Goal: Task Accomplishment & Management: Manage account settings

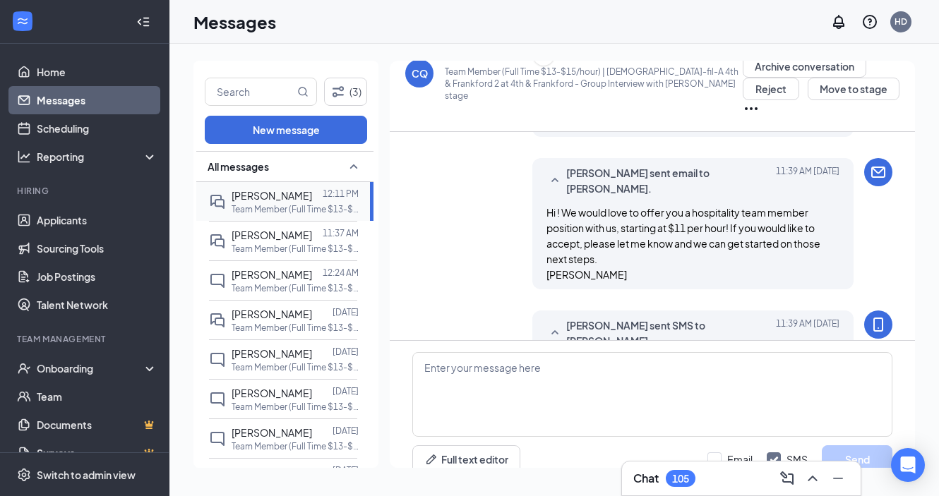
scroll to position [853, 0]
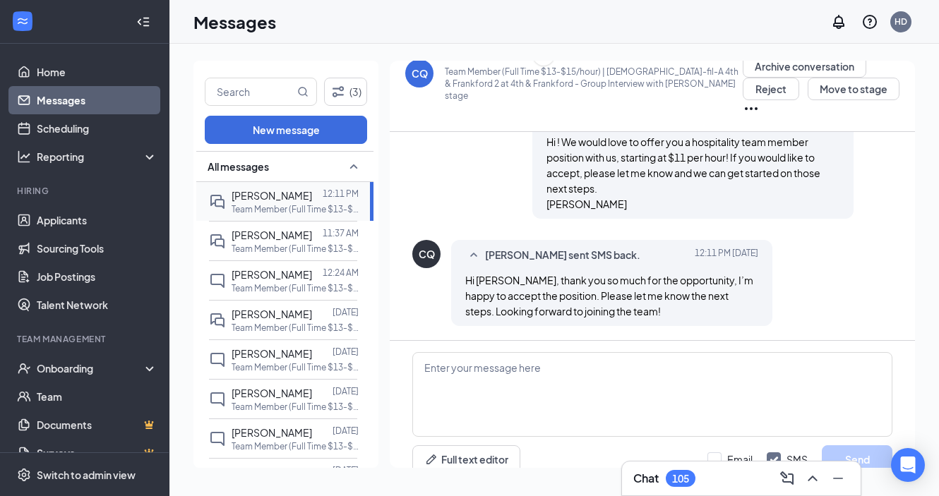
click at [291, 203] on p "Team Member (Full Time $13-$15/hour) | [DEMOGRAPHIC_DATA]-fil-A 4th & Frankford…" at bounding box center [294, 209] width 127 height 12
click at [828, 93] on button "Move to stage" at bounding box center [853, 89] width 92 height 23
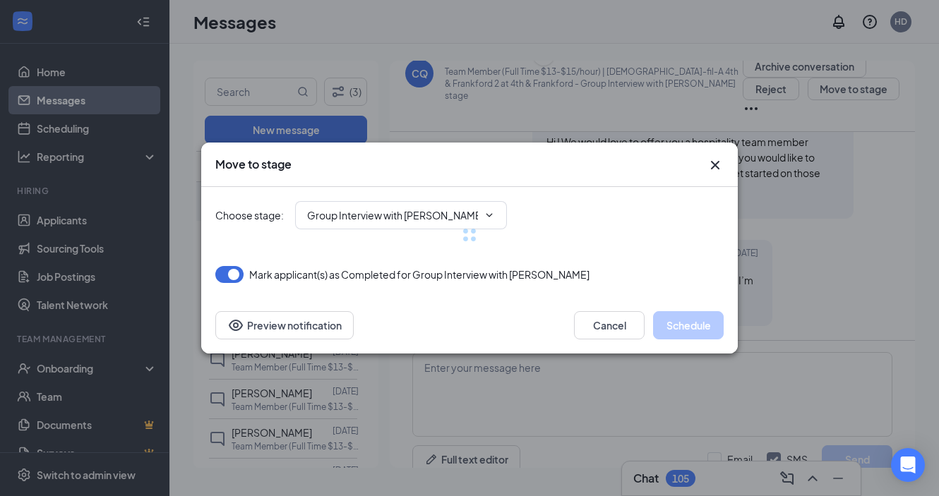
click at [358, 215] on div at bounding box center [469, 235] width 508 height 96
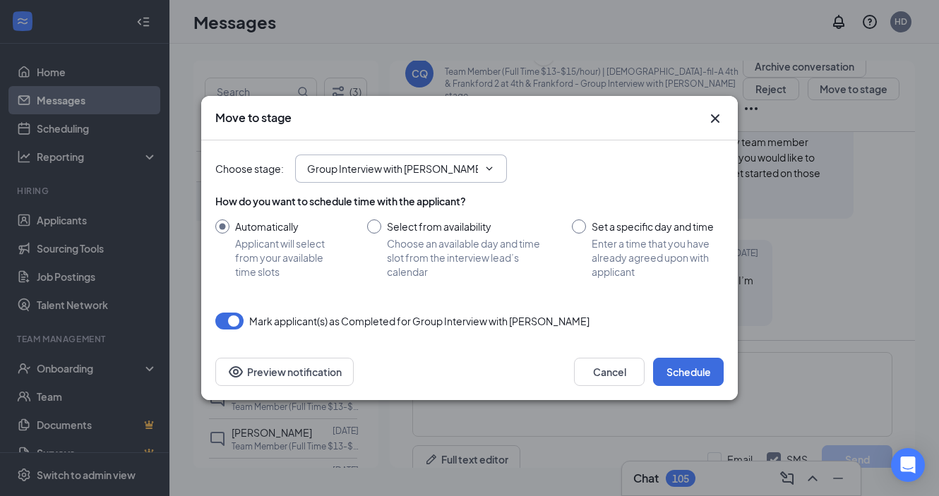
click at [367, 176] on span "Group Interview with [PERSON_NAME] (next stage)" at bounding box center [401, 169] width 212 height 28
click at [452, 165] on input "Group Interview with [PERSON_NAME] (next stage)" at bounding box center [392, 169] width 171 height 16
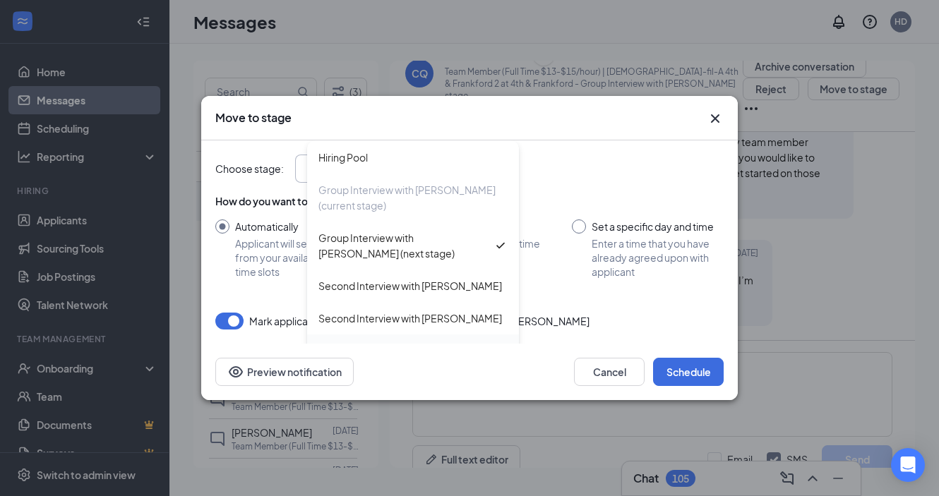
scroll to position [31, 0]
click at [360, 344] on div "Hiring Complete" at bounding box center [356, 352] width 76 height 16
type input "Hiring Complete"
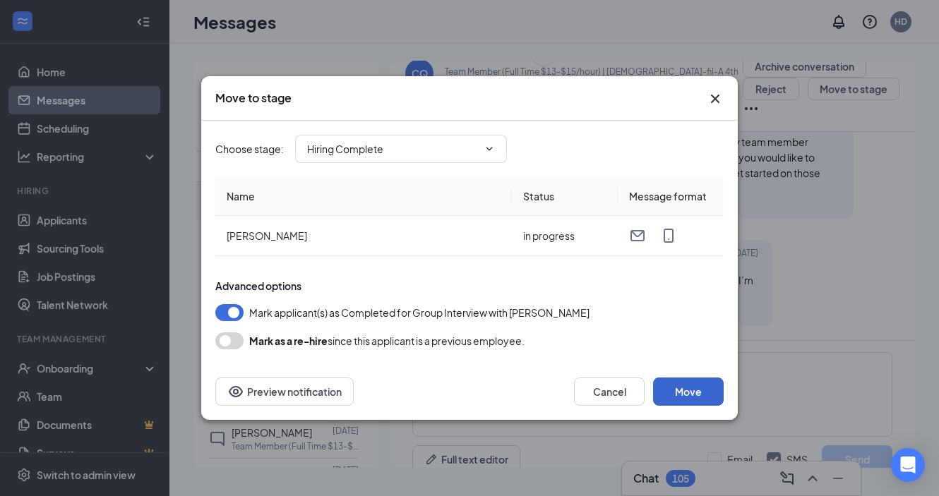
click at [685, 382] on button "Move" at bounding box center [688, 392] width 71 height 28
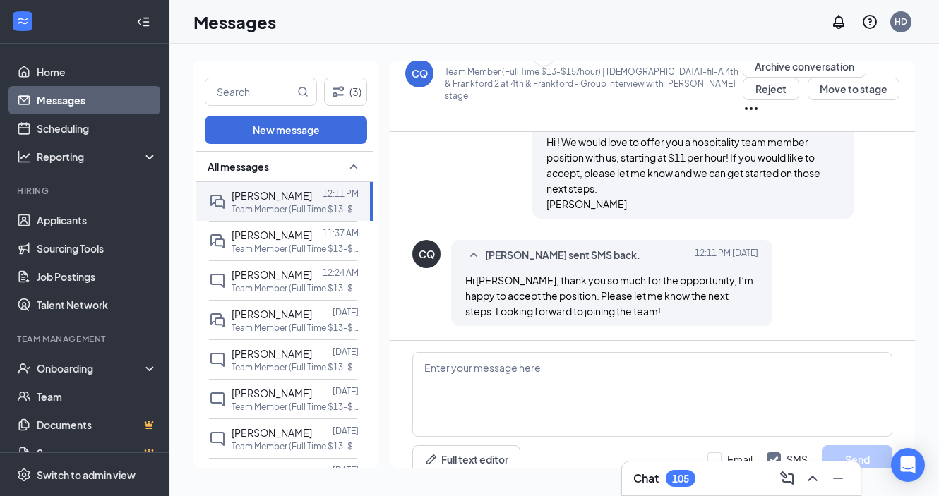
scroll to position [0, 0]
click at [285, 236] on span "[PERSON_NAME]" at bounding box center [271, 235] width 80 height 13
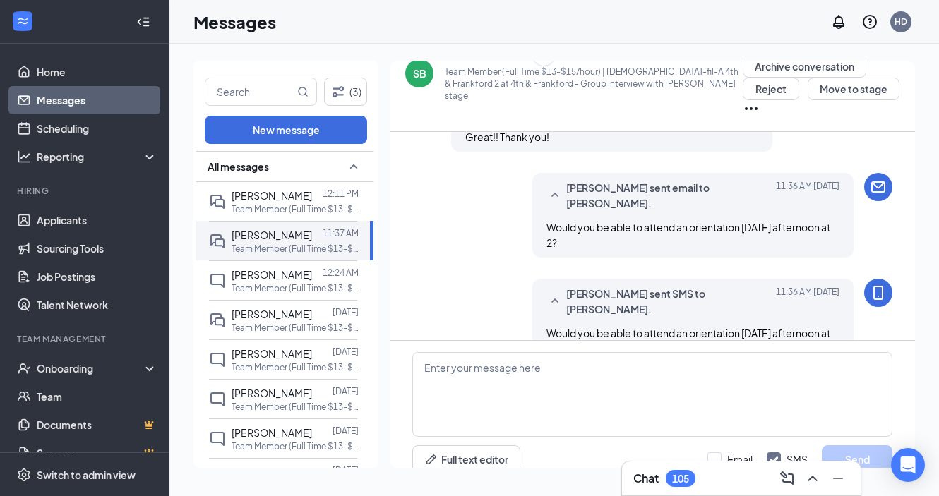
scroll to position [900, 0]
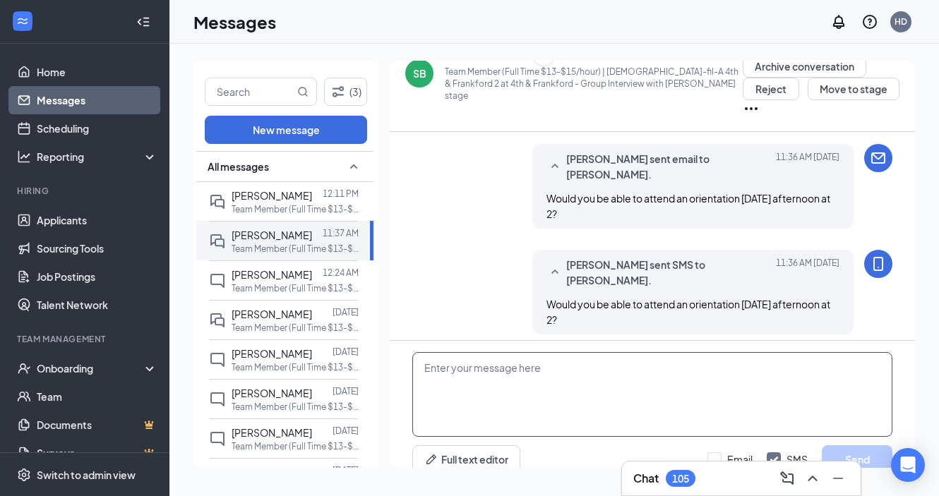
click at [548, 361] on textarea at bounding box center [652, 394] width 480 height 85
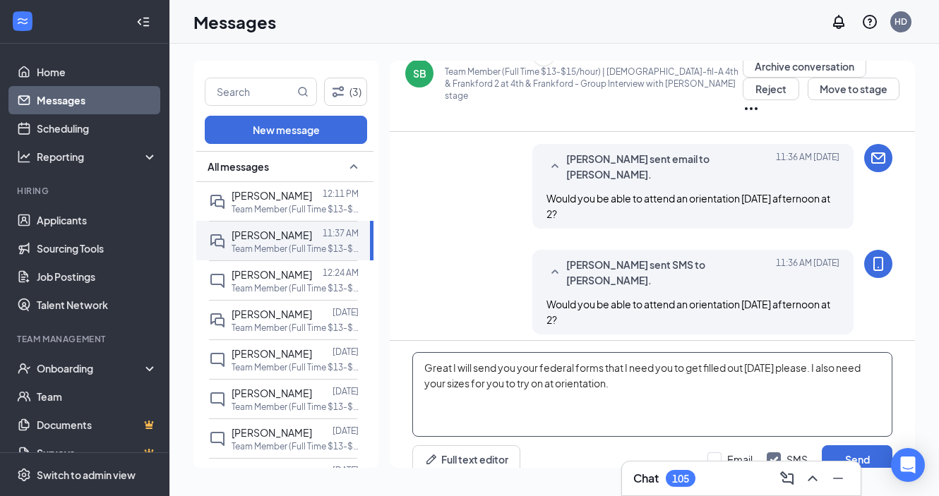
click at [639, 367] on textarea "Great I will send you your federal forms that I need you to get filled out [DAT…" at bounding box center [652, 394] width 480 height 85
paste textarea "Shirt (XS, S, M, L, XL etc.)? Pants (0,2,4,6 etc.)? Also how tall are you?"
type textarea "Great I will send you your federal forms that I need you to get filled out [DAT…"
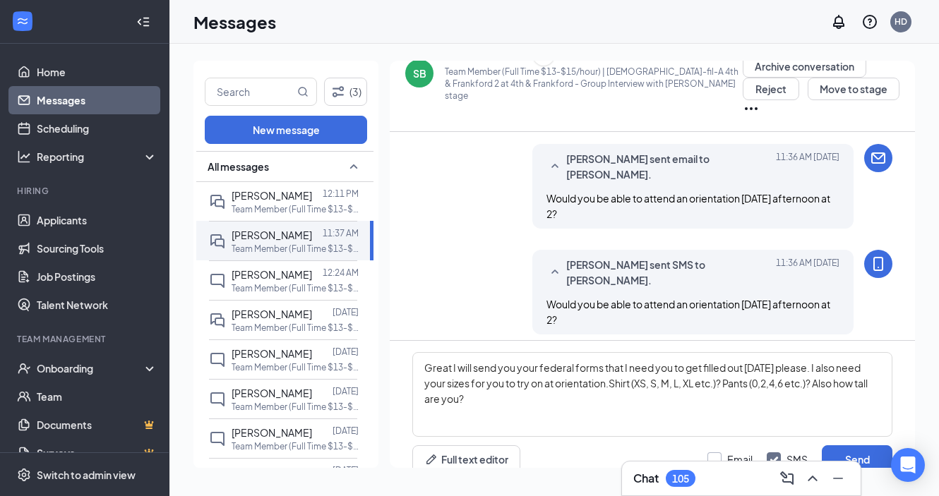
click at [715, 452] on input "Email" at bounding box center [729, 459] width 45 height 14
checkbox input "true"
click at [569, 398] on textarea "Great I will send you your federal forms that I need you to get filled out [DAT…" at bounding box center [652, 394] width 480 height 85
click at [759, 352] on textarea "Great I will send you your federal forms that I need you to get filled out [DAT…" at bounding box center [652, 394] width 480 height 85
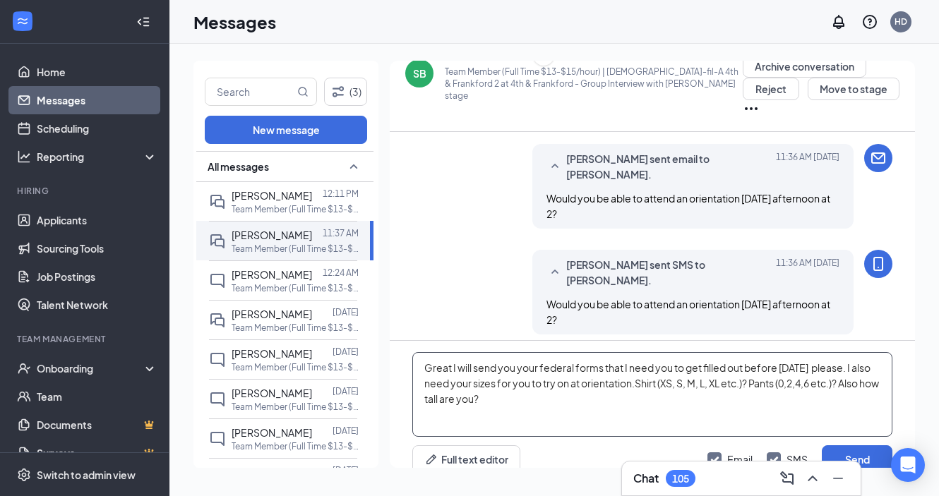
drag, startPoint x: 759, startPoint y: 351, endPoint x: 567, endPoint y: 379, distance: 194.0
click at [567, 379] on textarea "Great I will send you your federal forms that I need you to get filled out befo…" at bounding box center [652, 394] width 480 height 85
click at [657, 365] on textarea "Great I will send you your federal forms that I need you to get filled out befo…" at bounding box center [652, 394] width 480 height 85
click at [657, 387] on textarea "Great I will send you your federal forms that I need you to get filled out befo…" at bounding box center [652, 394] width 480 height 85
type textarea "Great I will send you your federal forms that I need you to get filled out befo…"
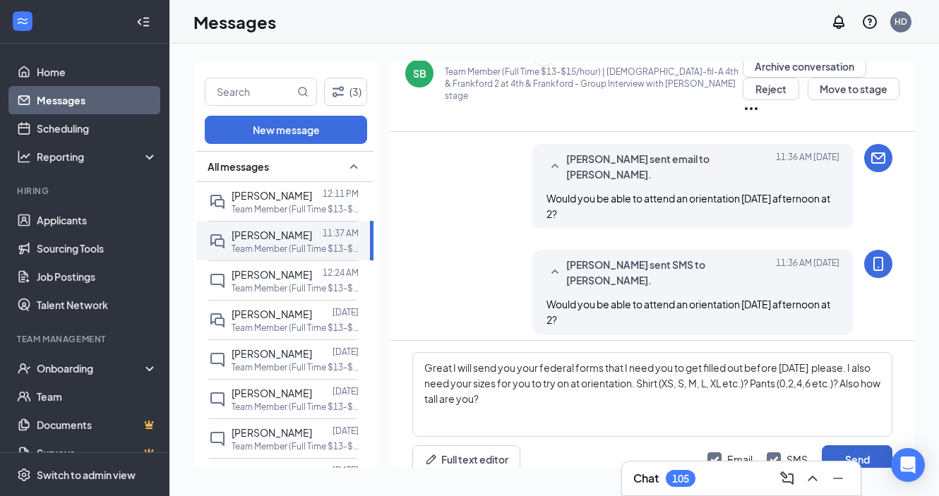
click at [861, 445] on button "Send" at bounding box center [856, 459] width 71 height 28
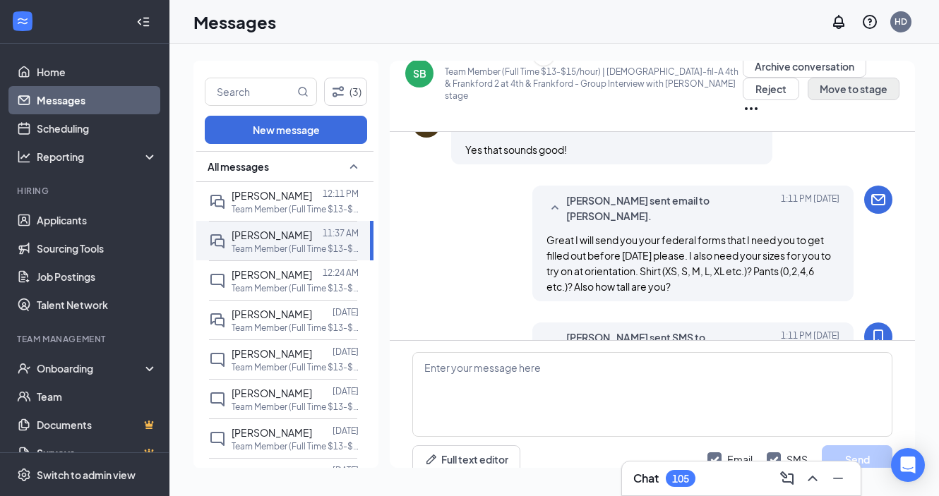
scroll to position [1145, 0]
click at [819, 97] on button "Move to stage" at bounding box center [853, 89] width 92 height 23
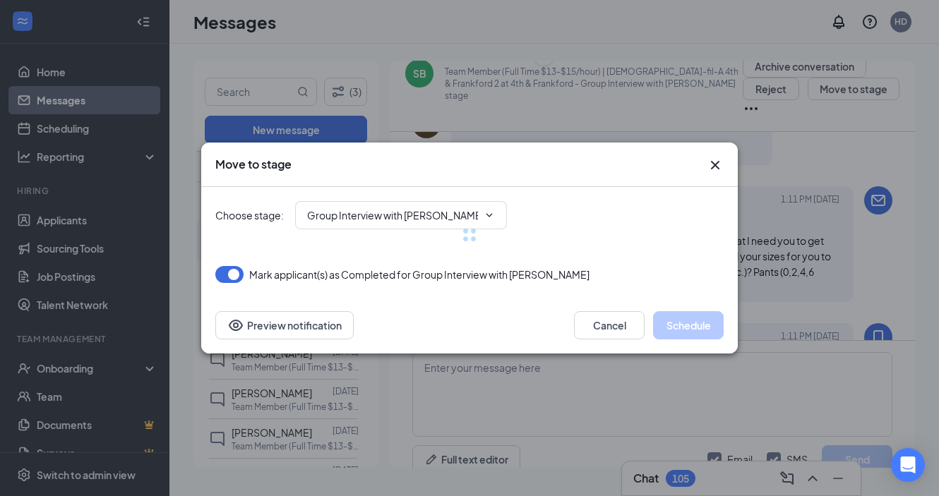
click at [354, 218] on div at bounding box center [469, 235] width 508 height 96
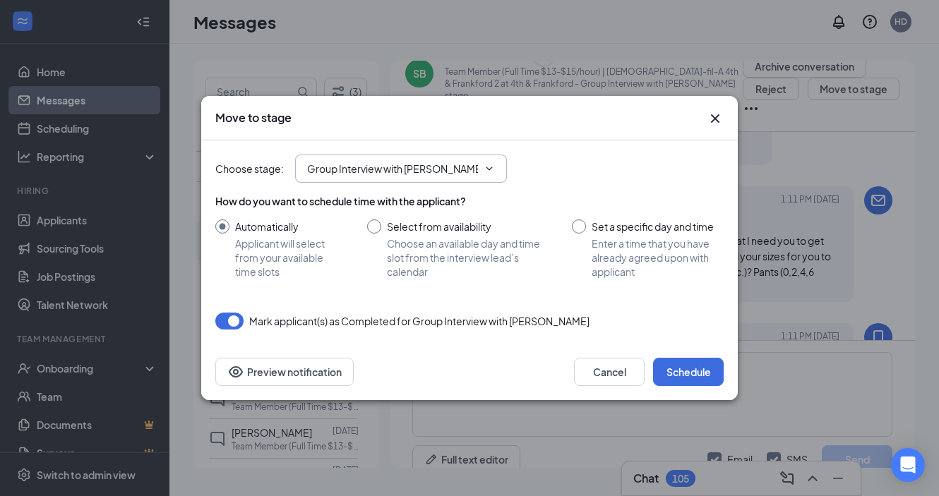
click at [392, 176] on input "Group Interview with [PERSON_NAME] (next stage)" at bounding box center [392, 169] width 171 height 16
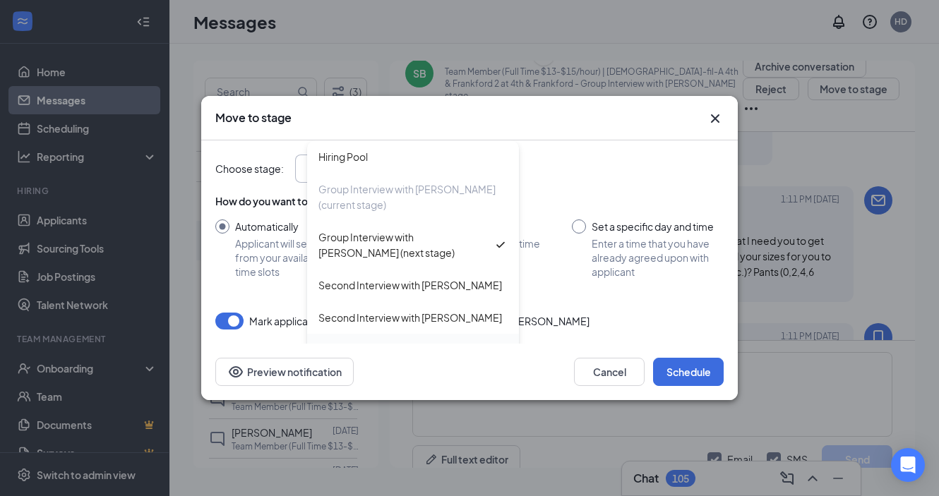
scroll to position [31, 0]
click at [367, 344] on div "Hiring Complete" at bounding box center [356, 352] width 76 height 16
type input "Hiring Complete"
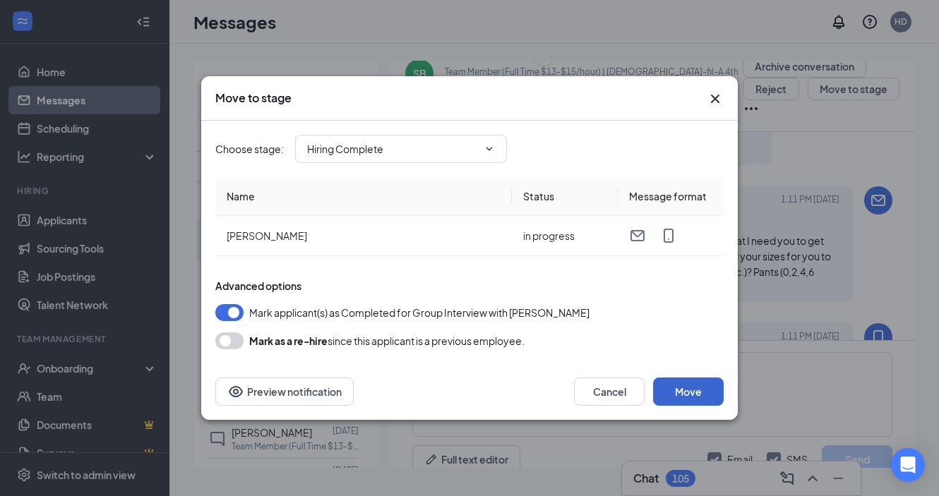
click at [694, 394] on button "Move" at bounding box center [688, 392] width 71 height 28
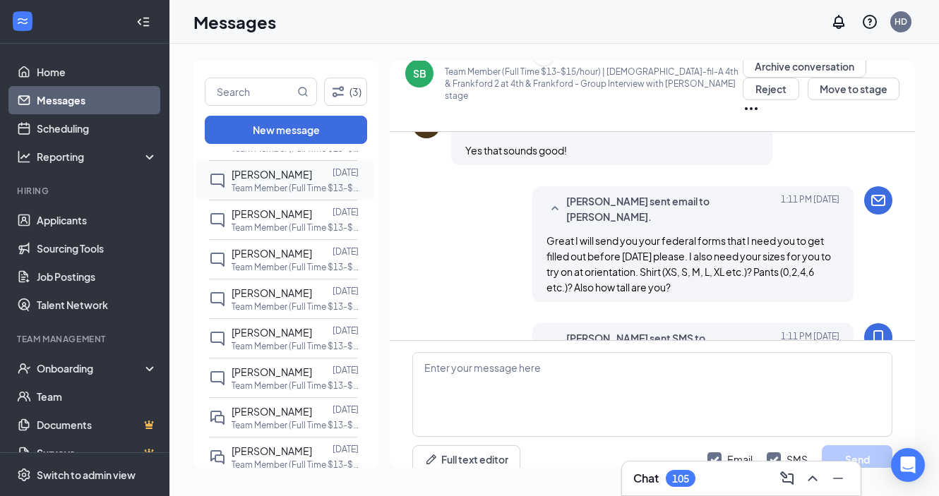
scroll to position [255, 0]
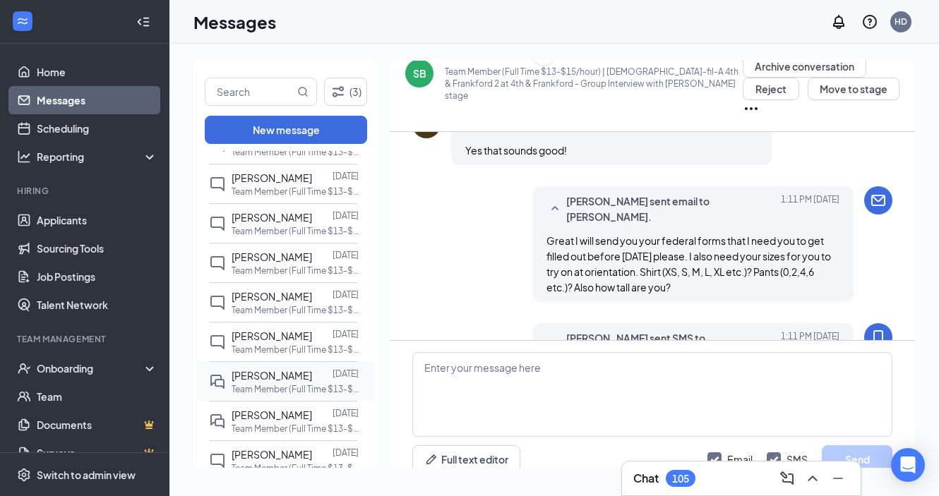
click at [270, 385] on p "Team Member (Full Time $13-$15/hour) | [DEMOGRAPHIC_DATA]-fil-A 4th & Frankford…" at bounding box center [294, 389] width 127 height 12
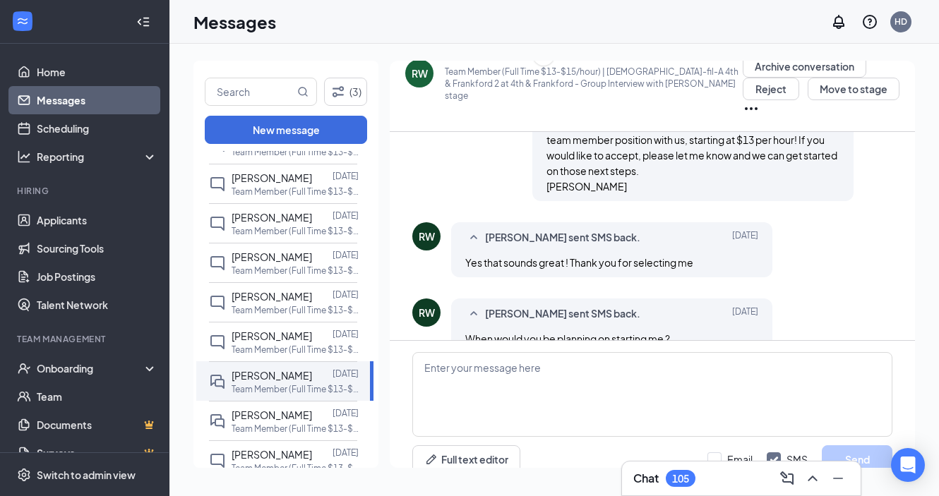
scroll to position [649, 0]
click at [478, 352] on textarea at bounding box center [652, 394] width 480 height 85
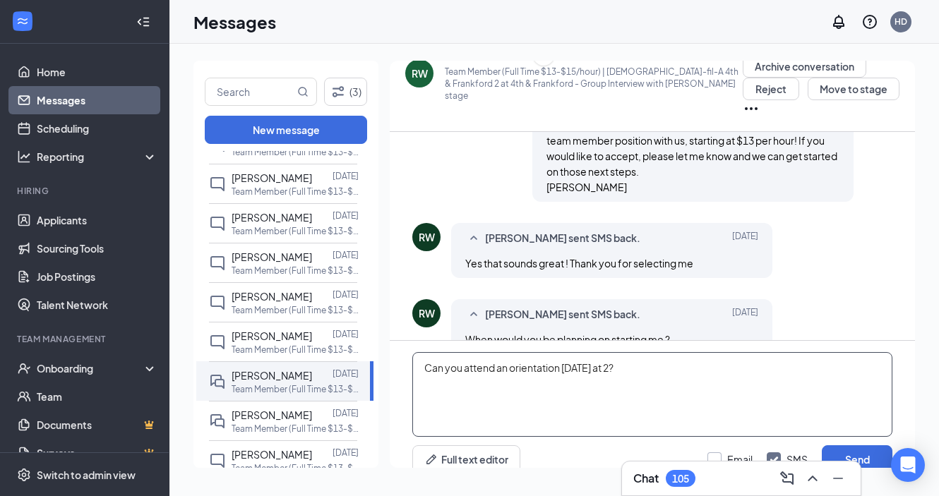
type textarea "Can you attend an orientation [DATE] at 2?"
click at [722, 452] on label "Email" at bounding box center [729, 459] width 45 height 14
click at [722, 452] on input "Email" at bounding box center [729, 459] width 45 height 14
checkbox input "true"
click at [848, 445] on button "Send" at bounding box center [856, 459] width 71 height 28
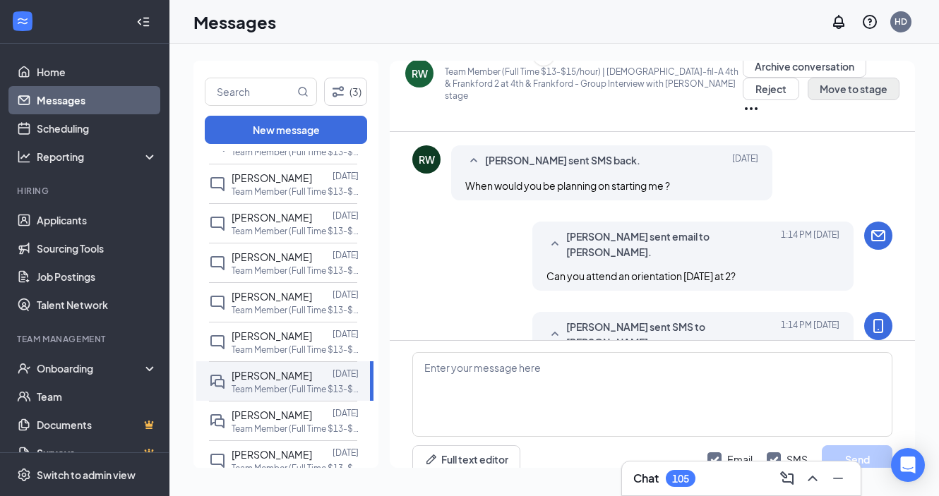
scroll to position [801, 0]
click at [834, 91] on button "Move to stage" at bounding box center [853, 89] width 92 height 23
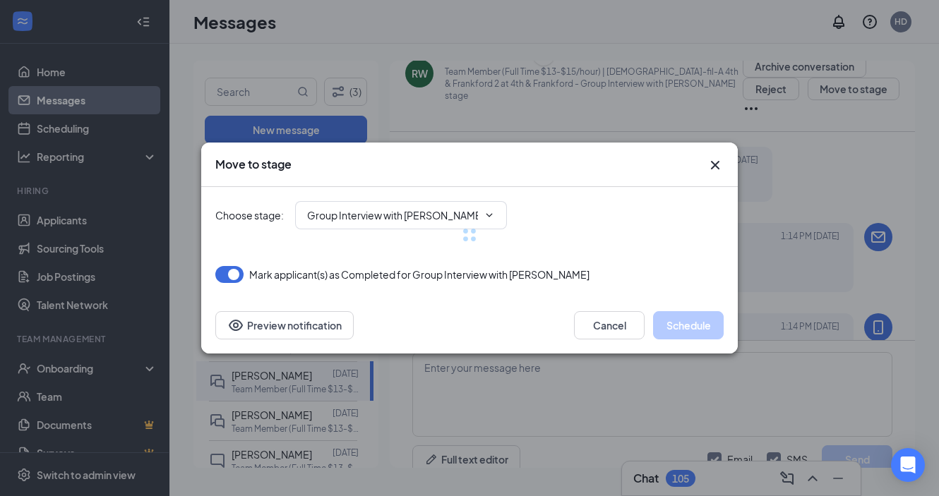
click at [418, 213] on div at bounding box center [469, 235] width 508 height 96
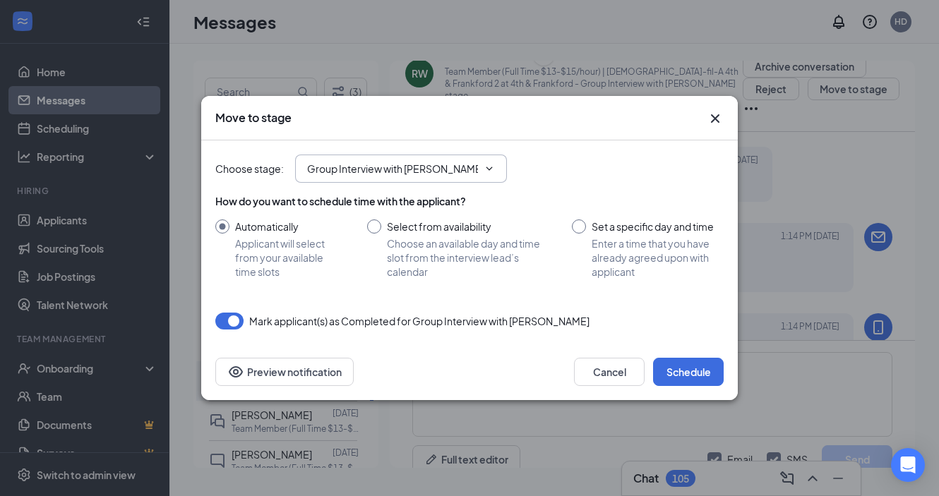
click at [402, 162] on input "Group Interview with [PERSON_NAME] (next stage)" at bounding box center [392, 169] width 171 height 16
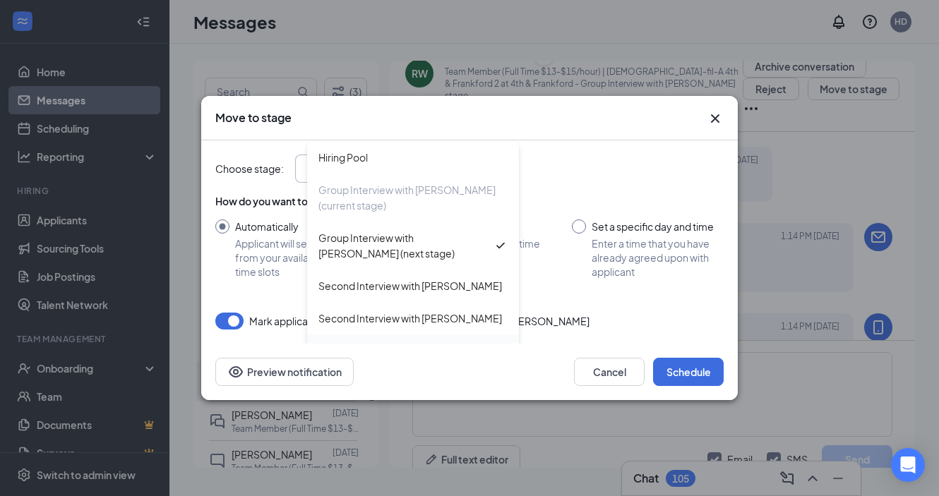
scroll to position [31, 0]
click at [372, 344] on div "Hiring Complete" at bounding box center [356, 352] width 76 height 16
type input "Hiring Complete"
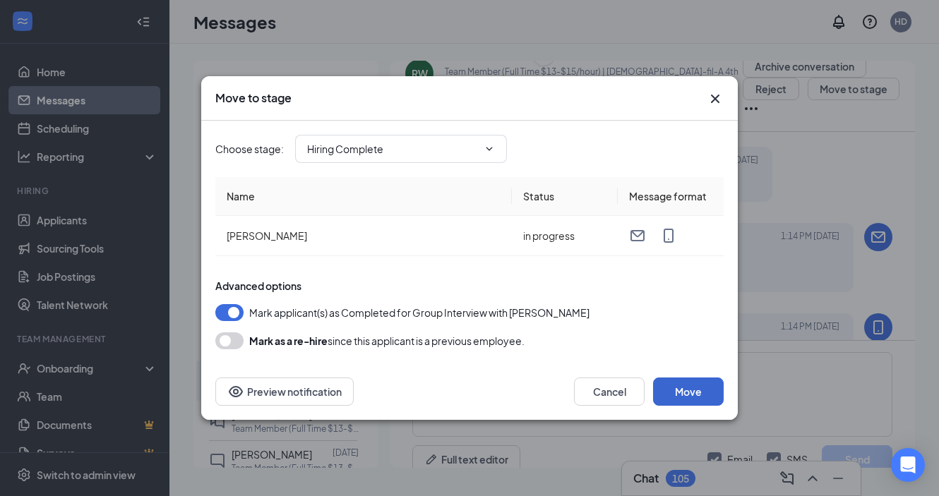
click at [677, 394] on button "Move" at bounding box center [688, 392] width 71 height 28
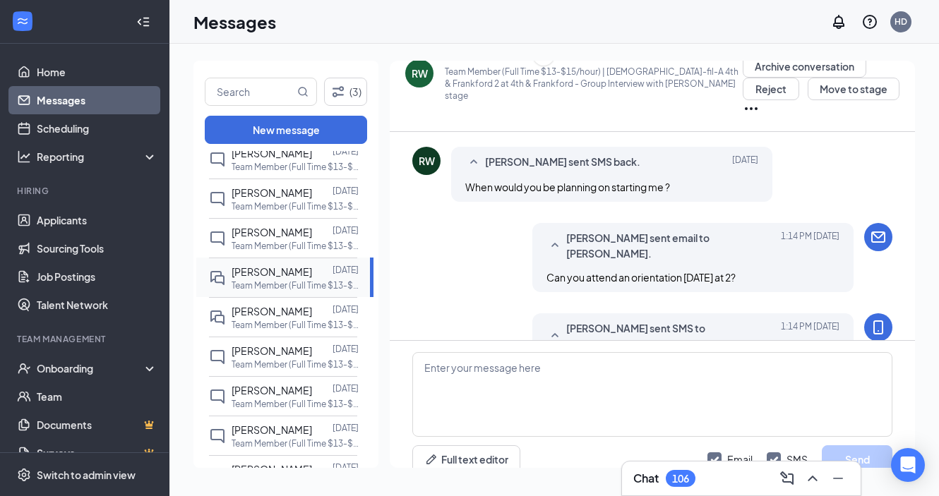
scroll to position [360, 0]
click at [312, 316] on div at bounding box center [322, 310] width 20 height 16
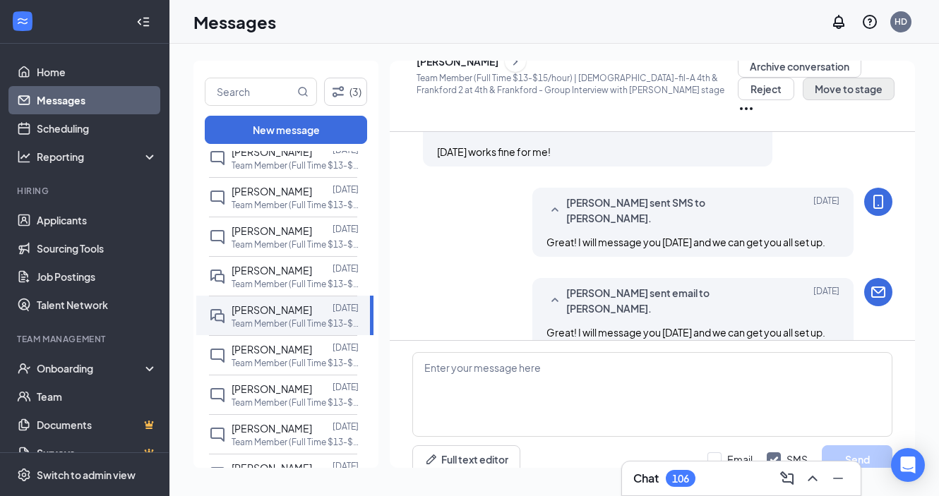
scroll to position [816, 0]
click at [823, 90] on button "Move to stage" at bounding box center [848, 89] width 92 height 23
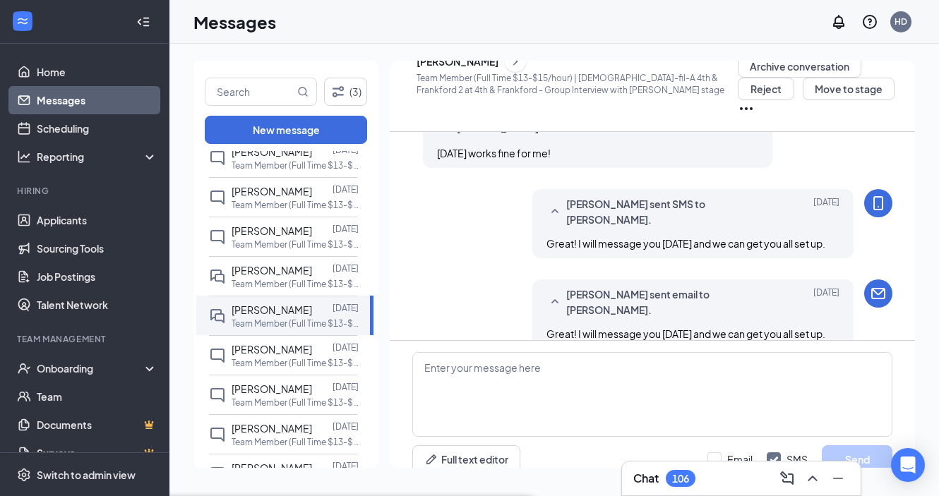
type input "Hiring Complete"
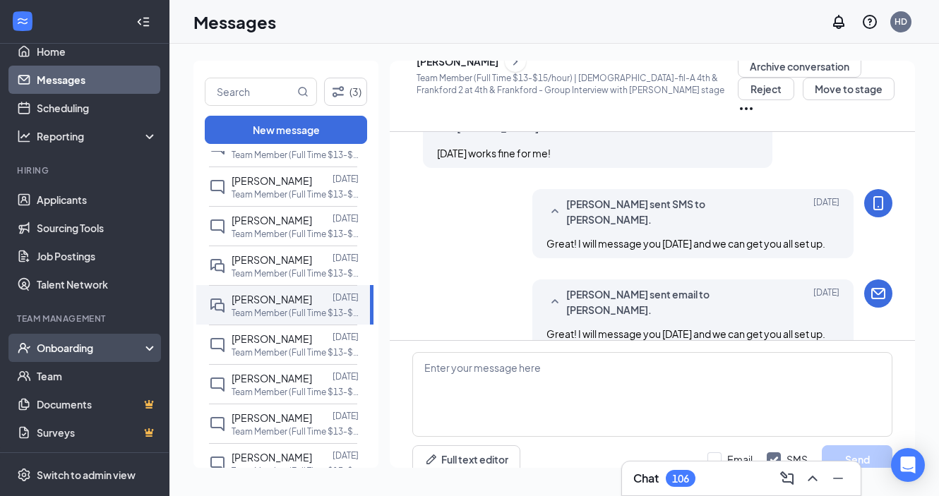
scroll to position [20, 0]
click at [75, 336] on div "Onboarding" at bounding box center [84, 348] width 169 height 28
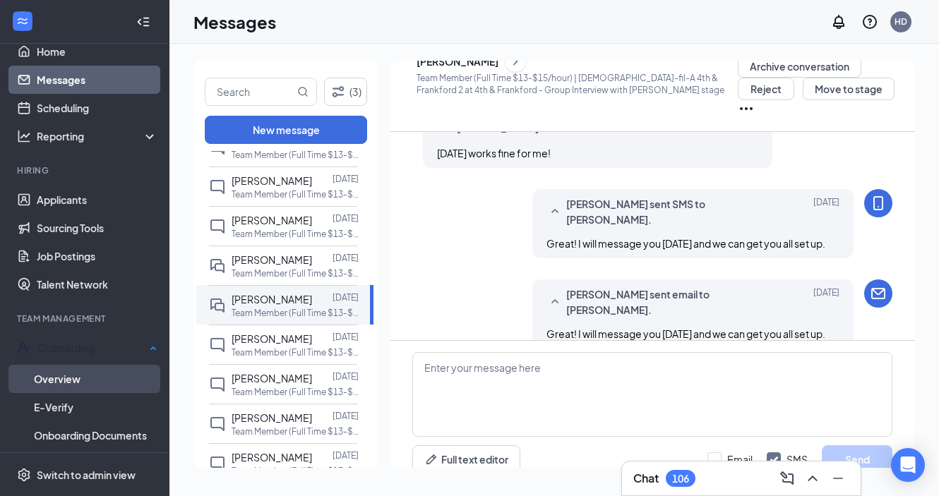
click at [66, 380] on link "Overview" at bounding box center [95, 379] width 123 height 28
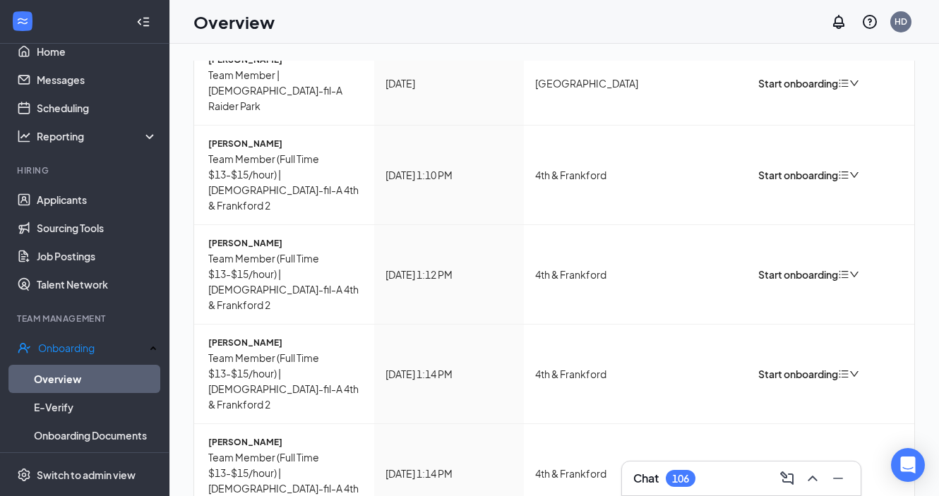
scroll to position [175, 0]
click at [804, 171] on div "Start onboarding" at bounding box center [791, 176] width 92 height 16
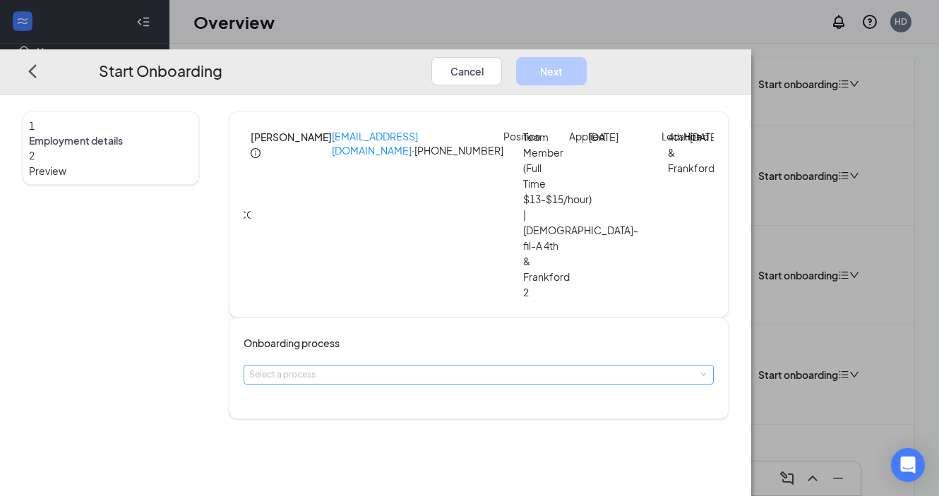
click at [393, 368] on div "Select a process" at bounding box center [475, 375] width 452 height 14
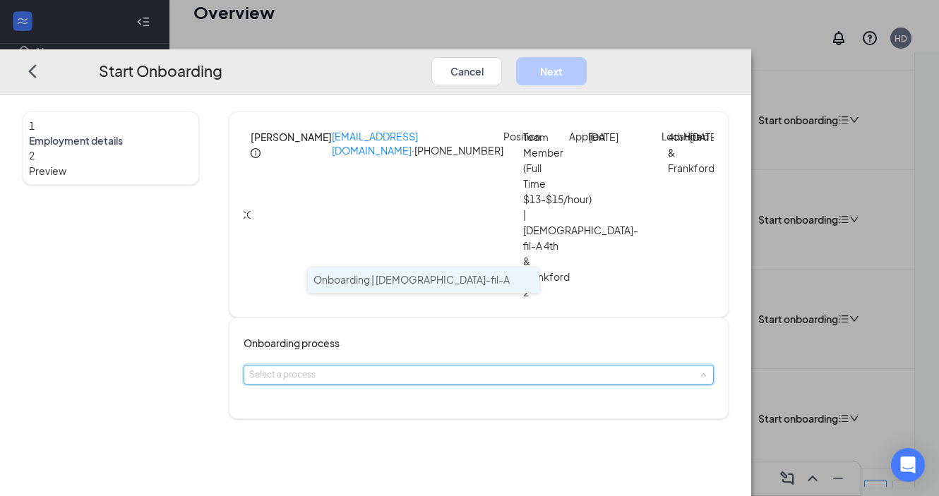
scroll to position [64, 0]
click at [392, 288] on li "Onboarding | [DEMOGRAPHIC_DATA]-fil-A" at bounding box center [423, 280] width 231 height 25
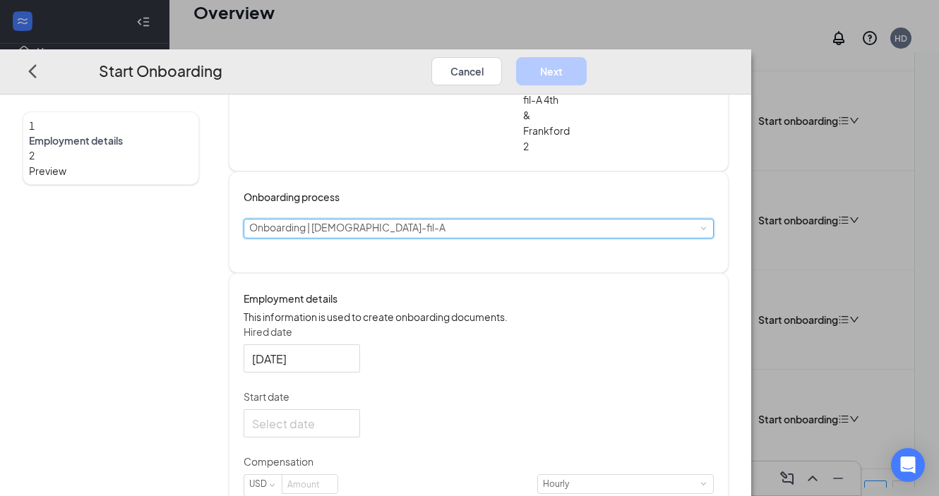
scroll to position [145, 0]
click at [351, 416] on div at bounding box center [301, 425] width 99 height 18
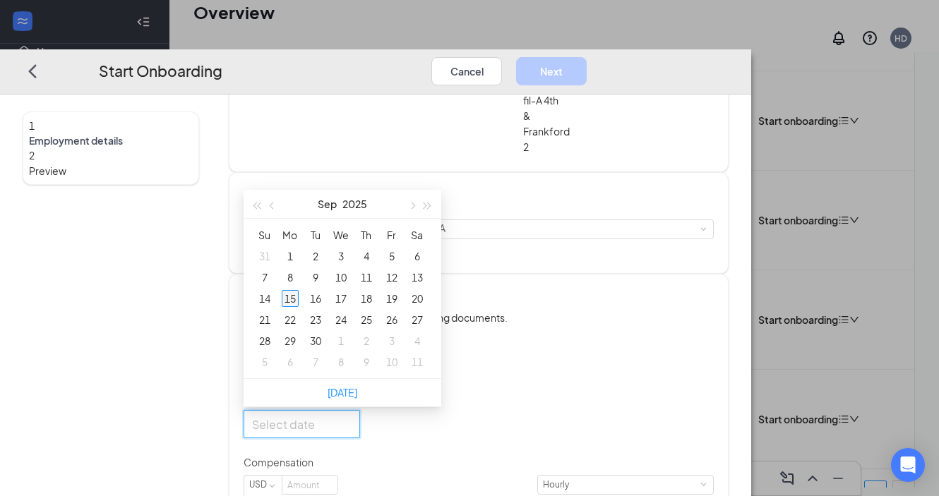
type input "[DATE]"
click at [298, 311] on div "22" at bounding box center [290, 319] width 17 height 17
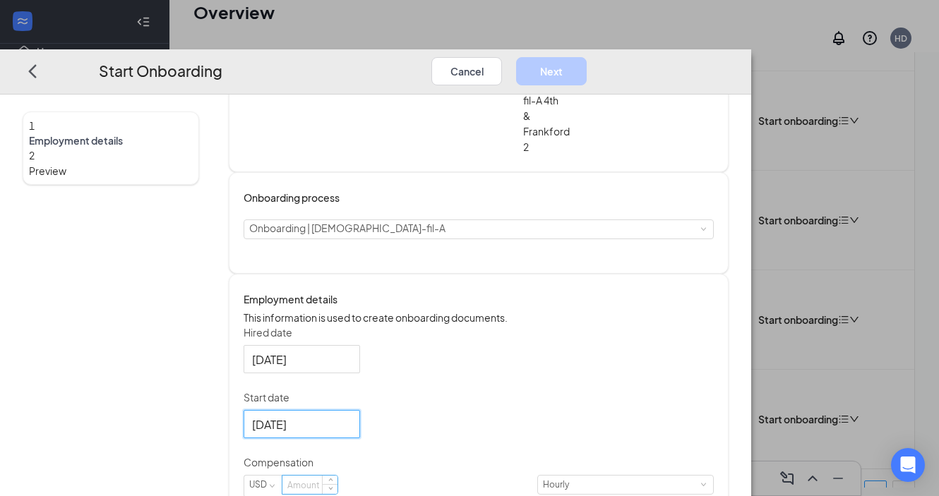
click at [337, 476] on input at bounding box center [309, 485] width 55 height 18
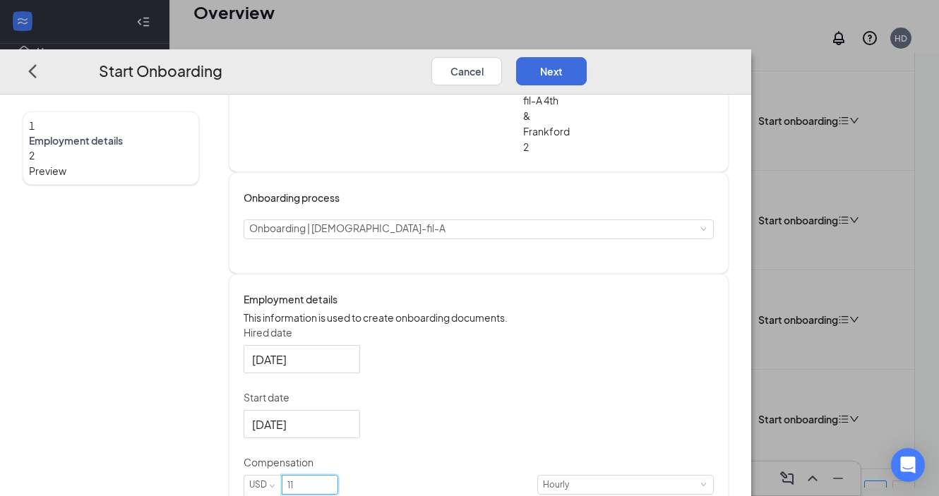
type input "11"
click at [658, 351] on div "Hired date [DATE] Start date [DATE] [DATE] Su Mo Tu We Th Fr Sa 31 1 2 3 4 5 6 …" at bounding box center [478, 419] width 470 height 189
click at [586, 57] on button "Next" at bounding box center [551, 71] width 71 height 28
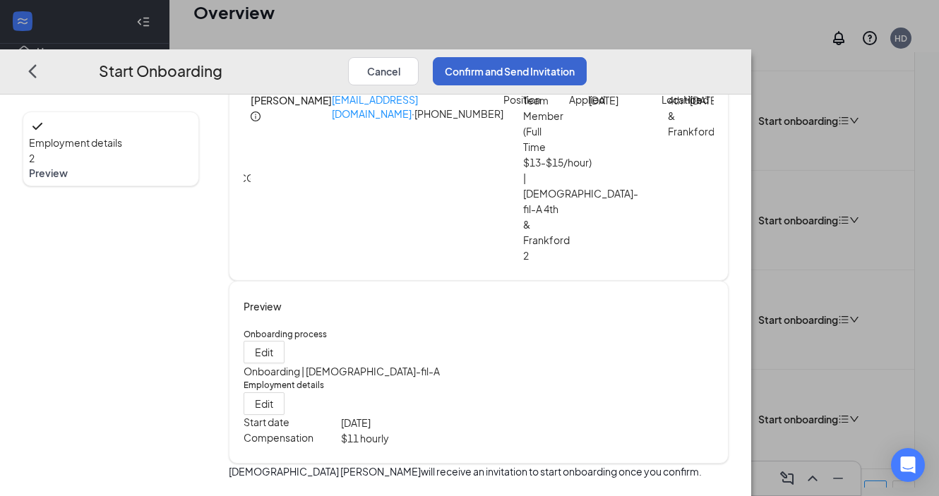
scroll to position [1, 0]
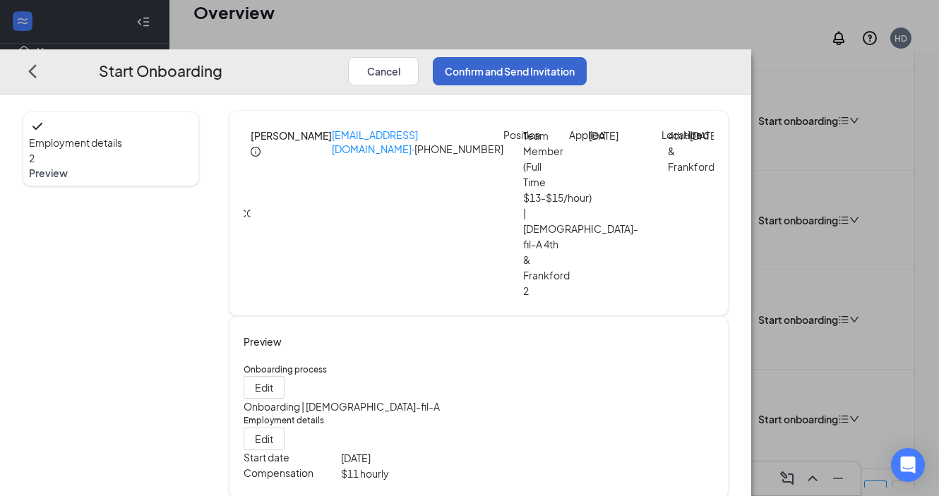
click at [586, 57] on button "Confirm and Send Invitation" at bounding box center [510, 71] width 154 height 28
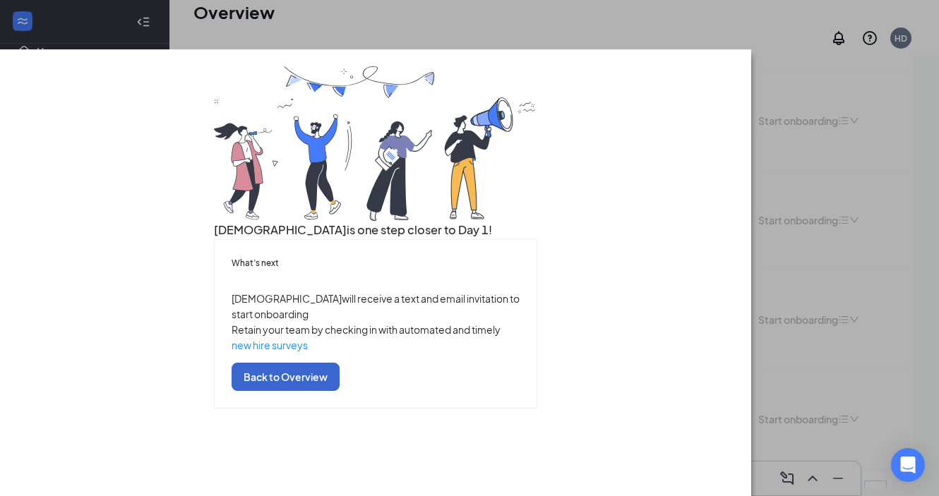
scroll to position [64, 0]
click at [339, 391] on button "Back to Overview" at bounding box center [285, 377] width 108 height 28
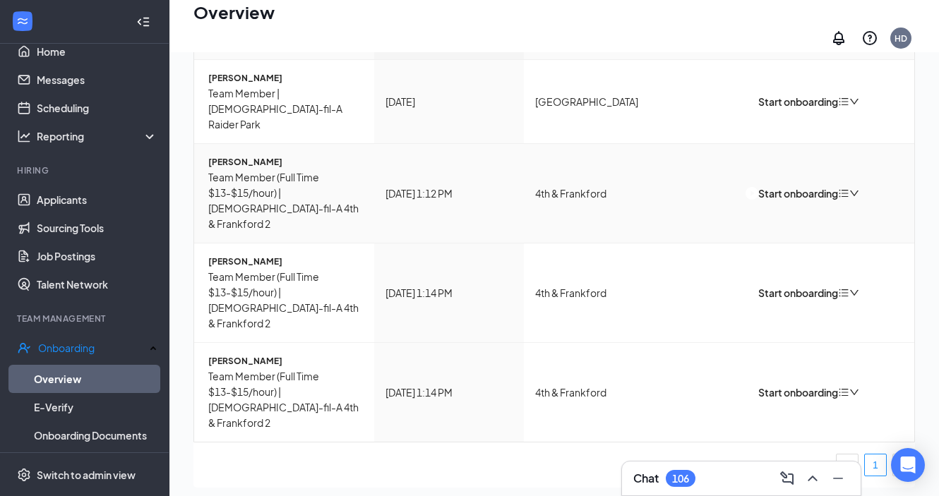
scroll to position [95, 0]
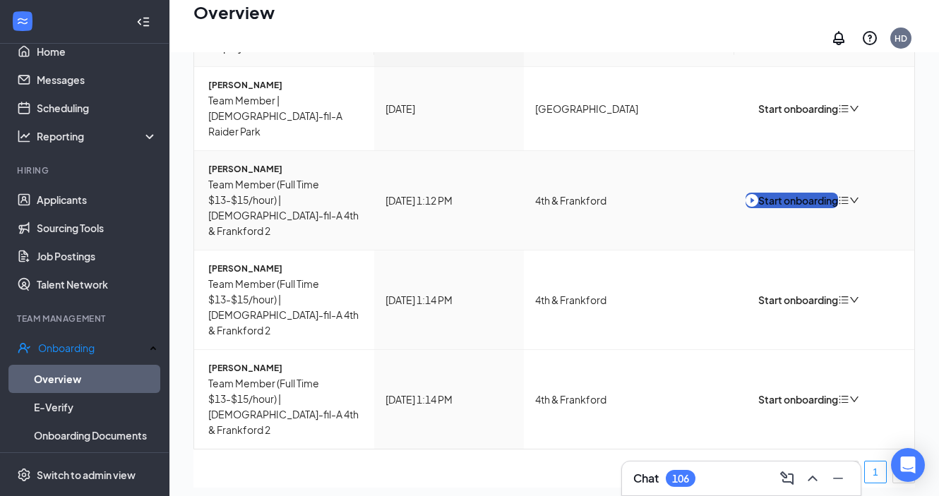
click at [790, 193] on div "Start onboarding" at bounding box center [791, 201] width 92 height 16
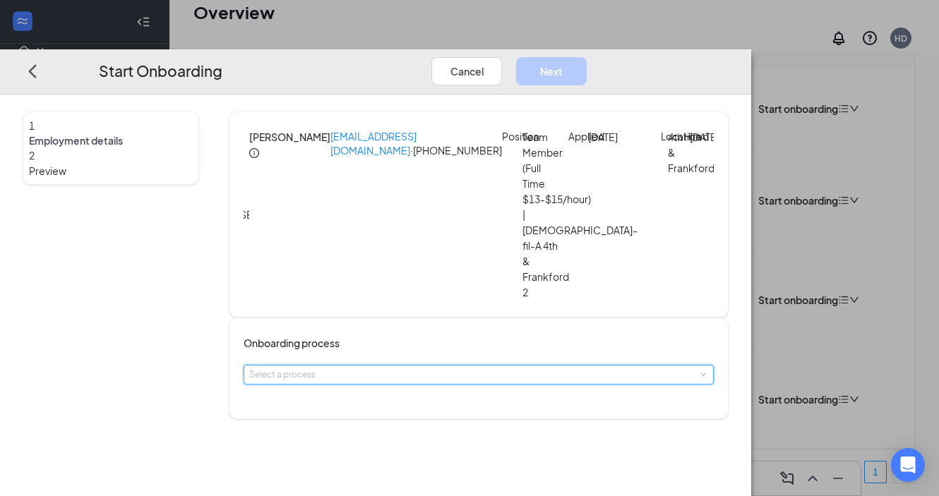
click at [404, 366] on div "Select a process" at bounding box center [478, 375] width 459 height 18
click at [392, 349] on span "Onboarding | [DEMOGRAPHIC_DATA]-fil-A" at bounding box center [411, 343] width 196 height 13
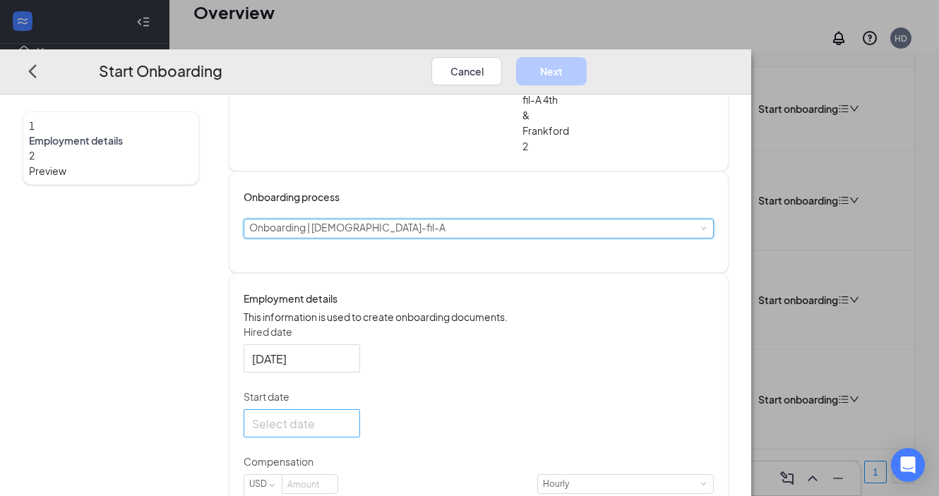
scroll to position [145, 0]
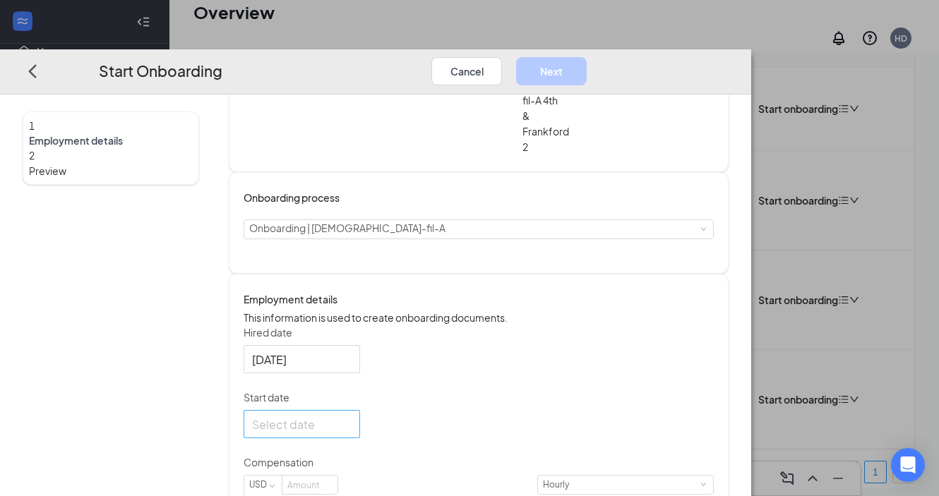
click at [351, 416] on div at bounding box center [301, 425] width 99 height 18
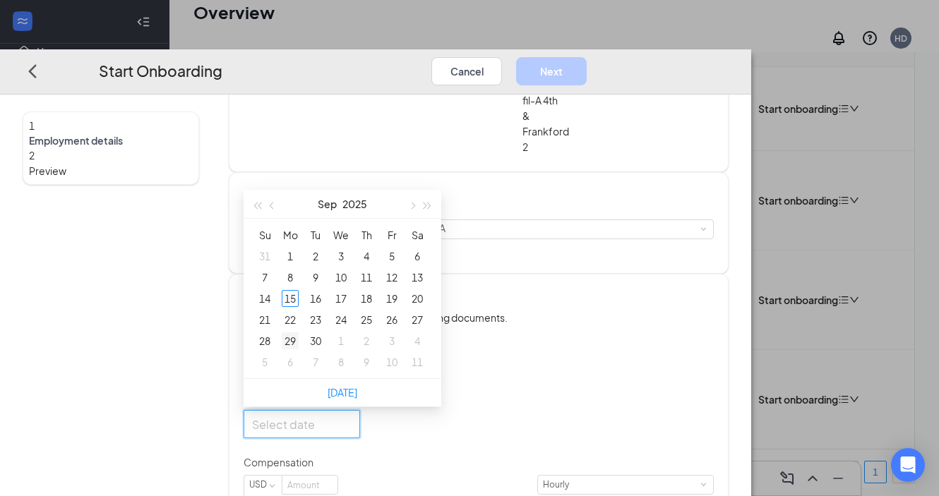
type input "[DATE]"
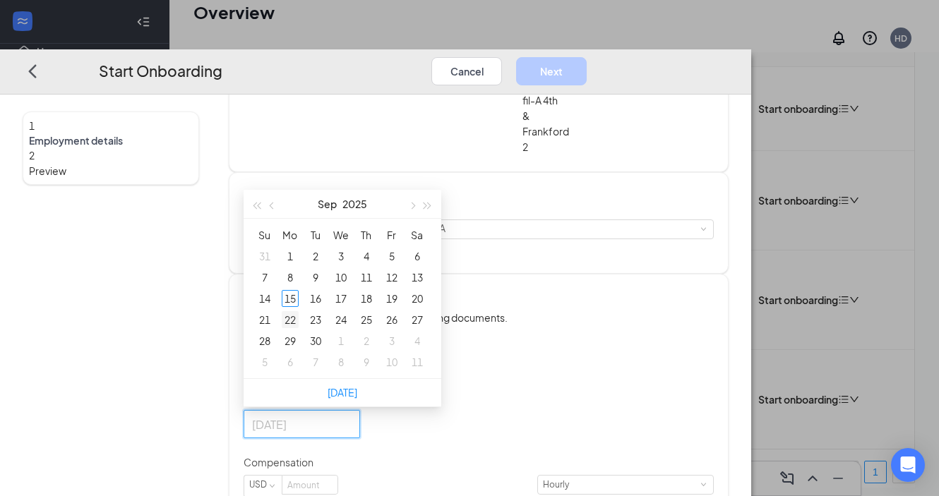
click at [298, 311] on div "22" at bounding box center [290, 319] width 17 height 17
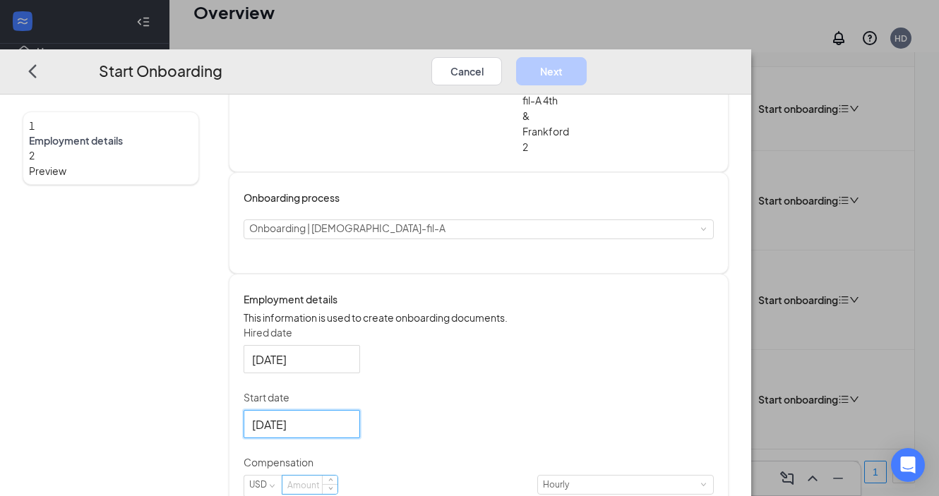
click at [337, 476] on input at bounding box center [309, 485] width 55 height 18
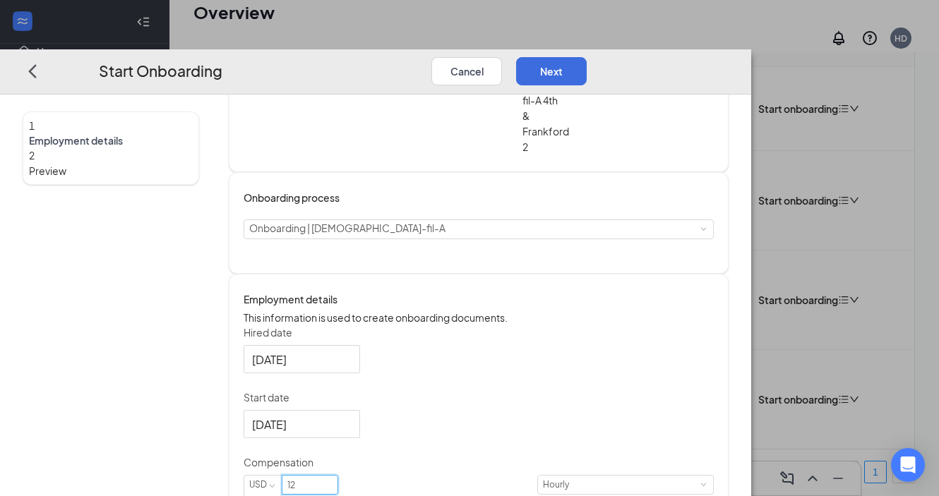
type input "12"
click at [692, 367] on div "Hired date [DATE] Start date [DATE] [DATE] Su Mo Tu We Th Fr Sa 31 1 2 3 4 5 6 …" at bounding box center [478, 419] width 470 height 189
click at [586, 57] on button "Next" at bounding box center [551, 71] width 71 height 28
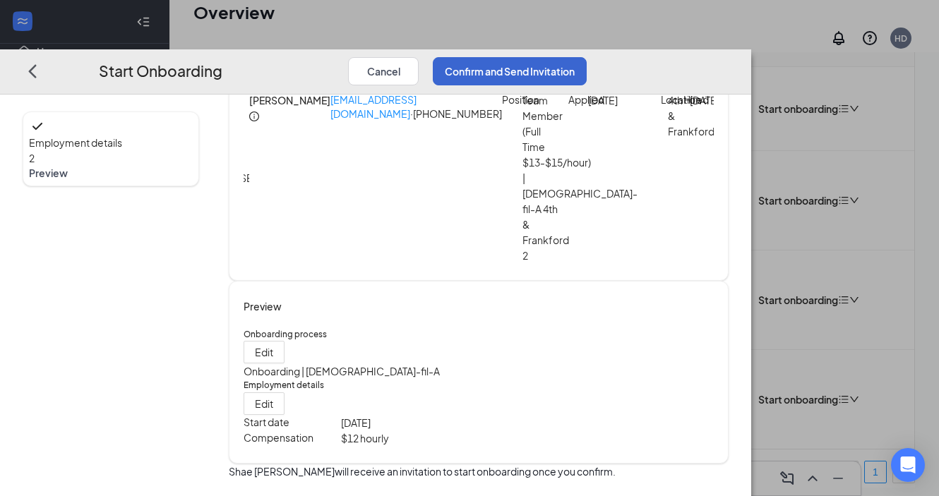
scroll to position [1, 0]
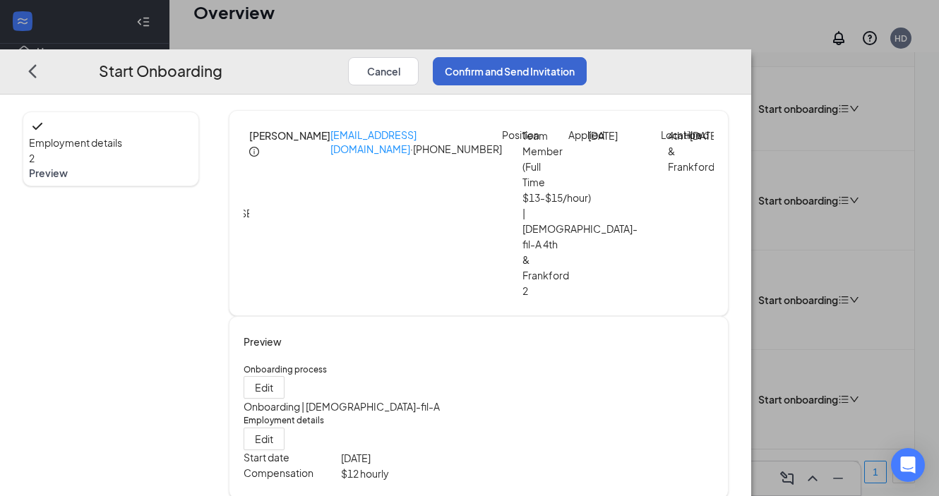
click at [586, 57] on button "Confirm and Send Invitation" at bounding box center [510, 71] width 154 height 28
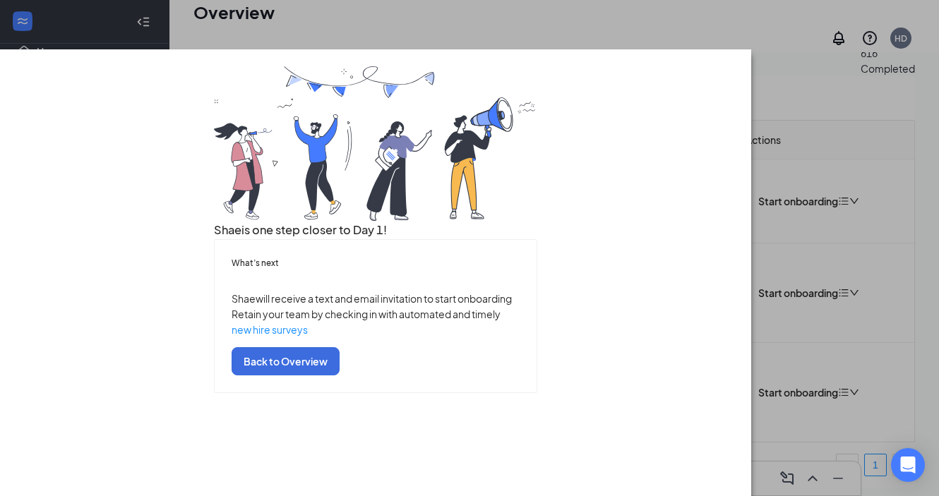
scroll to position [64, 0]
click at [339, 375] on button "Back to Overview" at bounding box center [285, 361] width 108 height 28
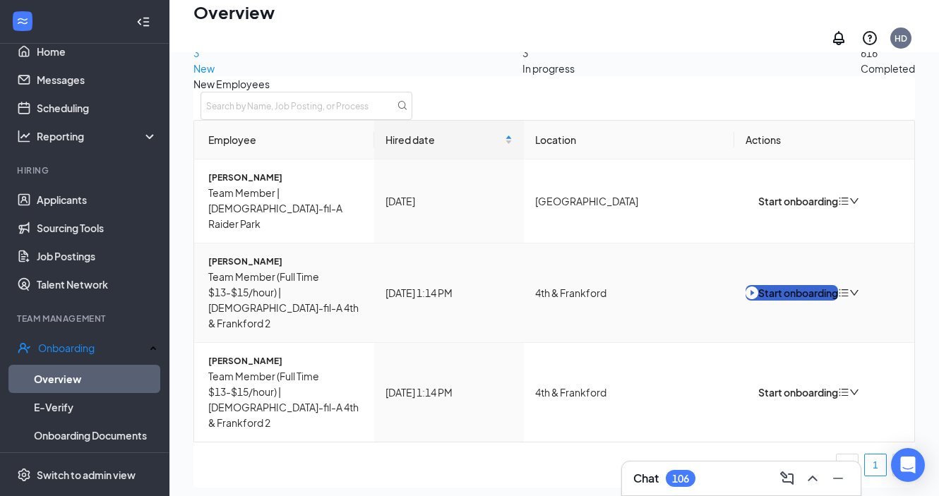
scroll to position [16, 0]
click at [787, 285] on div "Start onboarding" at bounding box center [791, 293] width 92 height 16
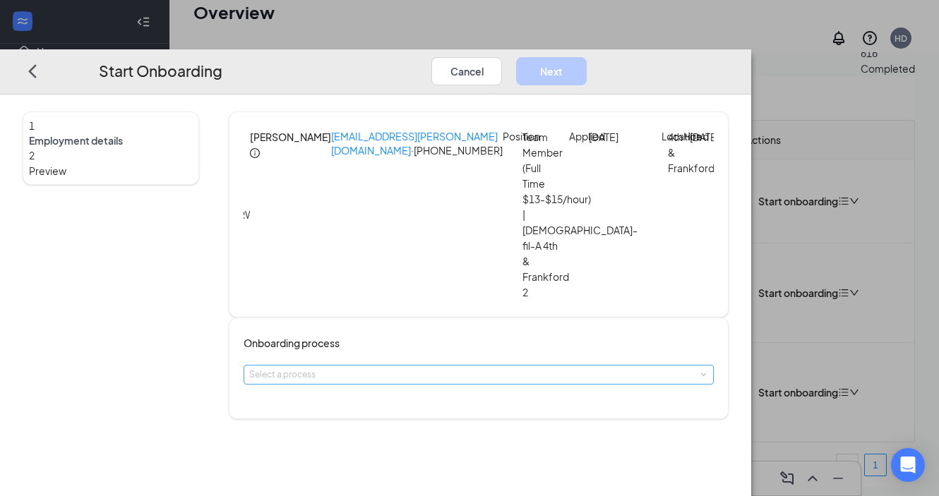
click at [457, 368] on div "Select a process" at bounding box center [475, 375] width 452 height 14
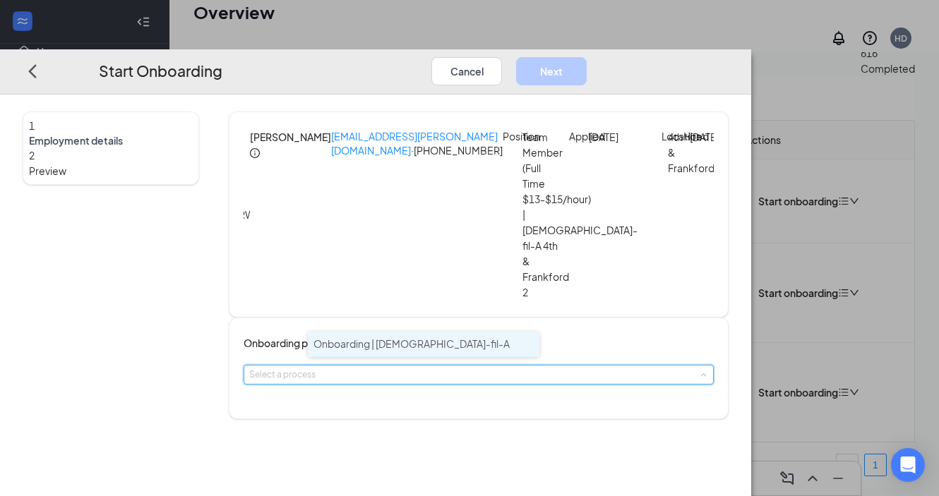
click at [360, 350] on li "Onboarding | [DEMOGRAPHIC_DATA]-fil-A" at bounding box center [423, 344] width 231 height 25
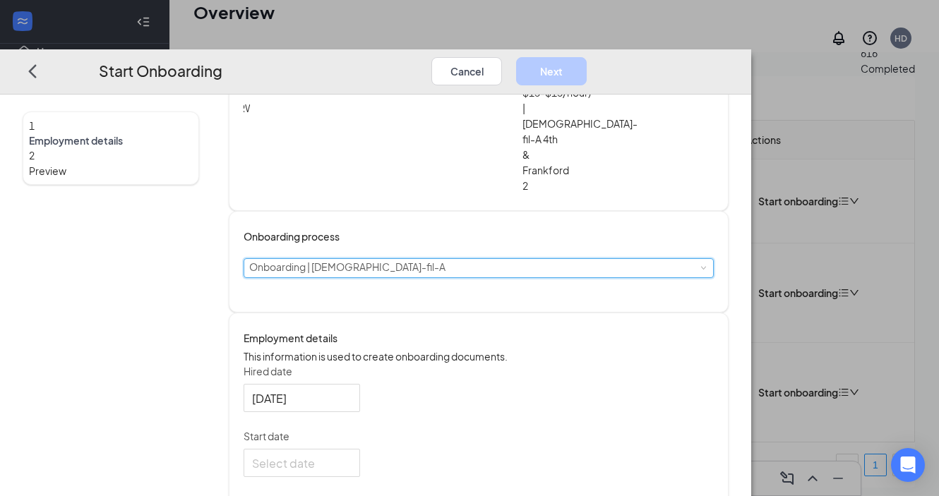
scroll to position [128, 0]
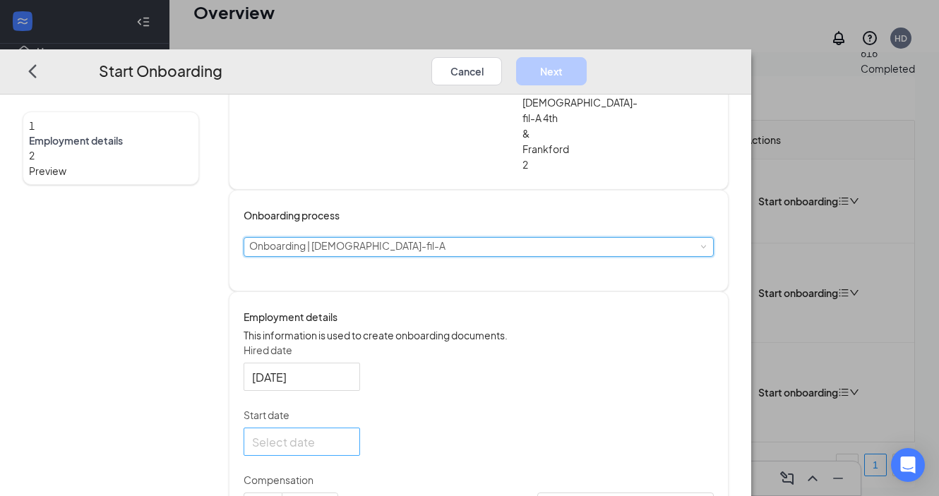
click at [351, 433] on div at bounding box center [301, 442] width 99 height 18
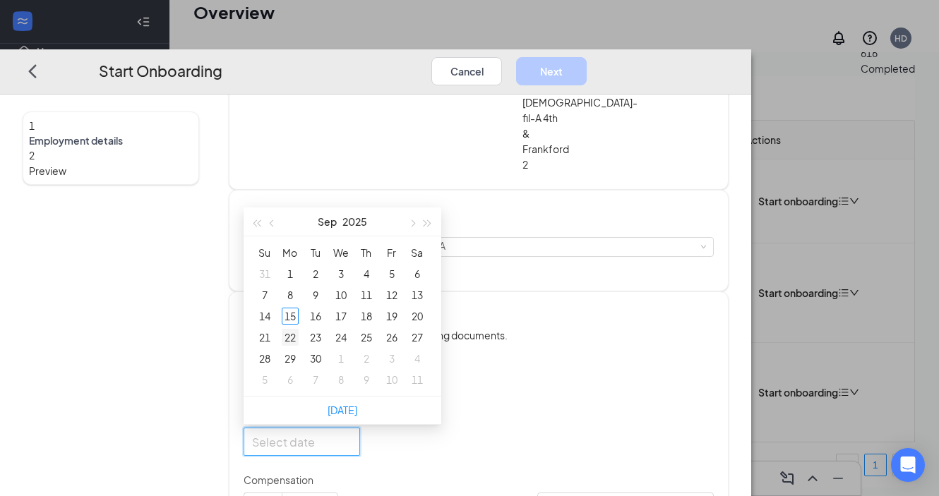
type input "[DATE]"
click at [298, 329] on div "22" at bounding box center [290, 337] width 17 height 17
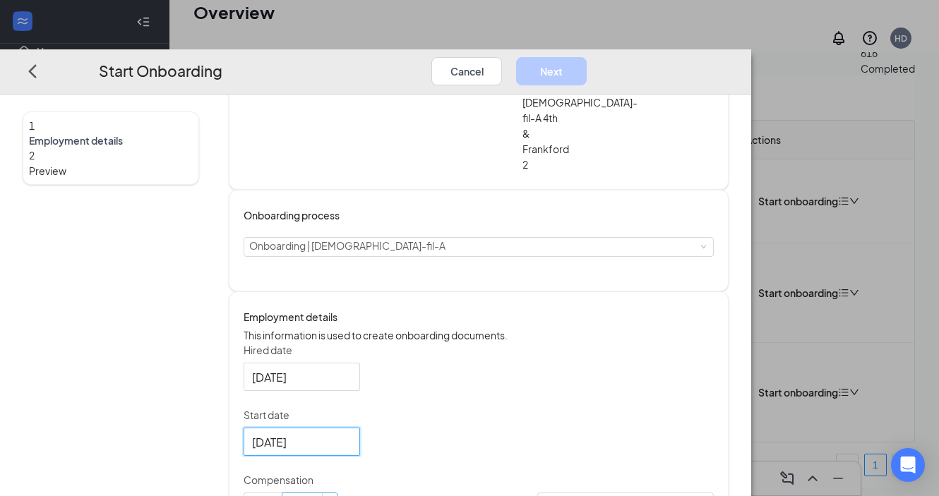
click at [337, 494] on input at bounding box center [309, 503] width 55 height 18
type input "13"
click at [658, 343] on div "Hired date [DATE] Start date [DATE] [DATE] Su Mo Tu We Th Fr Sa 31 1 2 3 4 5 6 …" at bounding box center [478, 437] width 470 height 189
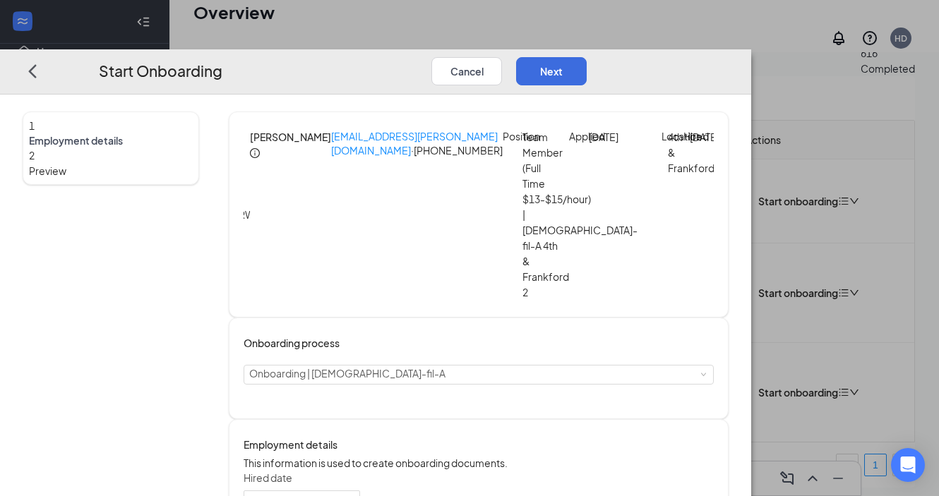
scroll to position [0, 0]
click at [586, 57] on button "Next" at bounding box center [551, 71] width 71 height 28
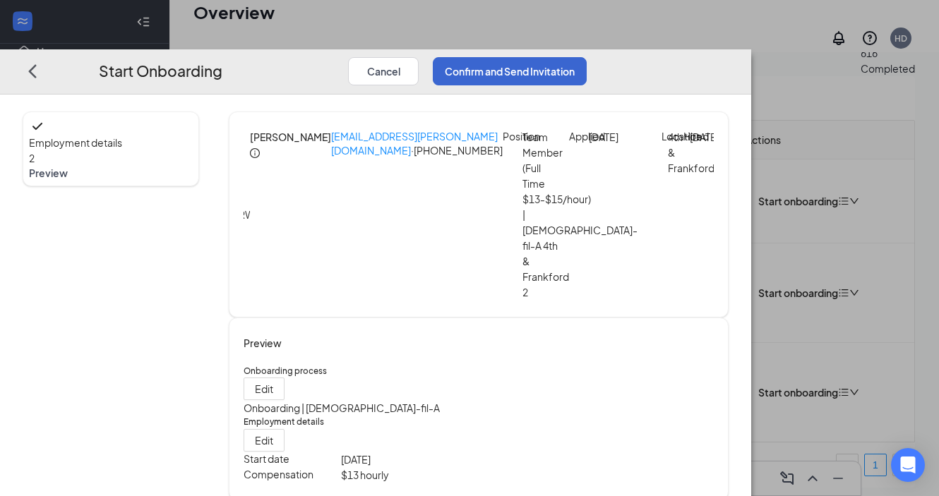
click at [586, 57] on button "Confirm and Send Invitation" at bounding box center [510, 71] width 154 height 28
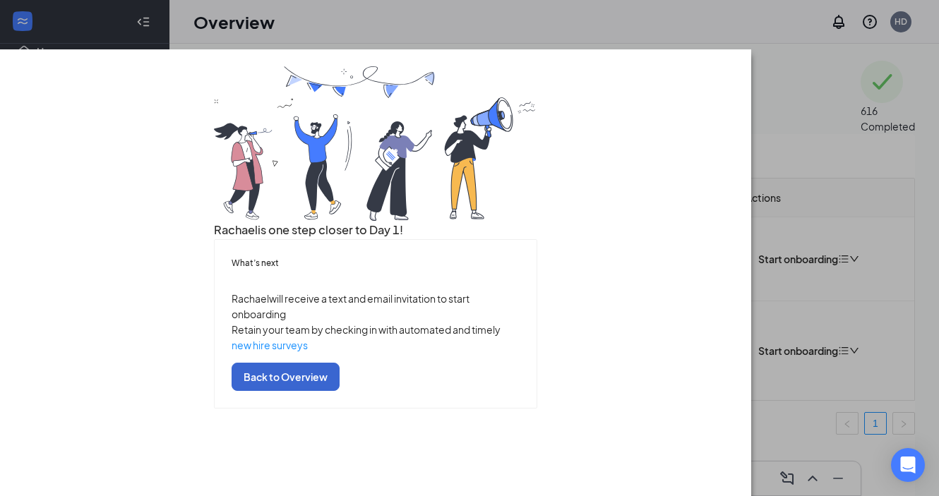
scroll to position [64, 0]
click at [339, 391] on button "Back to Overview" at bounding box center [285, 377] width 108 height 28
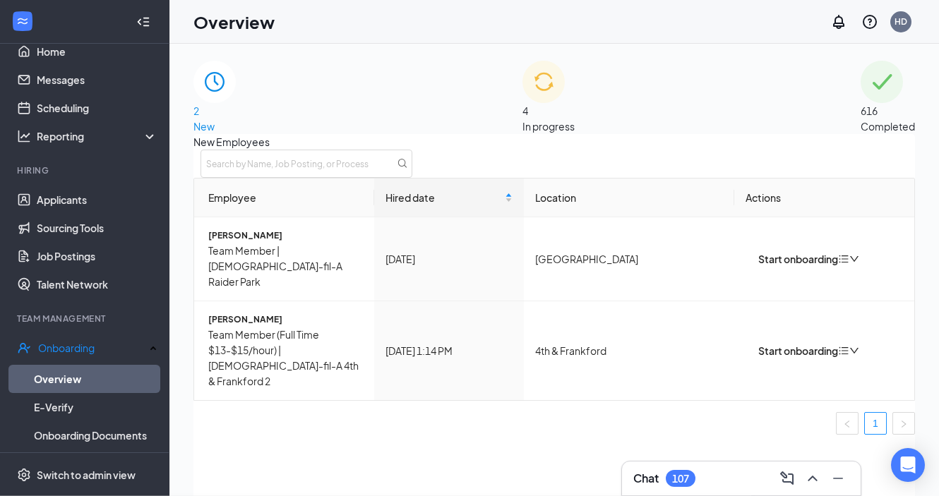
scroll to position [0, 0]
click at [263, 321] on span "[PERSON_NAME]" at bounding box center [285, 320] width 155 height 14
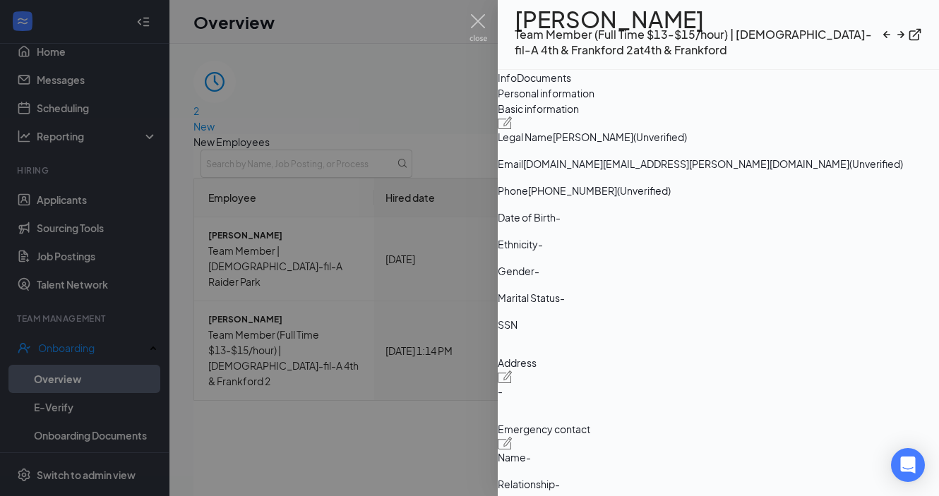
click at [263, 173] on div at bounding box center [469, 248] width 939 height 496
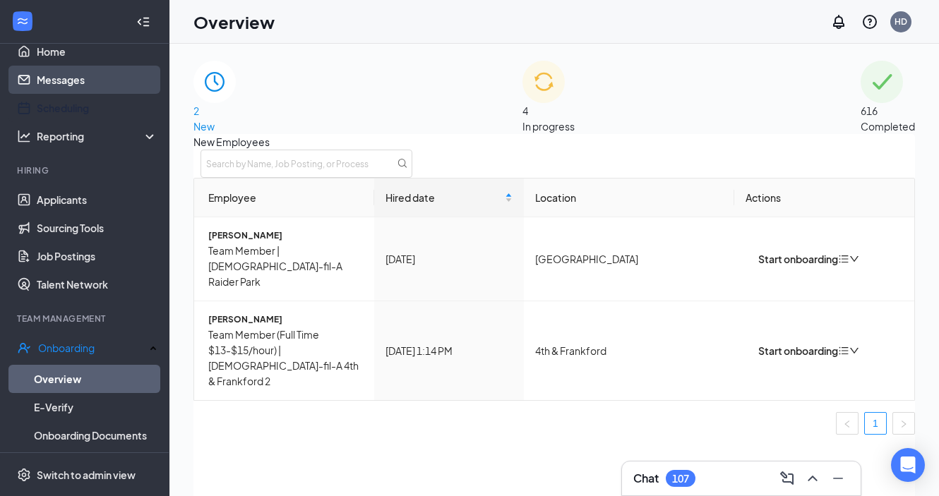
click at [73, 86] on link "Messages" at bounding box center [97, 80] width 121 height 28
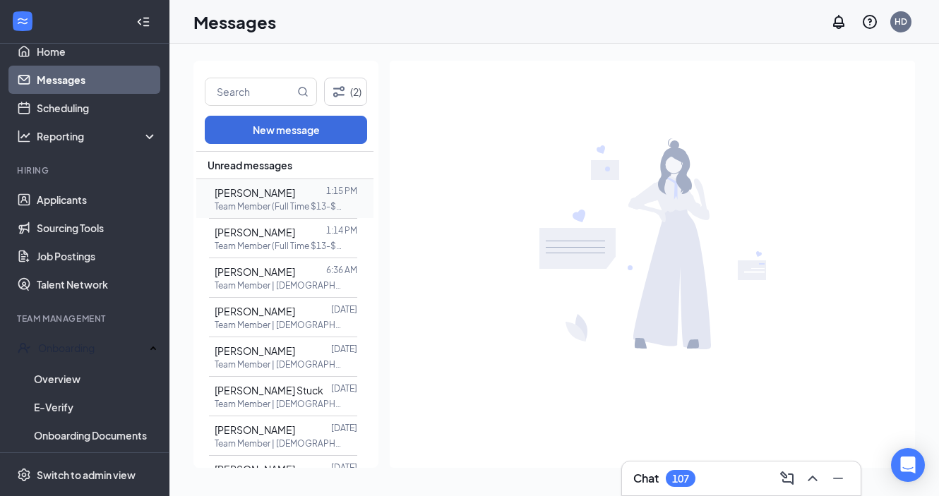
click at [281, 204] on p "Team Member (Full Time $13-$15/hour) | [DEMOGRAPHIC_DATA]-fil-A 4th & Frankford…" at bounding box center [278, 206] width 127 height 12
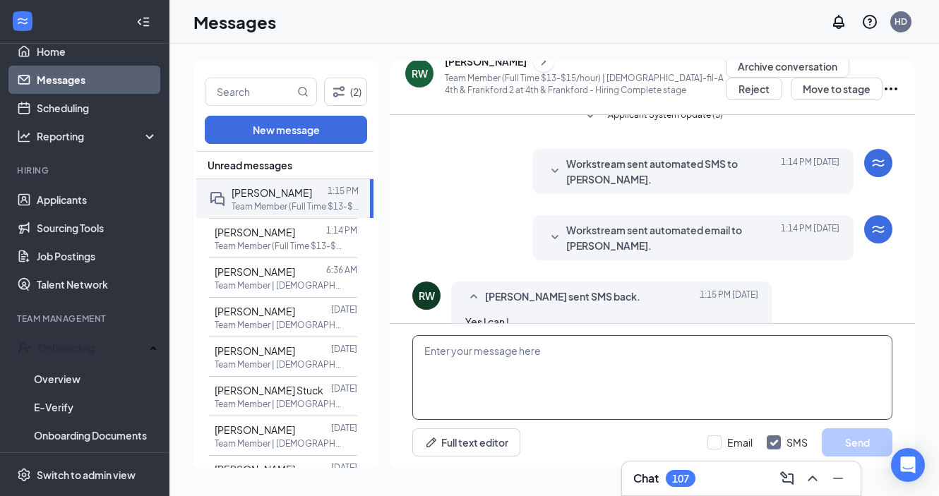
scroll to position [392, 0]
click at [506, 361] on textarea at bounding box center [652, 377] width 480 height 85
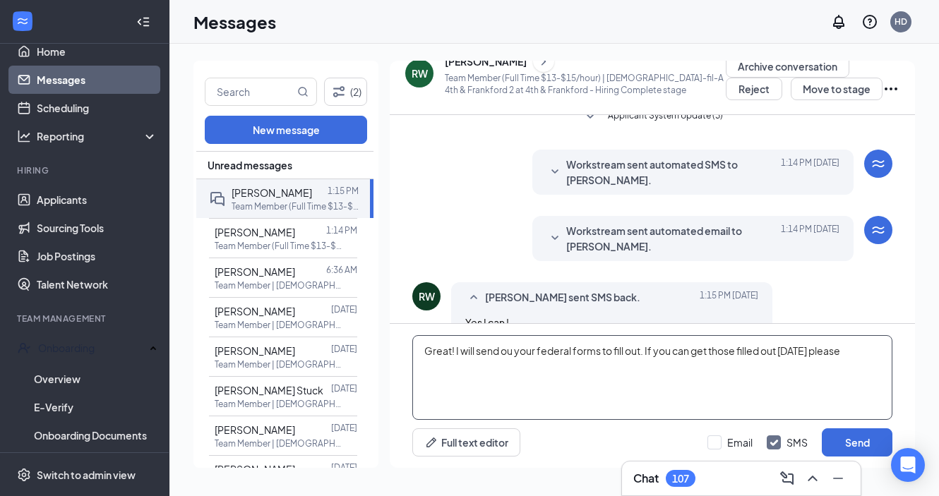
click at [688, 352] on textarea "Great! I will send ou your federal forms to fill out. If you can get those fill…" at bounding box center [652, 377] width 480 height 85
click at [872, 353] on textarea "Great! I will send ou your federal forms to fill out. If you can, please get th…" at bounding box center [652, 377] width 480 height 85
click at [865, 353] on textarea "Great! I will send ou your federal forms to fill out. If you can, please get th…" at bounding box center [652, 377] width 480 height 85
paste textarea "Shirt (XS, S, M, L, XL etc.)? Pants (0,2,4,6 etc.)? Also how tall are you?"
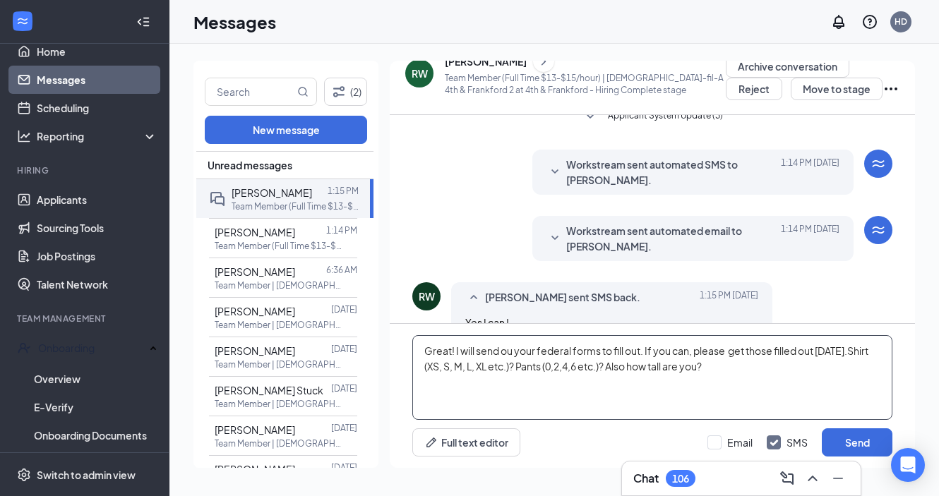
click at [849, 352] on textarea "Great! I will send ou your federal forms to fill out. If you can, please get th…" at bounding box center [652, 377] width 480 height 85
click at [510, 387] on textarea "Great! I will send ou your federal forms to fill out. If you can, please get th…" at bounding box center [652, 377] width 480 height 85
click at [512, 351] on textarea "Great! I will send ou your federal forms to fill out. If you can, please get th…" at bounding box center [652, 377] width 480 height 85
click at [496, 388] on textarea "Great! I will send you your federal forms to fill out. If you can, please get t…" at bounding box center [652, 377] width 480 height 85
type textarea "Great! I will send you your federal forms to fill out. If you can, please get t…"
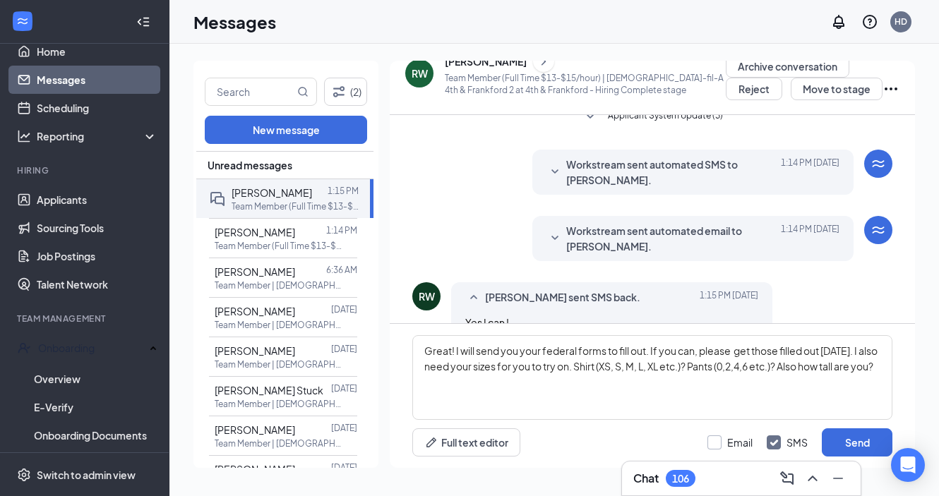
click at [719, 445] on div at bounding box center [714, 442] width 14 height 14
click at [719, 445] on input "Email" at bounding box center [729, 442] width 45 height 14
checkbox input "true"
click at [839, 449] on button "Send" at bounding box center [856, 442] width 71 height 28
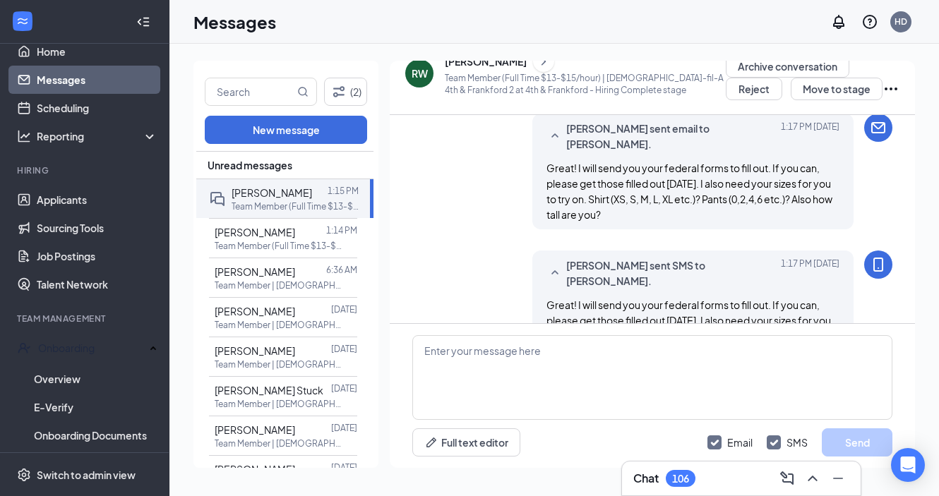
scroll to position [637, 0]
click at [279, 241] on p "Team Member (Full Time $13-$15/hour) | [DEMOGRAPHIC_DATA]-fil-A 4th & Frankford…" at bounding box center [278, 246] width 127 height 12
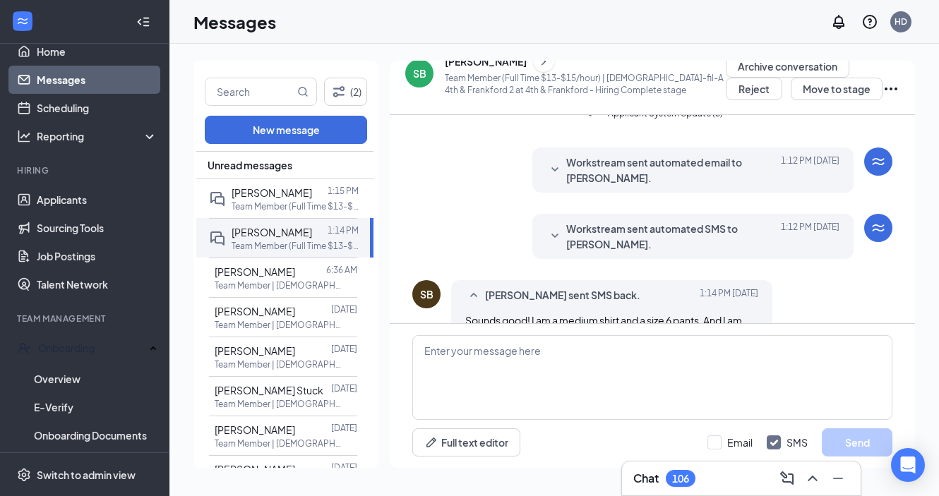
scroll to position [516, 0]
click at [80, 382] on link "Overview" at bounding box center [95, 379] width 123 height 28
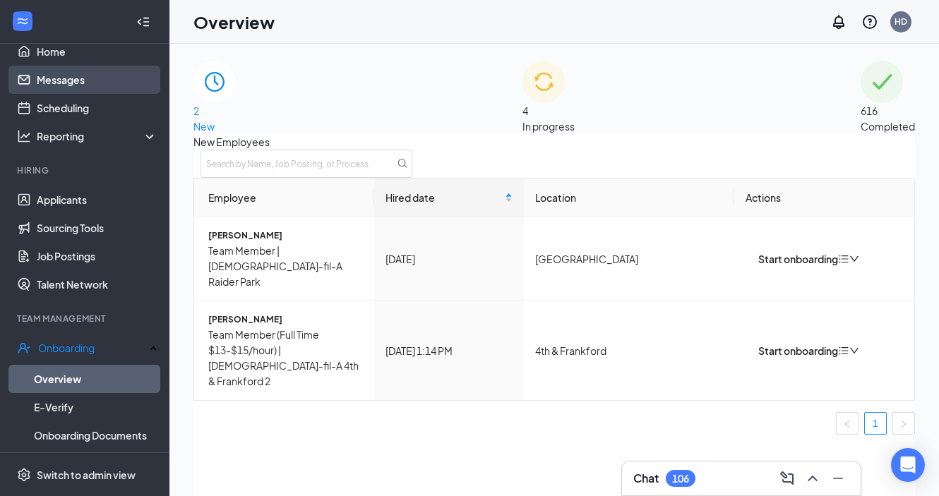
click at [68, 82] on link "Messages" at bounding box center [97, 80] width 121 height 28
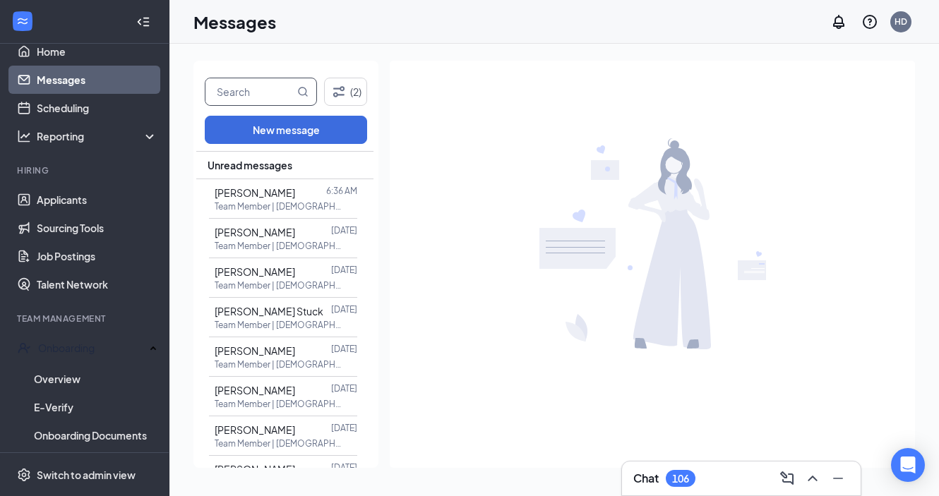
click at [248, 98] on input "text" at bounding box center [249, 91] width 89 height 27
type input "addi"
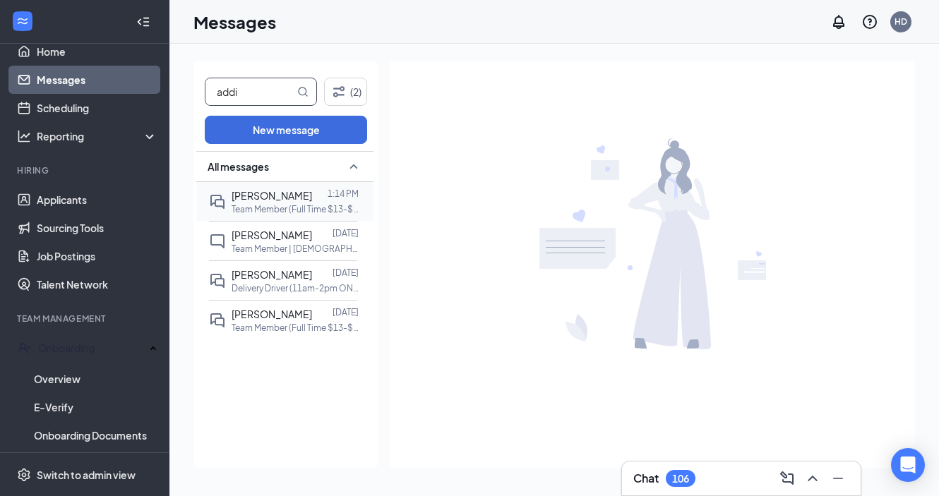
click at [260, 203] on p "Team Member (Full Time $13-$15/hour) | [DEMOGRAPHIC_DATA]-fil-A 4th & Frankford…" at bounding box center [294, 209] width 127 height 12
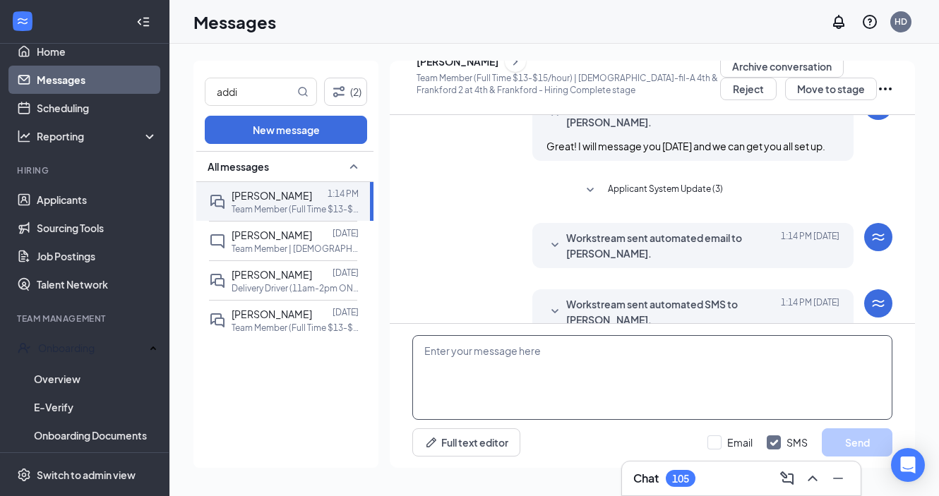
click at [479, 361] on textarea at bounding box center [652, 377] width 480 height 85
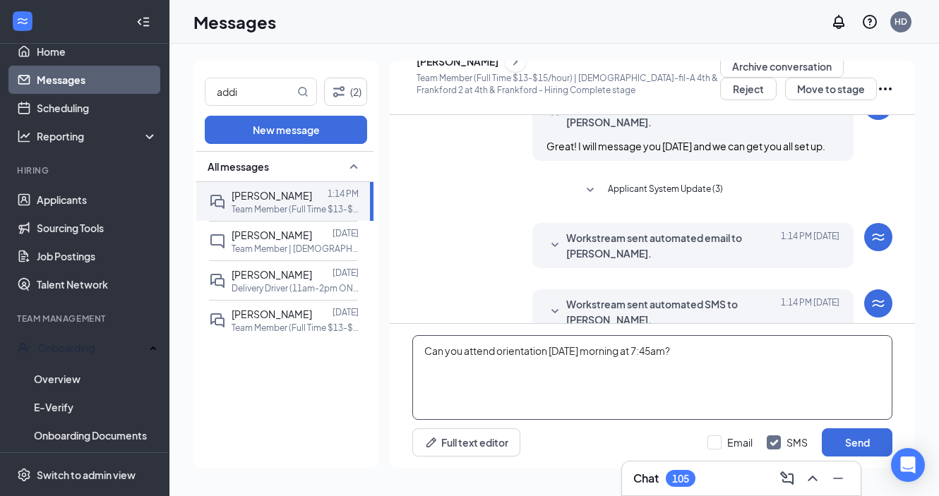
click at [422, 351] on textarea "Can you attend orientation [DATE] morning at 7:45am?" at bounding box center [652, 377] width 480 height 85
click at [617, 354] on textarea "I sent you your federal forms to fill out. Can you attend orientation [DATE] mo…" at bounding box center [652, 377] width 480 height 85
click at [701, 352] on textarea "I sent you your federal forms to fill out. Would you be able you attend orienta…" at bounding box center [652, 377] width 480 height 85
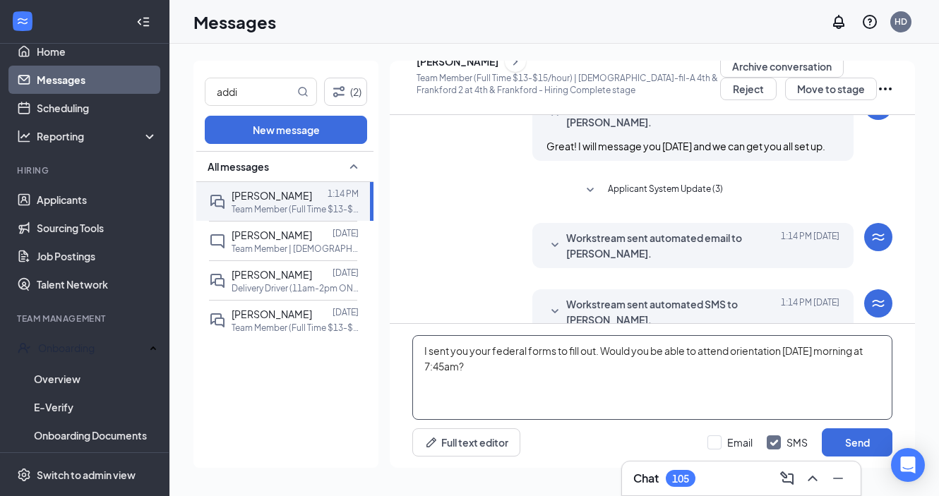
click at [646, 375] on textarea "I sent you your federal forms to fill out. Would you be able to attend orientat…" at bounding box center [652, 377] width 480 height 85
click at [478, 385] on textarea "I sent you your federal forms to fill out. Would you be able to attend orientat…" at bounding box center [652, 377] width 480 height 85
paste textarea "Shirt (XS, S, M, L, XL etc.)? Pants (0,2,4,6 etc.)? Also how tall are you?"
click at [603, 352] on textarea "I sent you your federal forms to fill out. Would you be able to attend orientat…" at bounding box center [652, 377] width 480 height 85
click at [763, 349] on textarea "Would you be able to attend orientation [DATE] morning at 7:45am? Shirt (XS, S,…" at bounding box center [652, 377] width 480 height 85
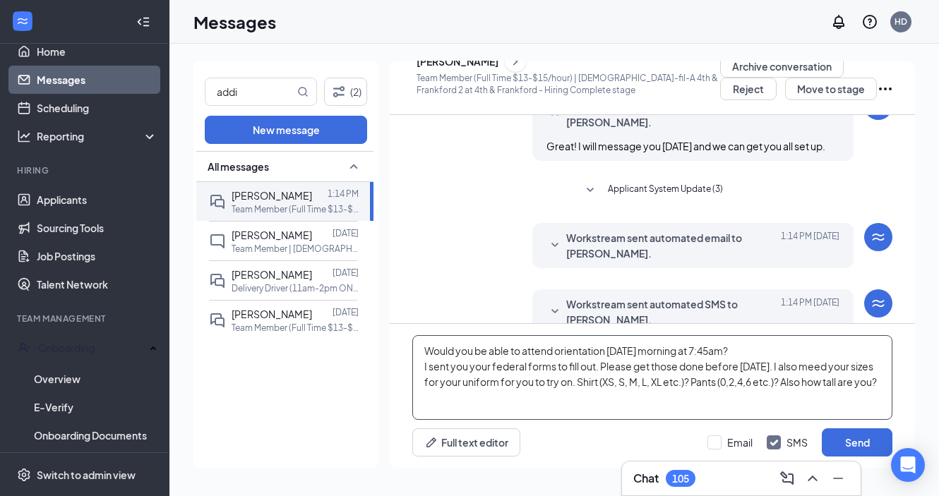
click at [656, 383] on textarea "Would you be able to attend orientation [DATE] morning at 7:45am? I sent you yo…" at bounding box center [652, 377] width 480 height 85
type textarea "Would you be able to attend orientation [DATE] morning at 7:45am? I sent you yo…"
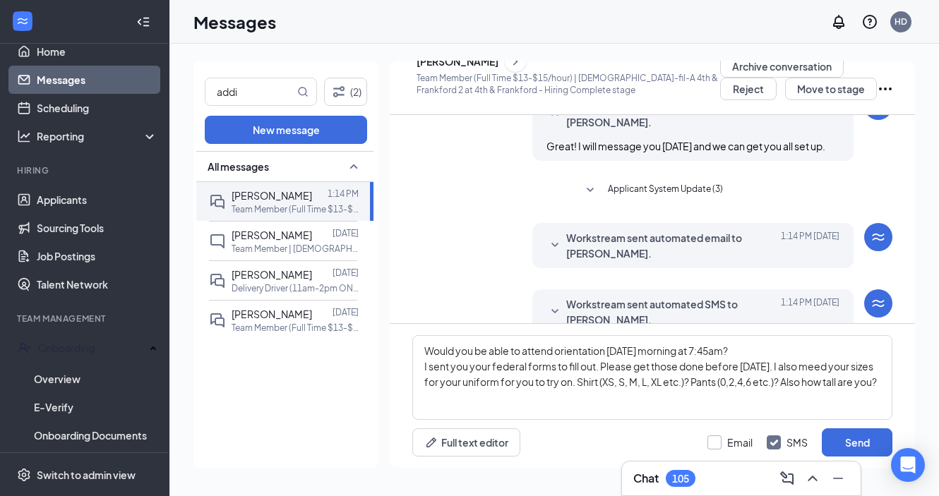
click at [714, 442] on input "Email" at bounding box center [729, 442] width 45 height 14
checkbox input "true"
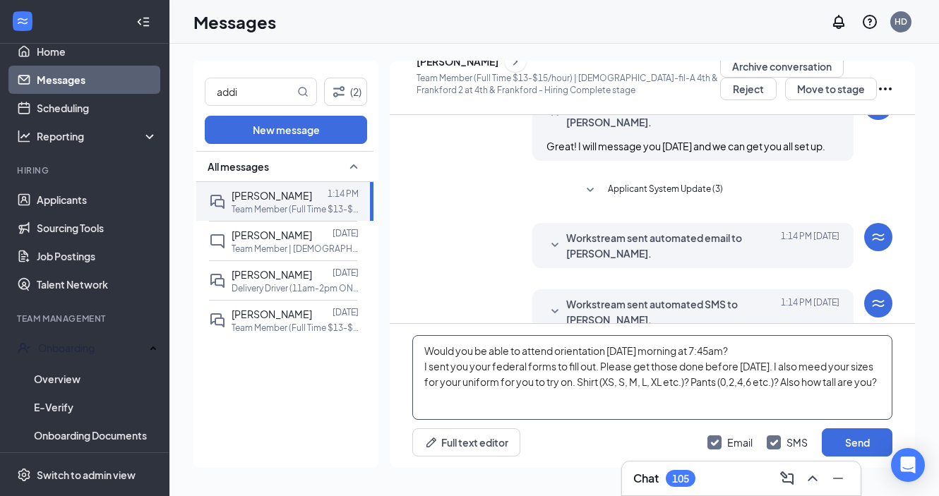
click at [499, 405] on textarea "Would you be able to attend orientation [DATE] morning at 7:45am? I sent you yo…" at bounding box center [652, 377] width 480 height 85
click at [833, 367] on textarea "Would you be able to attend orientation [DATE] morning at 7:45am? I sent you yo…" at bounding box center [652, 377] width 480 height 85
type textarea "Would you be able to attend orientation [DATE] morning at 7:45am? I sent you yo…"
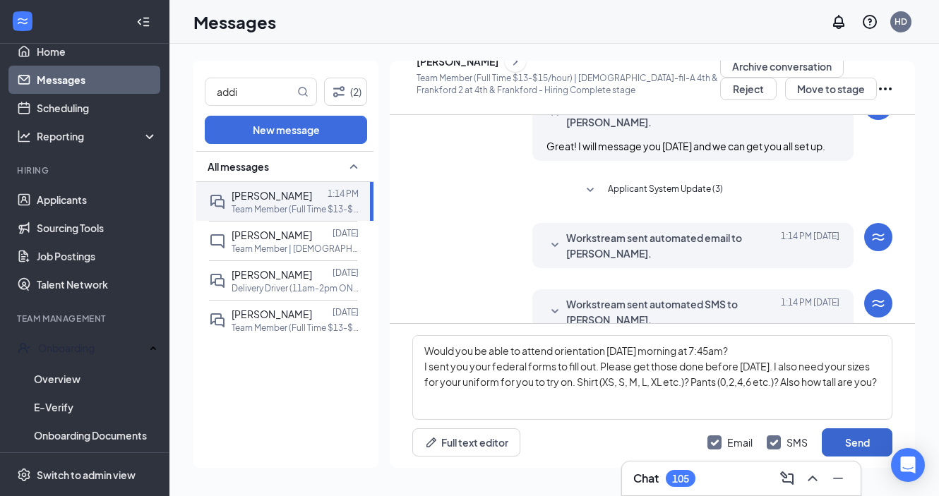
click at [855, 444] on button "Send" at bounding box center [856, 442] width 71 height 28
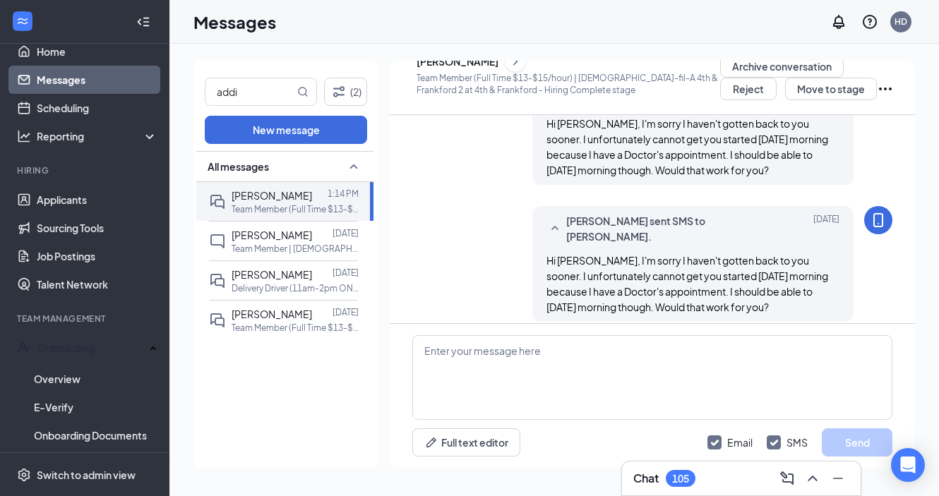
scroll to position [99, 0]
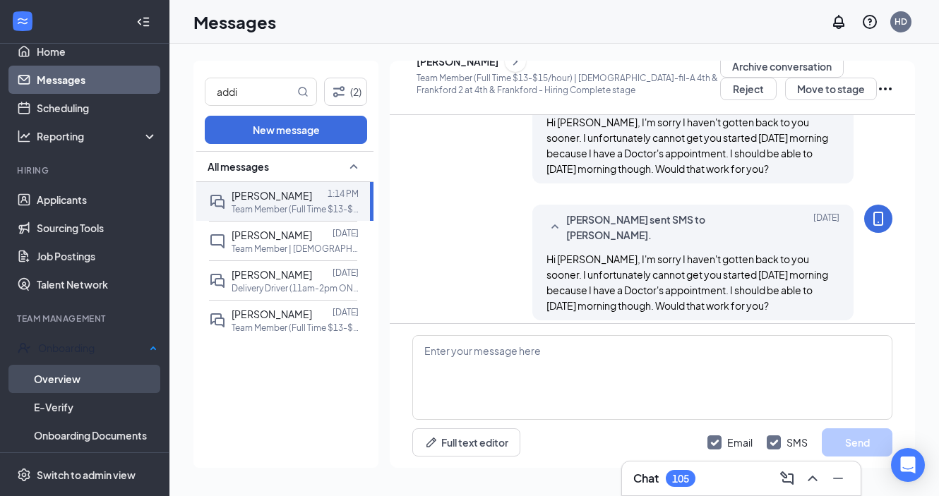
click at [66, 372] on link "Overview" at bounding box center [95, 379] width 123 height 28
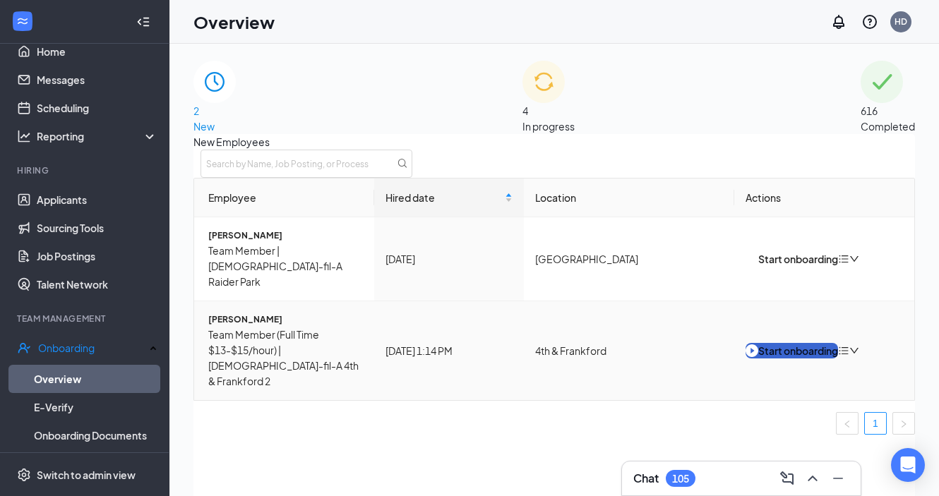
click at [802, 343] on div "Start onboarding" at bounding box center [791, 351] width 92 height 16
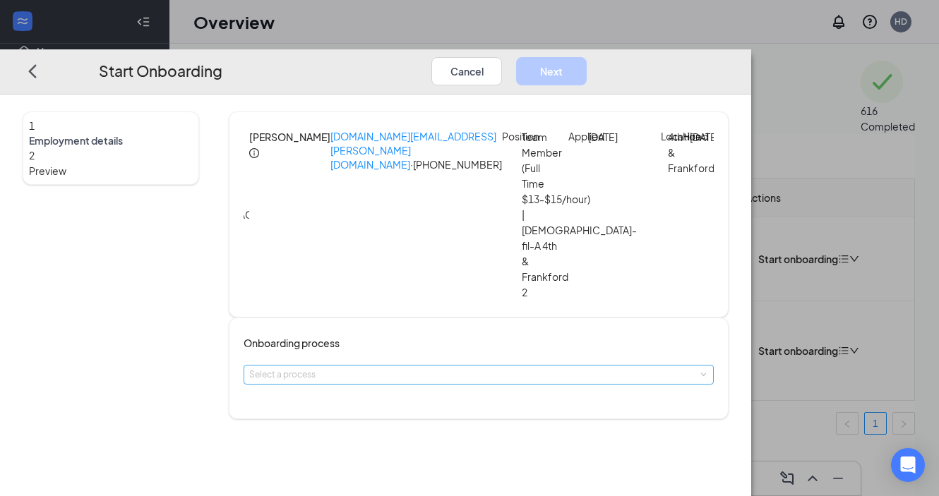
click at [406, 368] on div "Select a process" at bounding box center [475, 375] width 452 height 14
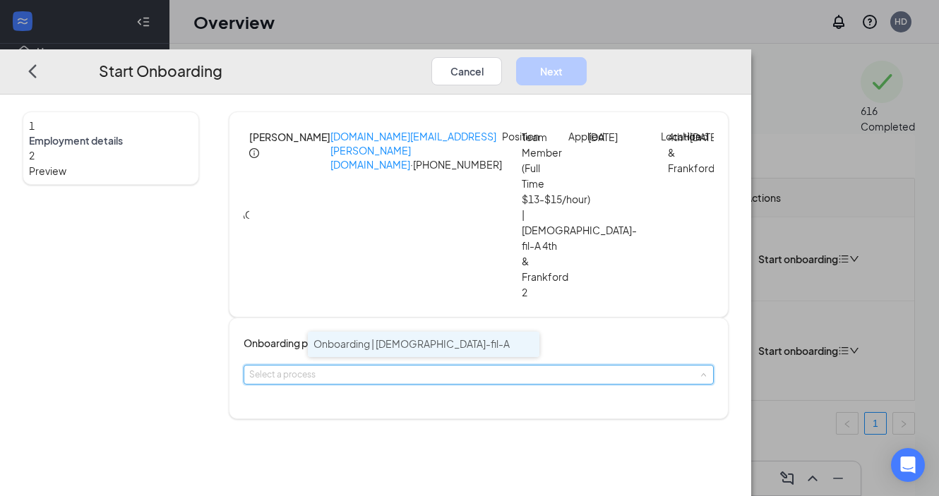
click at [371, 354] on li "Onboarding | [DEMOGRAPHIC_DATA]-fil-A" at bounding box center [423, 344] width 231 height 25
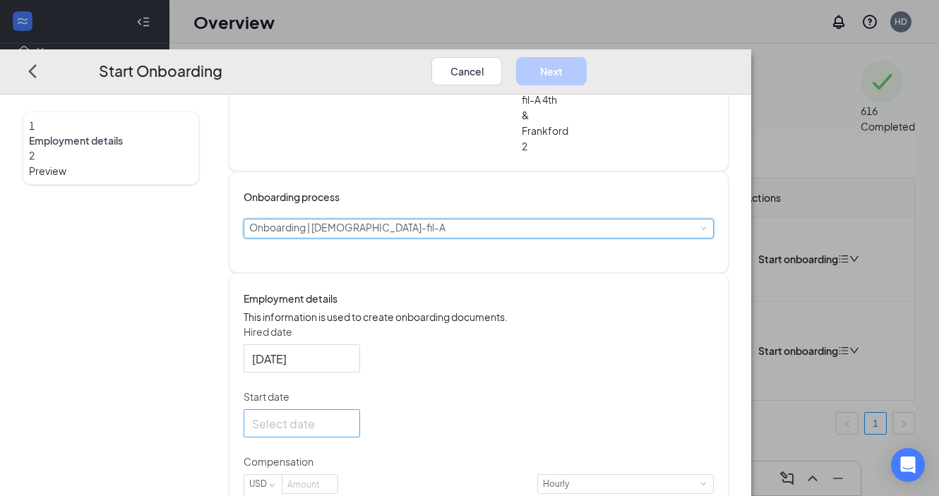
scroll to position [145, 0]
click at [351, 416] on div at bounding box center [301, 425] width 99 height 18
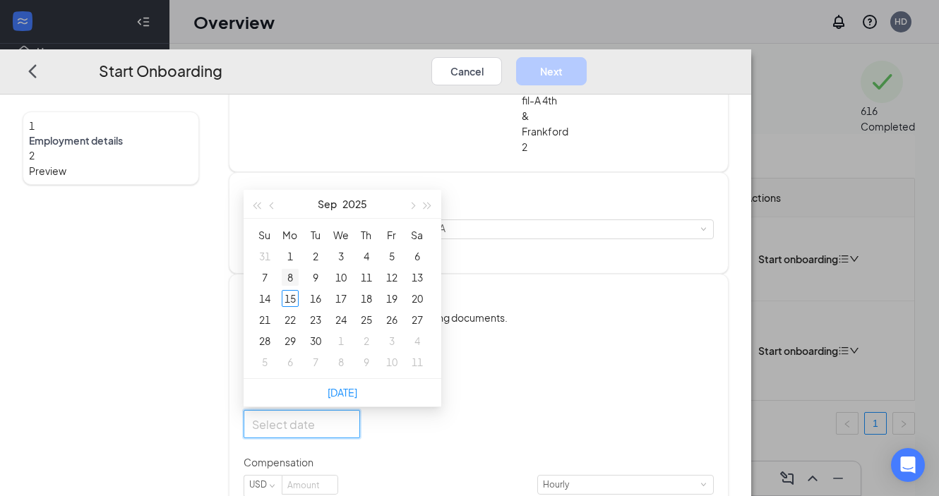
type input "[DATE]"
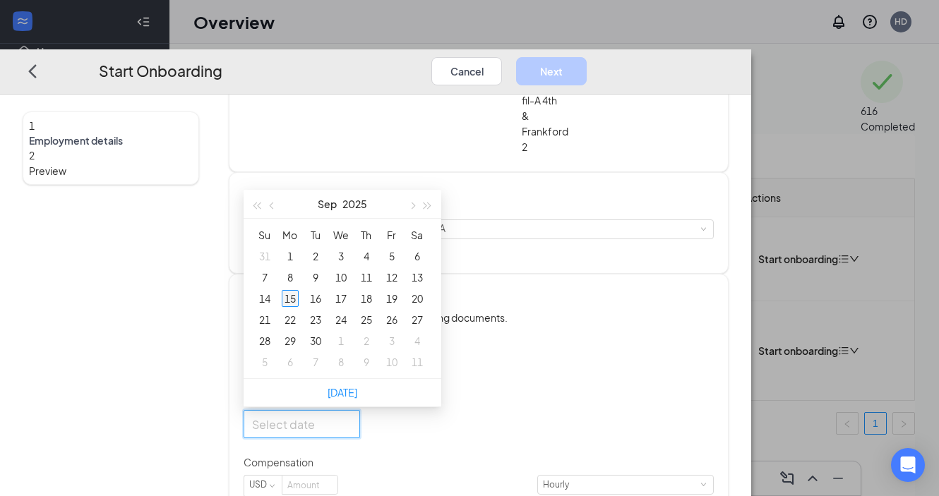
type input "[DATE]"
click at [349, 290] on div "17" at bounding box center [340, 298] width 17 height 17
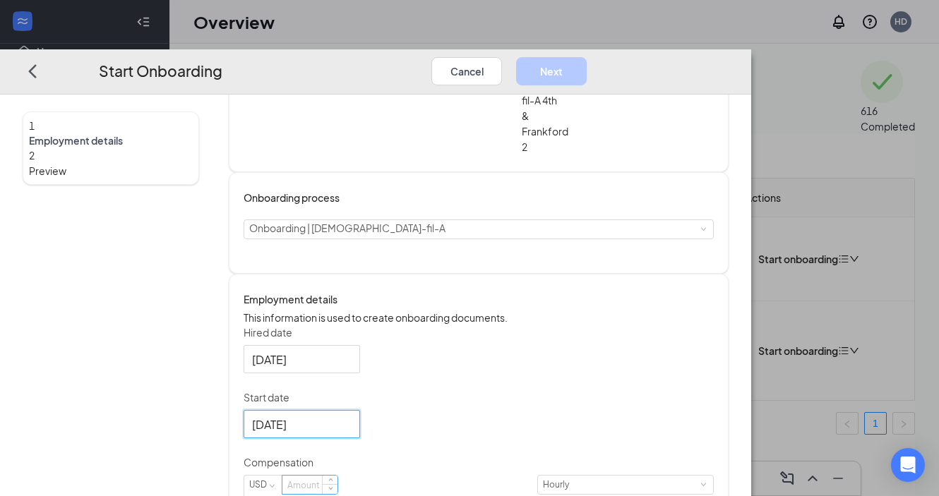
click at [337, 476] on input at bounding box center [309, 485] width 55 height 18
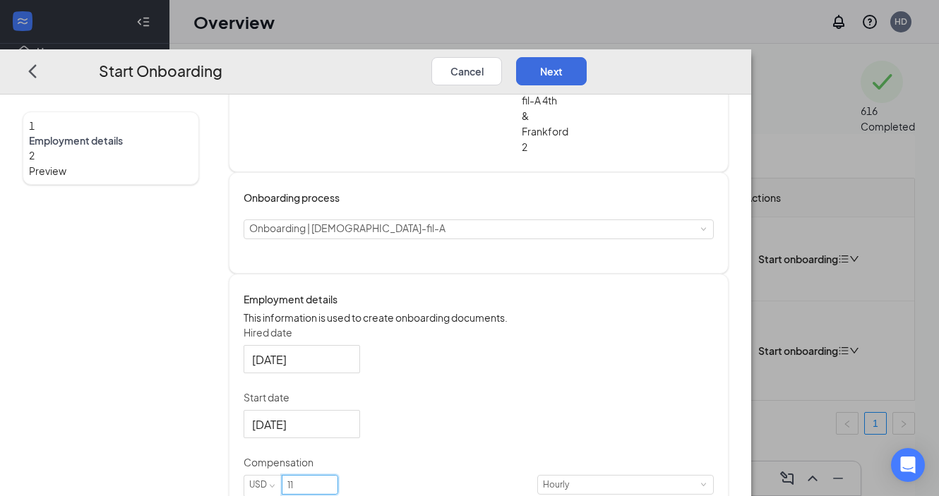
type input "11"
click at [662, 373] on div "Hired date [DATE] Start date [DATE] [DATE] Su Mo Tu We Th Fr Sa 31 1 2 3 4 5 6 …" at bounding box center [478, 419] width 470 height 189
click at [586, 57] on button "Next" at bounding box center [551, 71] width 71 height 28
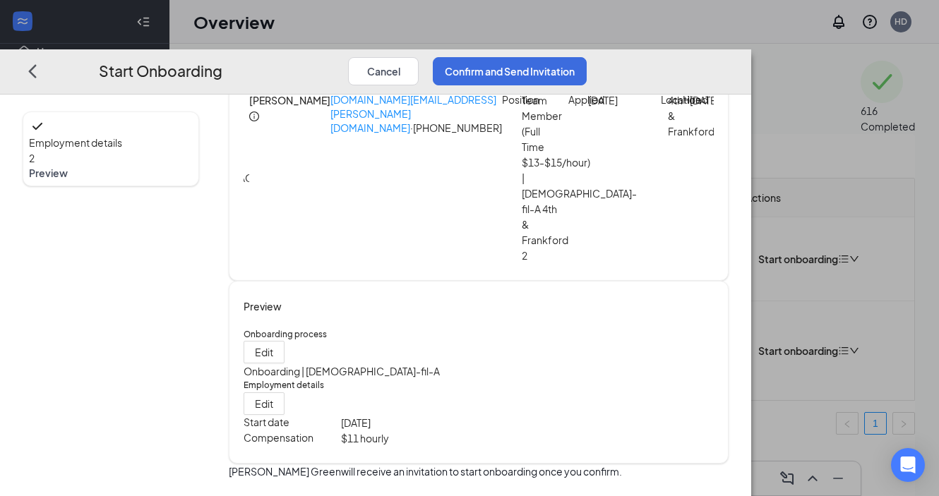
scroll to position [1, 0]
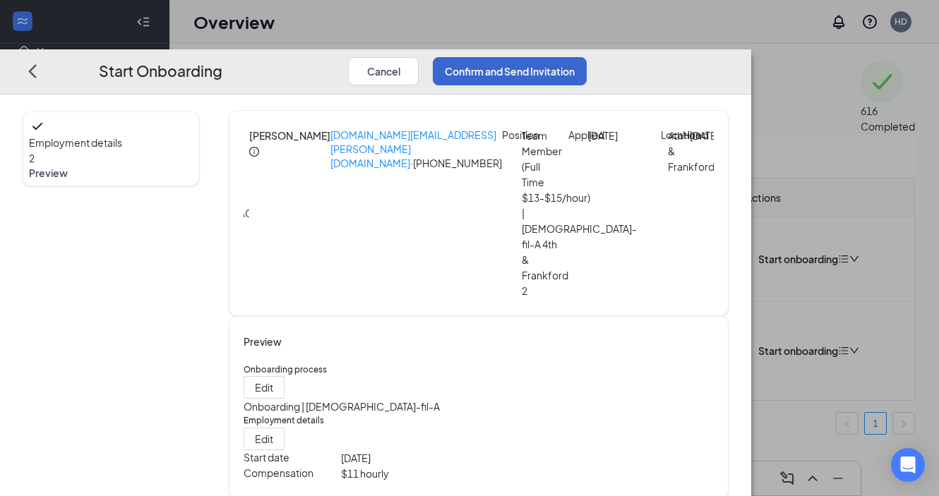
click at [586, 57] on button "Confirm and Send Invitation" at bounding box center [510, 71] width 154 height 28
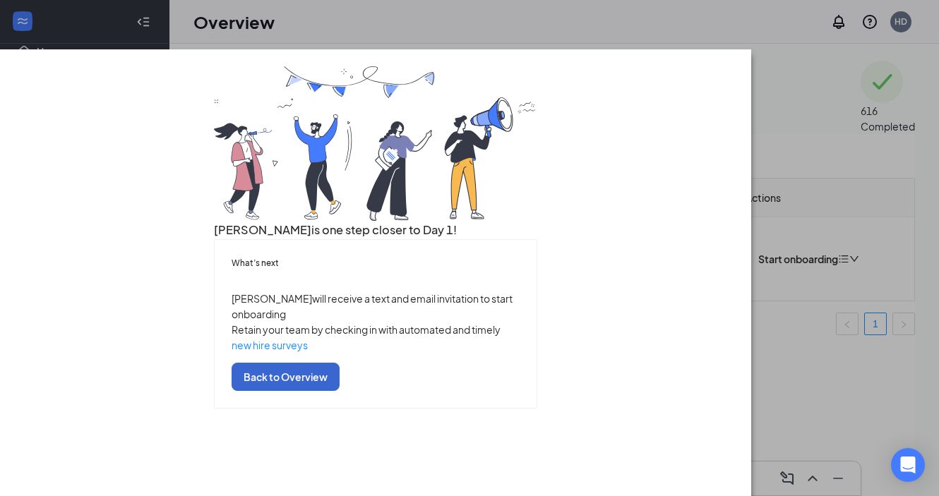
scroll to position [64, 0]
click at [339, 391] on button "Back to Overview" at bounding box center [285, 377] width 108 height 28
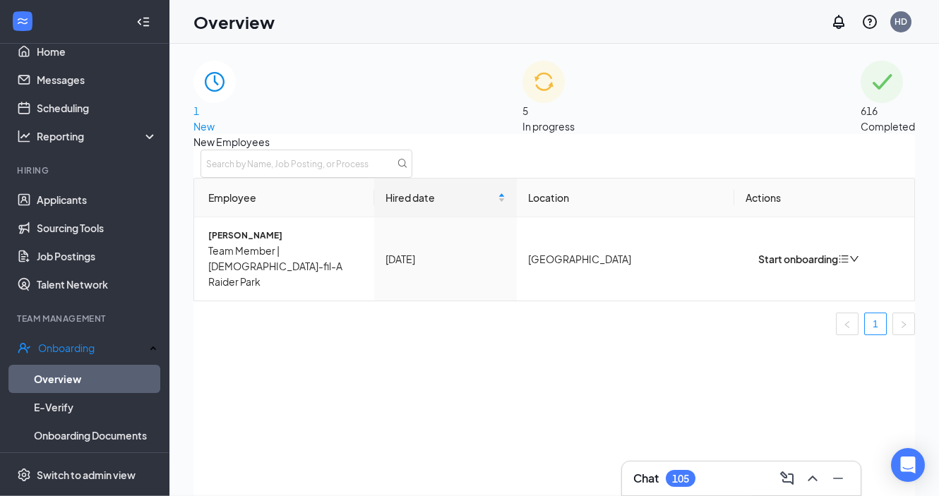
scroll to position [0, 0]
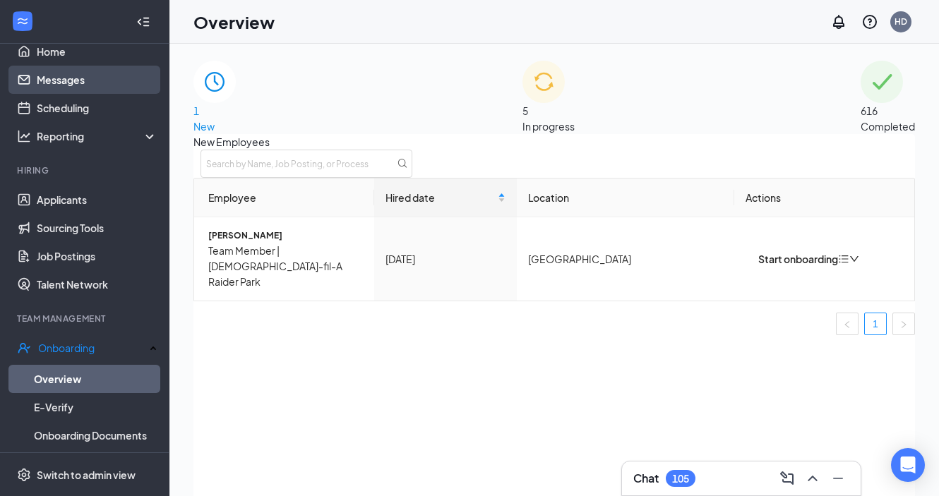
click at [93, 79] on link "Messages" at bounding box center [97, 80] width 121 height 28
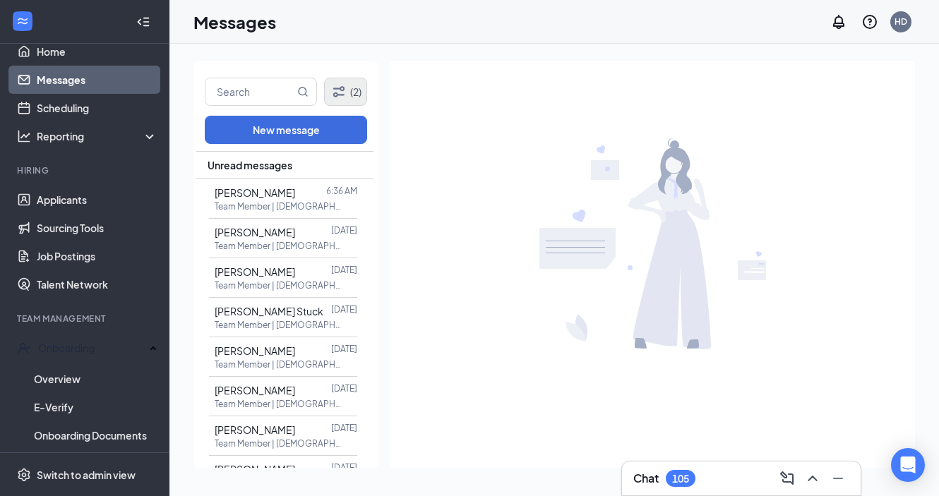
scroll to position [-1, 0]
click at [353, 89] on button "(2)" at bounding box center [345, 92] width 43 height 28
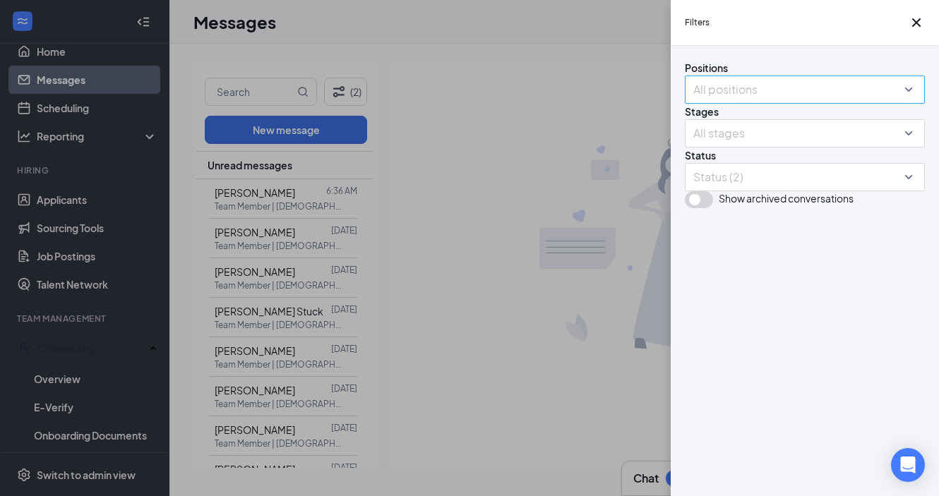
click at [731, 101] on div at bounding box center [797, 89] width 219 height 23
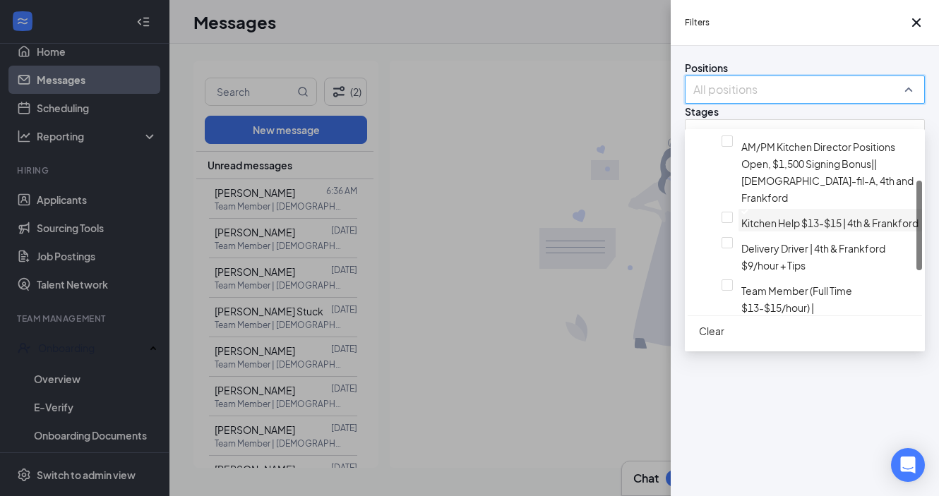
scroll to position [91, 0]
click at [724, 429] on div at bounding box center [821, 432] width 195 height 6
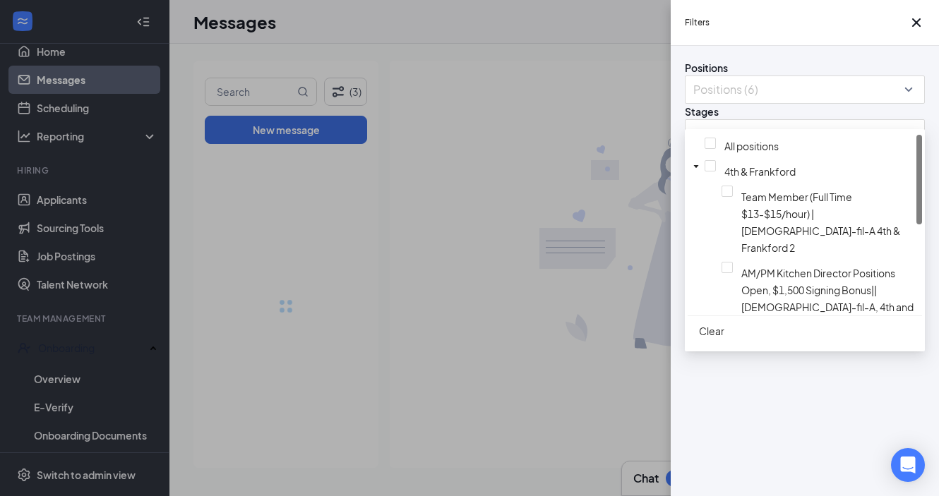
click at [605, 256] on div "Filters Positions Positions (6) Stages All stages Status Status (2) Show archiv…" at bounding box center [469, 248] width 939 height 496
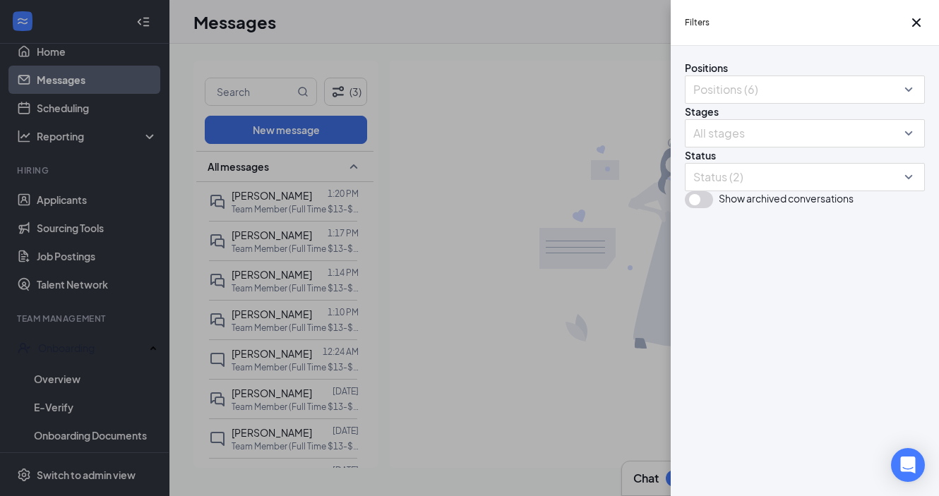
click at [484, 204] on div "Filters Positions Positions (6) Stages All stages Status Status (2) Show archiv…" at bounding box center [469, 248] width 939 height 496
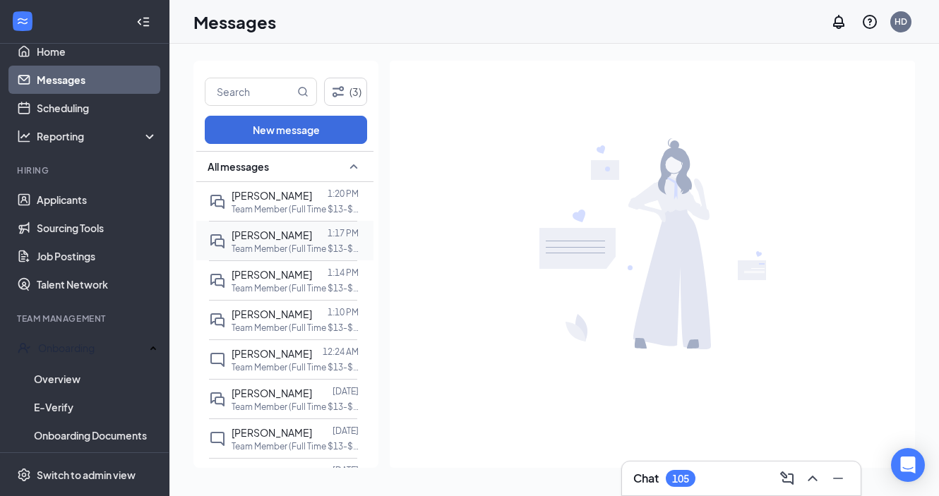
click at [279, 240] on span "[PERSON_NAME]" at bounding box center [271, 235] width 80 height 13
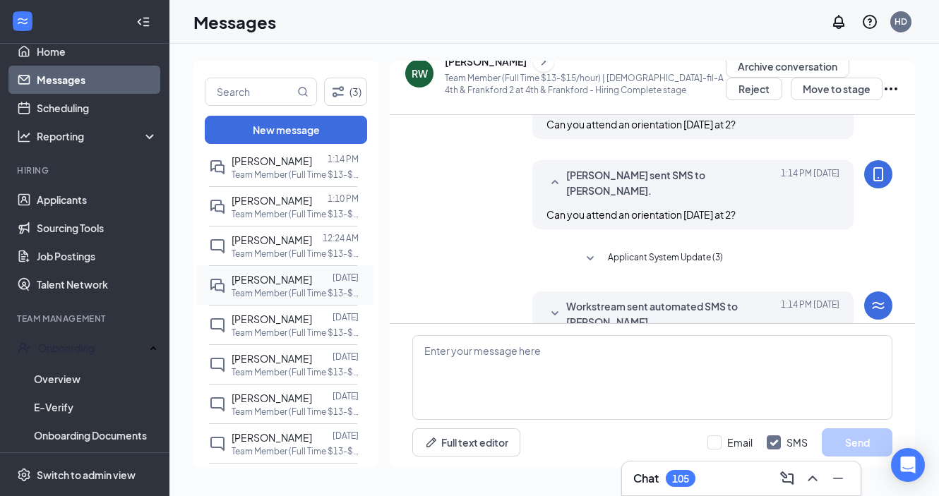
scroll to position [83, 0]
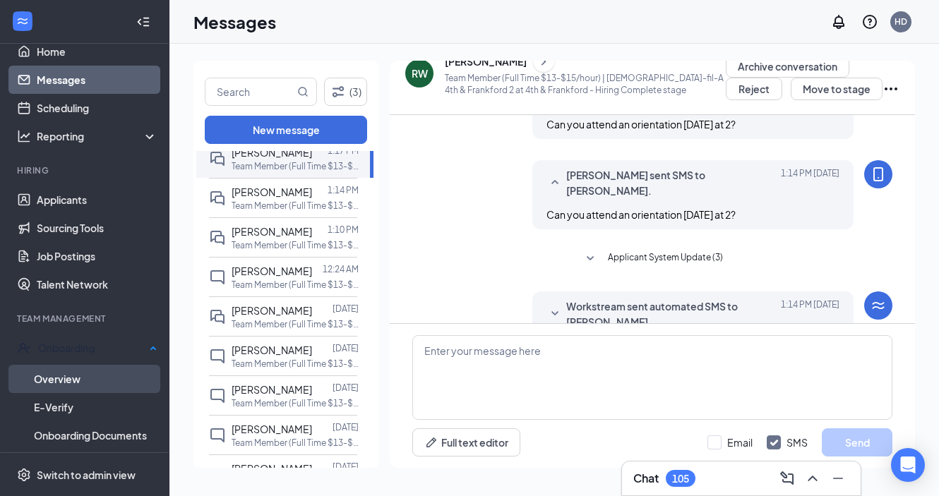
click at [77, 382] on link "Overview" at bounding box center [95, 379] width 123 height 28
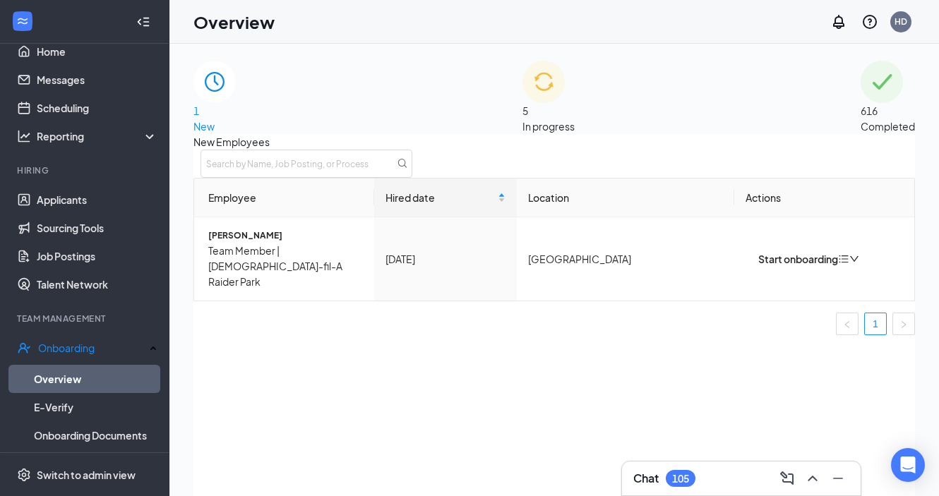
click at [571, 120] on span "In progress" at bounding box center [548, 126] width 52 height 13
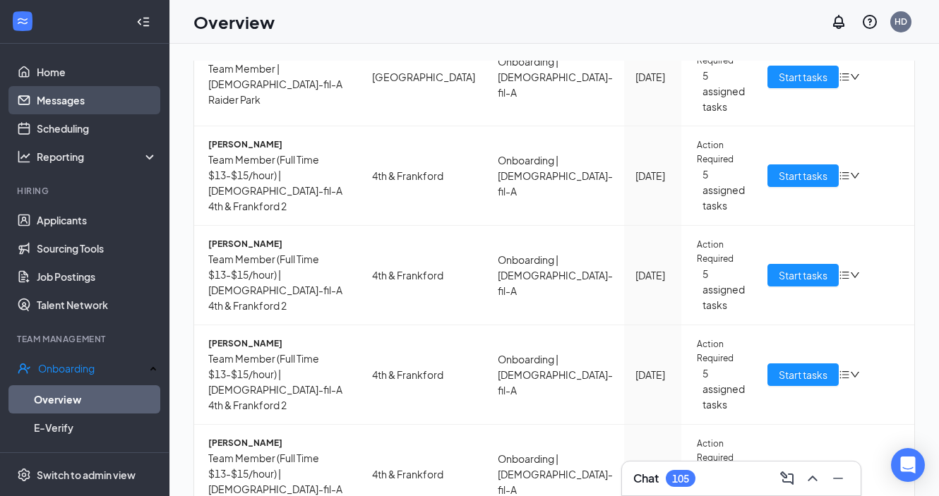
click at [82, 99] on link "Messages" at bounding box center [97, 100] width 121 height 28
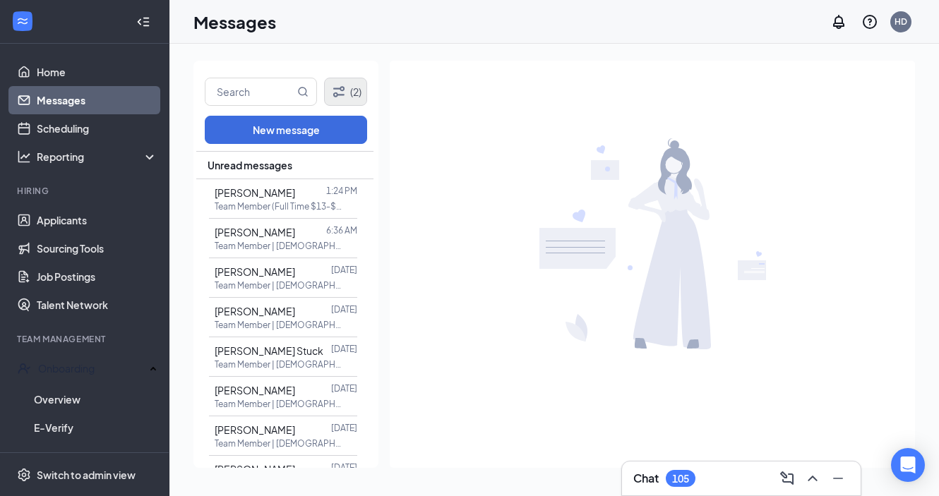
click at [339, 99] on icon "Filter" at bounding box center [338, 91] width 17 height 17
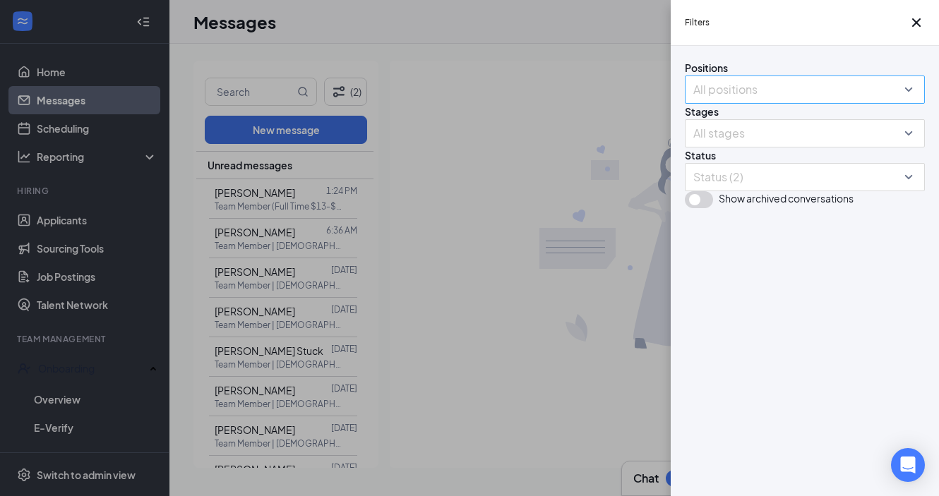
click at [759, 101] on div at bounding box center [797, 89] width 219 height 23
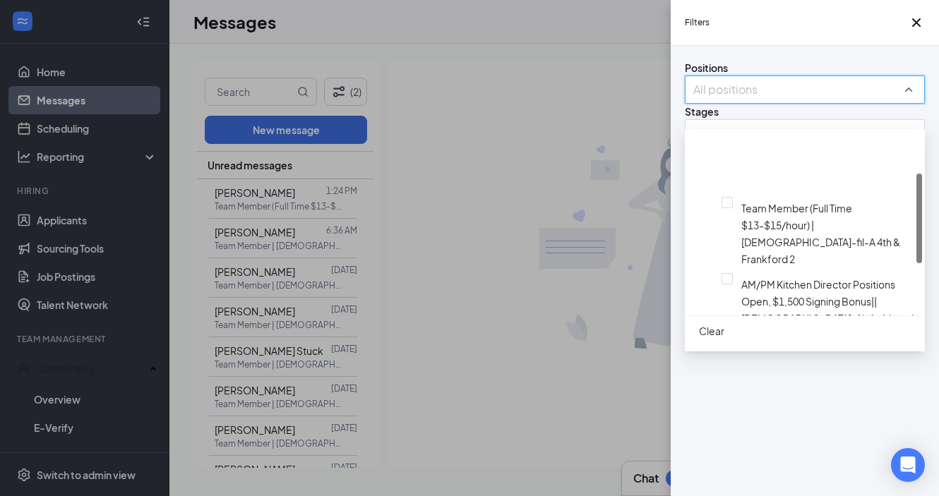
scroll to position [103, 0]
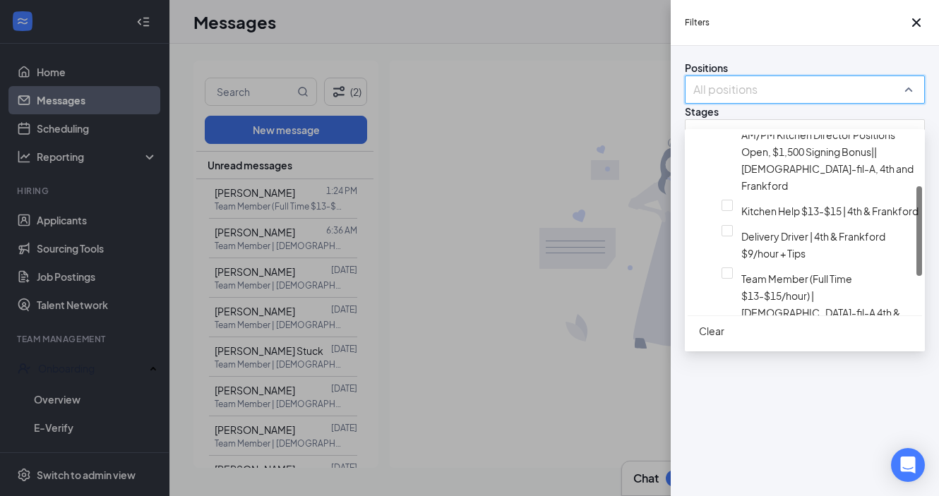
click at [724, 417] on div at bounding box center [821, 420] width 195 height 6
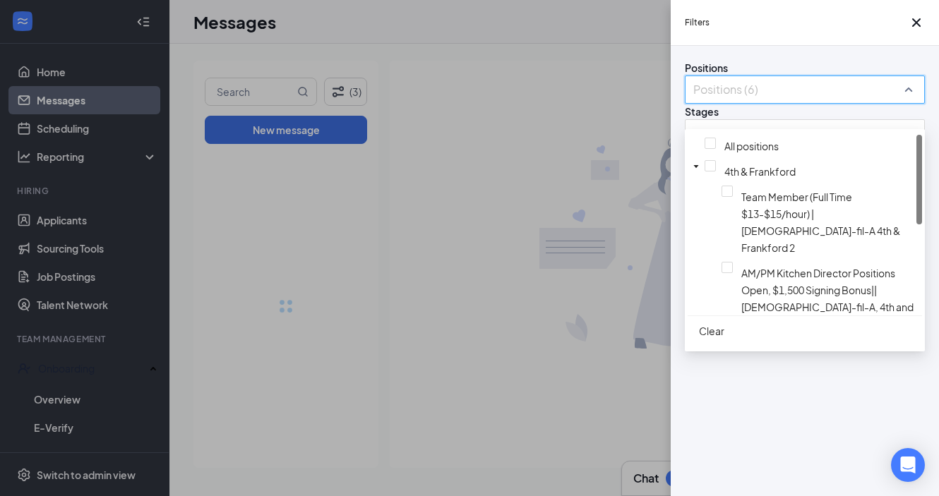
click at [534, 255] on div "Filters Positions Positions (6) Stages All stages Status Status (2) Show archiv…" at bounding box center [469, 248] width 939 height 496
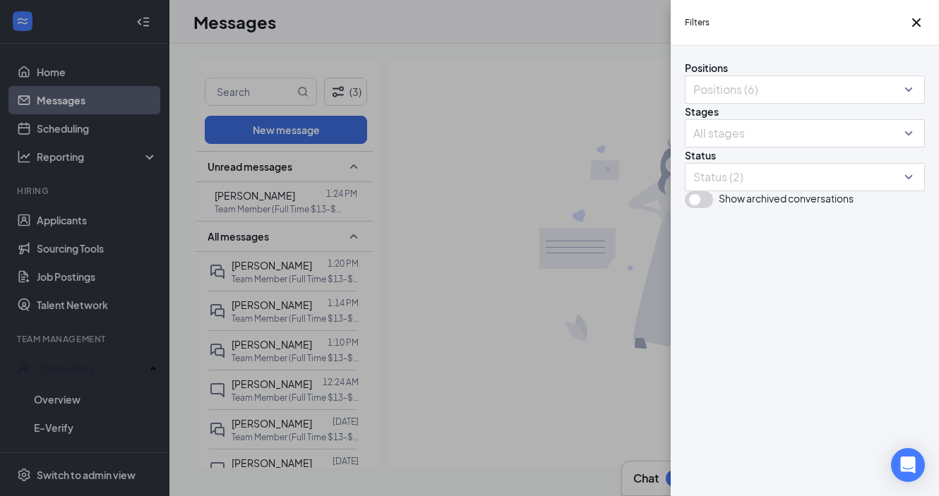
click at [226, 242] on div "Filters Positions Positions (6) Stages All stages Status Status (2) Show archiv…" at bounding box center [469, 248] width 939 height 496
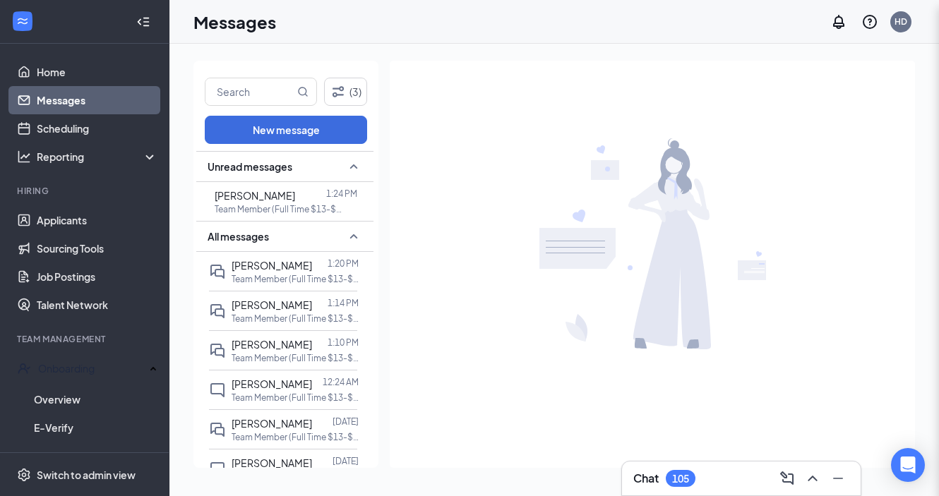
click at [273, 195] on div "Filters Positions Positions (6) Stages All stages Status Status (2) Show archiv…" at bounding box center [469, 248] width 939 height 496
click at [292, 200] on span "[PERSON_NAME]" at bounding box center [255, 195] width 80 height 13
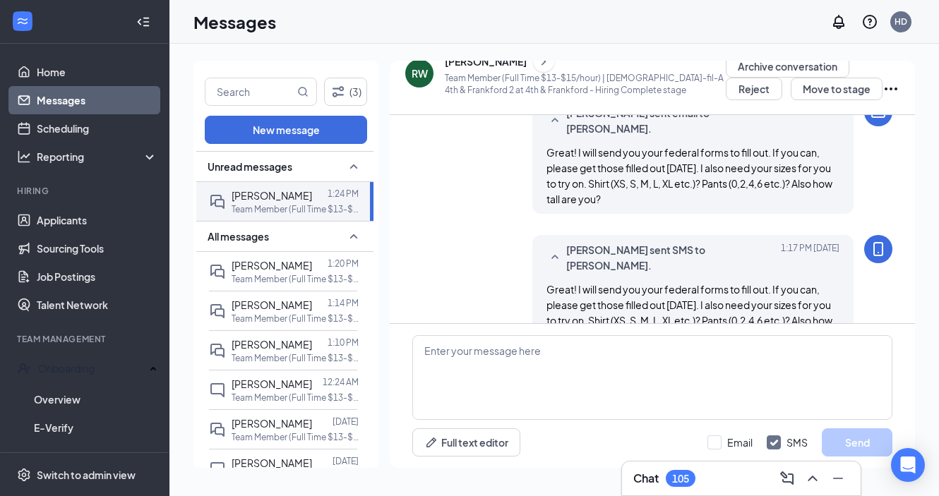
scroll to position [516, 0]
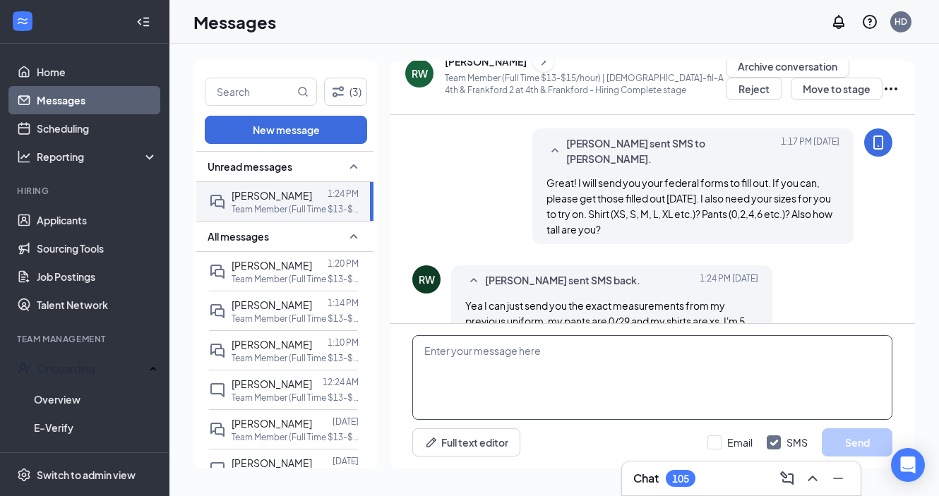
click at [576, 345] on textarea at bounding box center [652, 377] width 480 height 85
type textarea "That's Perfect thank you!"
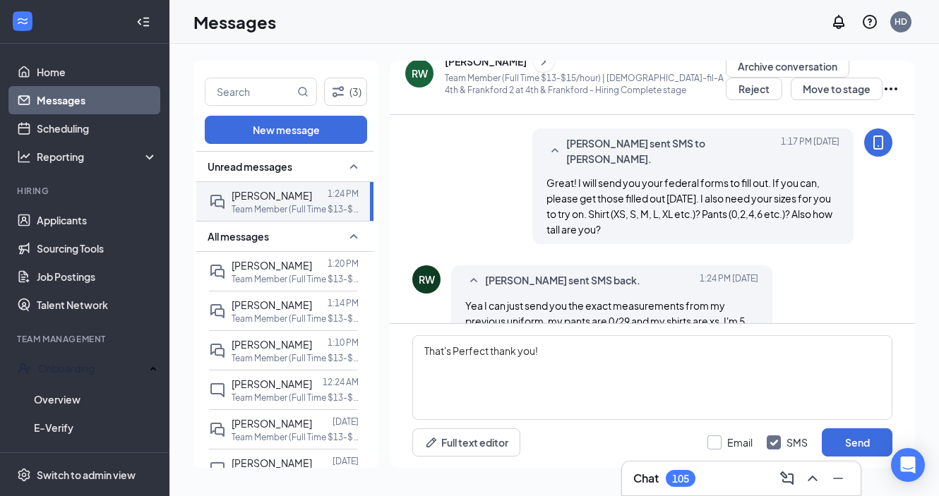
click at [714, 440] on input "Email" at bounding box center [729, 442] width 45 height 14
checkbox input "true"
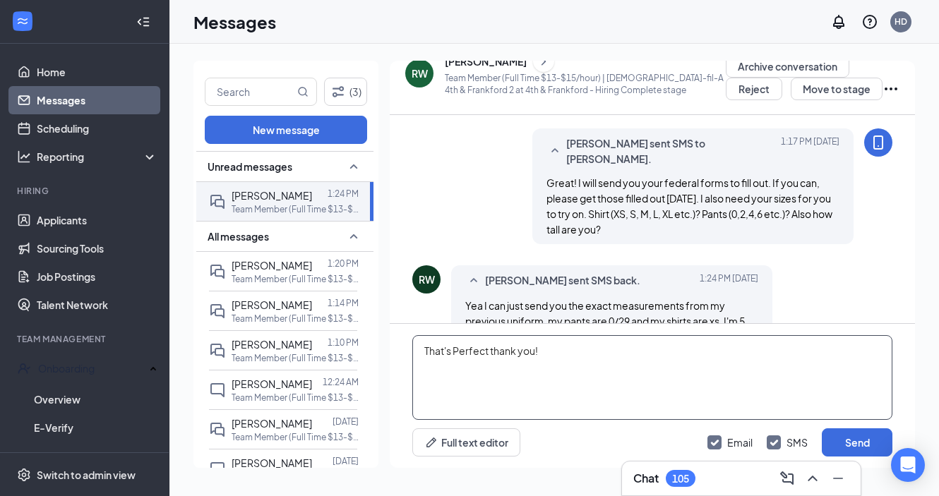
click at [612, 352] on textarea "That's Perfect thank you!" at bounding box center [652, 377] width 480 height 85
click at [486, 352] on textarea "That's Perfect thank you!" at bounding box center [652, 377] width 480 height 85
type textarea "That's Perfect, thank you!"
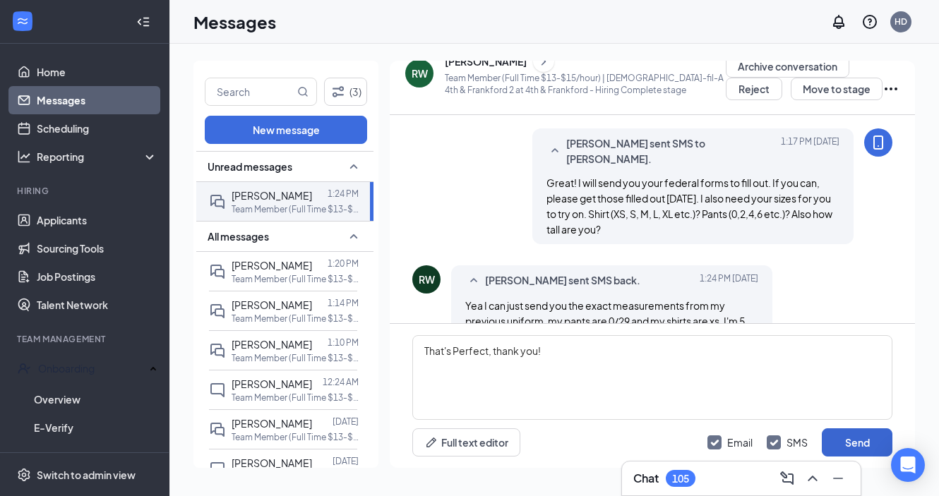
click at [835, 449] on button "Send" at bounding box center [856, 442] width 71 height 28
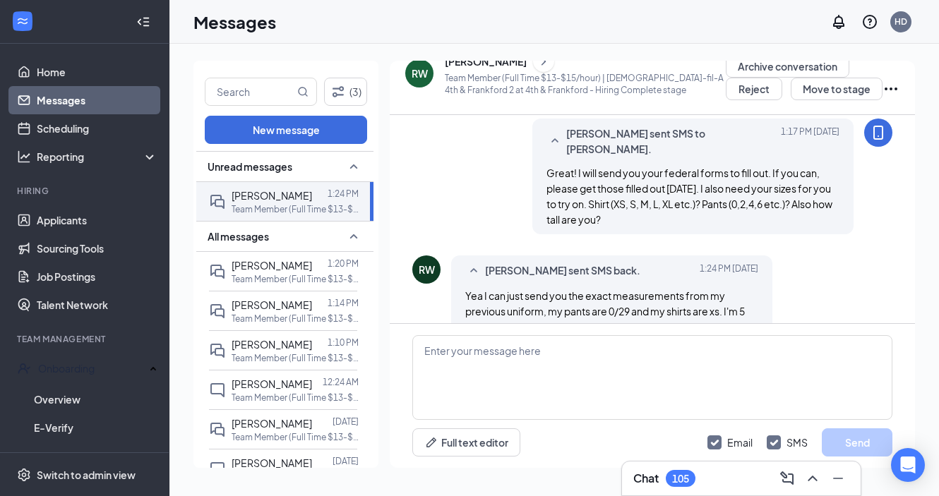
scroll to position [518, 0]
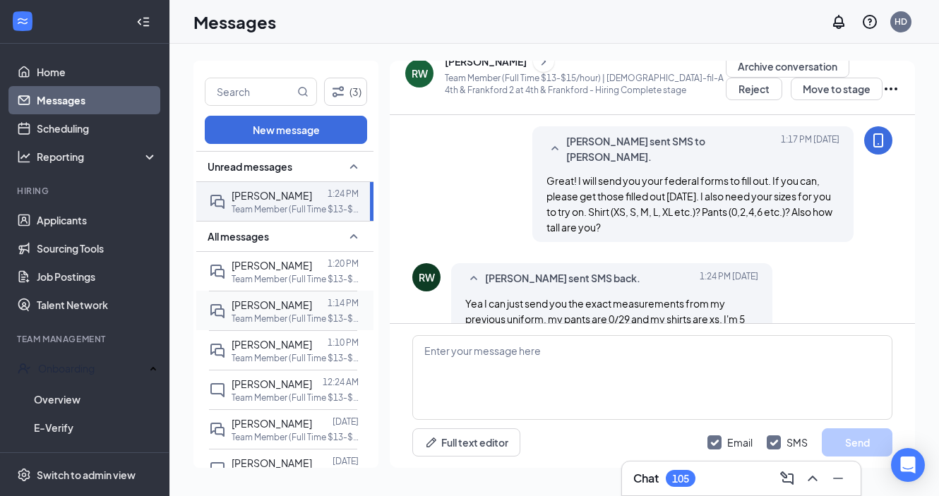
click at [312, 308] on div at bounding box center [320, 305] width 16 height 16
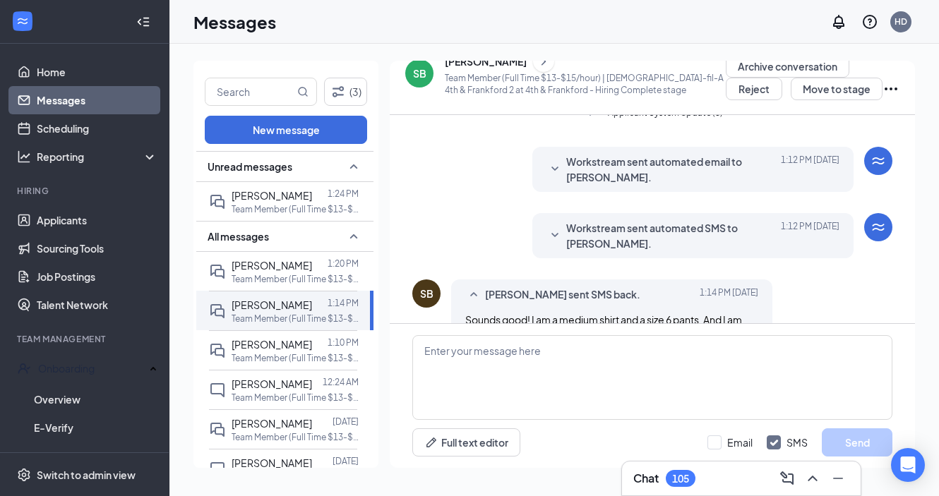
scroll to position [516, 0]
click at [280, 273] on p "Team Member (Full Time $13-$15/hour) | [DEMOGRAPHIC_DATA]-fil-A 4th & Frankford…" at bounding box center [294, 279] width 127 height 12
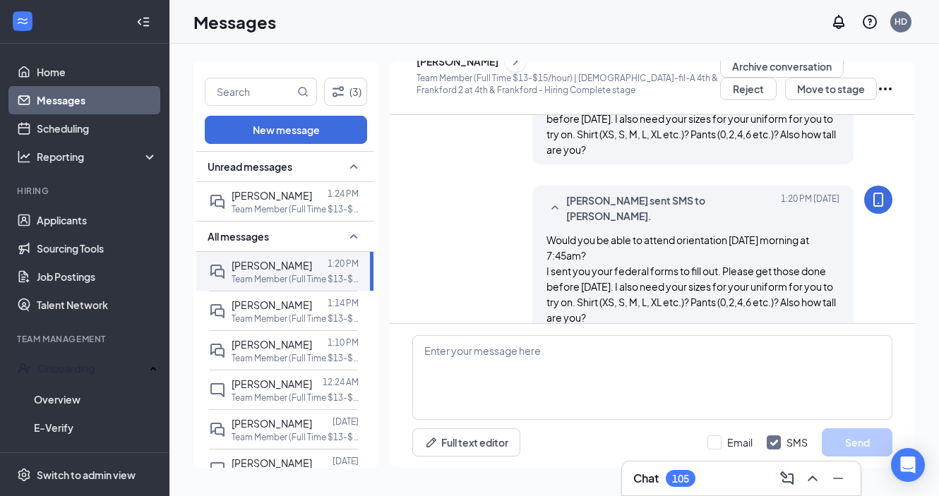
scroll to position [578, 0]
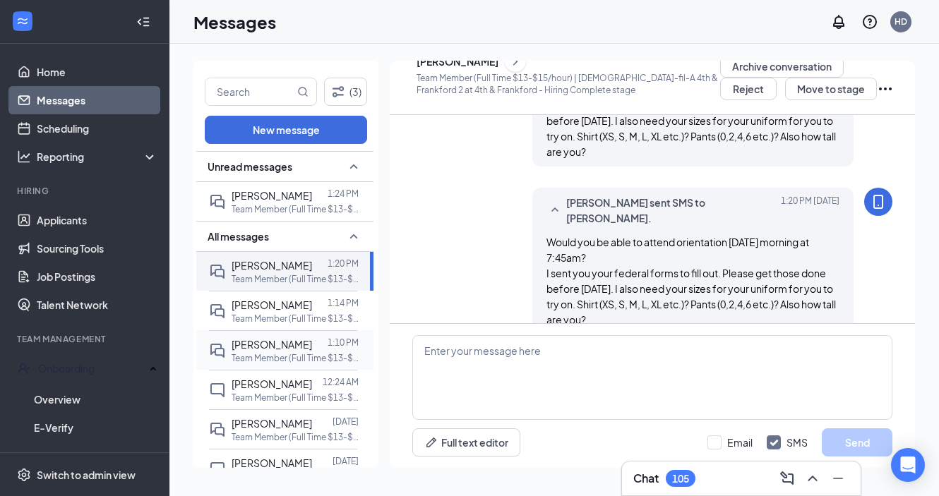
click at [267, 344] on span "[PERSON_NAME]" at bounding box center [271, 344] width 80 height 13
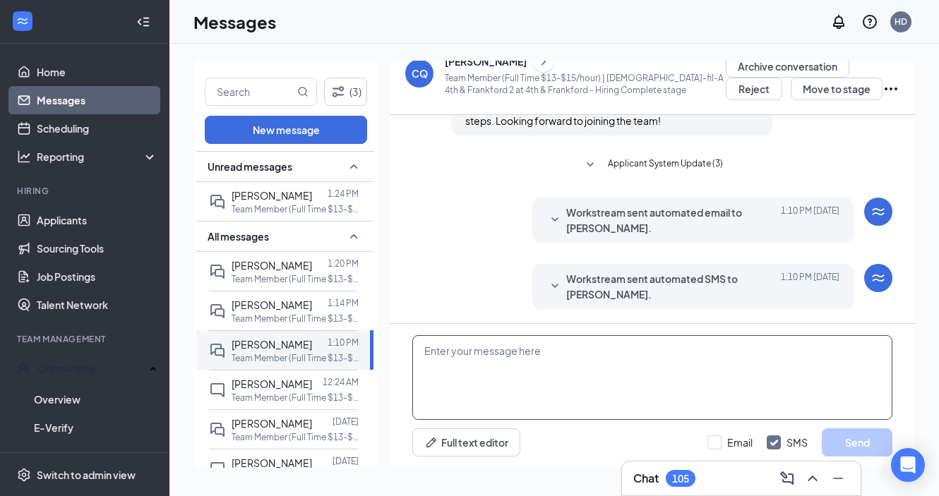
paste textarea "Great! Keep an eye out on your email, I will send you federal forms that I need…"
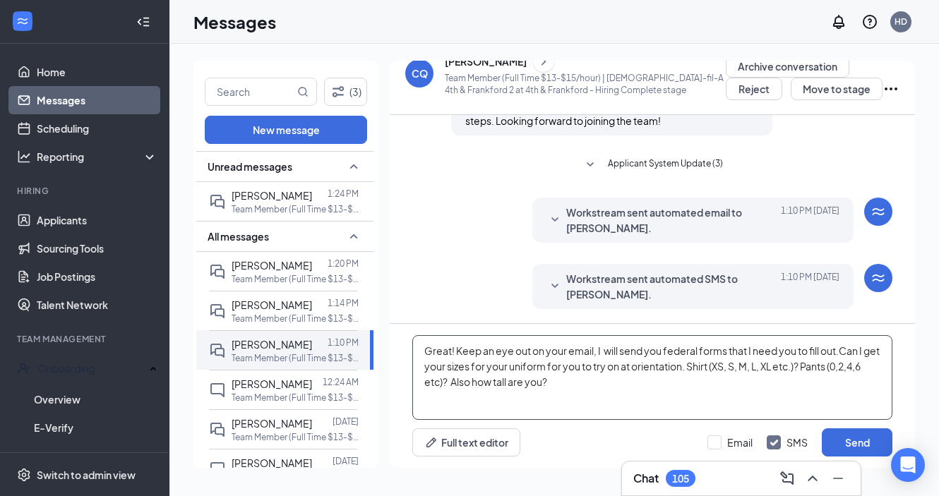
click at [748, 367] on textarea "Great! Keep an eye out on your email, I will send you federal forms that I need…" at bounding box center [652, 377] width 480 height 85
click at [425, 384] on textarea "Great! Keep an eye out on your email, I will send you federal forms that I need…" at bounding box center [652, 377] width 480 height 85
click at [560, 390] on textarea "Great! Keep an eye out on your email, I will send you federal forms that I need…" at bounding box center [652, 377] width 480 height 85
drag, startPoint x: 576, startPoint y: 386, endPoint x: 366, endPoint y: 389, distance: 209.6
click at [366, 389] on div "(3) New message Unread messages [PERSON_NAME] 1:24 PM Team Member (Full Time $1…" at bounding box center [553, 270] width 721 height 418
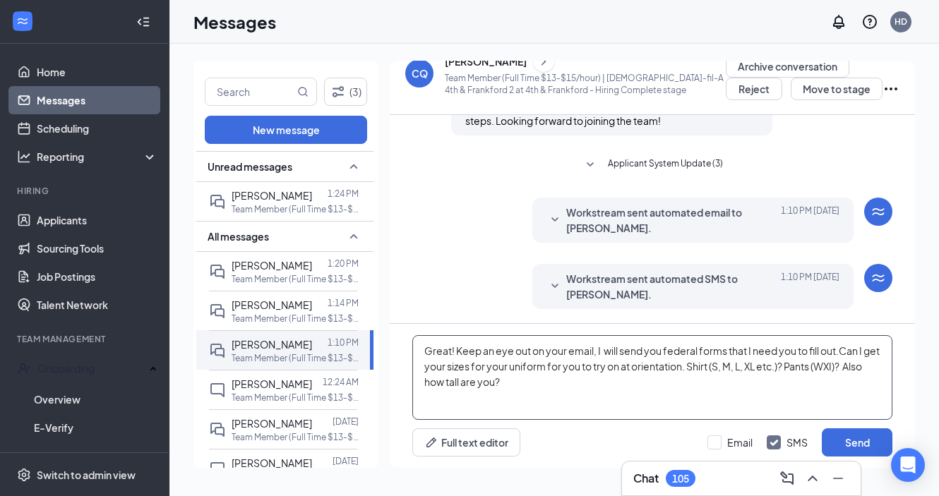
drag, startPoint x: 424, startPoint y: 385, endPoint x: 554, endPoint y: 385, distance: 129.8
click at [554, 385] on textarea "Great! Keep an eye out on your email, I will send you federal forms that I need…" at bounding box center [652, 377] width 480 height 85
type textarea "Great! Keep an eye out on your email, I will send you federal forms that I need…"
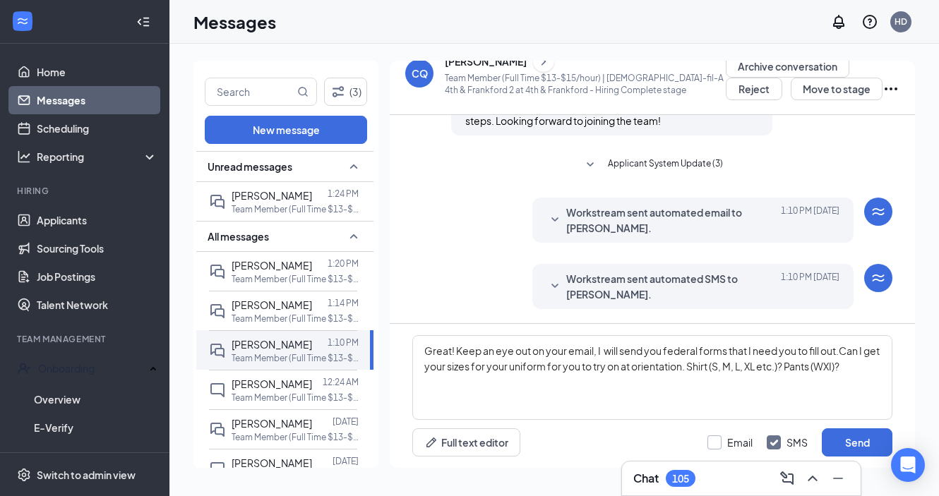
click at [718, 445] on div at bounding box center [714, 442] width 14 height 14
click at [718, 445] on input "Email" at bounding box center [729, 442] width 45 height 14
checkbox input "true"
click at [858, 446] on button "Send" at bounding box center [856, 442] width 71 height 28
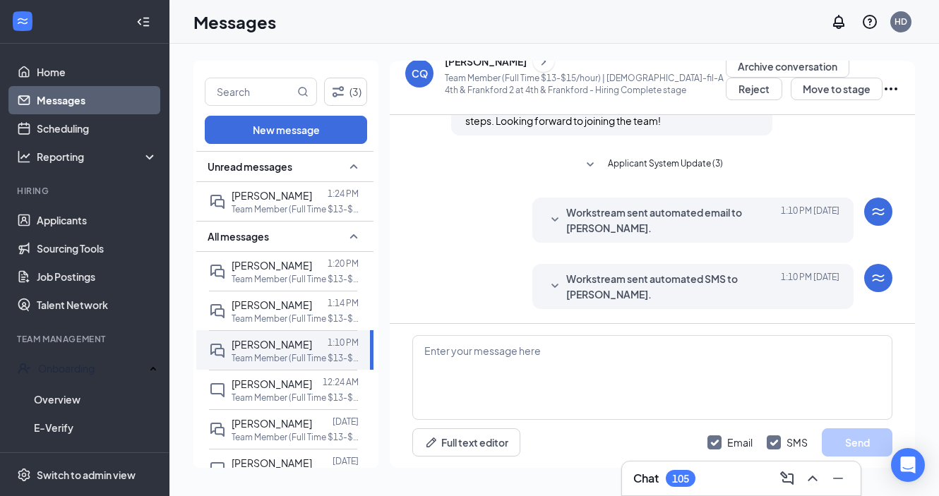
scroll to position [877, 0]
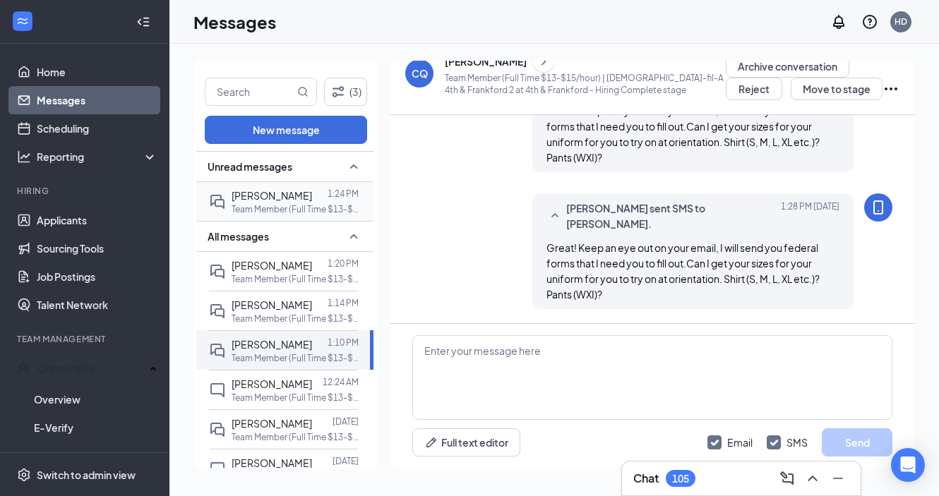
click at [275, 193] on span "[PERSON_NAME]" at bounding box center [271, 195] width 80 height 13
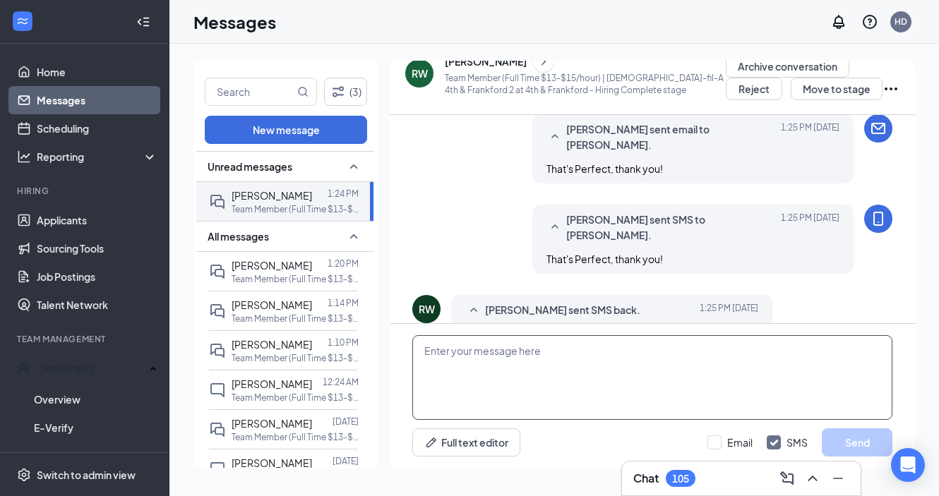
click at [646, 352] on textarea at bounding box center [652, 377] width 480 height 85
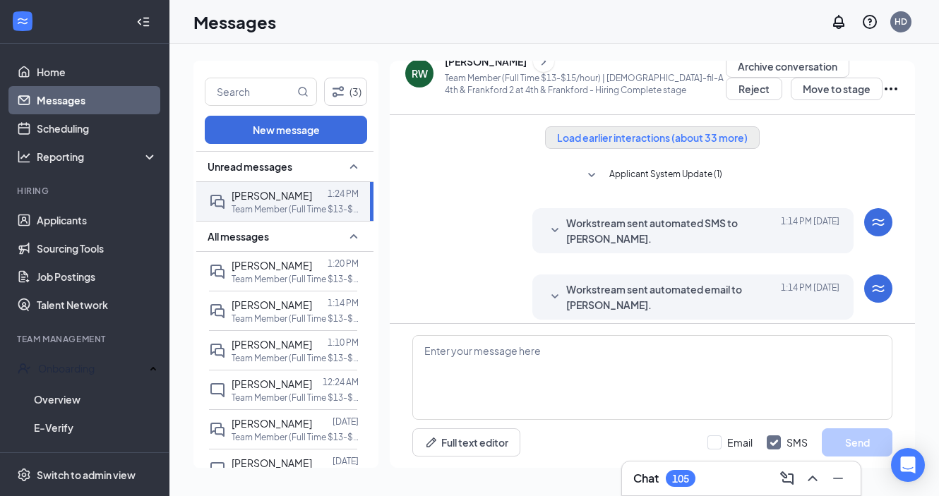
click at [593, 136] on button "Load earlier interactions (about 33 more)" at bounding box center [652, 137] width 215 height 23
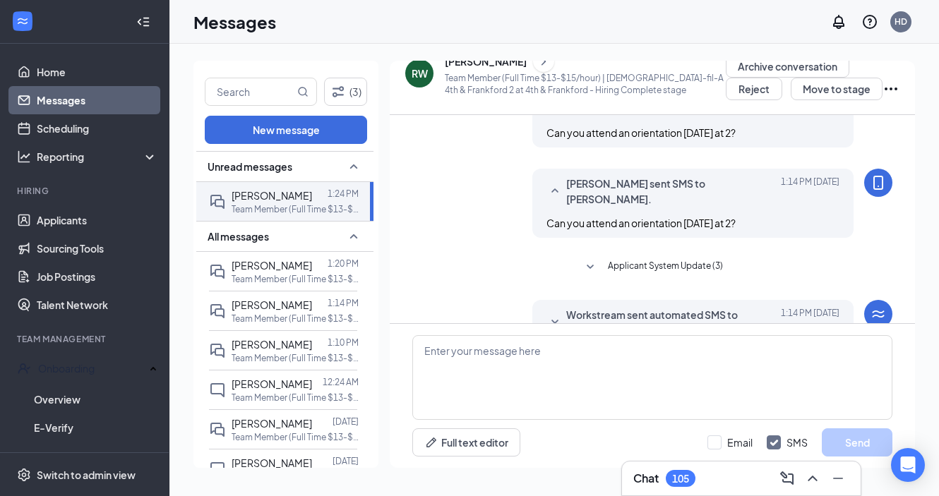
scroll to position [2054, 0]
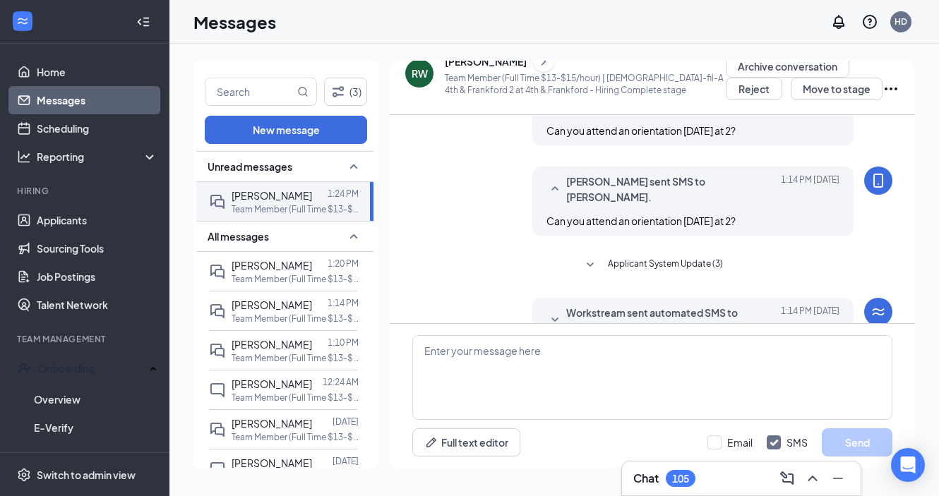
click at [536, 66] on icon "ChevronRight" at bounding box center [543, 61] width 14 height 17
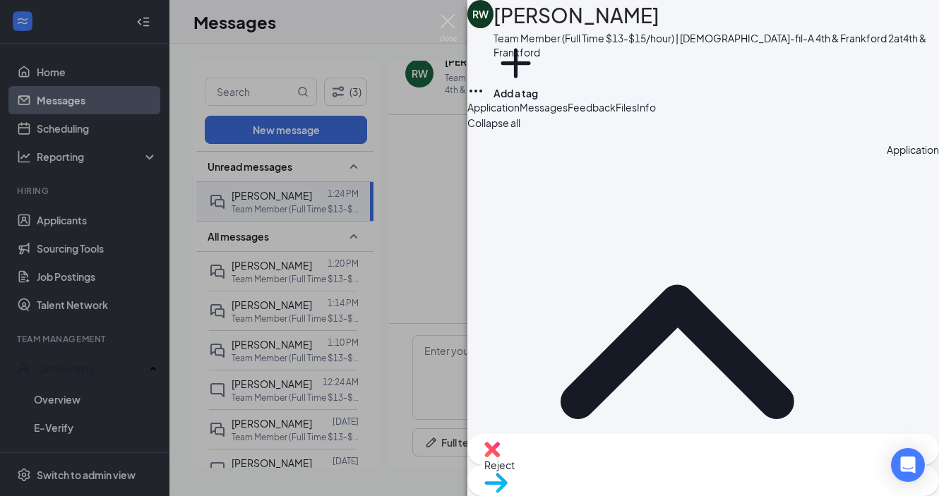
drag, startPoint x: 729, startPoint y: 243, endPoint x: 880, endPoint y: 245, distance: 151.0
copy span "[EMAIL_ADDRESS][PERSON_NAME][DOMAIN_NAME]"
click at [440, 22] on img at bounding box center [448, 28] width 18 height 28
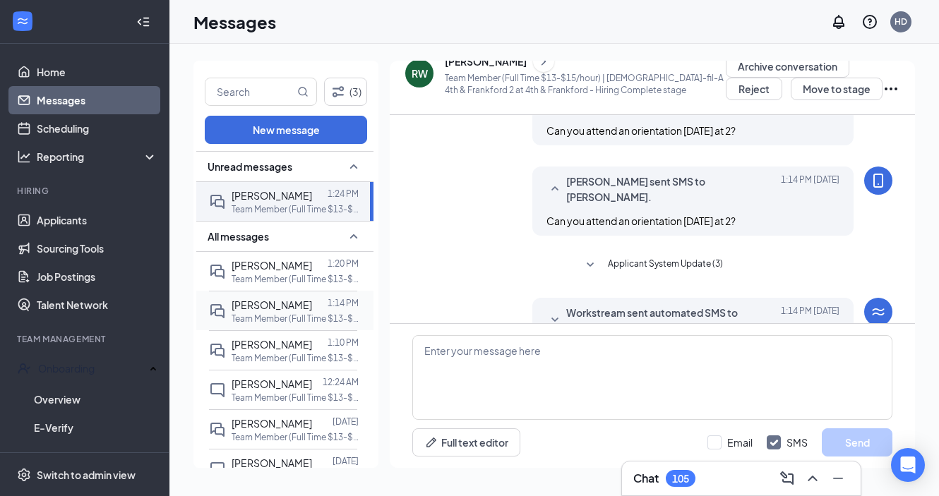
click at [279, 310] on div "[PERSON_NAME]" at bounding box center [271, 305] width 80 height 16
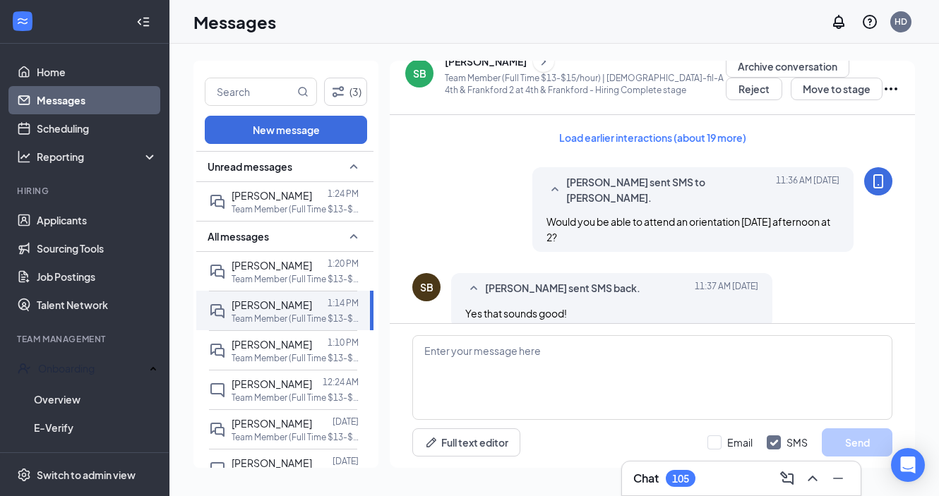
click at [536, 68] on icon "ChevronRight" at bounding box center [543, 61] width 14 height 17
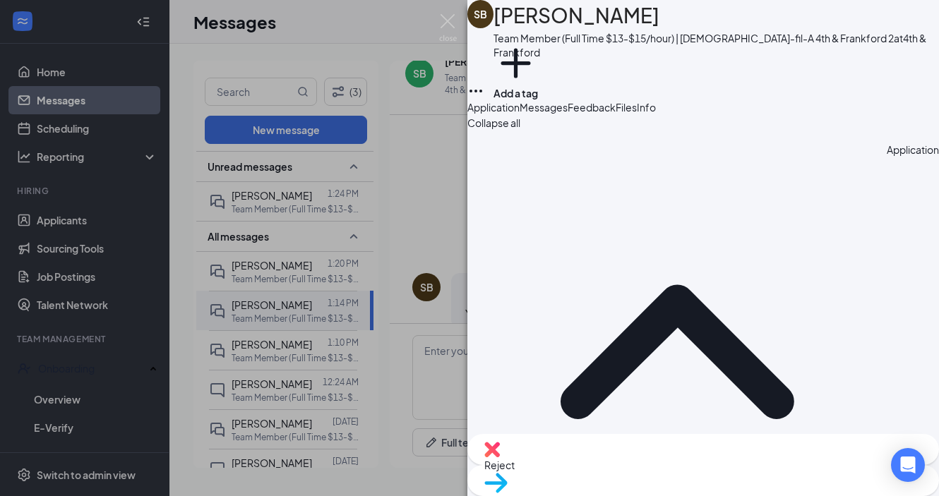
drag, startPoint x: 722, startPoint y: 246, endPoint x: 858, endPoint y: 248, distance: 136.2
copy span "[EMAIL_ADDRESS][DOMAIN_NAME]"
click at [447, 20] on img at bounding box center [448, 28] width 18 height 28
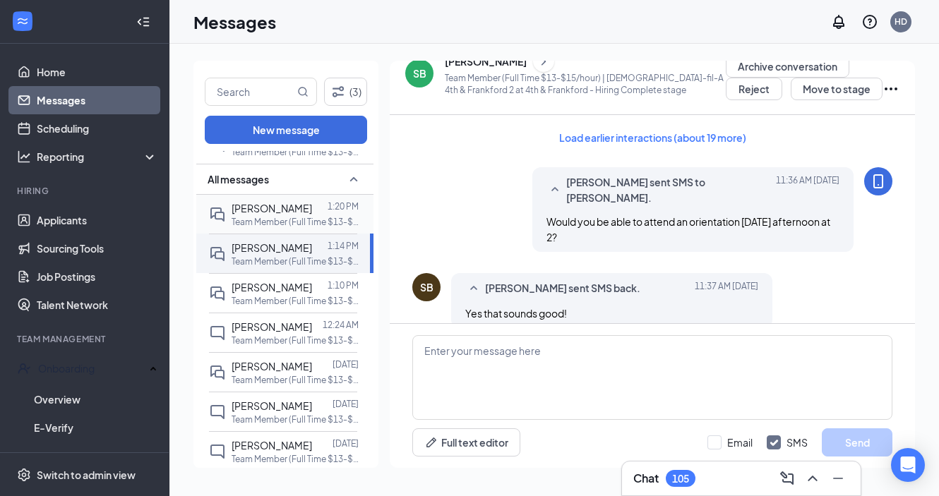
scroll to position [57, 0]
click at [275, 205] on span "[PERSON_NAME]" at bounding box center [271, 208] width 80 height 13
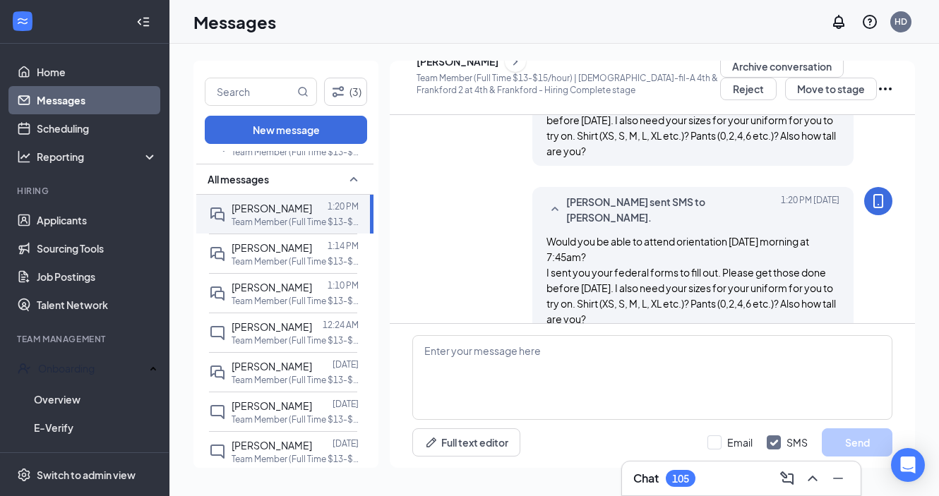
scroll to position [578, 0]
click at [518, 67] on icon "ChevronRight" at bounding box center [515, 61] width 14 height 17
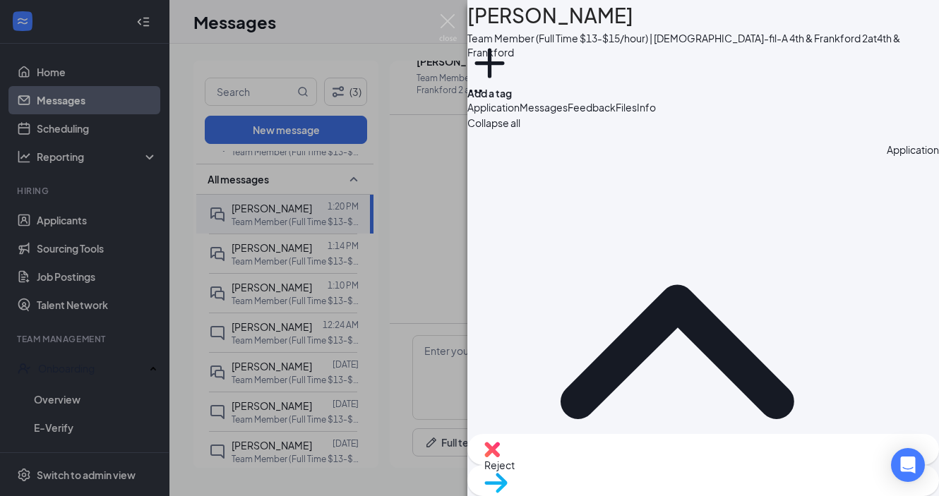
drag, startPoint x: 725, startPoint y: 242, endPoint x: 872, endPoint y: 253, distance: 147.9
copy span "[DOMAIN_NAME][EMAIL_ADDRESS][PERSON_NAME][DOMAIN_NAME]"
click at [444, 16] on img at bounding box center [448, 28] width 18 height 28
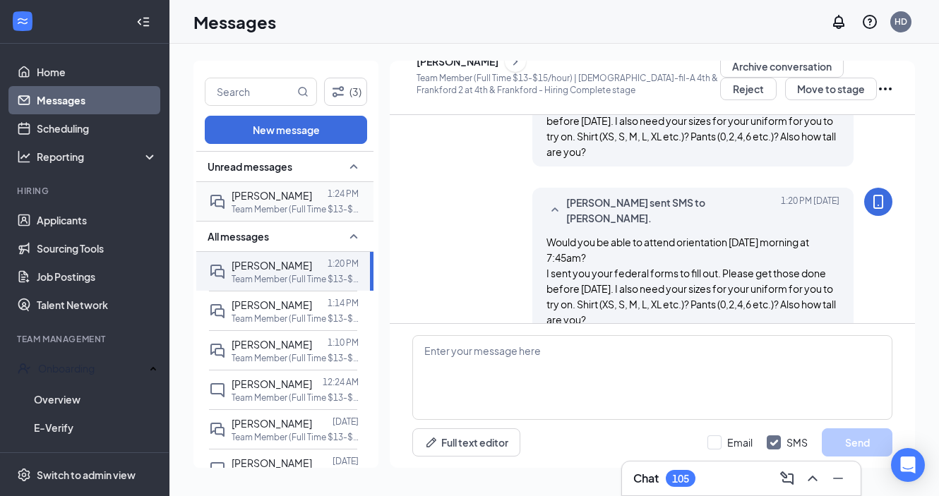
click at [277, 208] on p "Team Member (Full Time $13-$15/hour) | [DEMOGRAPHIC_DATA]-fil-A 4th & Frankford…" at bounding box center [294, 209] width 127 height 12
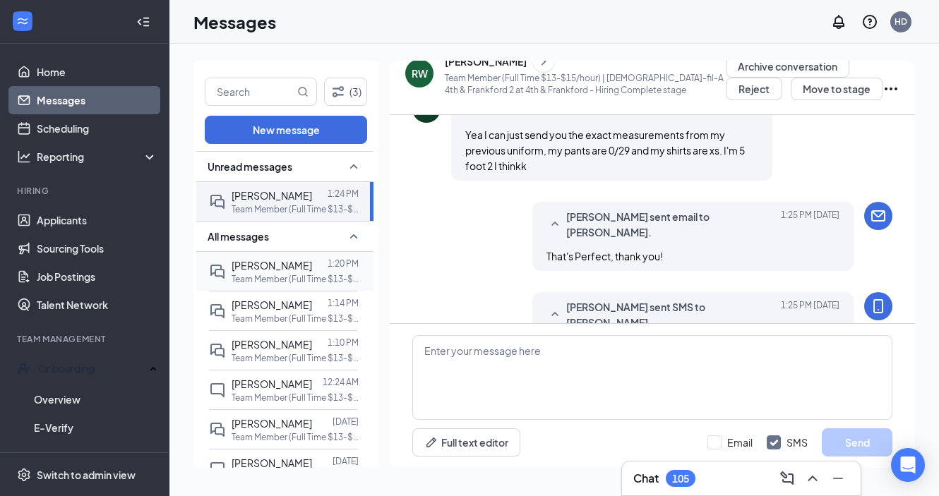
scroll to position [684, 0]
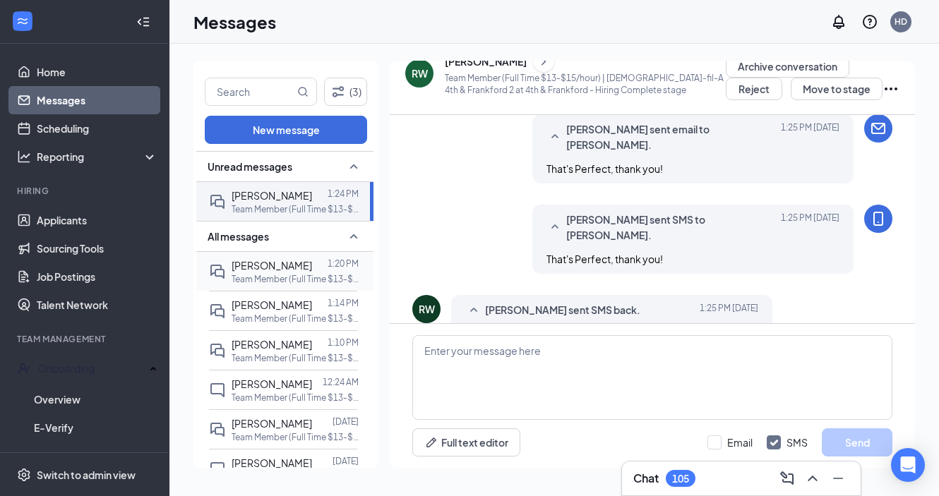
click at [284, 274] on p "Team Member (Full Time $13-$15/hour) | [DEMOGRAPHIC_DATA]-fil-A 4th & Frankford…" at bounding box center [294, 279] width 127 height 12
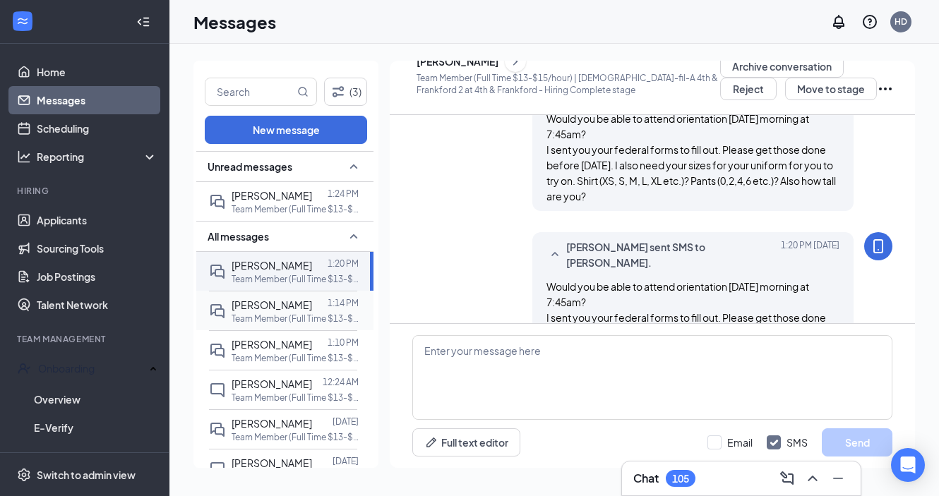
scroll to position [578, 0]
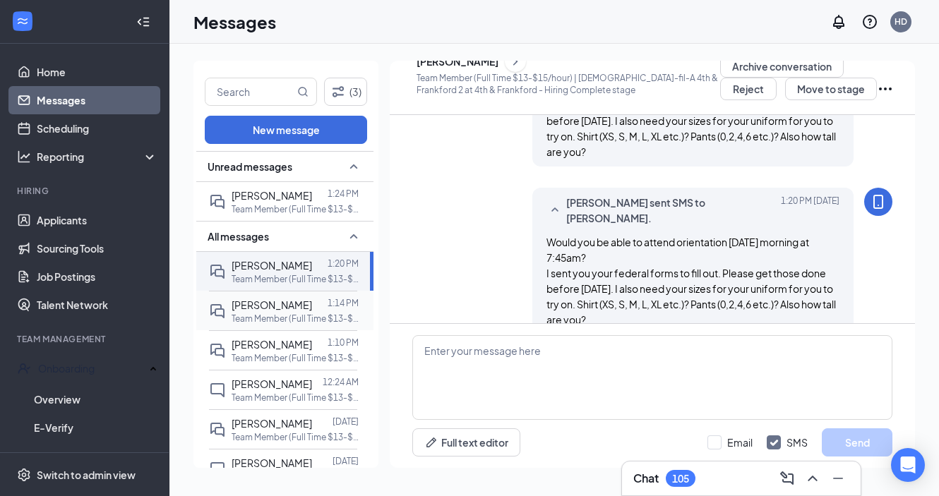
click at [286, 305] on span "[PERSON_NAME]" at bounding box center [271, 304] width 80 height 13
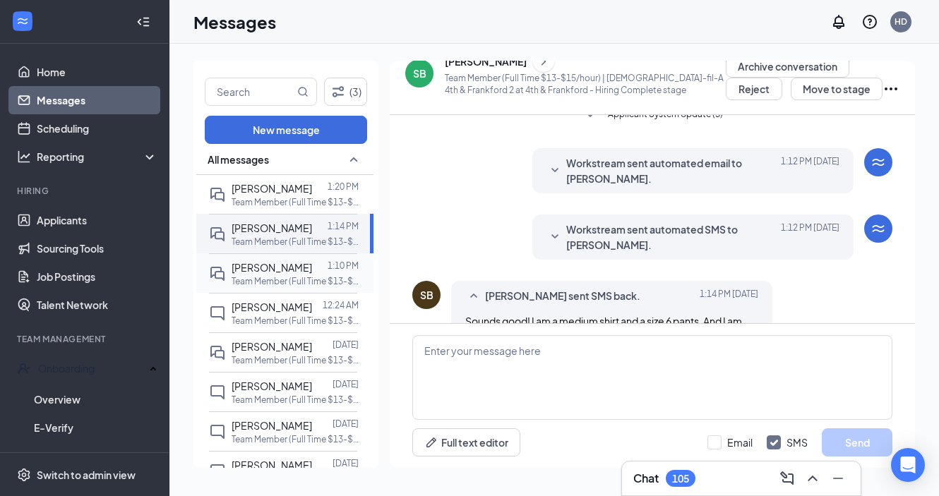
scroll to position [79, 0]
click at [287, 268] on span "[PERSON_NAME]" at bounding box center [271, 265] width 80 height 13
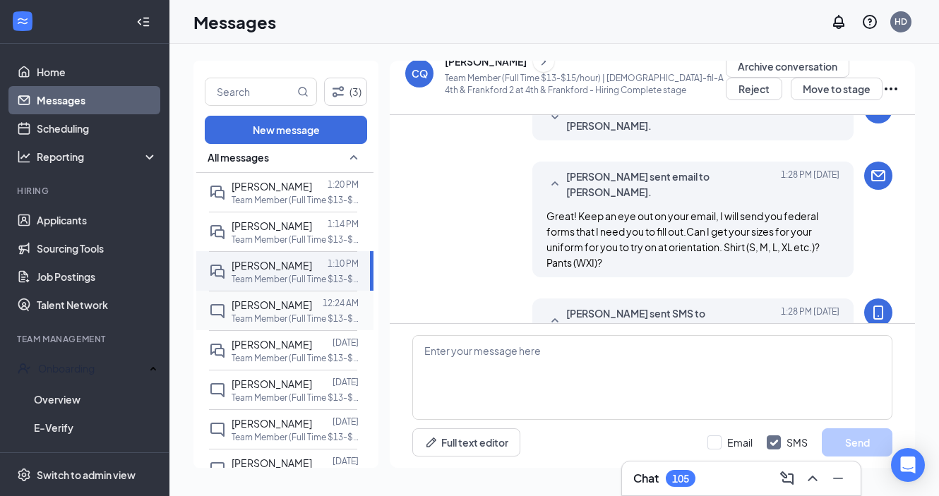
scroll to position [696, 0]
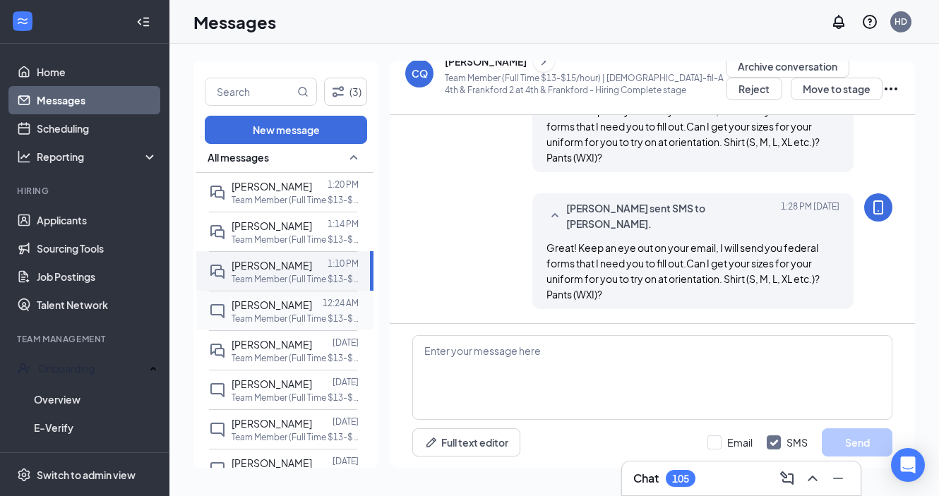
click at [283, 305] on span "[PERSON_NAME]" at bounding box center [271, 304] width 80 height 13
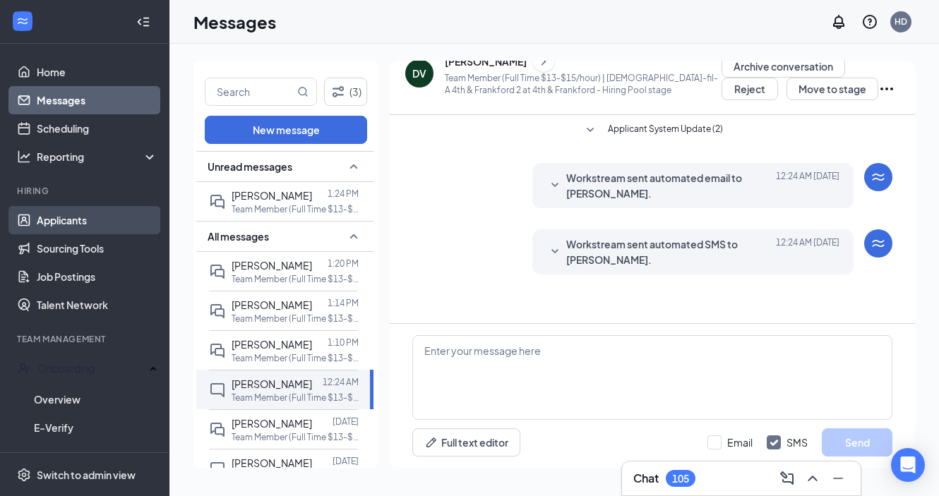
click at [94, 218] on link "Applicants" at bounding box center [97, 220] width 121 height 28
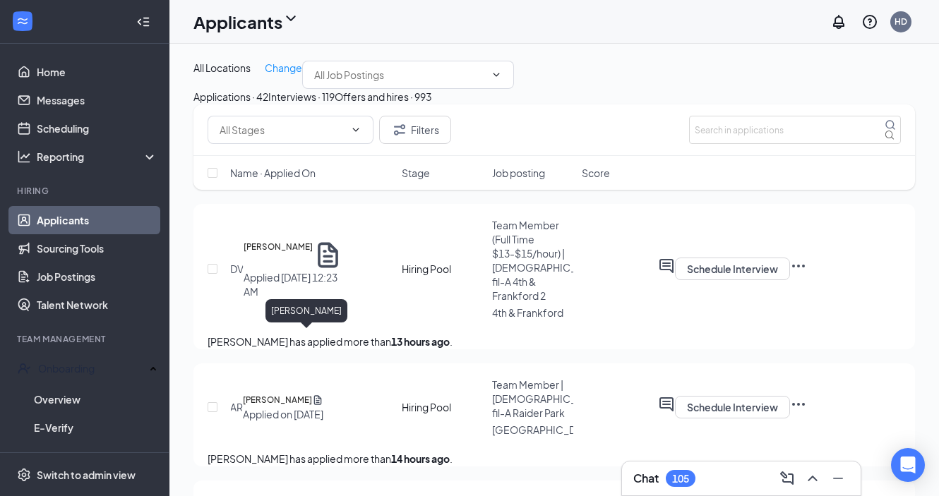
click at [279, 270] on h5 "[PERSON_NAME]" at bounding box center [277, 255] width 69 height 30
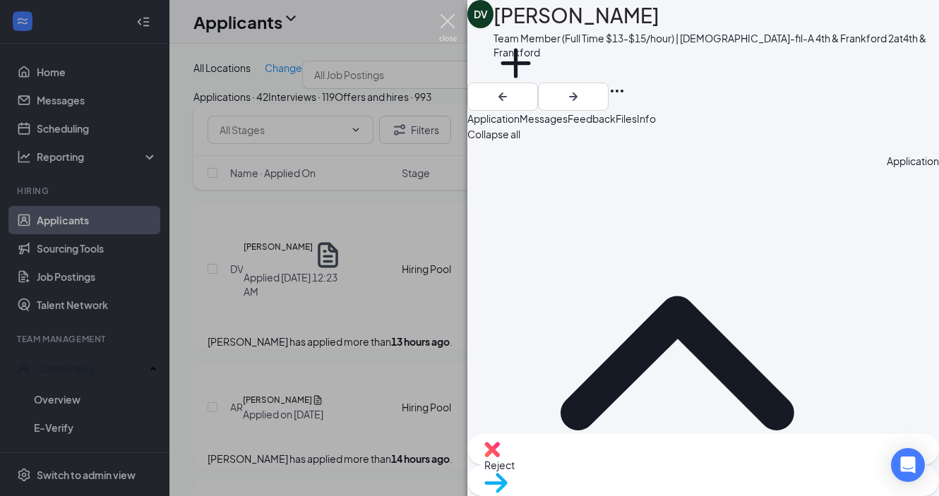
click at [445, 20] on img at bounding box center [448, 28] width 18 height 28
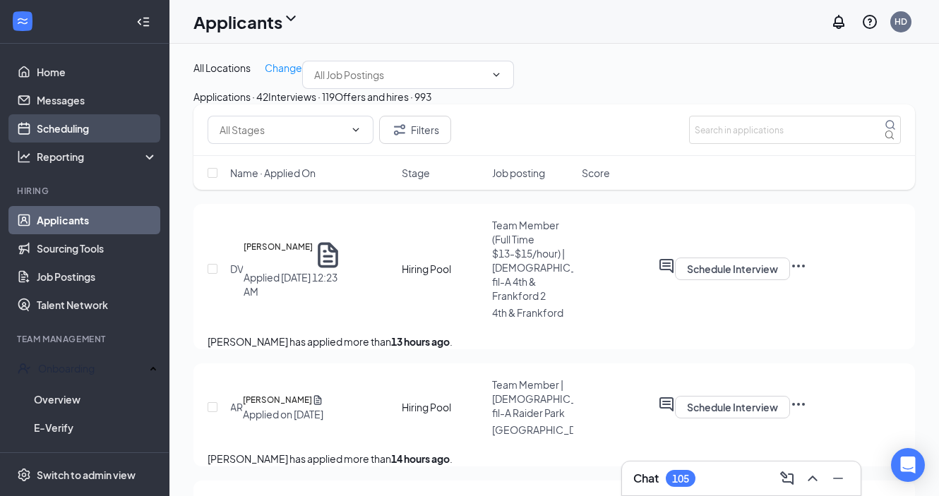
click at [80, 128] on link "Scheduling" at bounding box center [97, 128] width 121 height 28
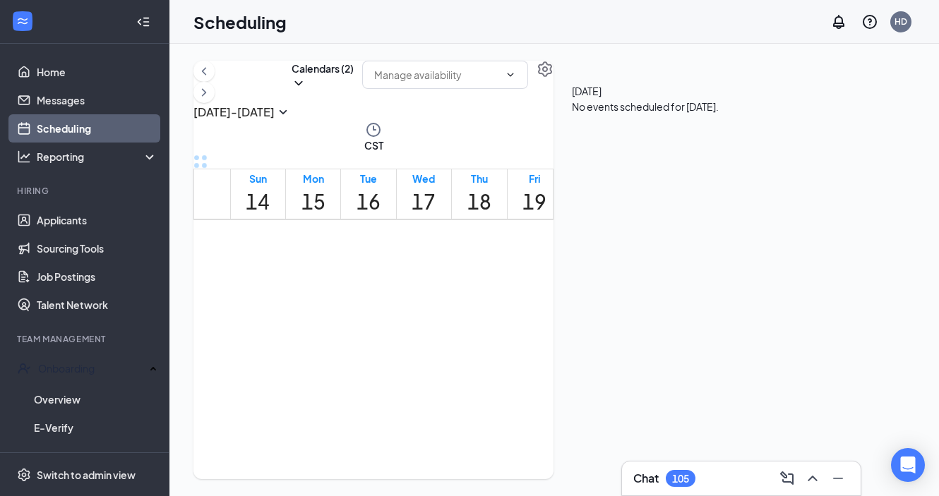
scroll to position [1227, 0]
click at [206, 75] on icon "ChevronLeft" at bounding box center [204, 71] width 4 height 8
click at [504, 307] on div "1" at bounding box center [492, 316] width 24 height 19
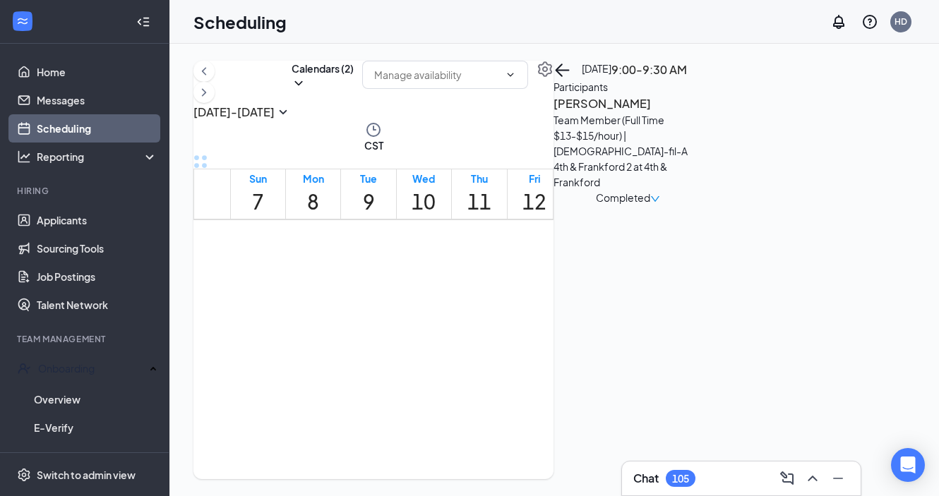
scroll to position [1289, 0]
click at [500, 282] on div "6" at bounding box center [488, 291] width 24 height 19
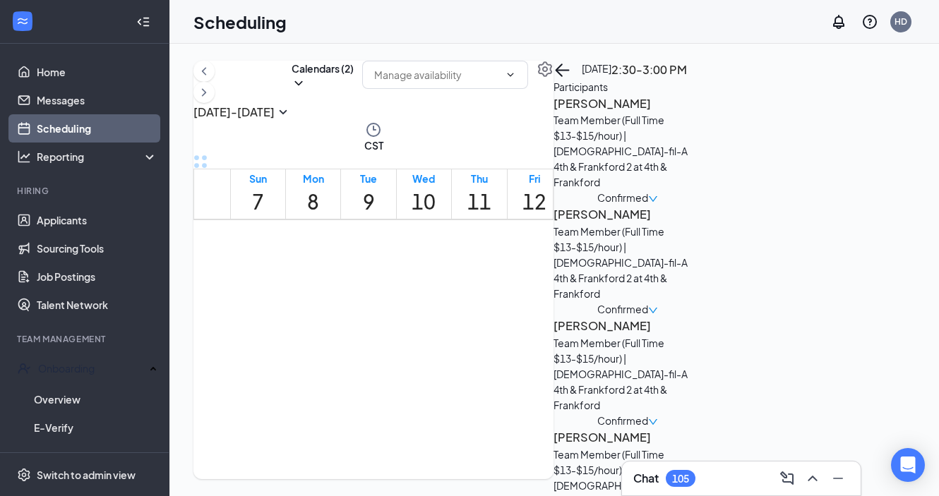
scroll to position [66, 0]
click at [648, 190] on span "Confirmed" at bounding box center [622, 198] width 51 height 16
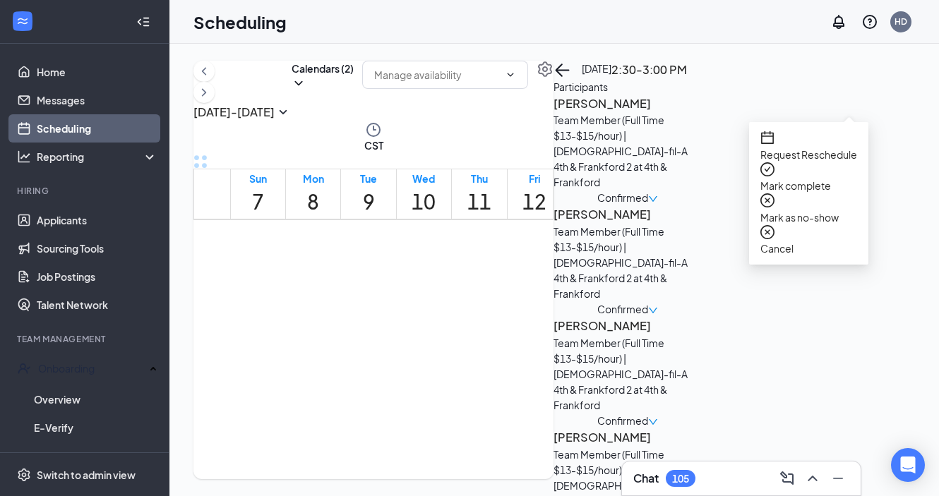
click at [797, 179] on span "Mark complete" at bounding box center [795, 185] width 71 height 13
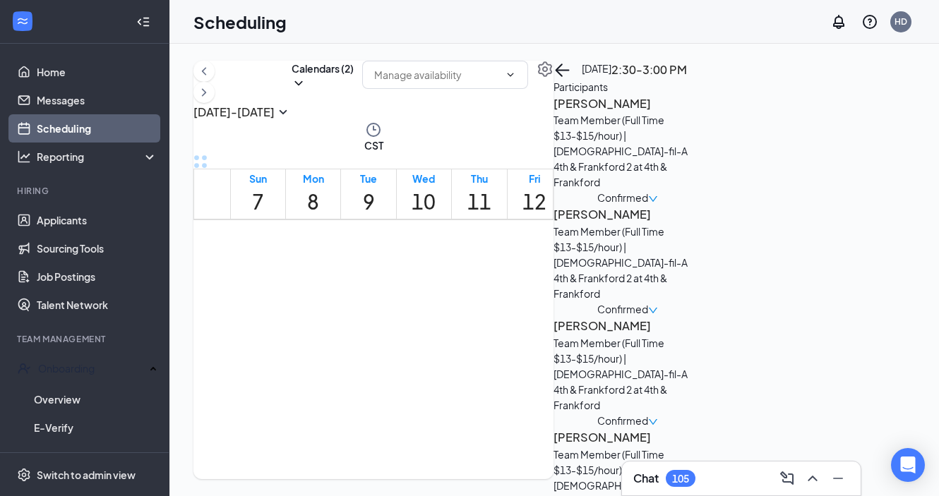
checkbox input "true"
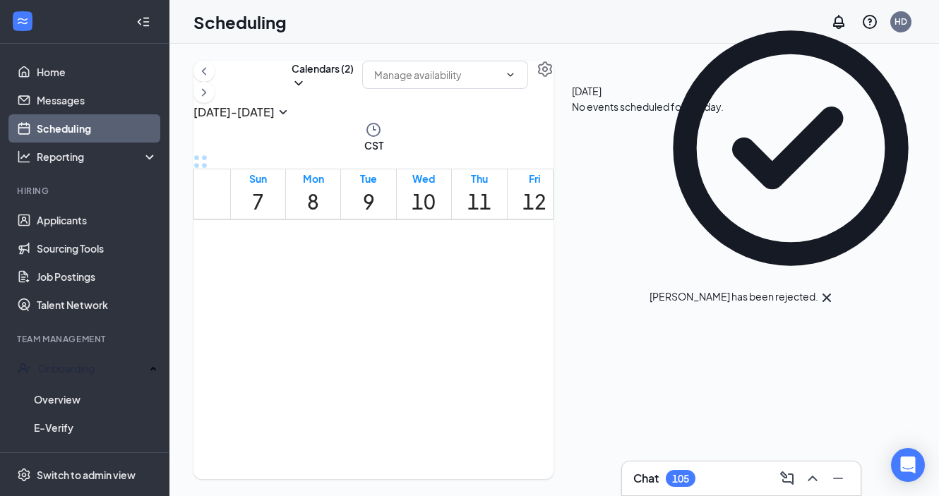
scroll to position [1219, 0]
click at [500, 351] on div "6" at bounding box center [488, 360] width 24 height 19
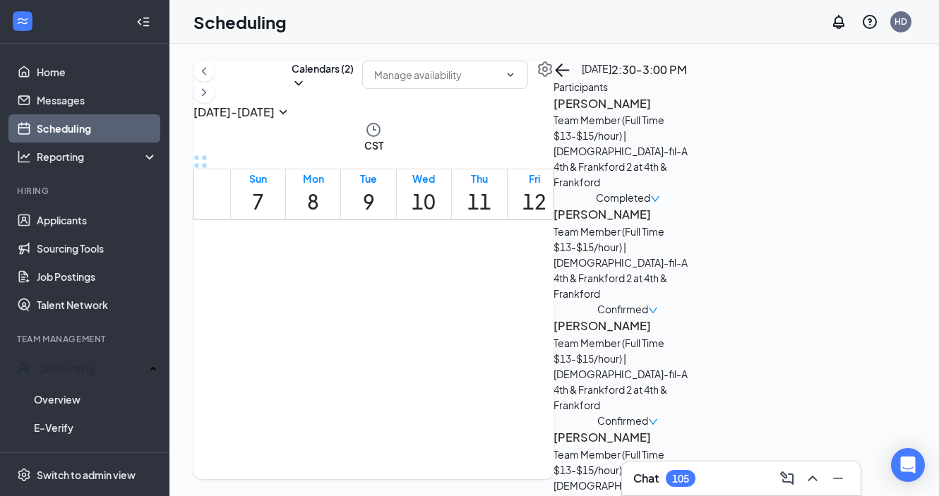
click at [648, 301] on span "Confirmed" at bounding box center [622, 309] width 51 height 16
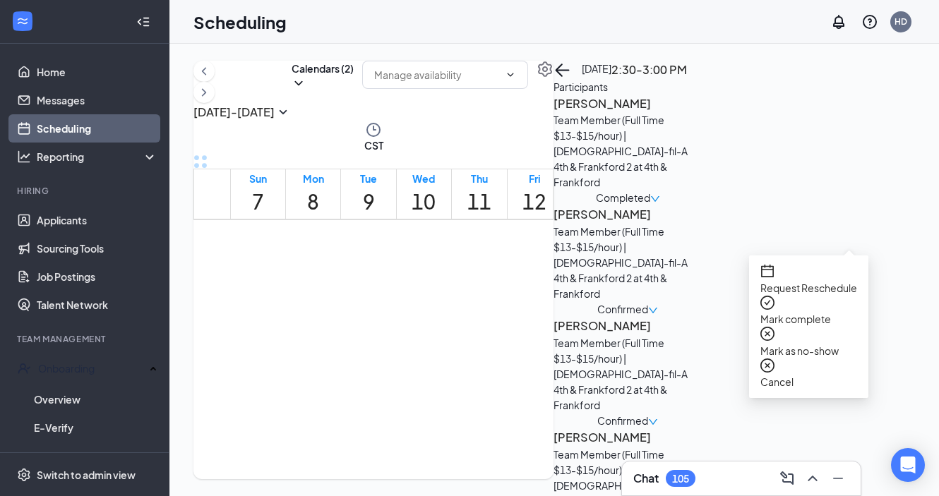
click at [819, 313] on span "Mark complete" at bounding box center [795, 319] width 71 height 13
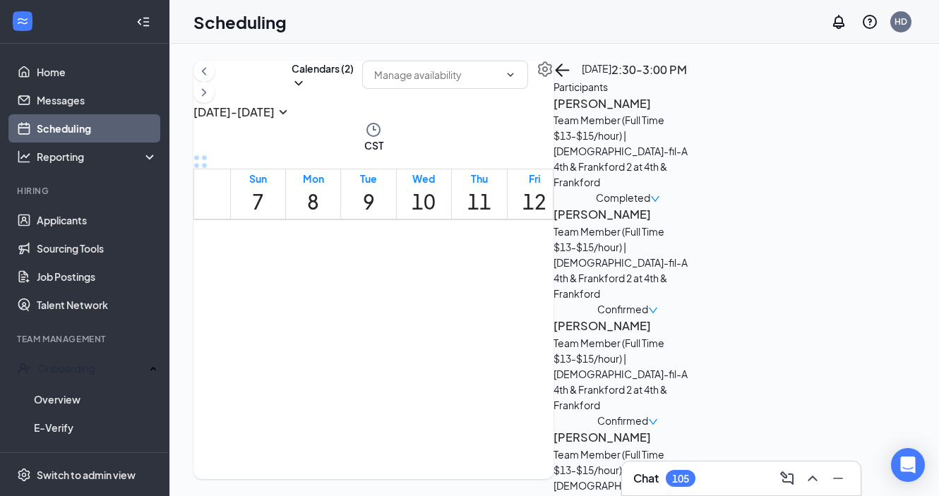
checkbox input "true"
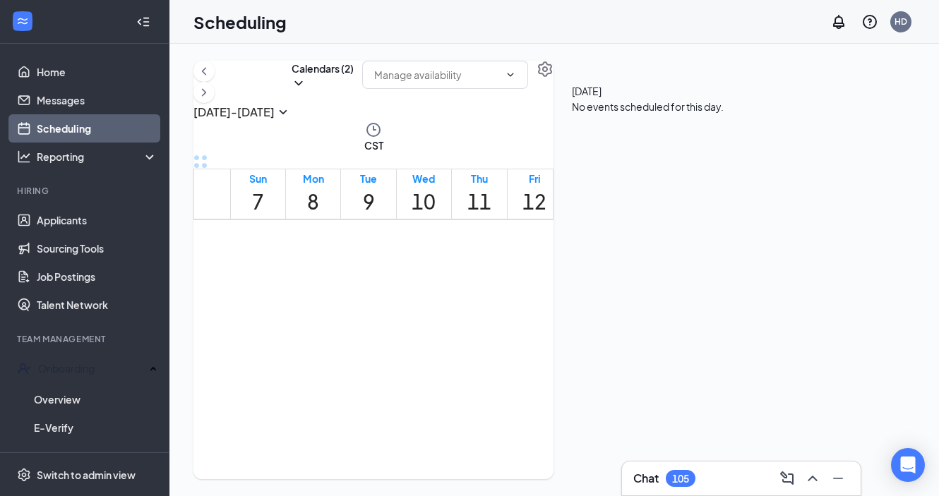
click at [500, 351] on div "6" at bounding box center [488, 360] width 24 height 19
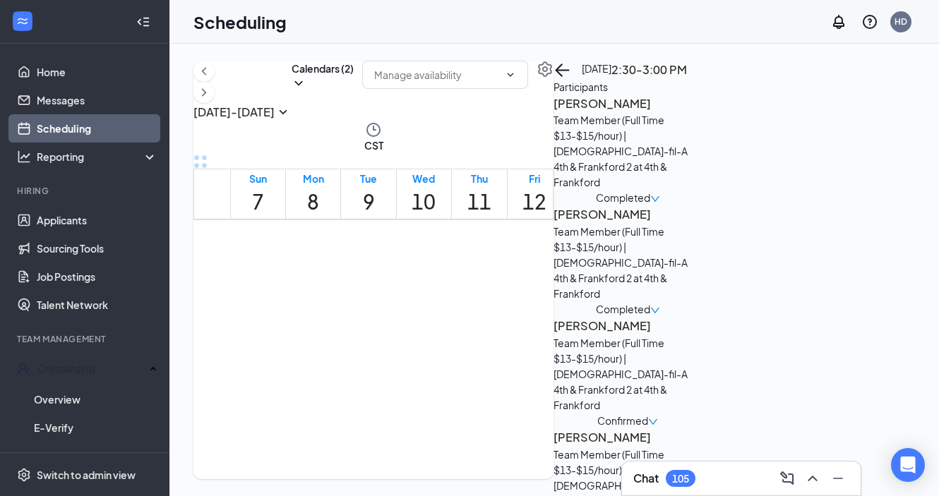
scroll to position [89, 0]
click at [648, 413] on span "Confirmed" at bounding box center [622, 421] width 51 height 16
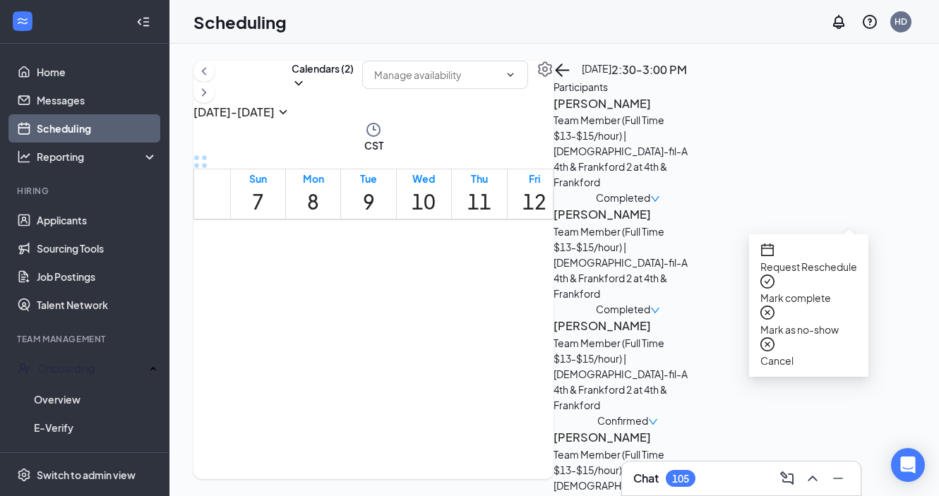
click at [812, 291] on span "Mark complete" at bounding box center [795, 297] width 71 height 13
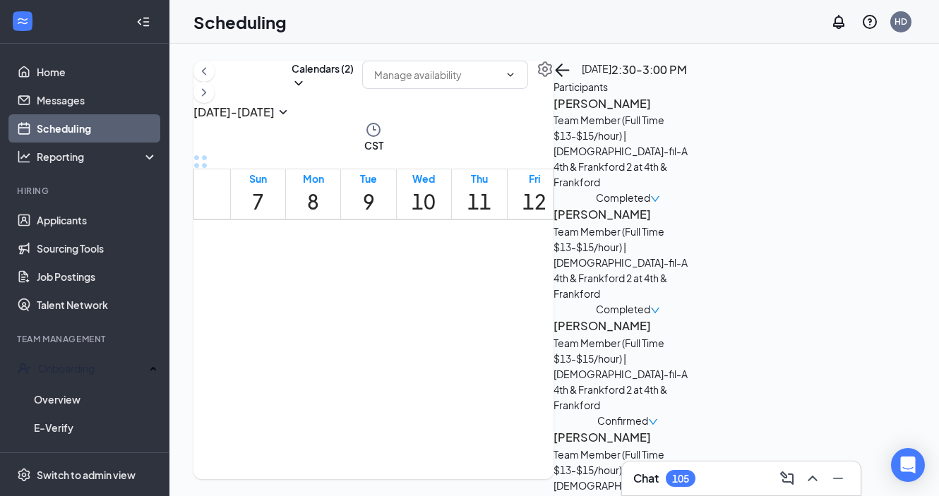
checkbox input "true"
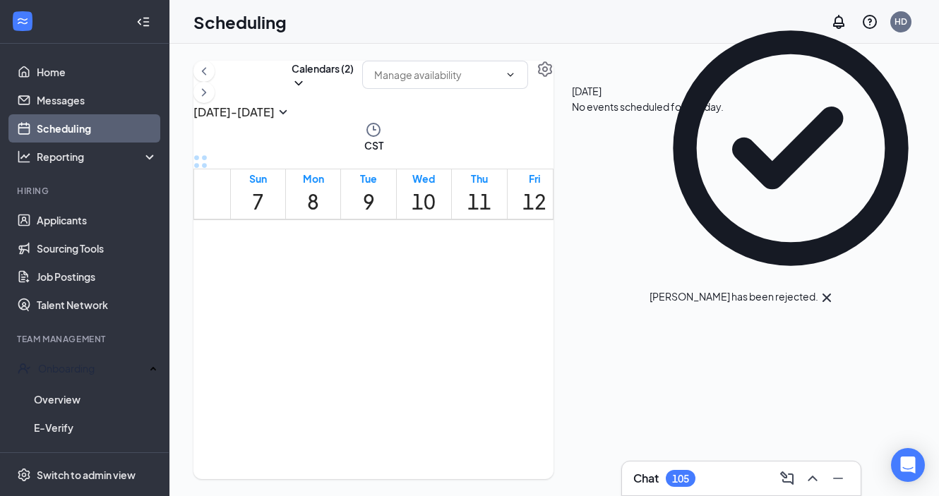
click at [499, 351] on div "6" at bounding box center [488, 360] width 24 height 19
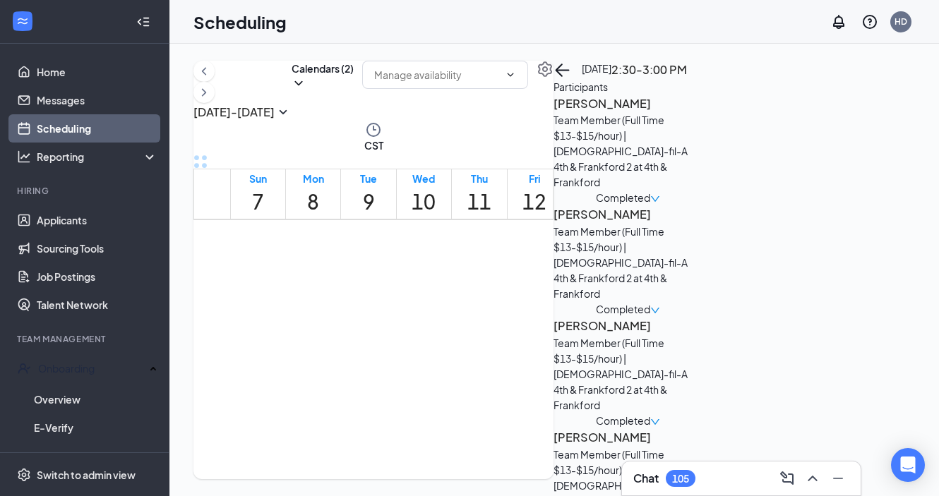
scroll to position [89, 0]
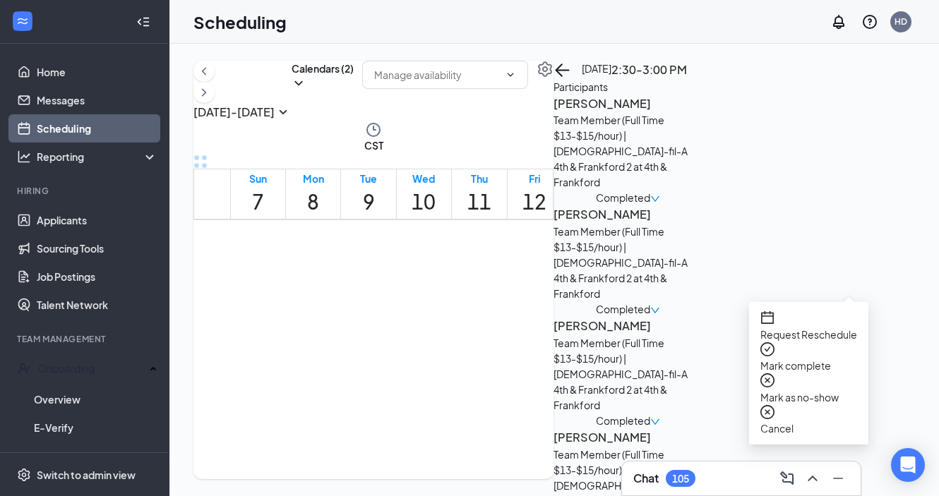
click at [804, 359] on span "Mark complete" at bounding box center [795, 365] width 71 height 13
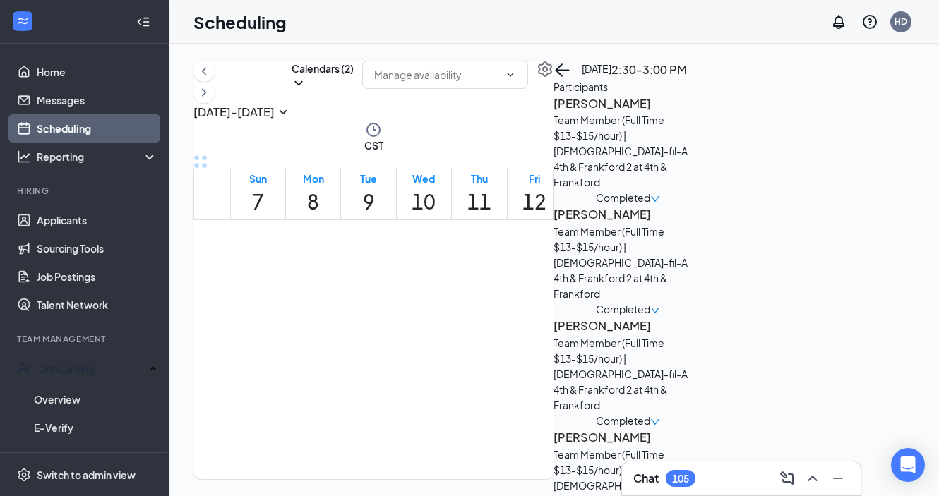
checkbox input "true"
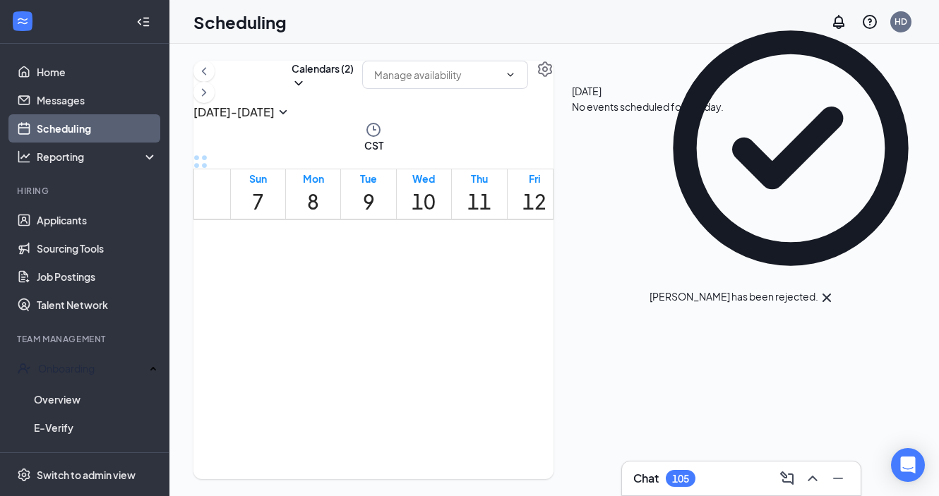
click at [500, 315] on span "2:30-3:00 PM" at bounding box center [488, 329] width 24 height 41
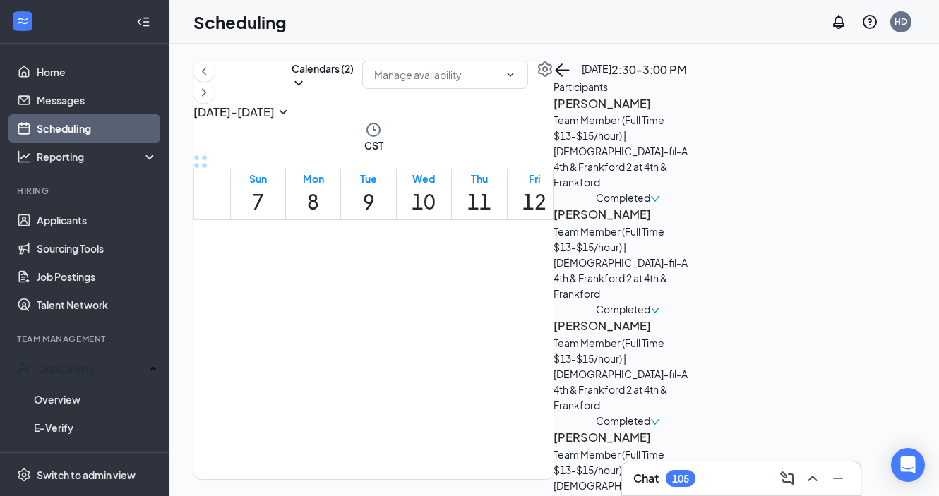
scroll to position [89, 0]
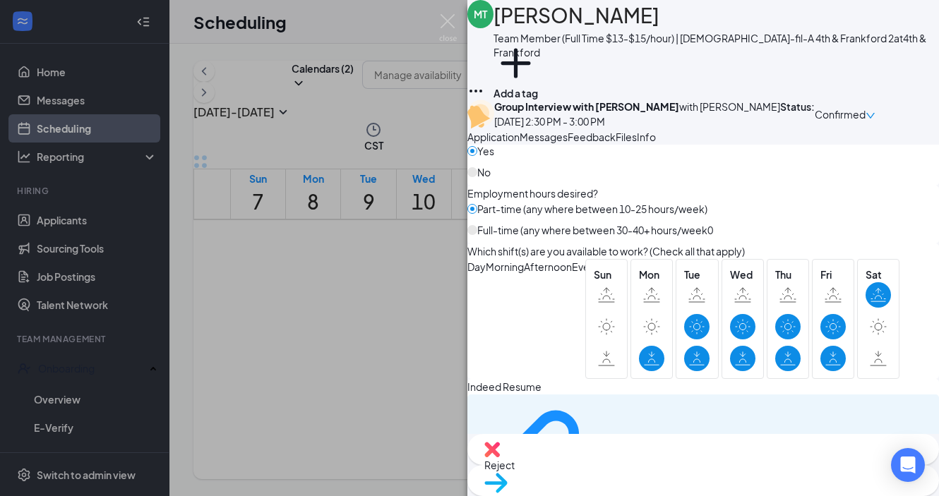
scroll to position [946, 0]
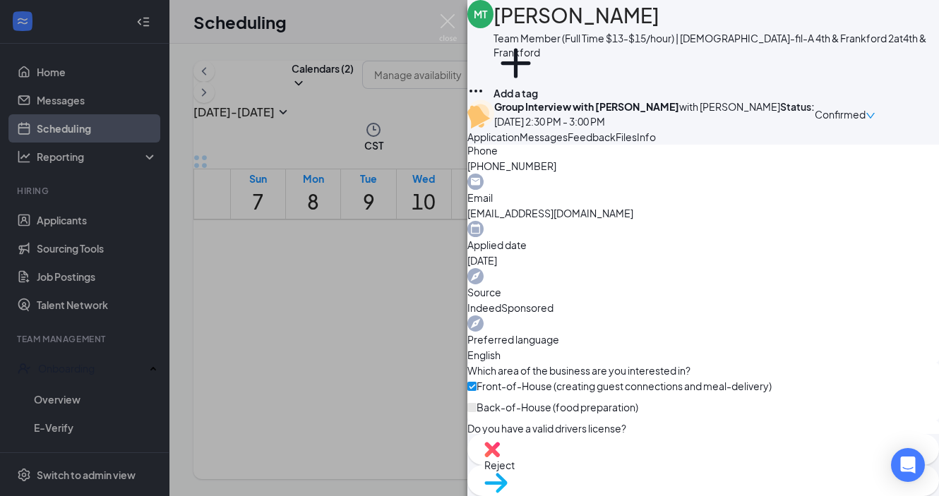
scroll to position [465, 0]
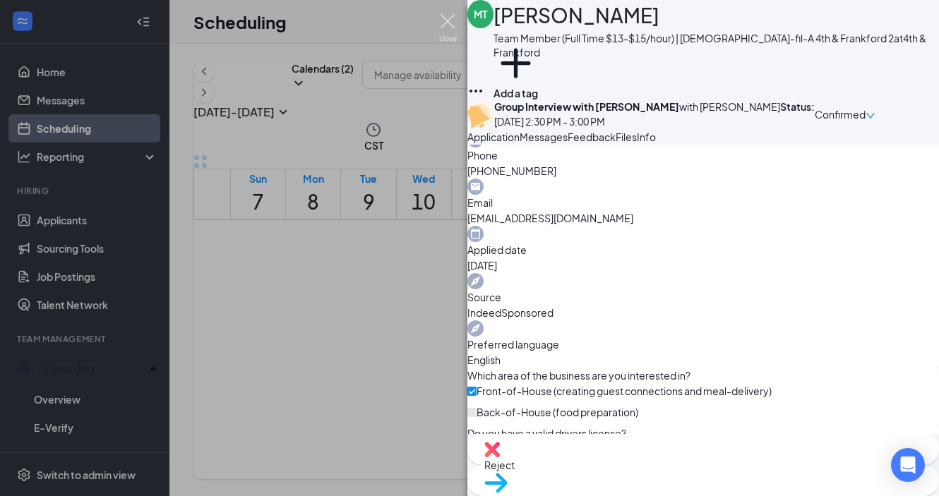
click at [448, 17] on img at bounding box center [448, 28] width 18 height 28
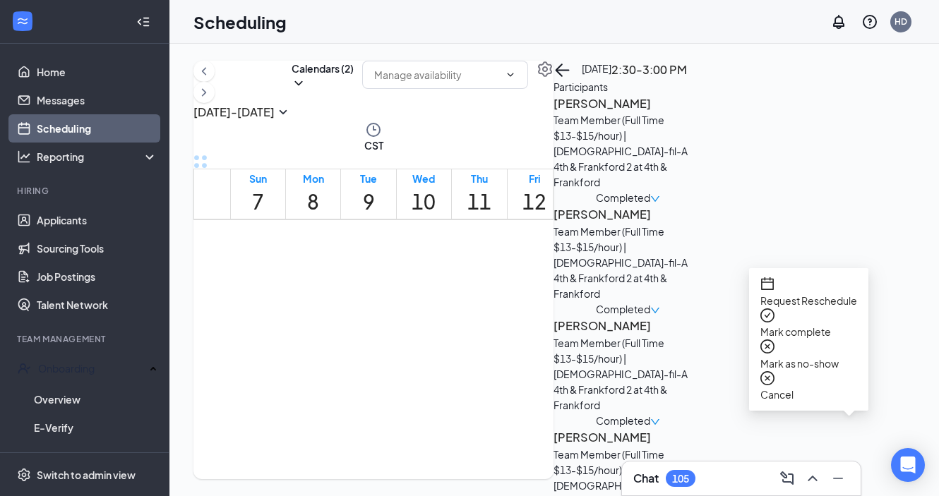
click at [785, 325] on span "Mark complete" at bounding box center [795, 331] width 71 height 13
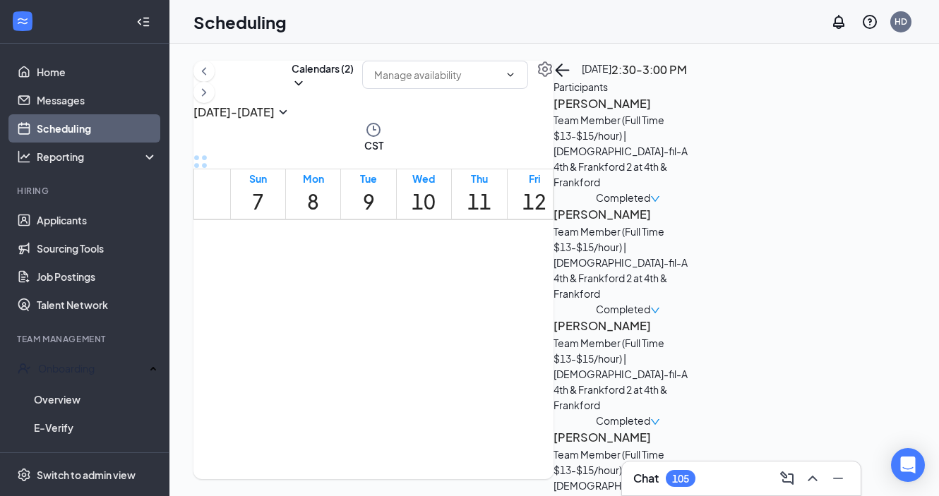
checkbox input "true"
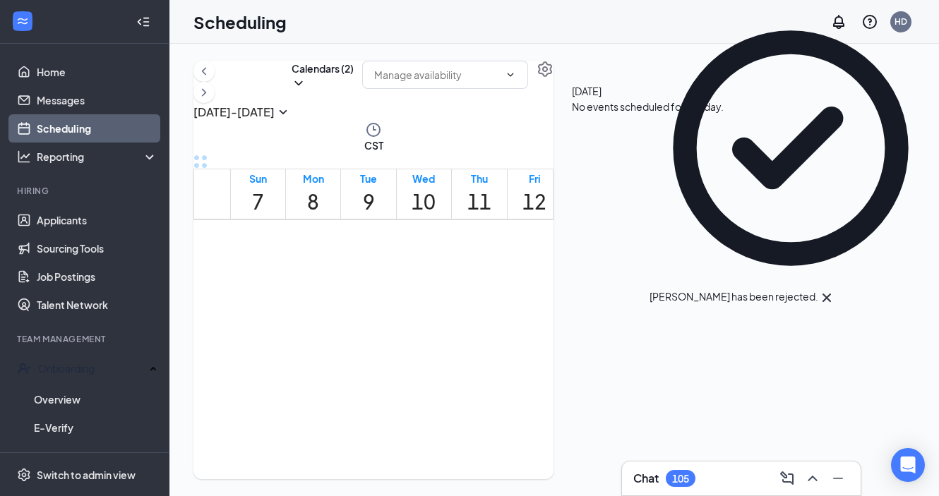
click at [500, 351] on div "4" at bounding box center [512, 360] width 24 height 19
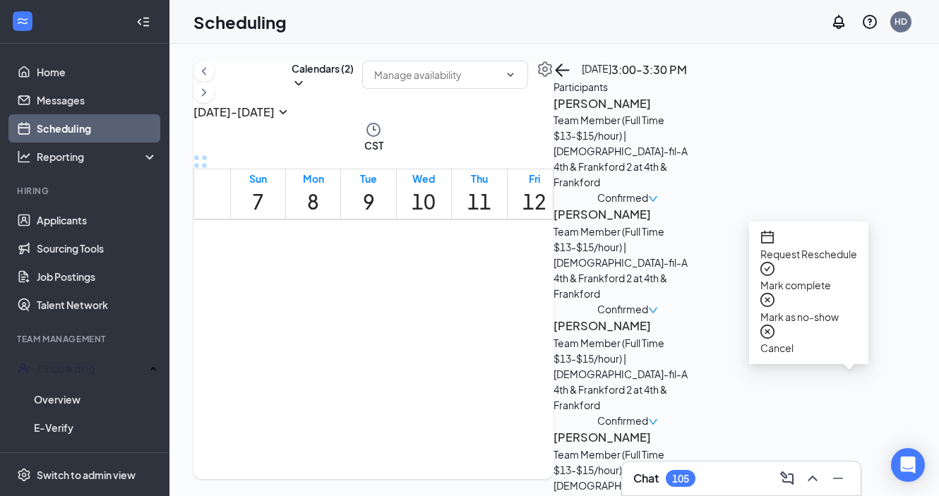
click at [802, 279] on div "Request Reschedule Mark complete Mark as no-show Cancel" at bounding box center [808, 293] width 97 height 126
click at [795, 279] on span "Mark complete" at bounding box center [795, 285] width 71 height 13
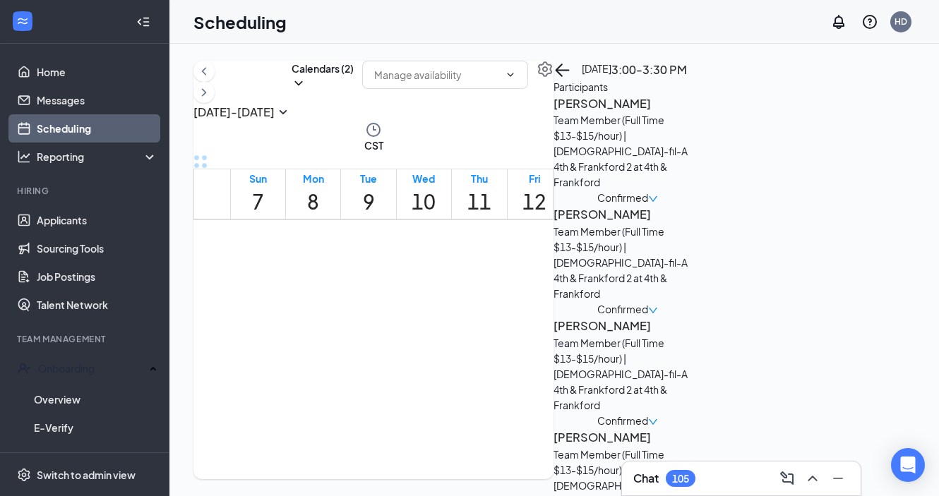
checkbox input "true"
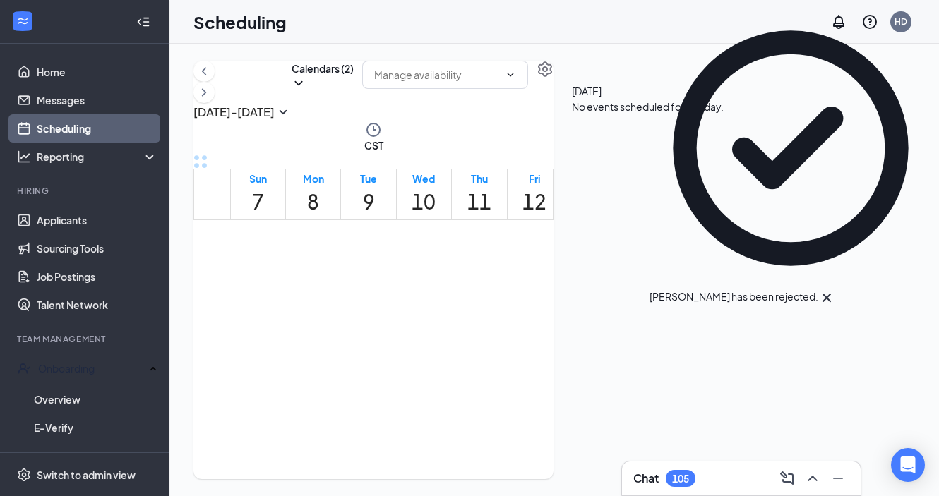
click at [505, 351] on div "4" at bounding box center [512, 360] width 24 height 19
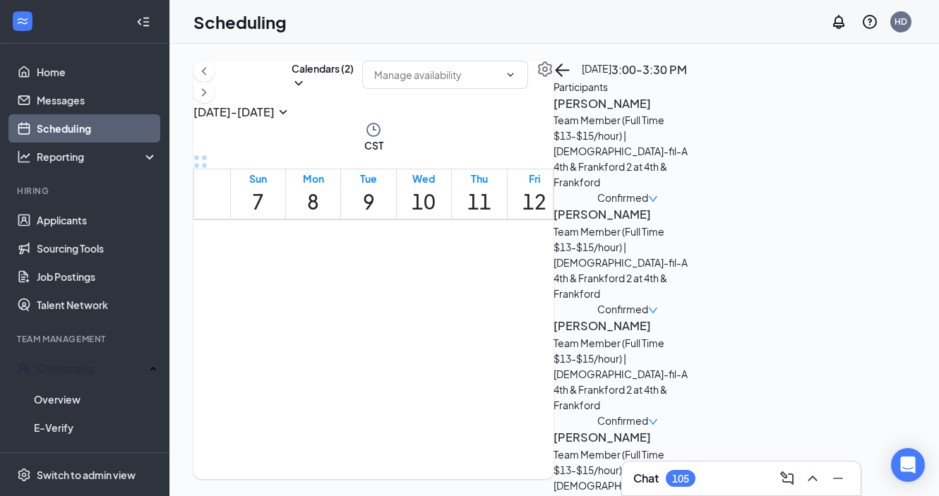
click at [701, 317] on h3 "[PERSON_NAME]" at bounding box center [627, 326] width 148 height 18
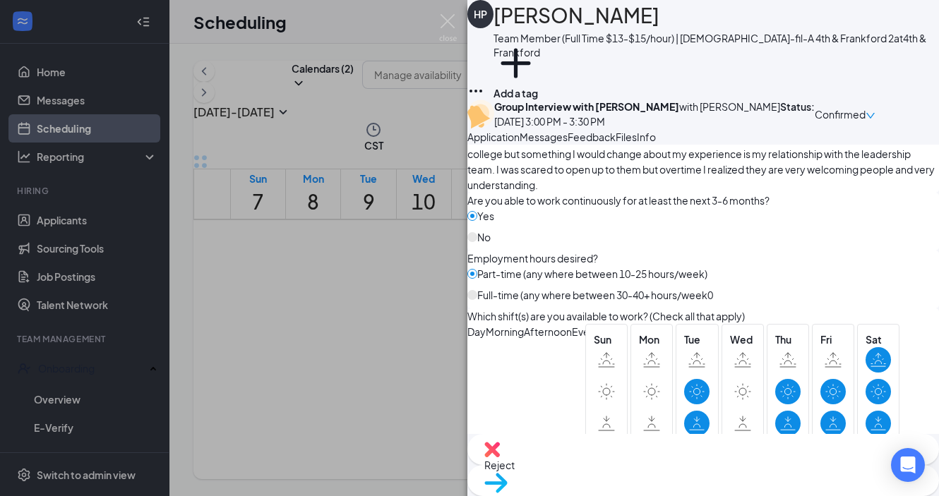
scroll to position [971, 0]
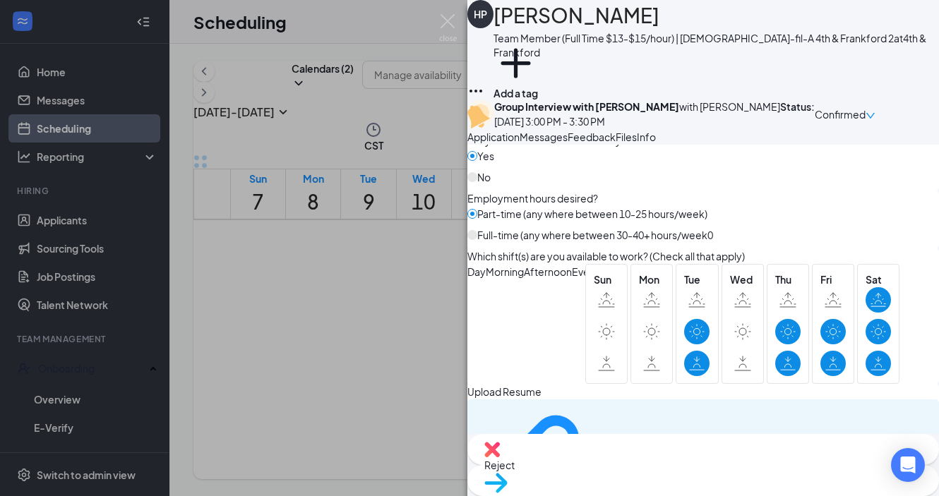
click at [723, 384] on div at bounding box center [739, 392] width 397 height 16
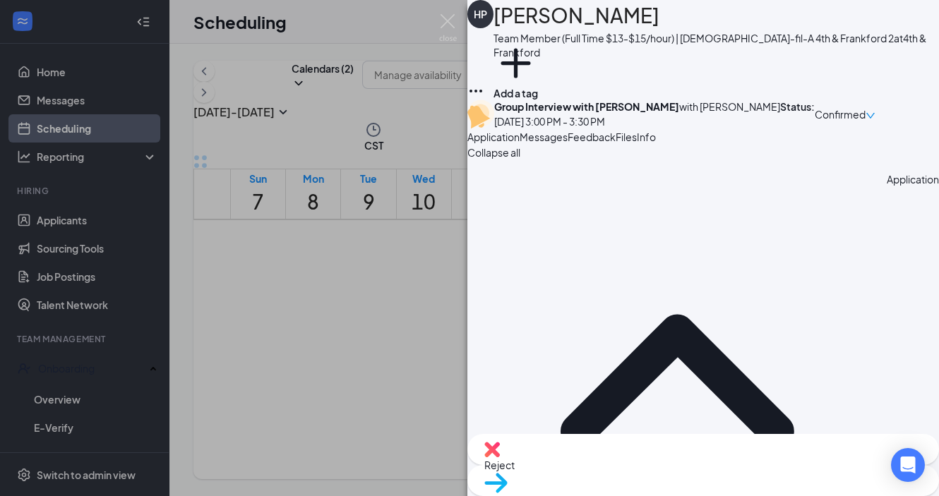
scroll to position [0, 0]
click at [453, 22] on img at bounding box center [448, 28] width 18 height 28
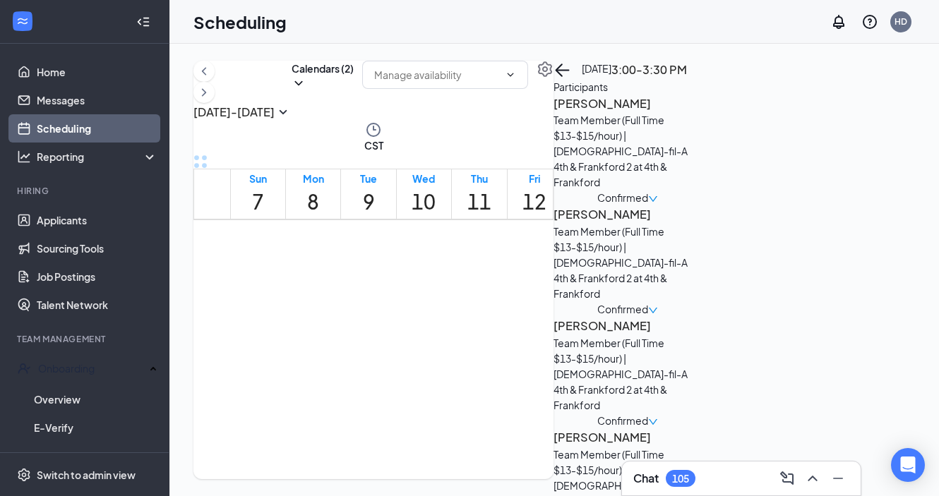
click at [648, 413] on span "Confirmed" at bounding box center [622, 421] width 51 height 16
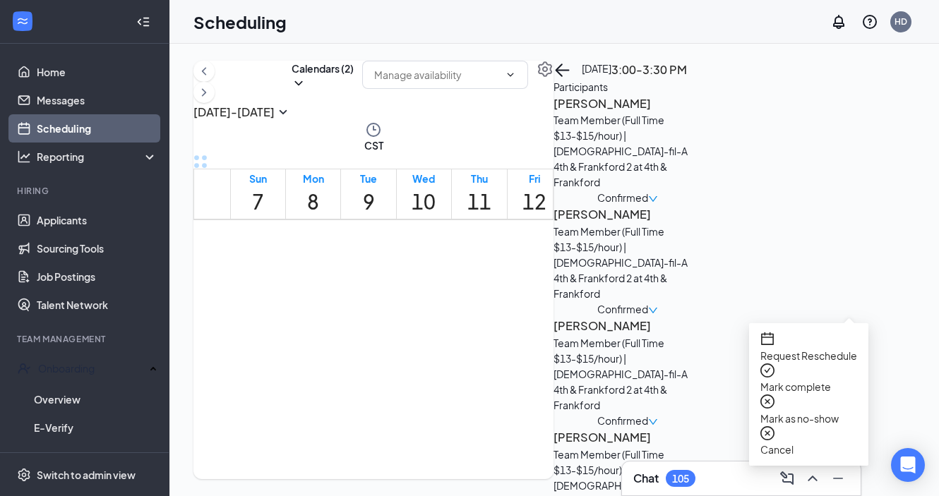
click at [812, 380] on span "Mark complete" at bounding box center [795, 386] width 71 height 13
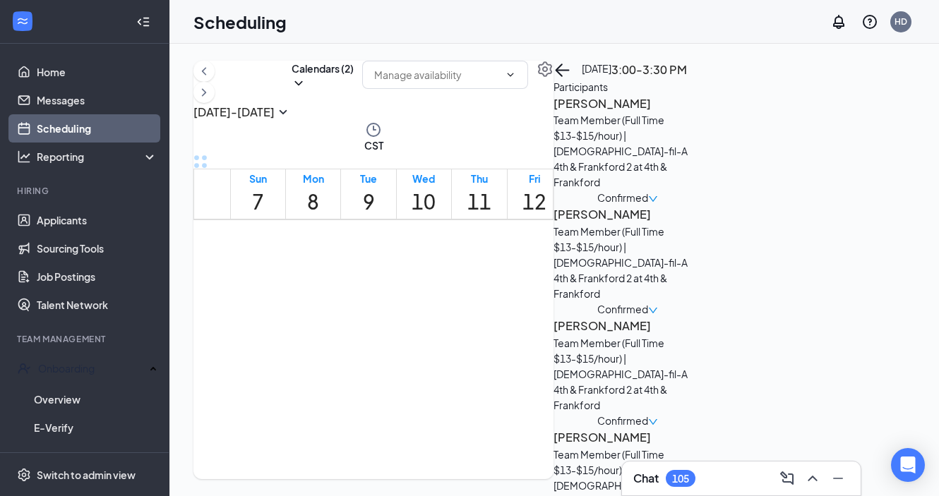
checkbox input "true"
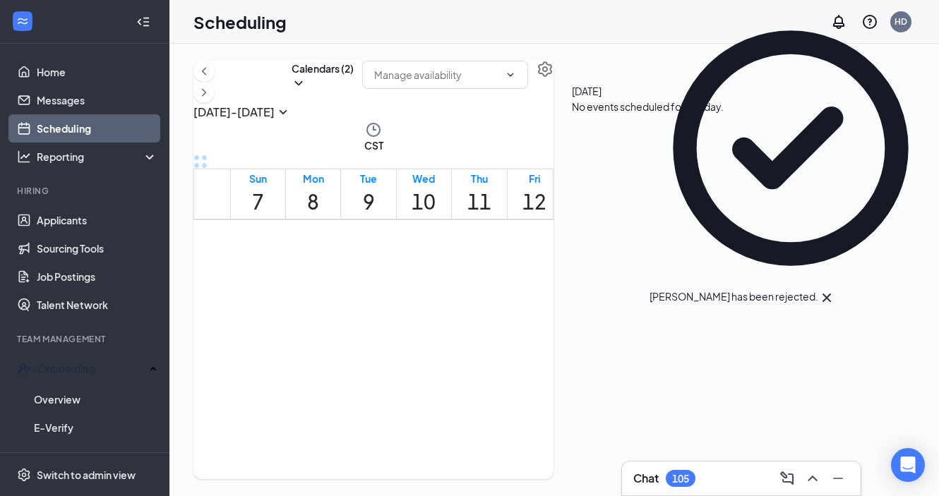
click at [524, 353] on div "4" at bounding box center [512, 360] width 24 height 19
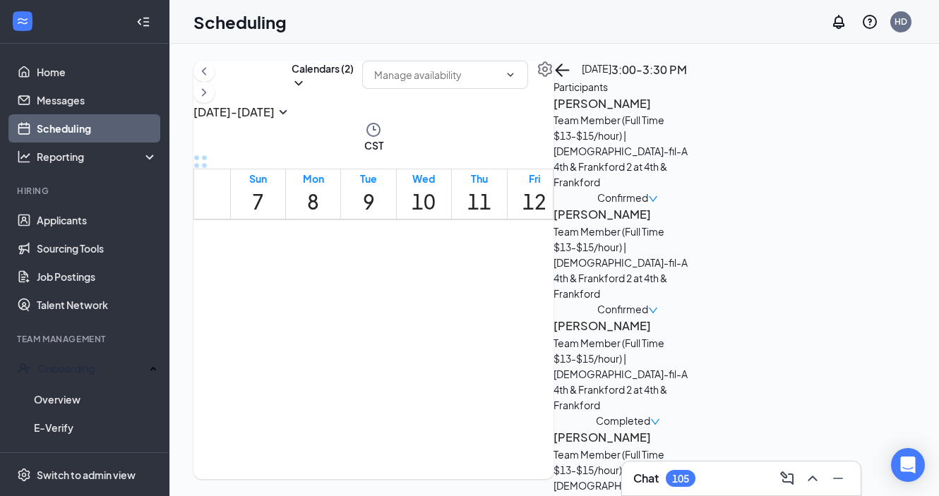
scroll to position [1270, 0]
click at [524, 320] on div "6" at bounding box center [536, 310] width 24 height 19
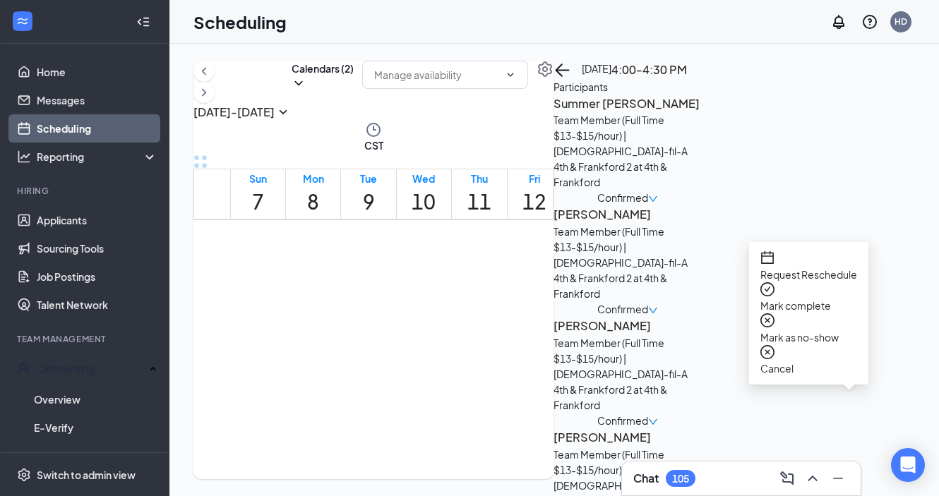
click at [814, 299] on span "Mark complete" at bounding box center [795, 305] width 71 height 13
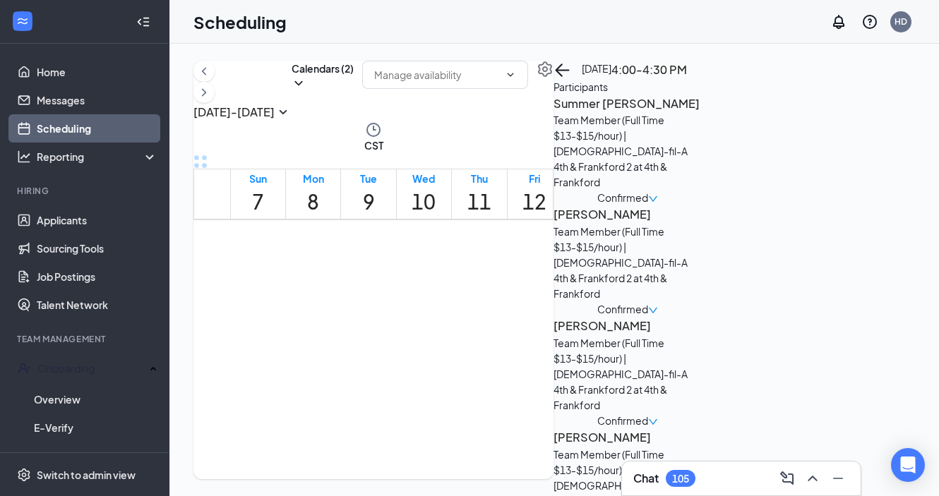
checkbox input "true"
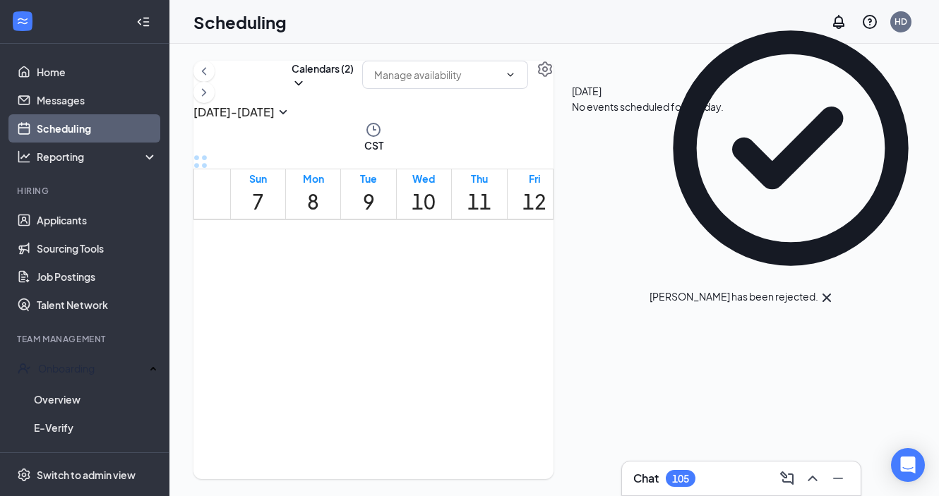
click at [524, 300] on span "4:00-4:30 PM" at bounding box center [536, 279] width 24 height 41
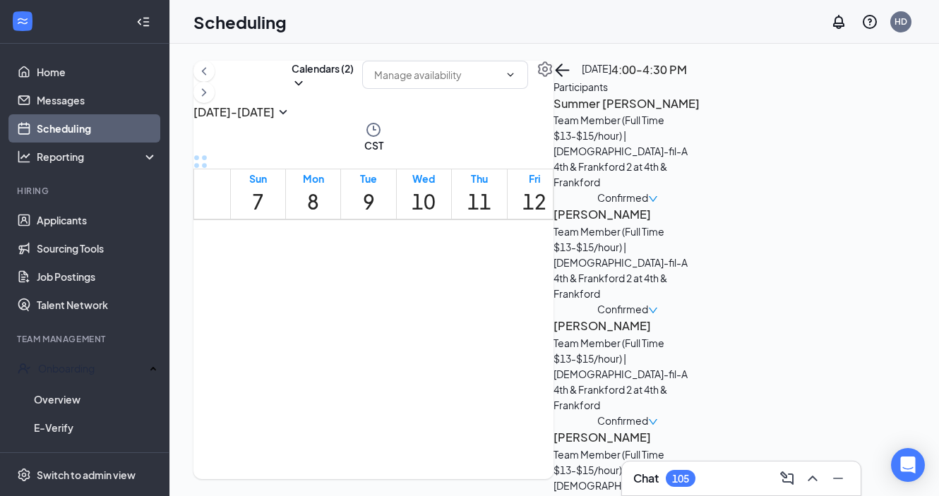
scroll to position [61, 0]
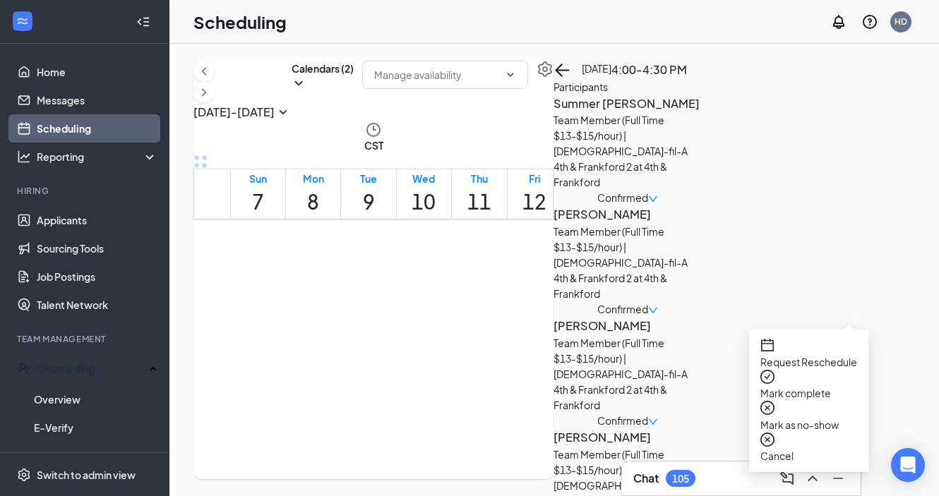
click at [789, 387] on span "Mark complete" at bounding box center [795, 393] width 71 height 13
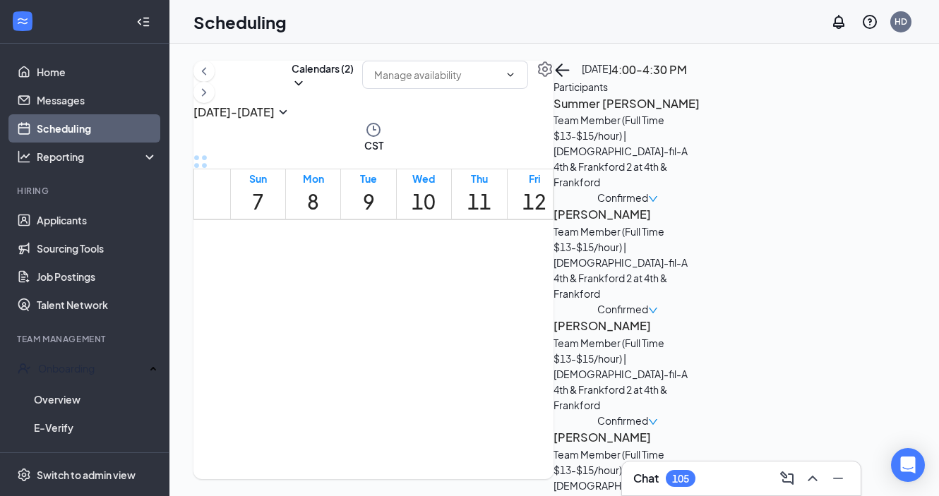
checkbox input "true"
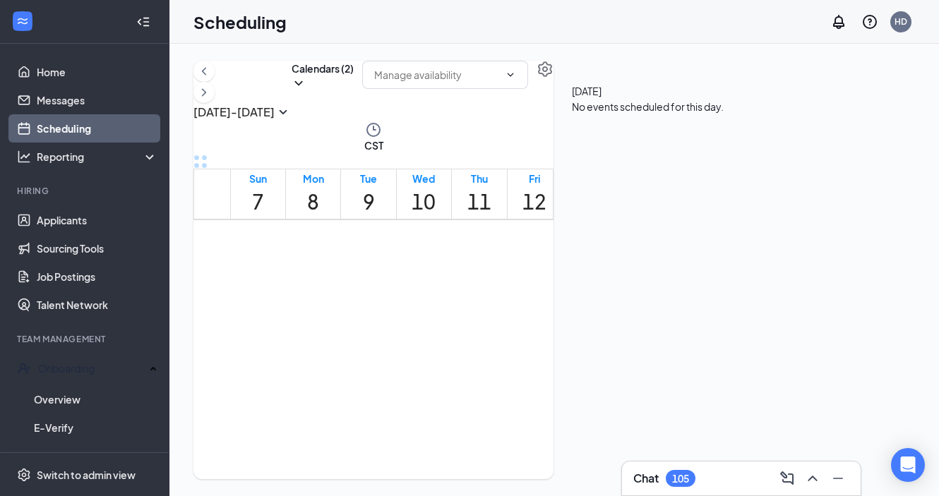
click at [524, 320] on div "6" at bounding box center [536, 310] width 24 height 19
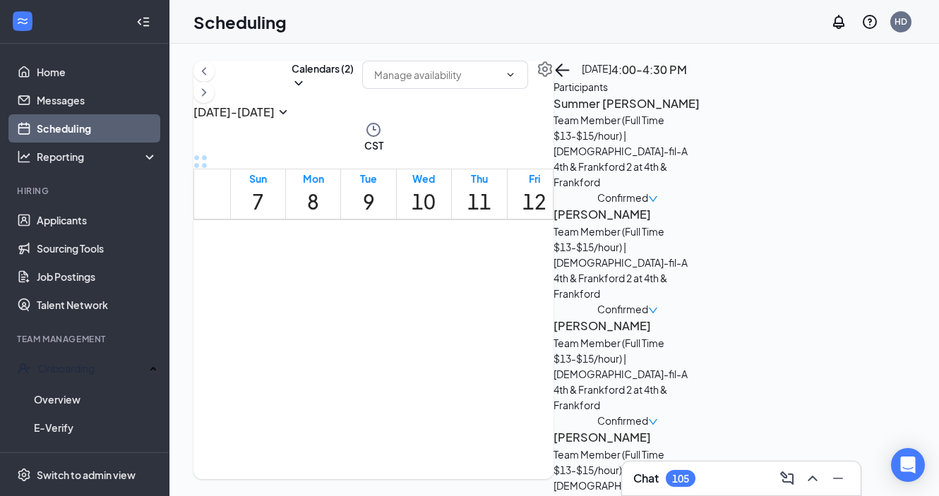
scroll to position [81, 0]
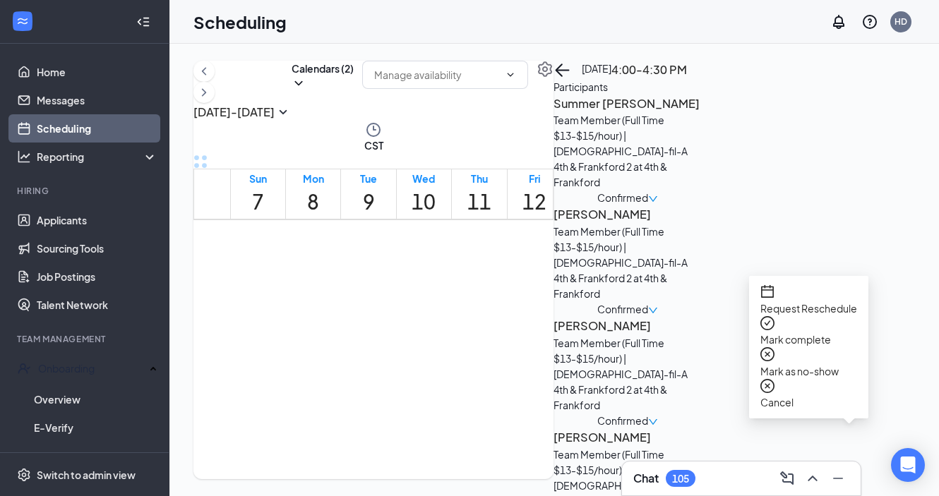
click at [781, 326] on div "Mark complete" at bounding box center [808, 332] width 97 height 32
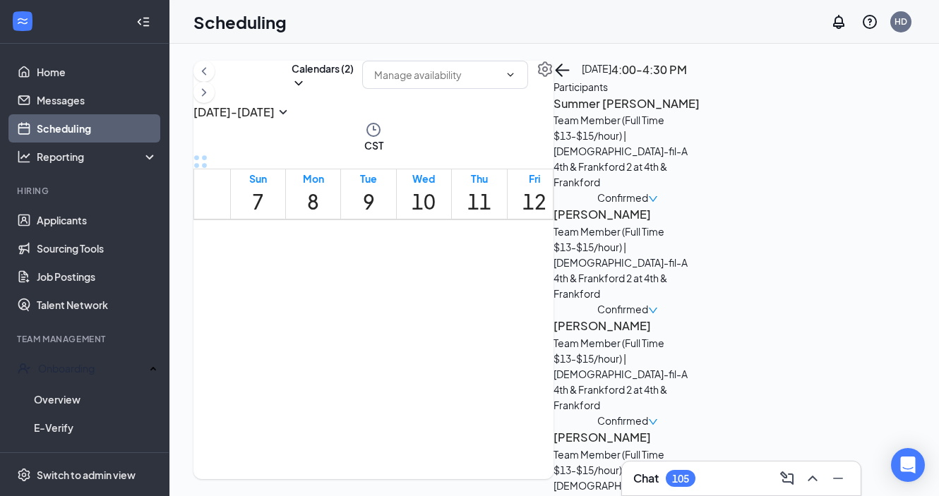
checkbox input "true"
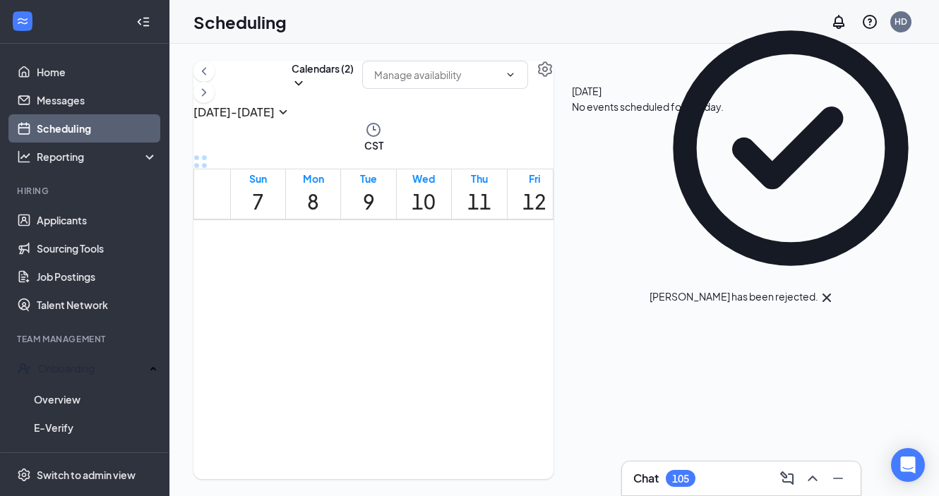
click at [540, 320] on div "6" at bounding box center [536, 310] width 24 height 19
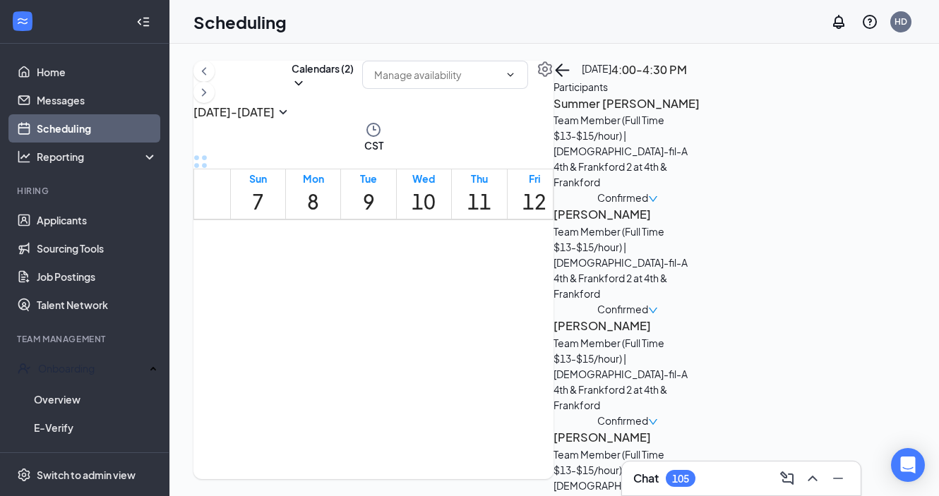
scroll to position [89, 0]
click at [658, 417] on icon "down" at bounding box center [653, 422] width 10 height 10
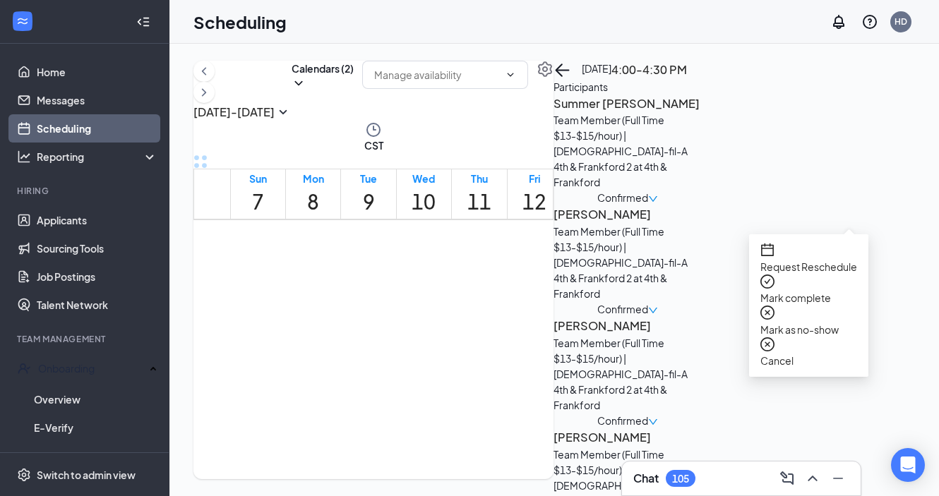
click at [807, 291] on span "Mark complete" at bounding box center [795, 297] width 71 height 13
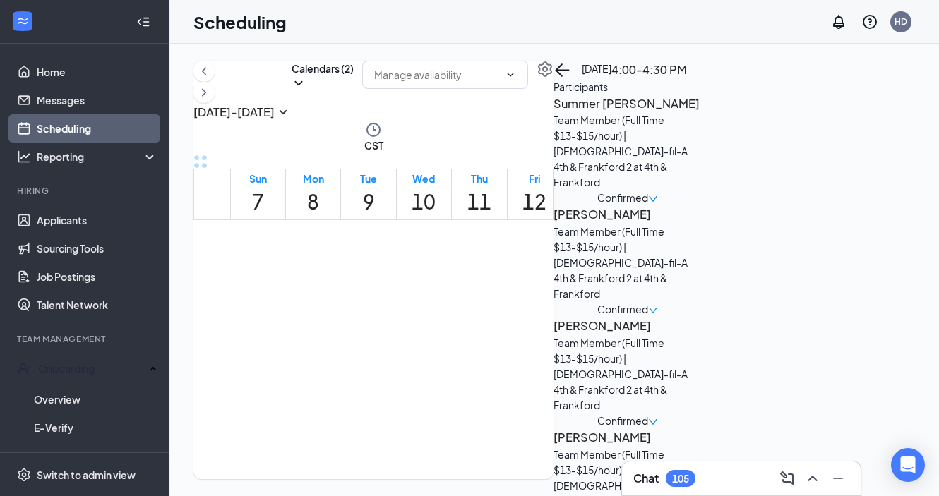
checkbox input "true"
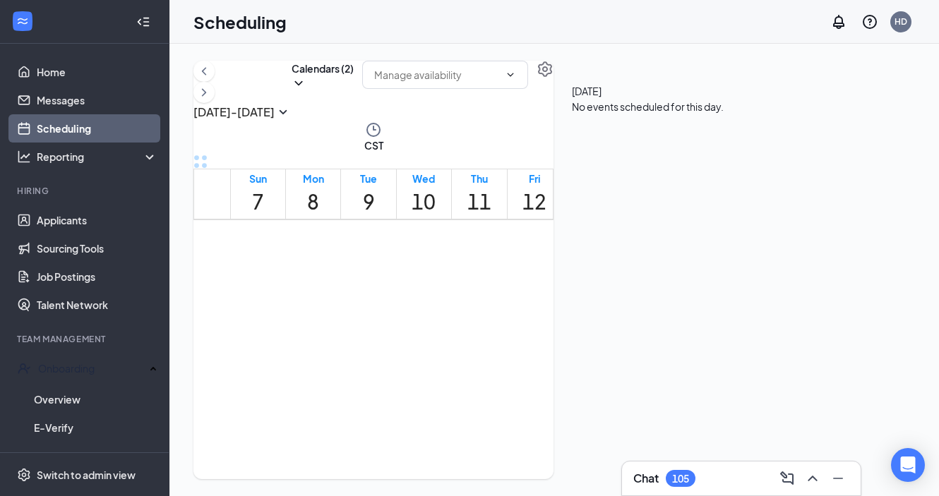
click at [524, 320] on div "6" at bounding box center [536, 310] width 24 height 19
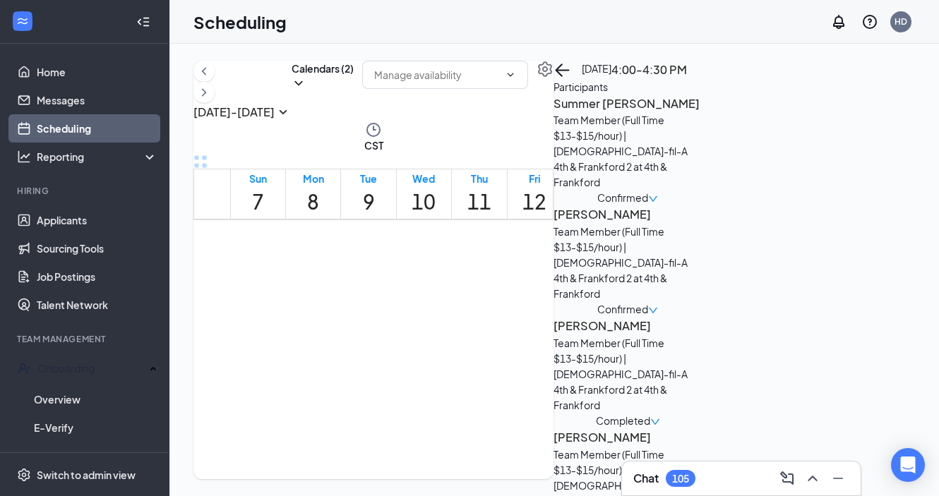
click at [701, 113] on h3 "Summer [PERSON_NAME]" at bounding box center [627, 104] width 148 height 18
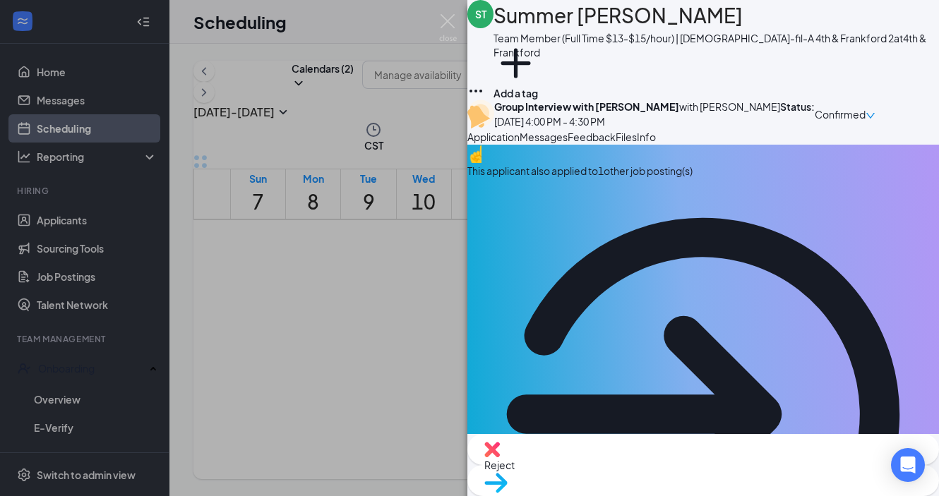
click at [601, 179] on div "This applicant also applied to 1 other job posting(s)" at bounding box center [702, 171] width 471 height 16
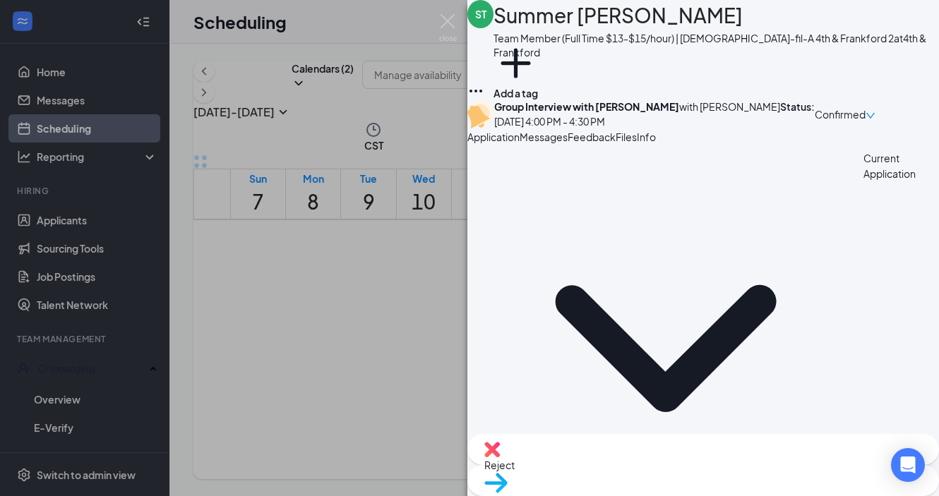
click at [519, 143] on span "Application" at bounding box center [493, 137] width 52 height 13
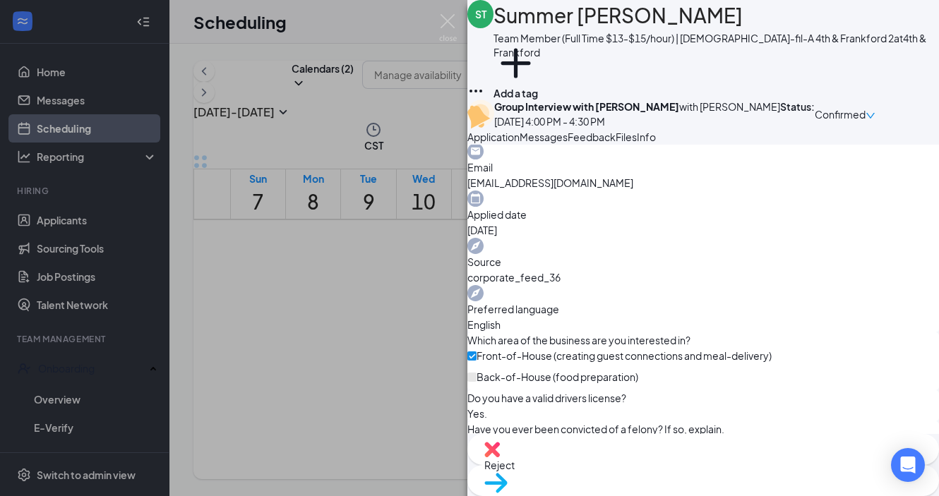
scroll to position [1160, 0]
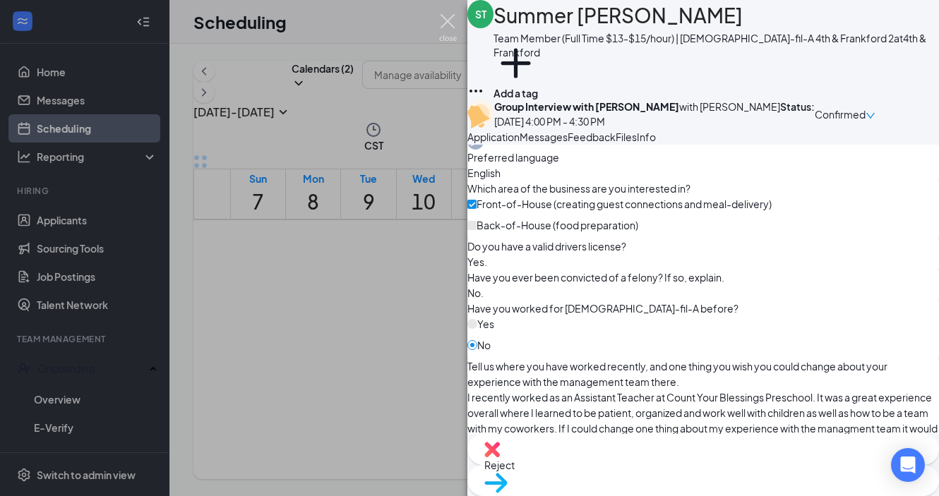
click at [444, 20] on img at bounding box center [448, 28] width 18 height 28
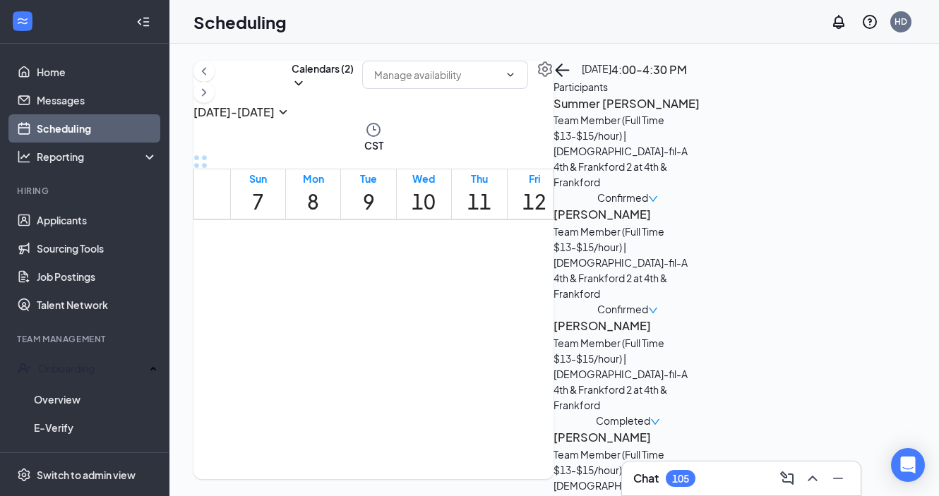
click at [701, 301] on div "Confirmed" at bounding box center [627, 309] width 148 height 16
click at [648, 301] on span "Confirmed" at bounding box center [622, 309] width 51 height 16
click at [701, 190] on div "Team Member (Full Time $13-$15/hour) | [DEMOGRAPHIC_DATA]-fil-A 4th & Frankford…" at bounding box center [627, 151] width 148 height 78
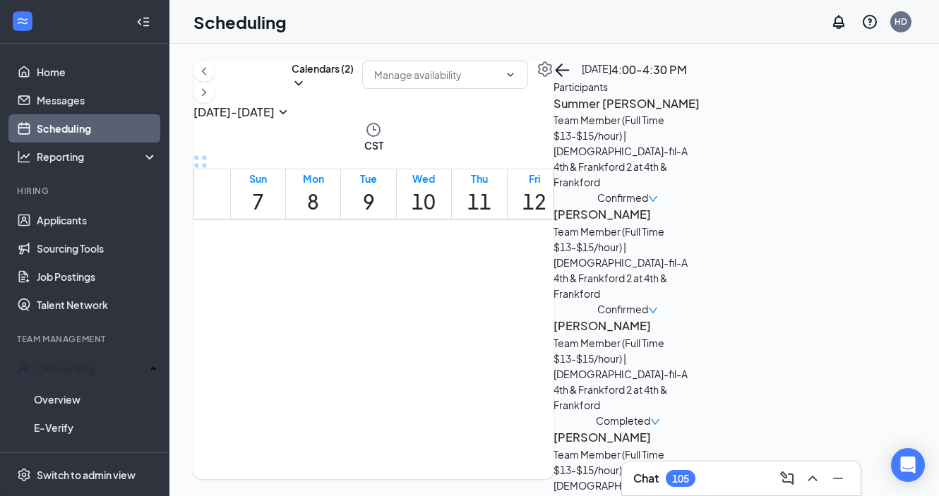
scroll to position [450, 0]
click at [61, 217] on link "Applicants" at bounding box center [97, 220] width 121 height 28
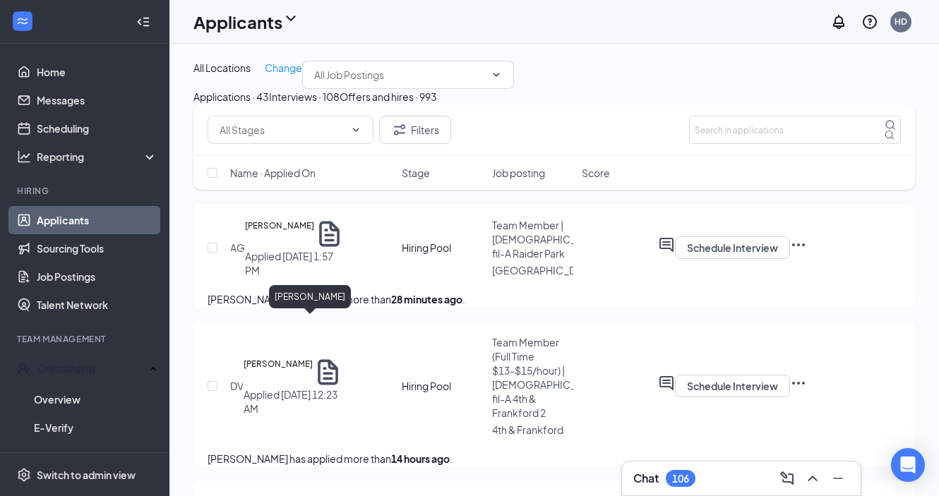
click at [314, 249] on h5 "[PERSON_NAME]" at bounding box center [279, 234] width 69 height 30
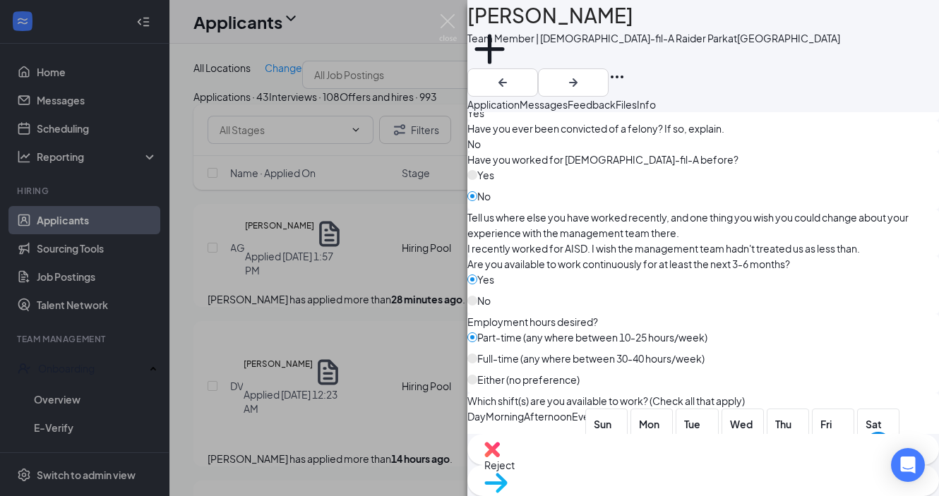
scroll to position [837, 0]
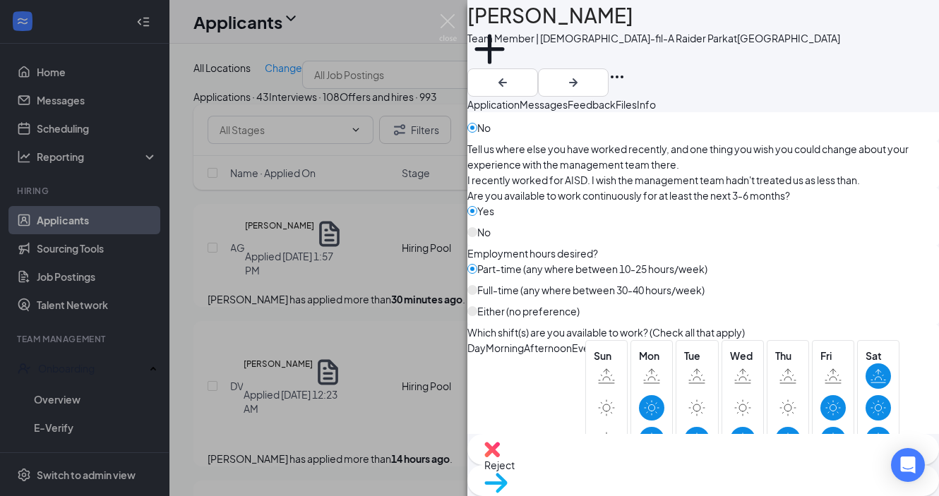
click at [507, 473] on img at bounding box center [495, 483] width 23 height 20
type input "Group Interview with [PERSON_NAME] (next stage)"
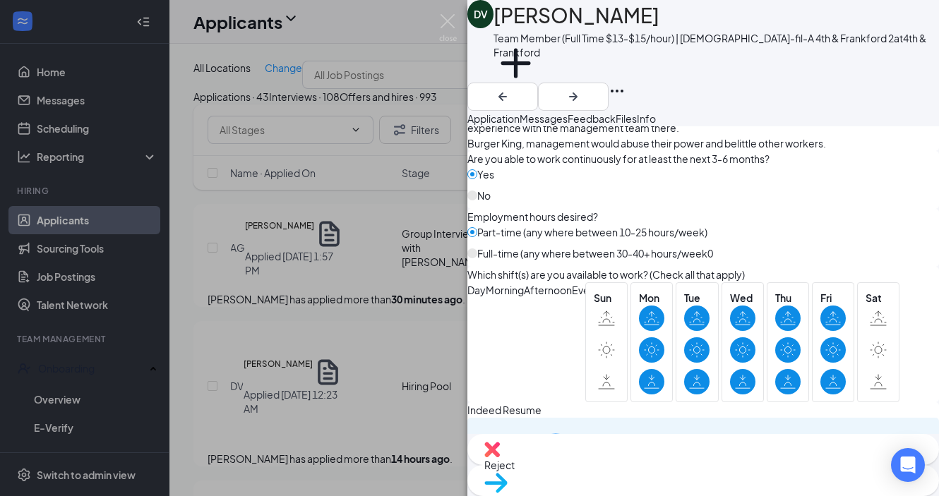
scroll to position [895, 0]
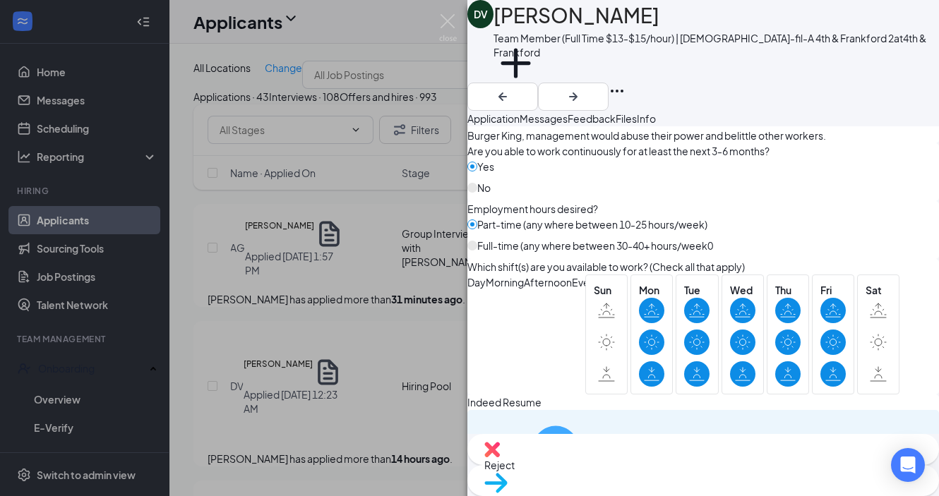
click at [598, 472] on div "d43e8d9ced1171f075fe1c65e9ea54aa.pdf" at bounding box center [651, 477] width 106 height 11
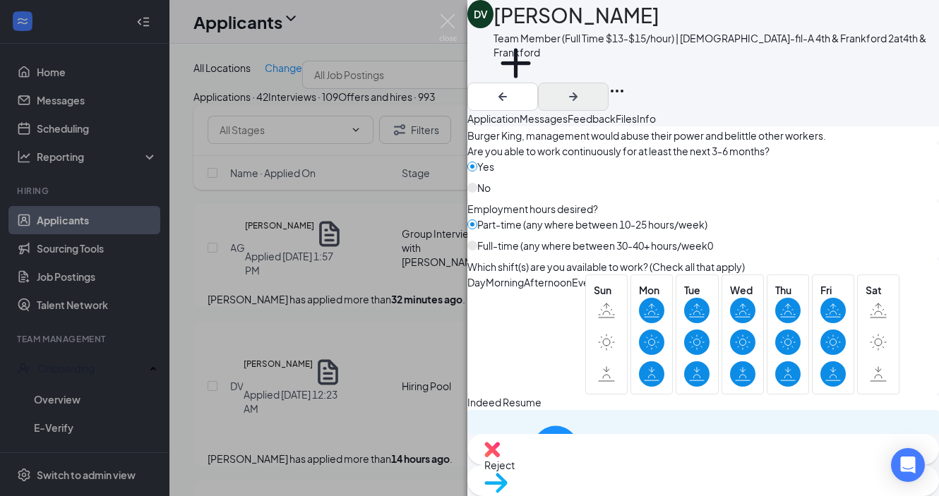
click at [577, 92] on icon "ArrowRight" at bounding box center [573, 96] width 8 height 8
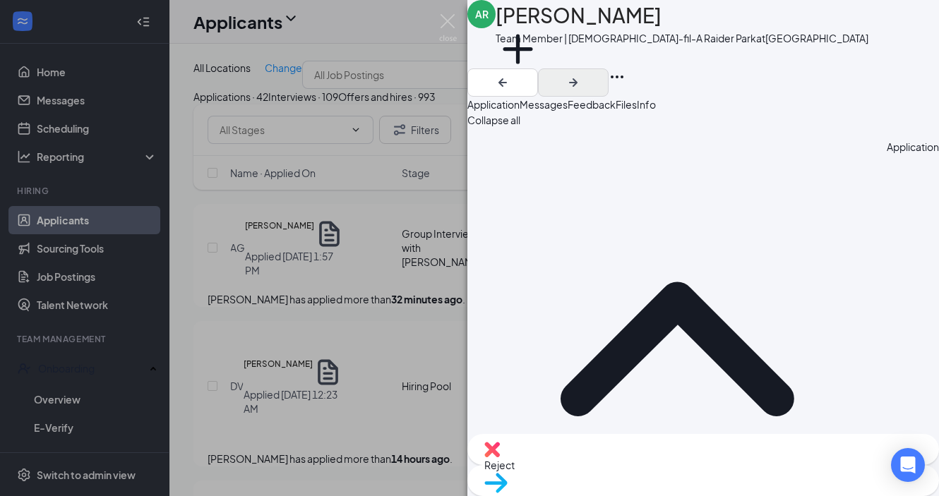
click at [581, 74] on icon "ArrowRight" at bounding box center [573, 82] width 17 height 17
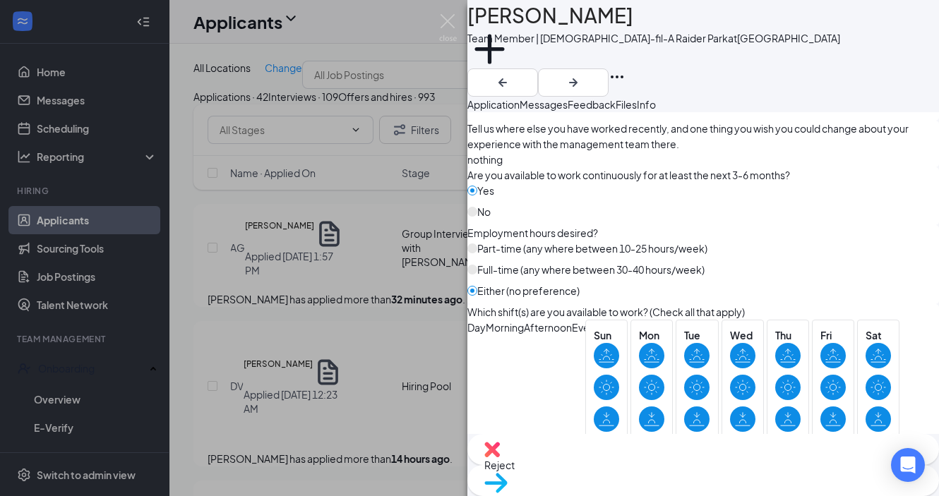
scroll to position [860, 0]
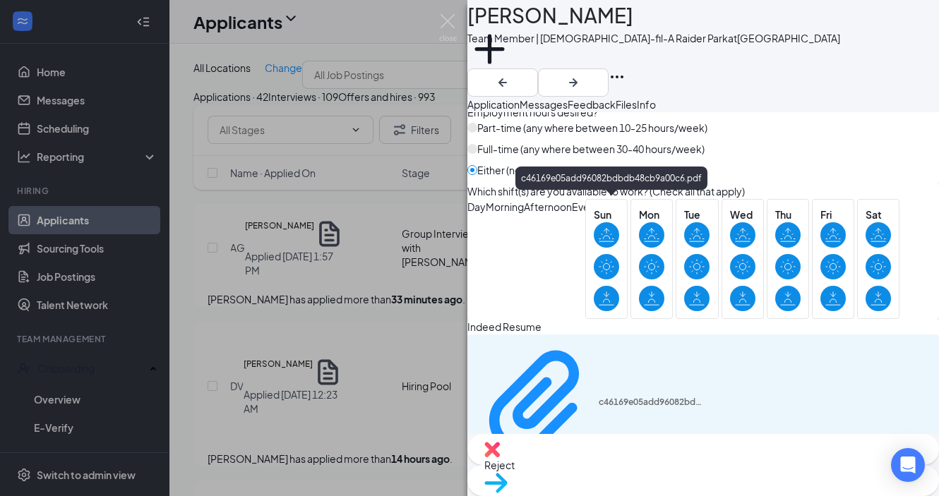
scroll to position [977, 0]
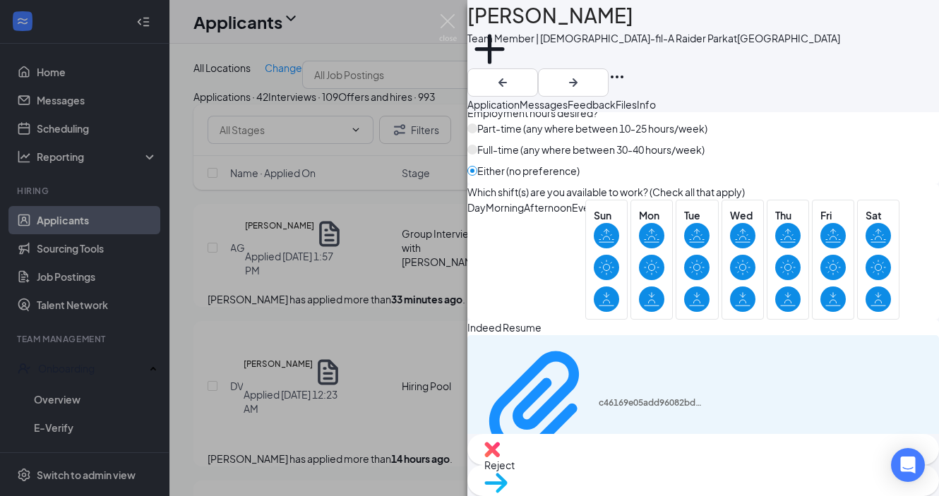
click at [550, 495] on span "Move to stage" at bounding box center [517, 501] width 66 height 13
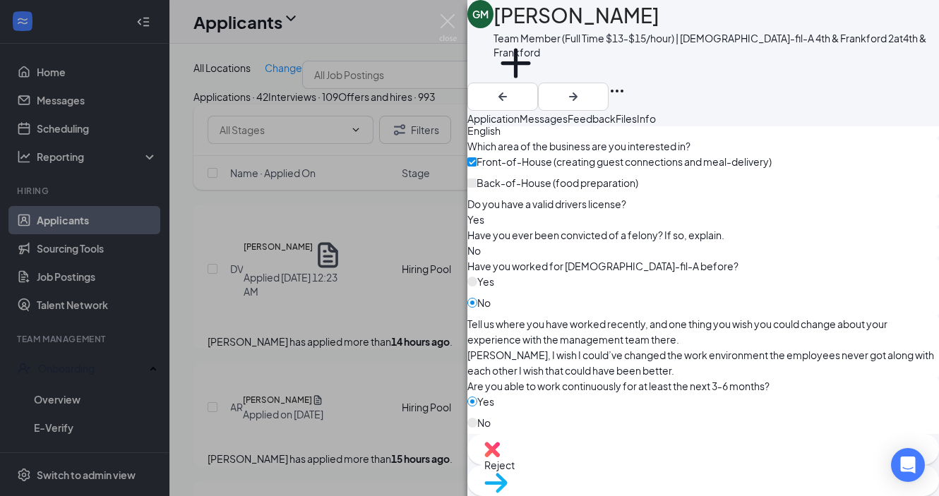
scroll to position [764, 0]
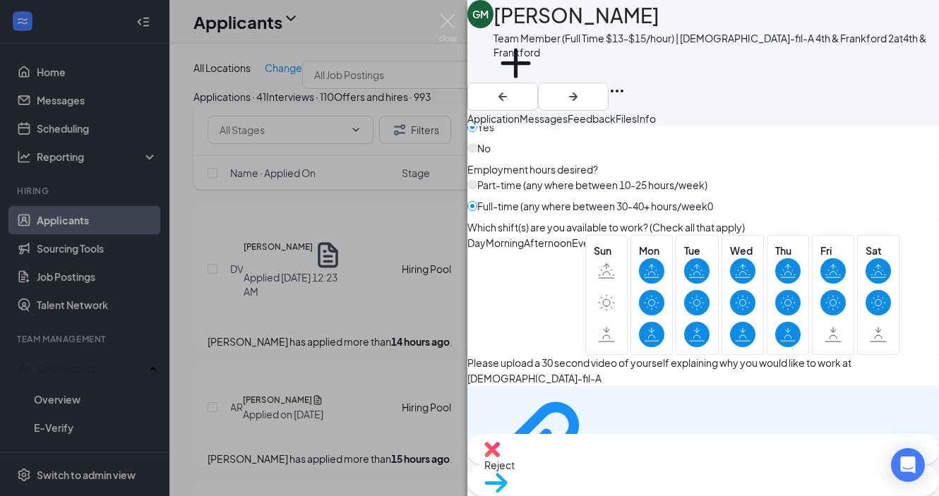
scroll to position [954, 0]
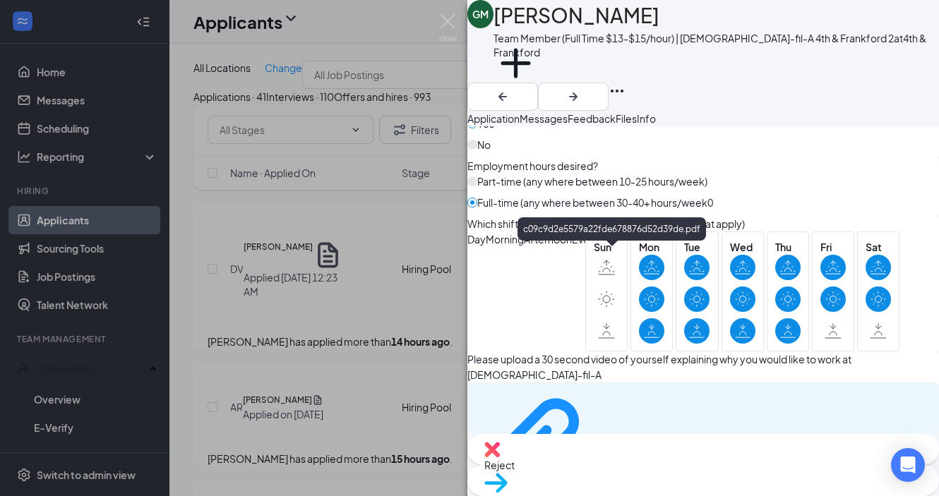
click at [550, 495] on span "Move to stage" at bounding box center [517, 501] width 66 height 13
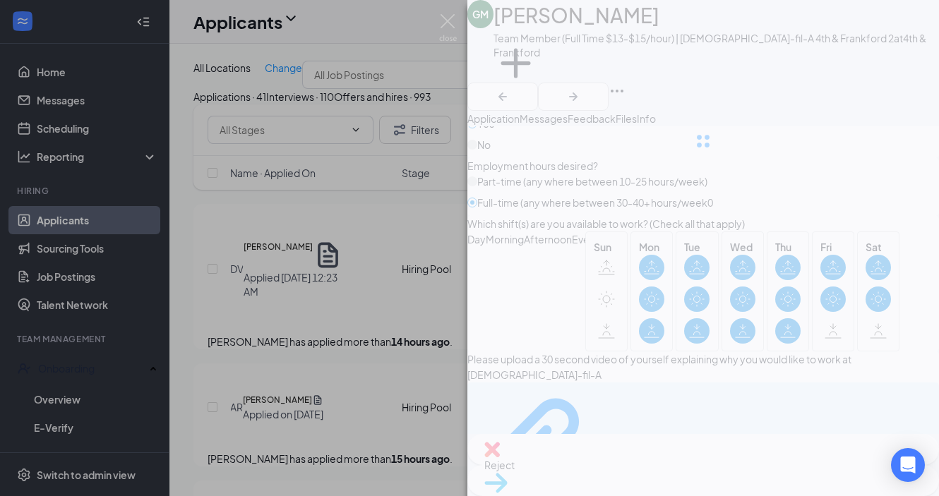
type input "Group Interview with [PERSON_NAME] (next stage)"
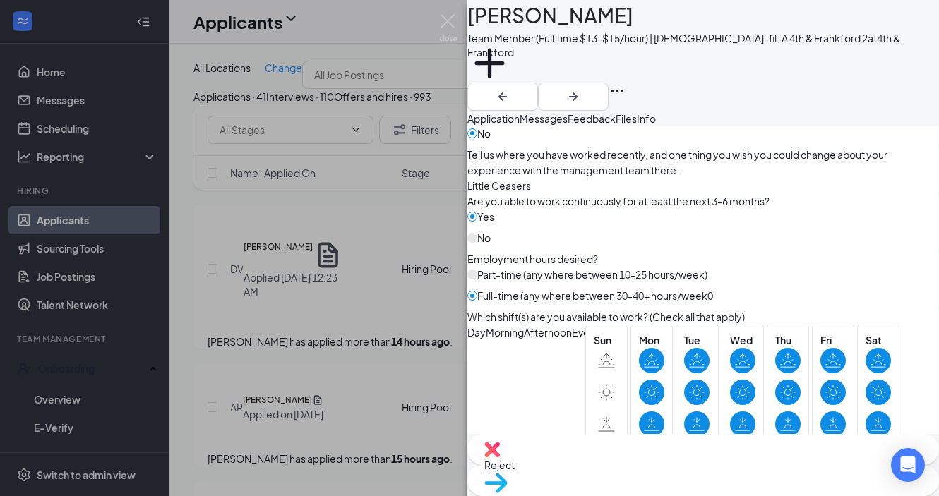
scroll to position [850, 0]
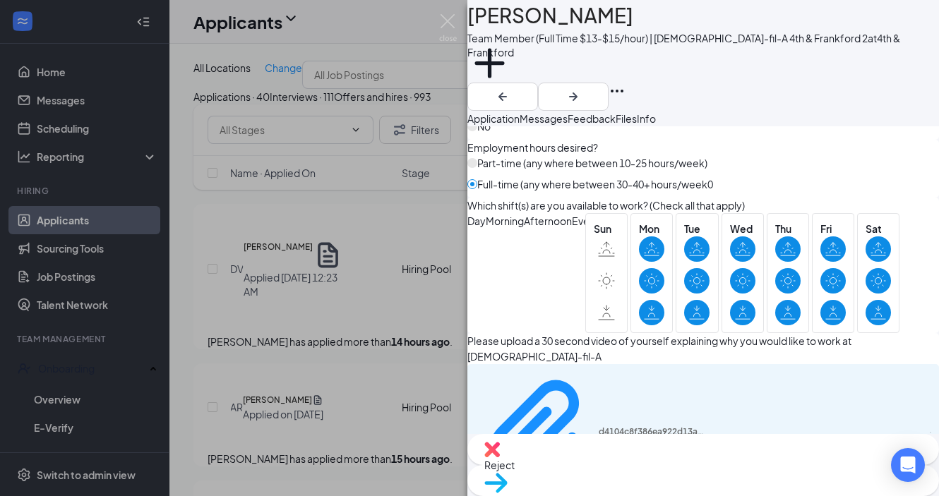
scroll to position [958, 0]
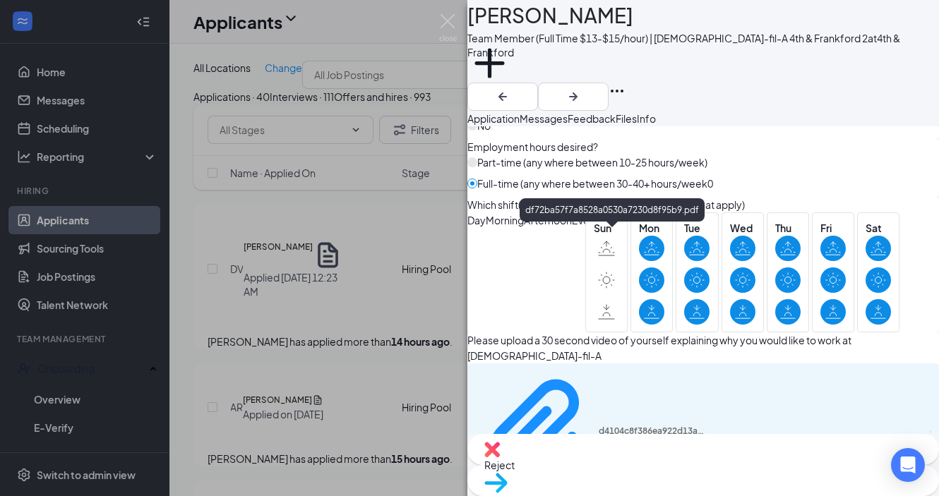
click at [514, 463] on span "Reject" at bounding box center [499, 465] width 30 height 13
checkbox input "true"
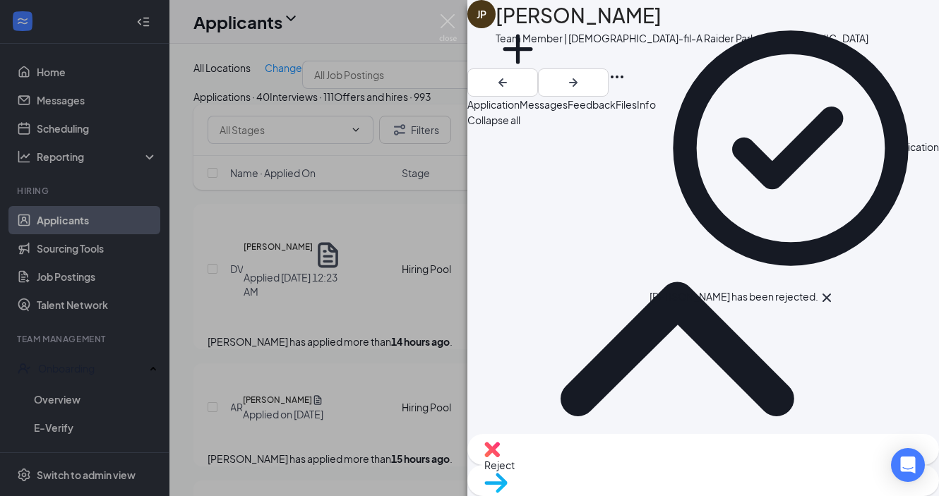
scroll to position [93, 0]
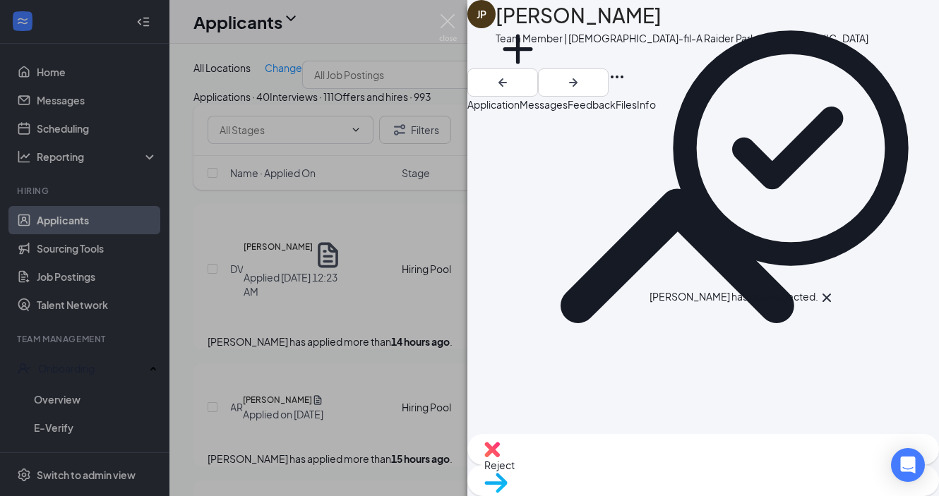
click at [831, 294] on icon "Cross" at bounding box center [826, 298] width 8 height 8
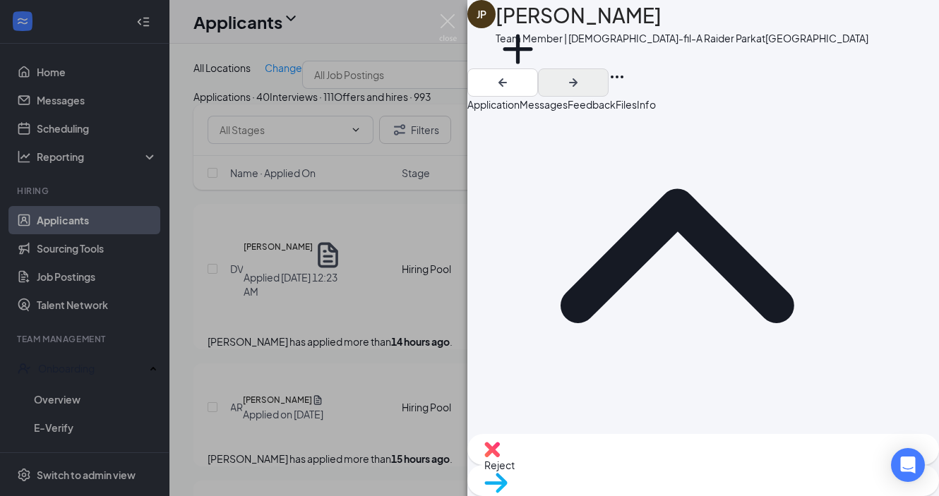
click at [581, 74] on icon "ArrowRight" at bounding box center [573, 82] width 17 height 17
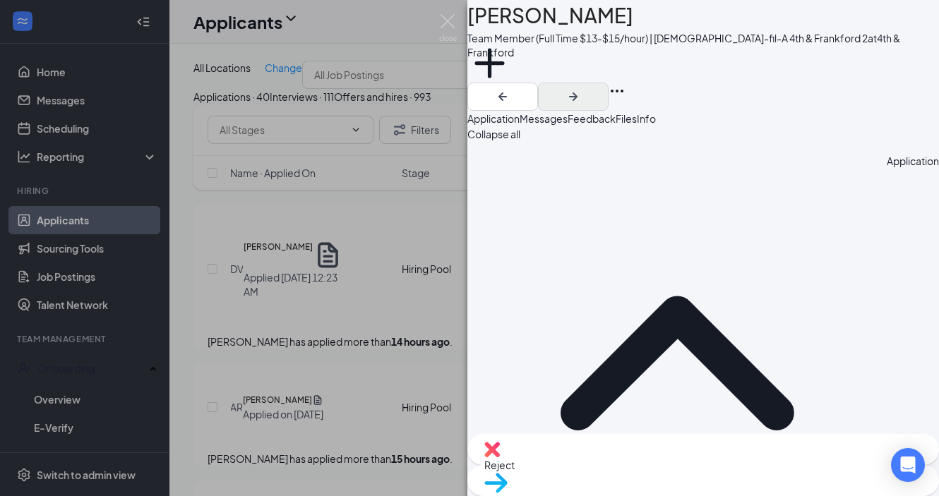
click at [581, 88] on icon "ArrowRight" at bounding box center [573, 96] width 17 height 17
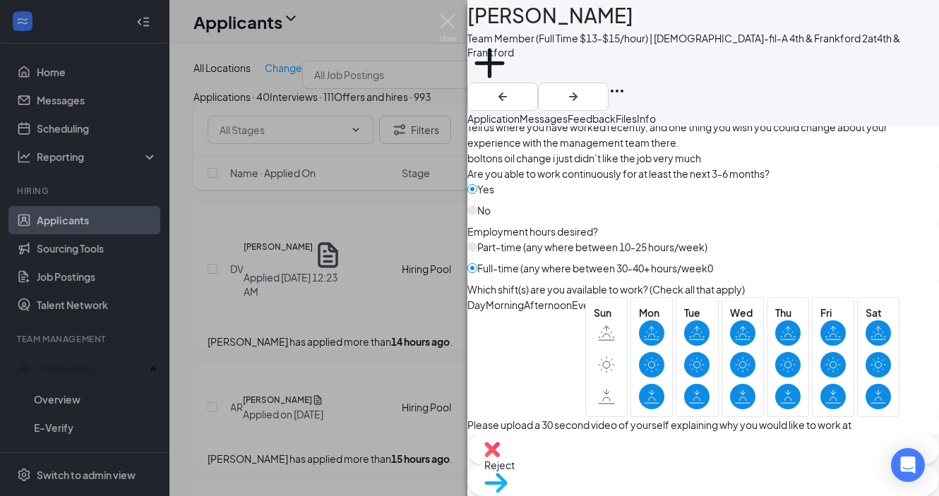
scroll to position [874, 0]
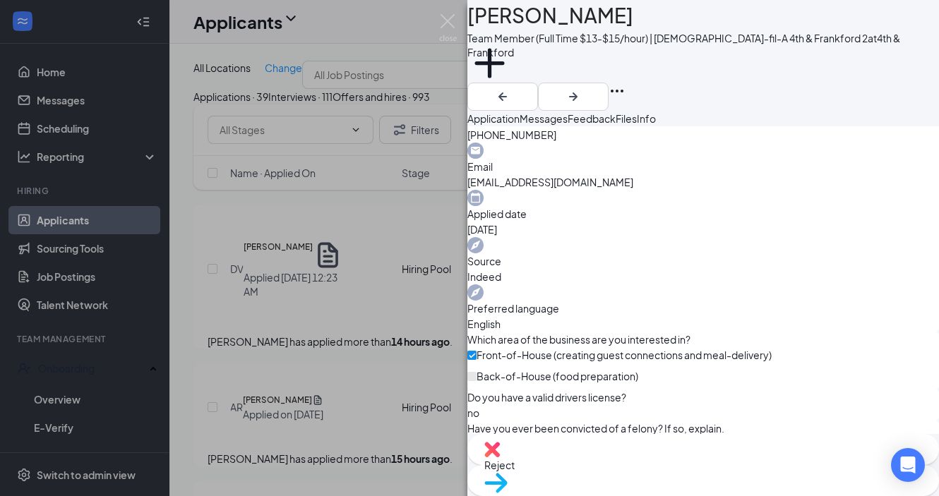
scroll to position [479, 0]
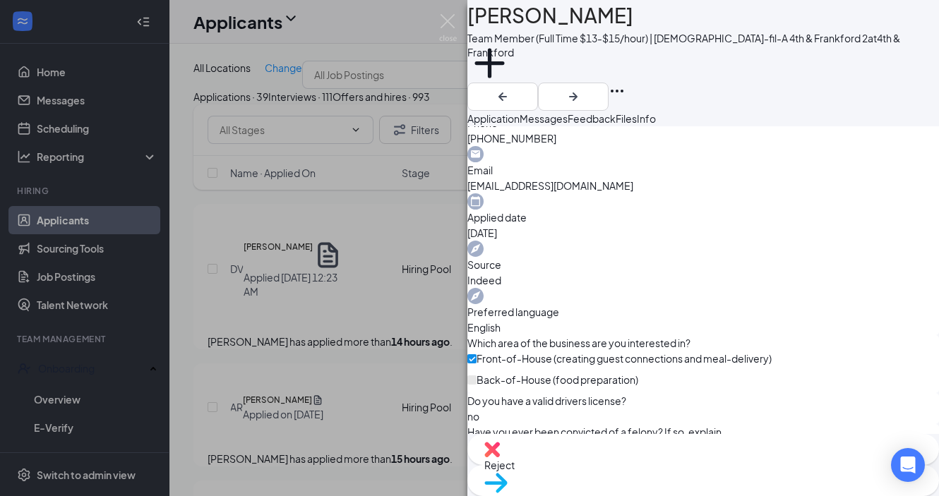
click at [514, 466] on span "Reject" at bounding box center [499, 465] width 30 height 13
checkbox input "true"
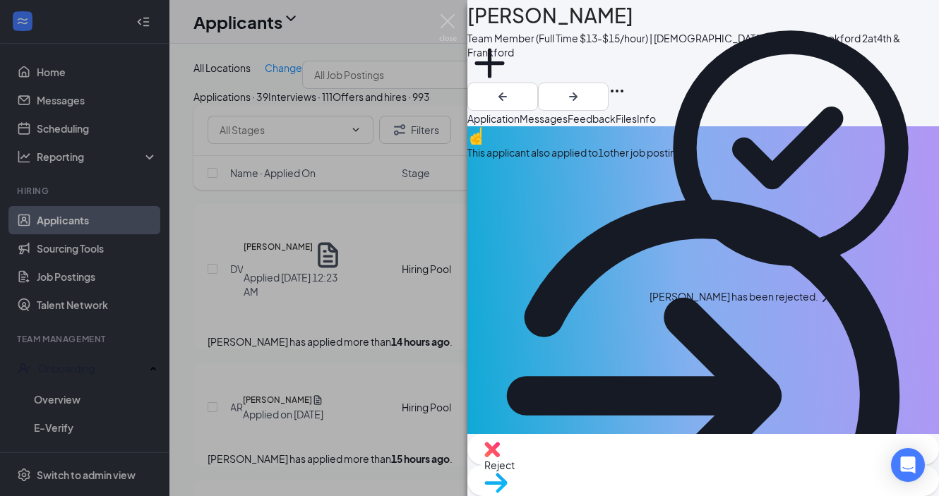
click at [651, 160] on div "This applicant also applied to 1 other job posting(s)" at bounding box center [702, 153] width 471 height 16
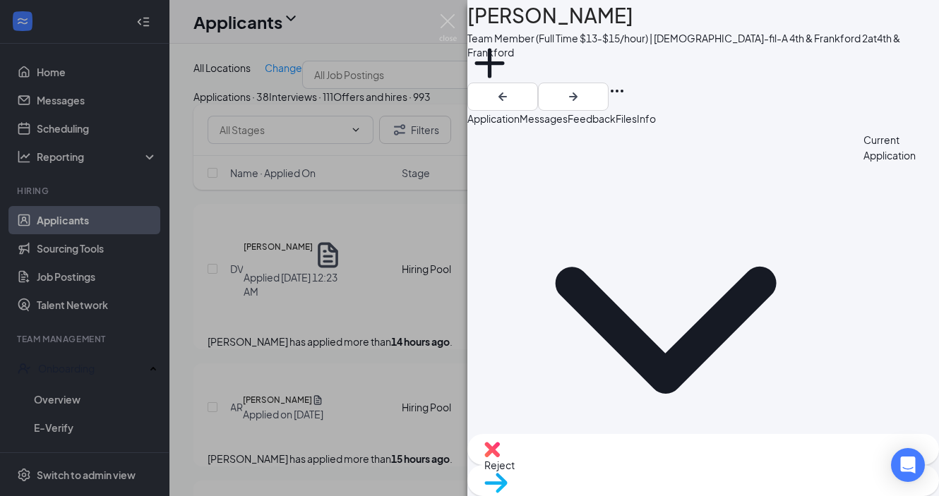
click at [519, 125] on span "Application" at bounding box center [493, 118] width 52 height 13
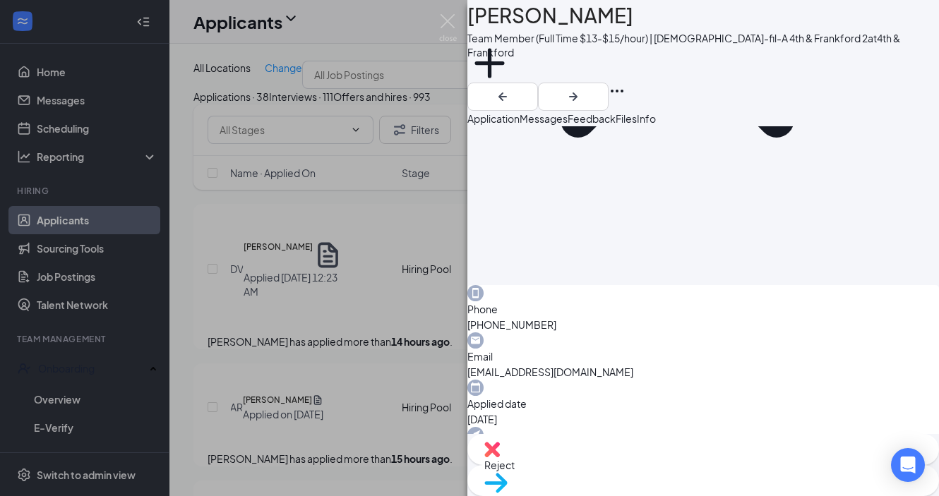
scroll to position [813, 0]
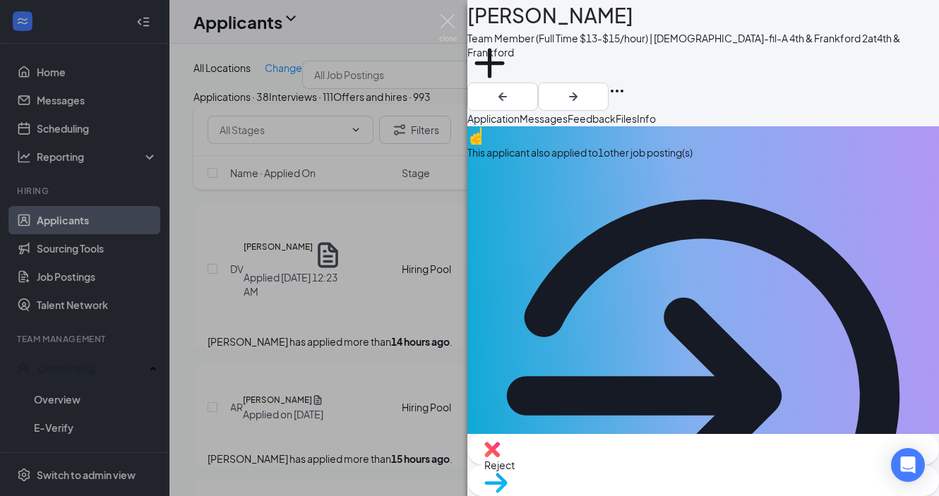
scroll to position [0, 0]
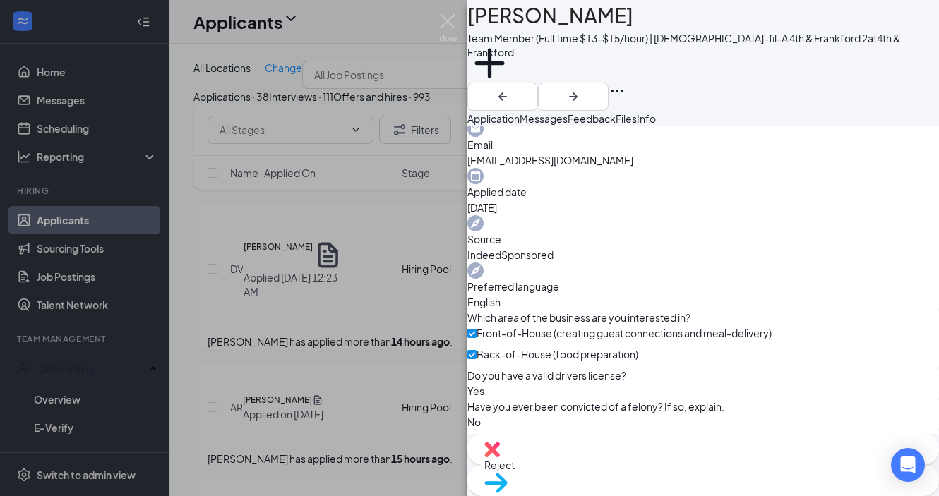
click at [618, 465] on div "Reject" at bounding box center [702, 449] width 471 height 31
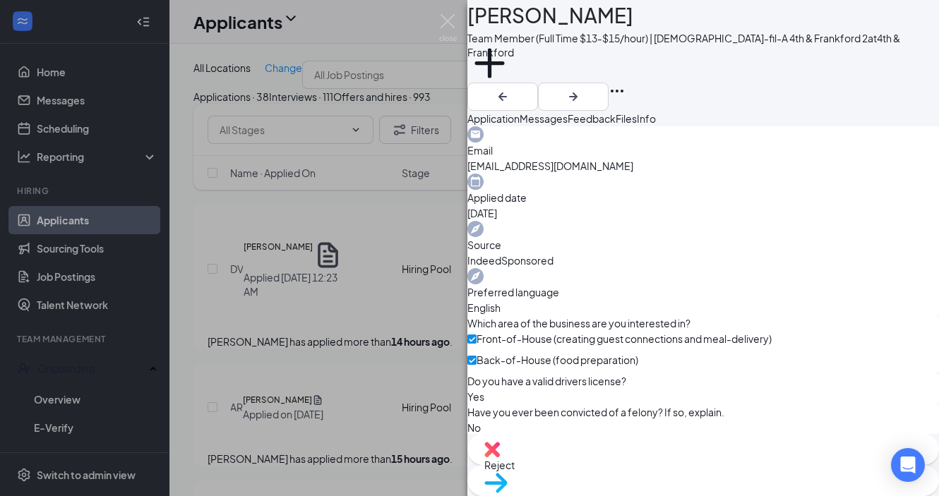
checkbox input "true"
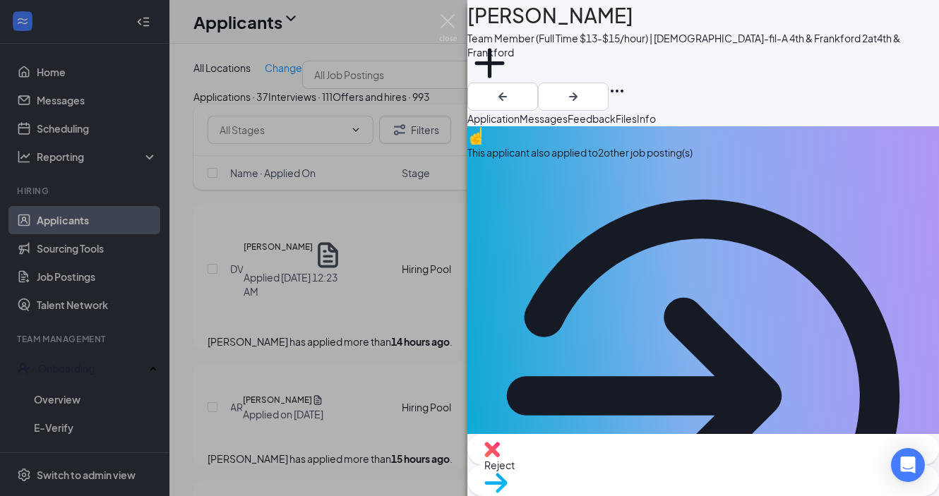
click at [645, 182] on div "This applicant also applied to 2 other job posting(s)" at bounding box center [702, 378] width 471 height 505
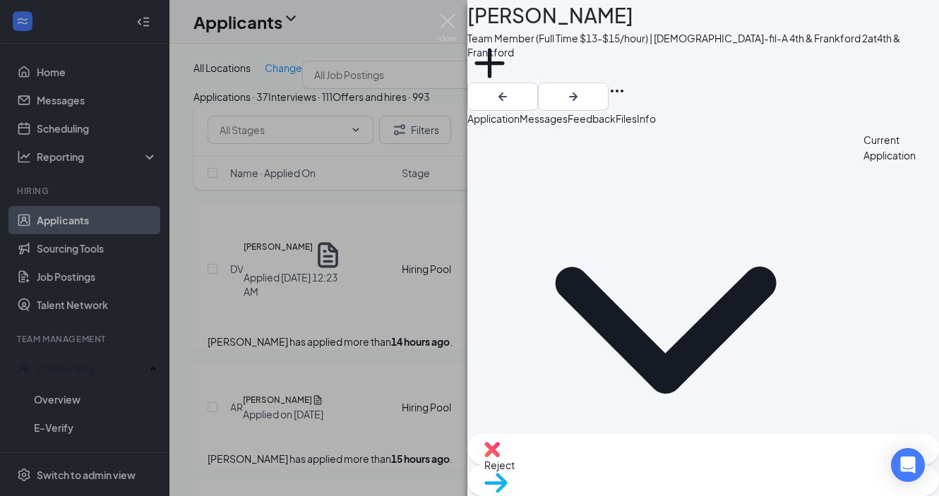
click at [519, 120] on button "Application" at bounding box center [493, 119] width 52 height 16
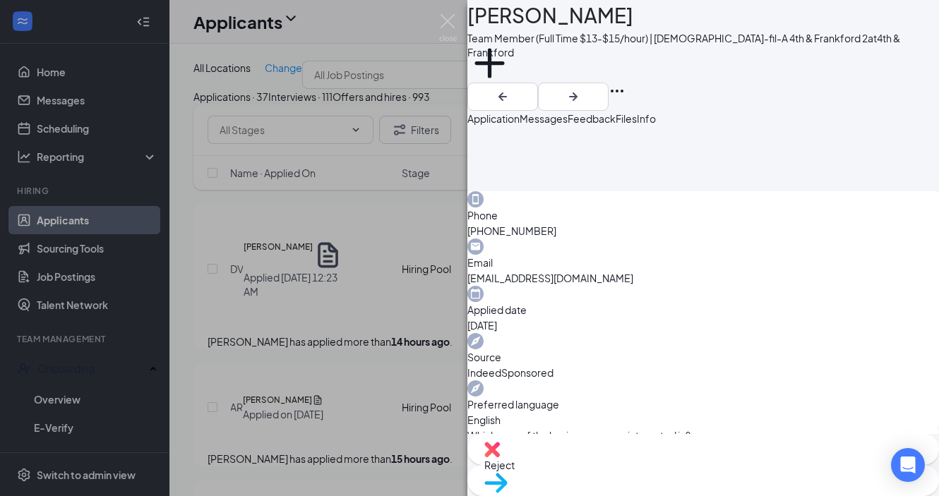
scroll to position [894, 0]
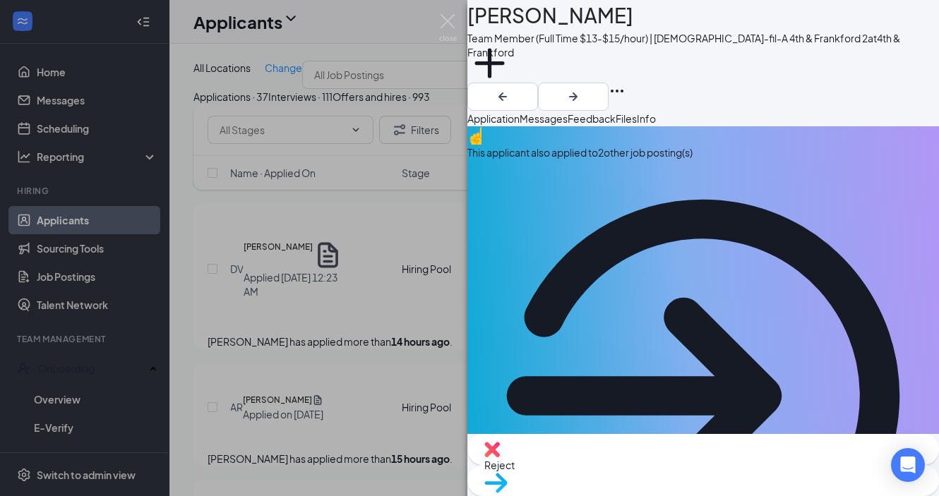
scroll to position [0, 0]
click at [514, 463] on span "Reject" at bounding box center [499, 465] width 30 height 13
type textarea "Previously NCNS"
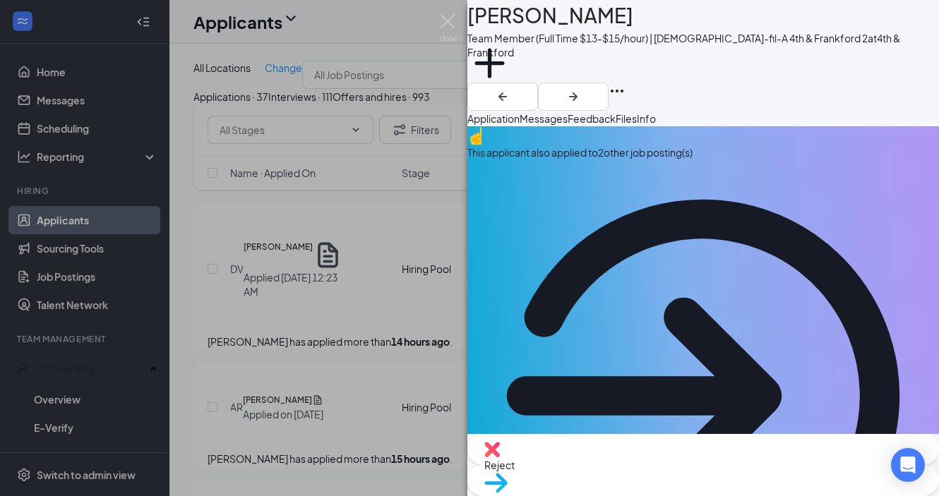
checkbox input "true"
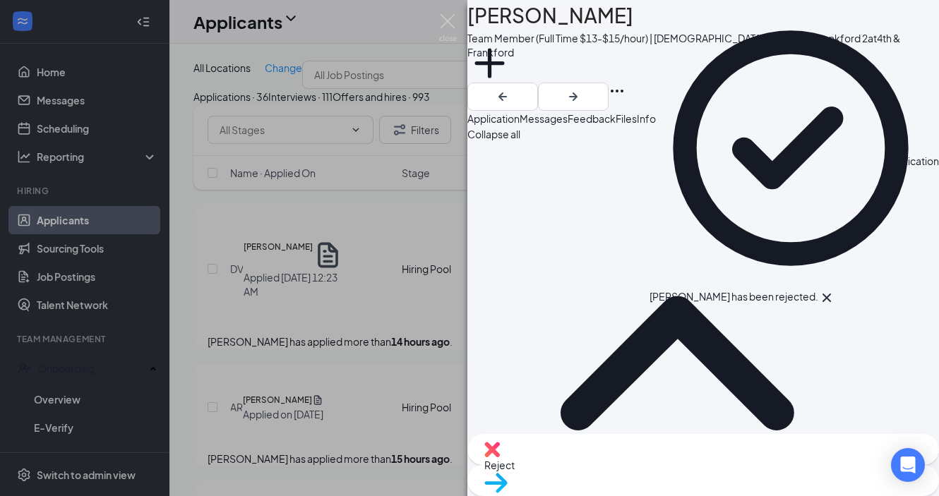
click at [835, 289] on icon "Cross" at bounding box center [826, 297] width 17 height 17
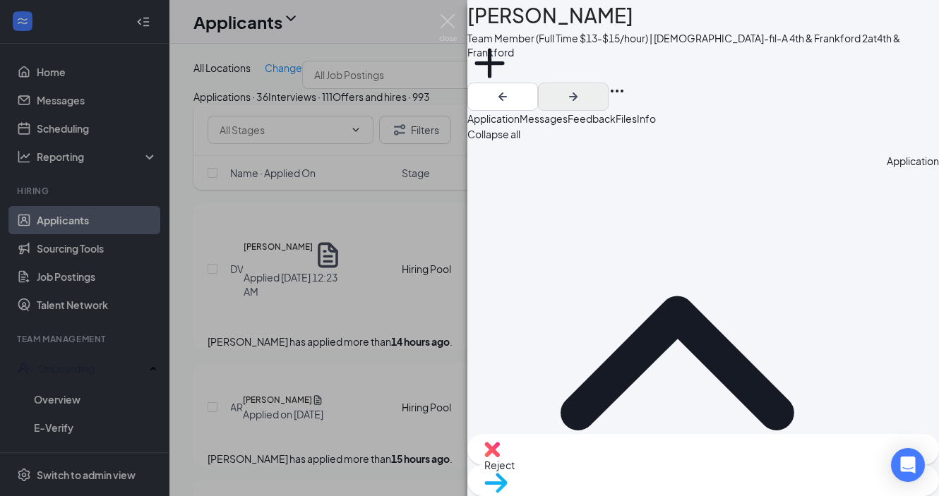
click at [581, 88] on icon "ArrowRight" at bounding box center [573, 96] width 17 height 17
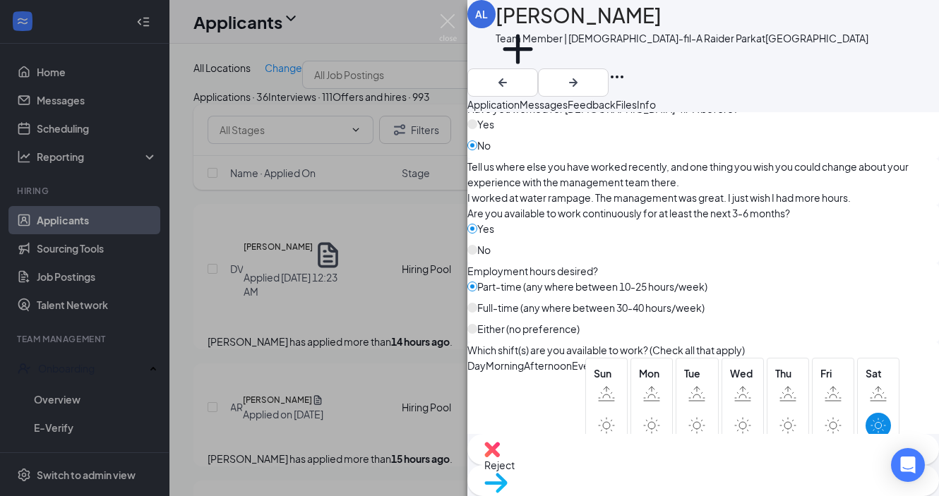
scroll to position [820, 0]
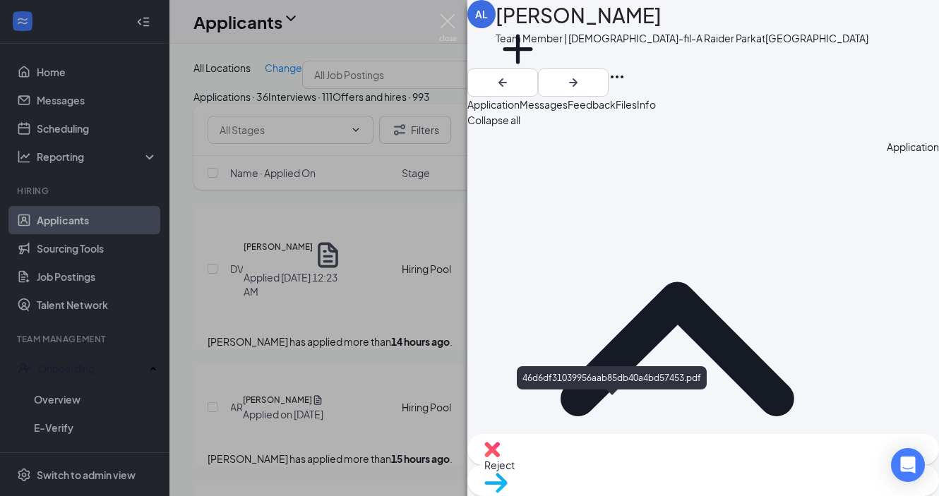
scroll to position [0, 0]
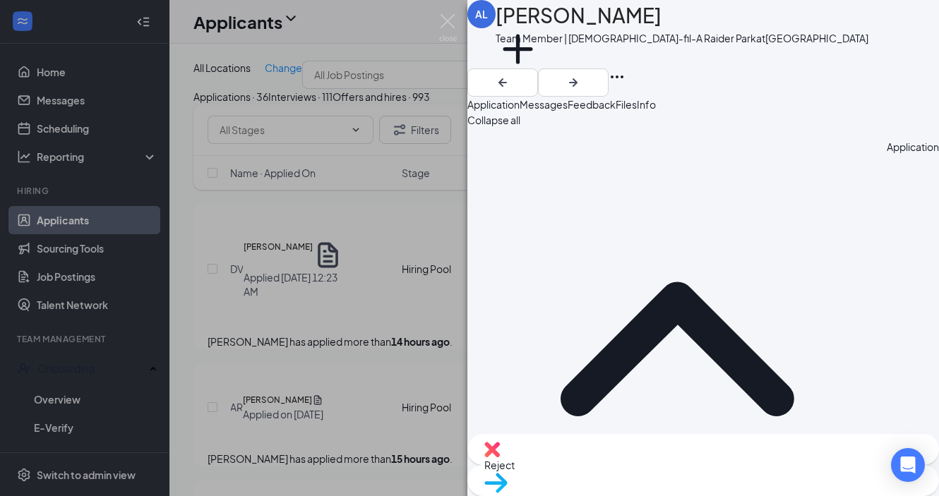
click at [620, 465] on div "Reject" at bounding box center [702, 449] width 471 height 31
checkbox input "true"
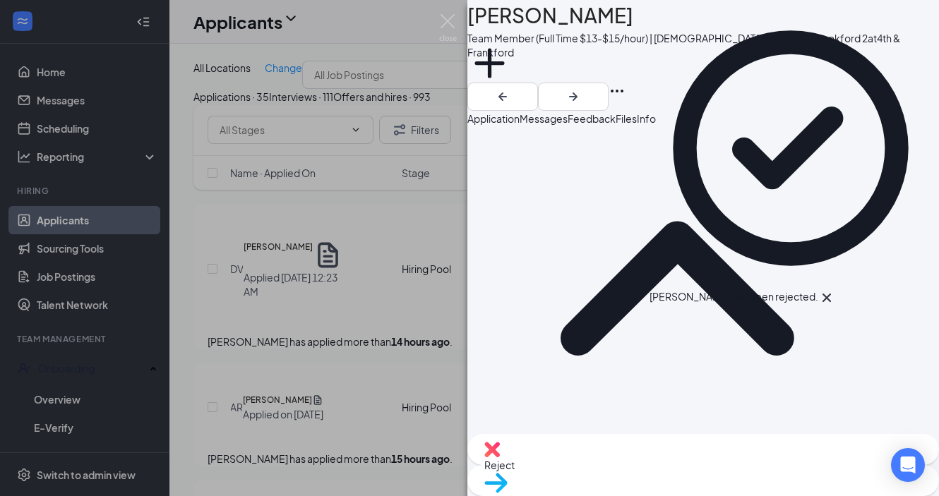
scroll to position [76, 0]
click at [835, 289] on icon "Cross" at bounding box center [826, 297] width 17 height 17
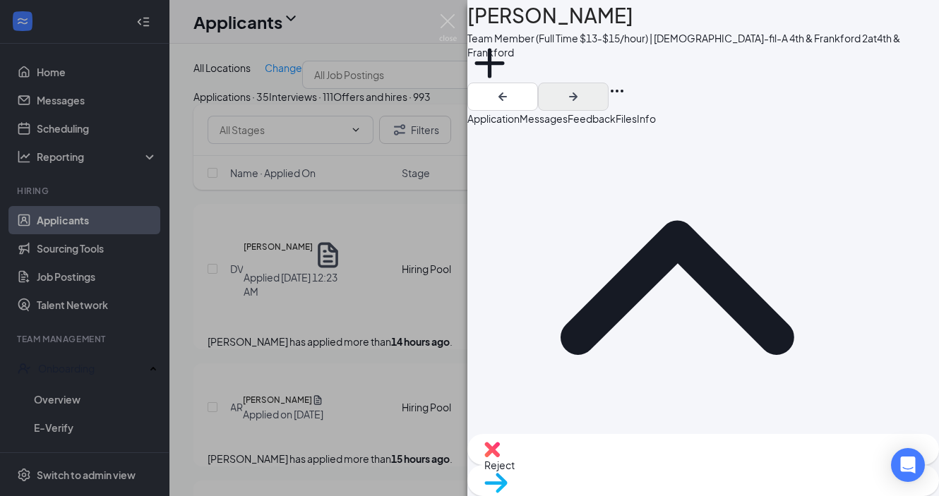
click at [577, 92] on icon "ArrowRight" at bounding box center [573, 96] width 8 height 8
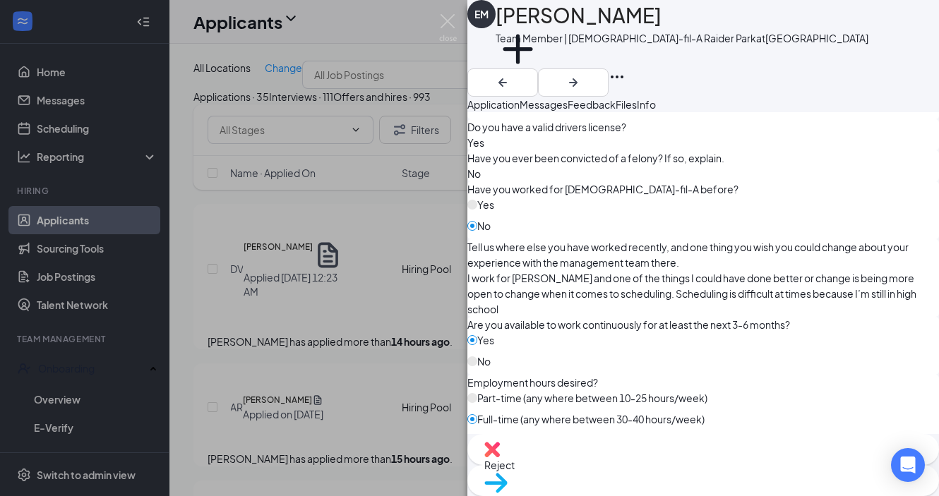
scroll to position [759, 0]
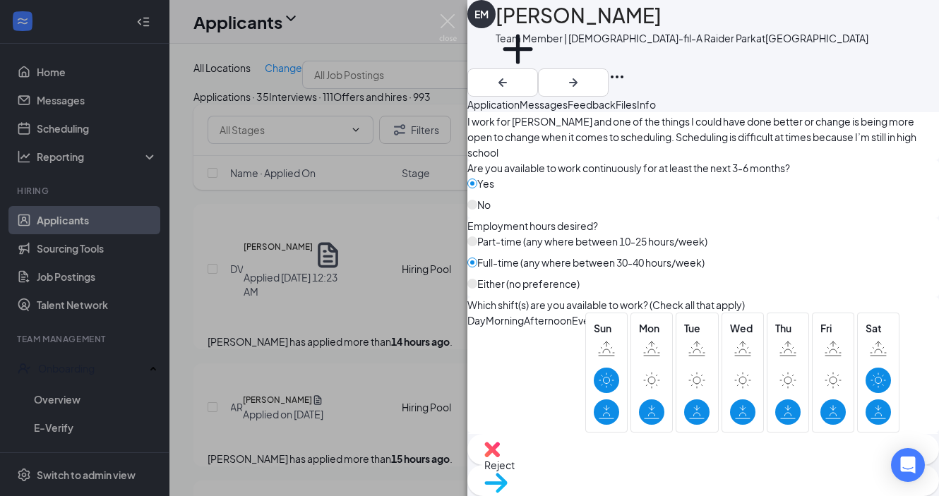
scroll to position [935, 0]
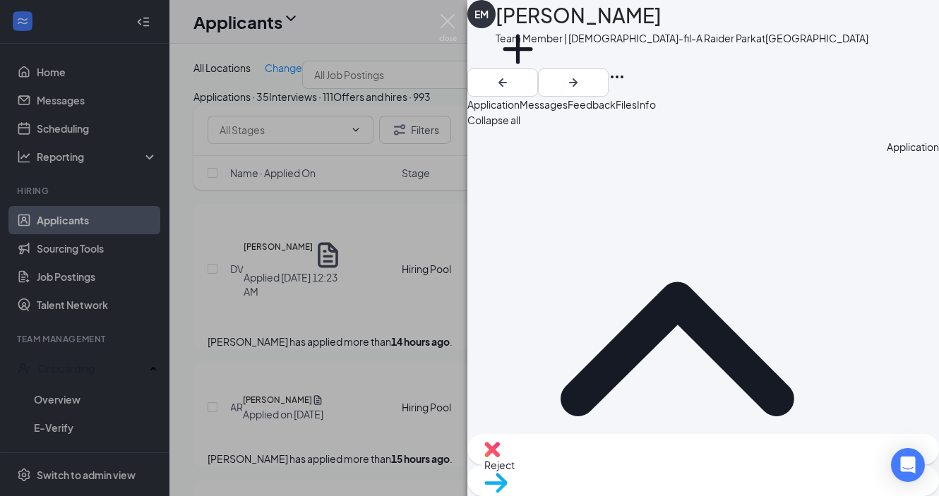
scroll to position [0, 0]
click at [726, 469] on div "Move to stage" at bounding box center [702, 480] width 471 height 31
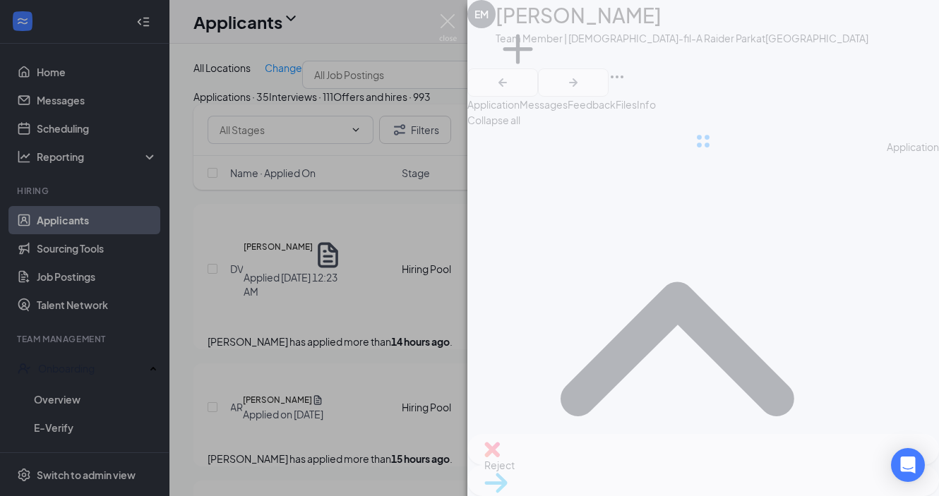
type input "Group Interview with [PERSON_NAME] (next stage)"
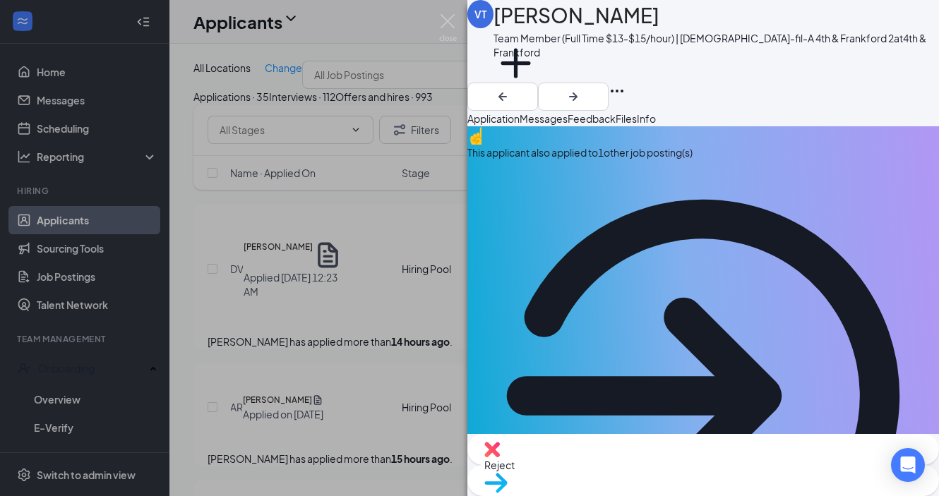
click at [622, 160] on div "This applicant also applied to 1 other job posting(s)" at bounding box center [702, 153] width 471 height 16
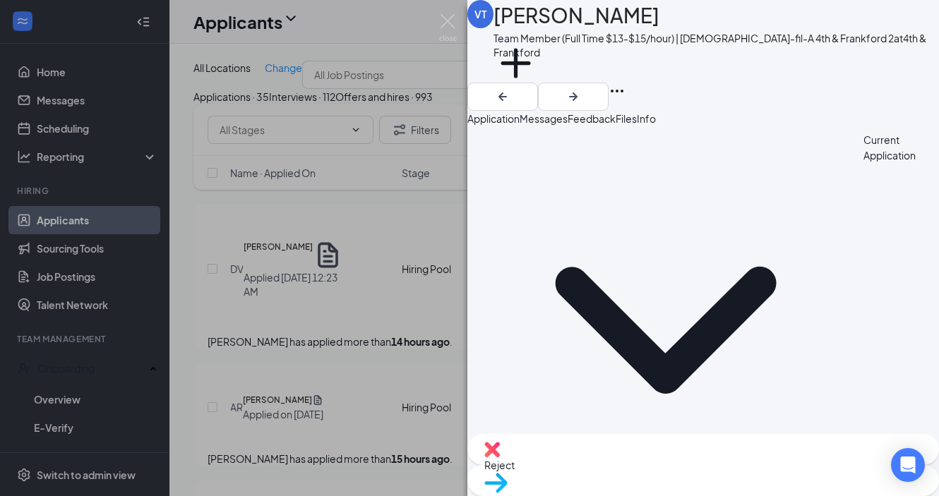
click at [519, 125] on span "Application" at bounding box center [493, 118] width 52 height 13
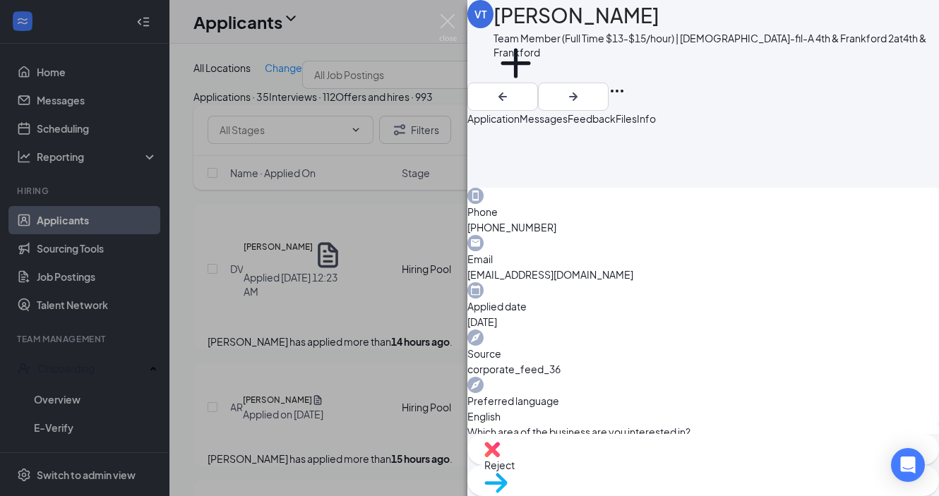
scroll to position [899, 0]
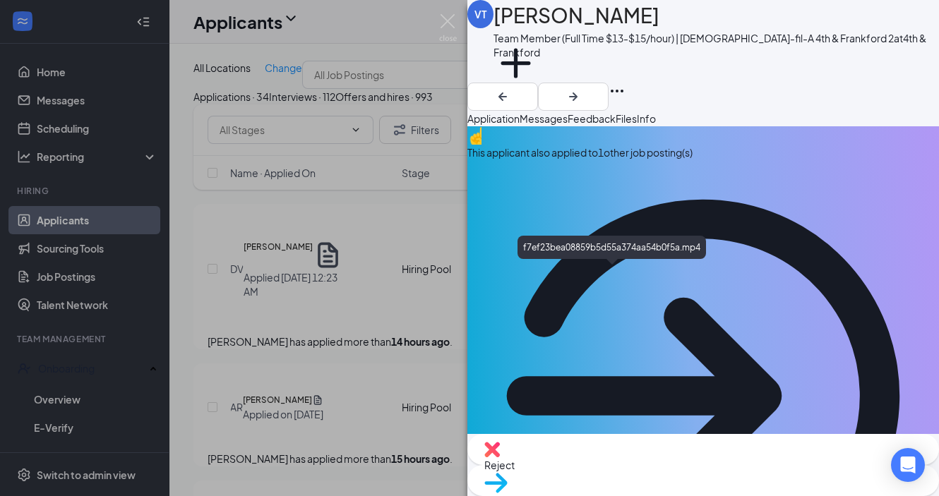
scroll to position [0, 0]
click at [653, 160] on div "This applicant also applied to 1 other job posting(s)" at bounding box center [702, 153] width 471 height 16
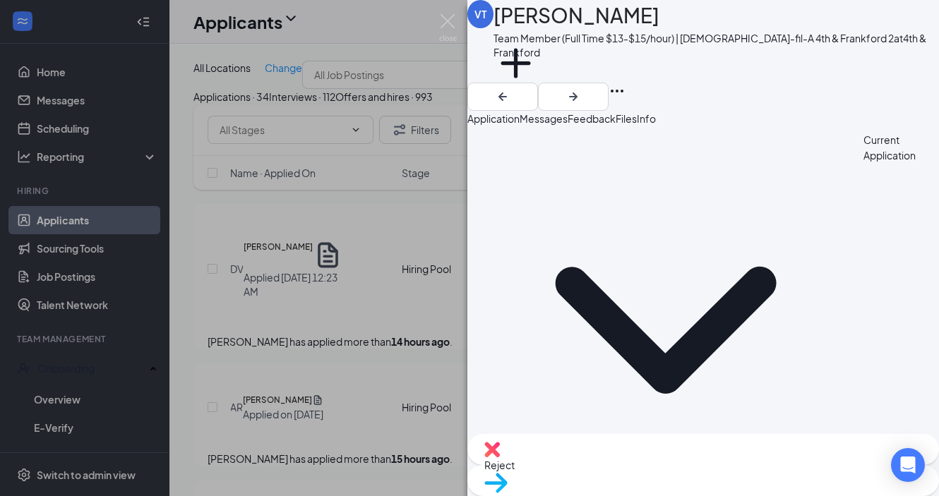
click at [519, 125] on span "Application" at bounding box center [493, 118] width 52 height 13
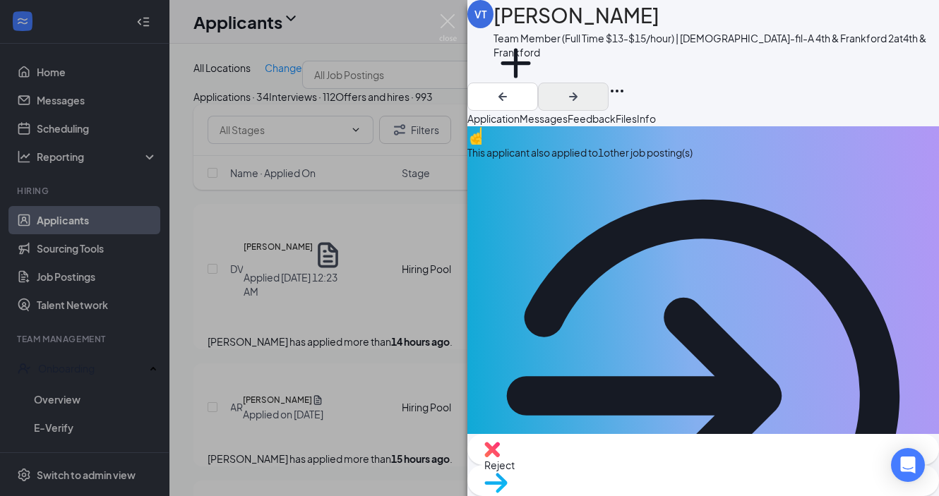
click at [581, 88] on icon "ArrowRight" at bounding box center [573, 96] width 17 height 17
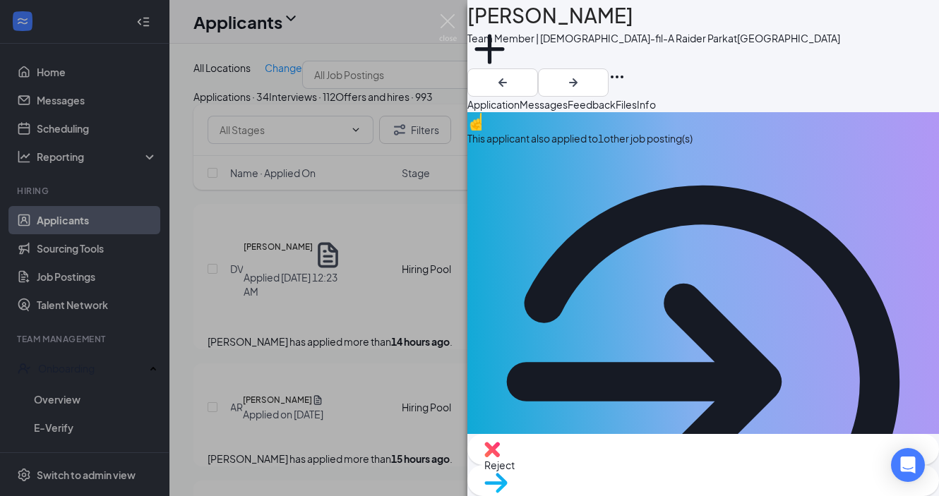
click at [687, 146] on div "This applicant also applied to 1 other job posting(s)" at bounding box center [702, 139] width 471 height 16
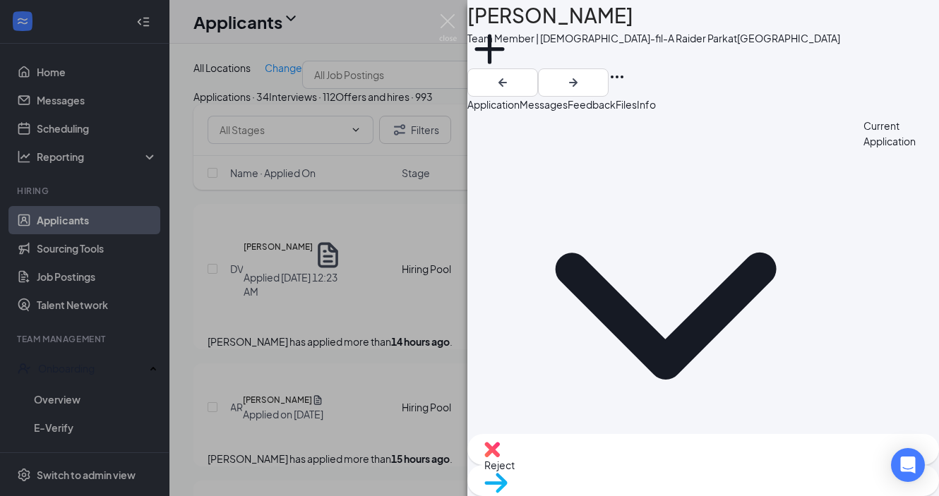
click at [519, 111] on span "Application" at bounding box center [493, 104] width 52 height 13
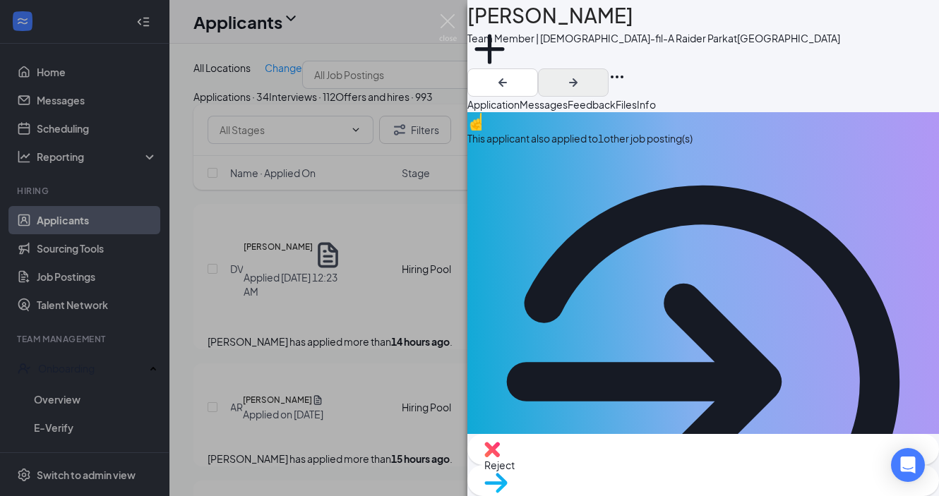
click at [581, 74] on icon "ArrowRight" at bounding box center [573, 82] width 17 height 17
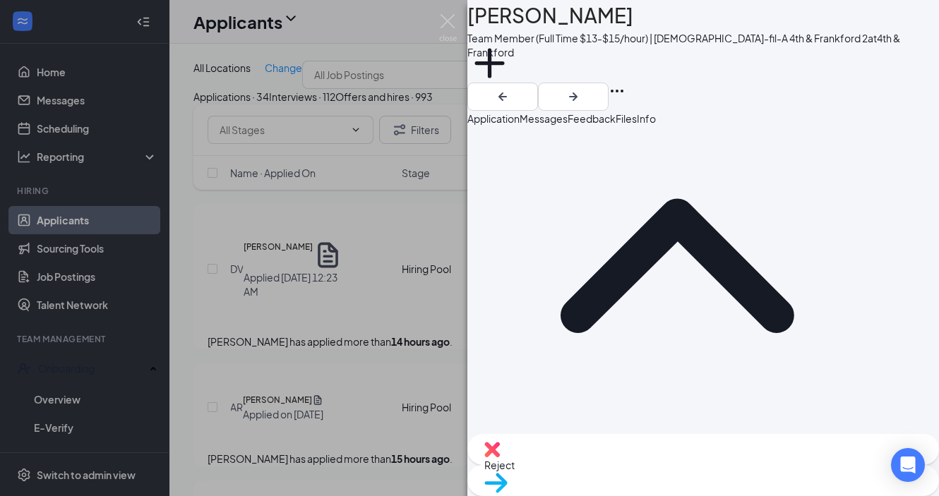
scroll to position [98, 0]
click at [581, 88] on icon "ArrowRight" at bounding box center [573, 96] width 17 height 17
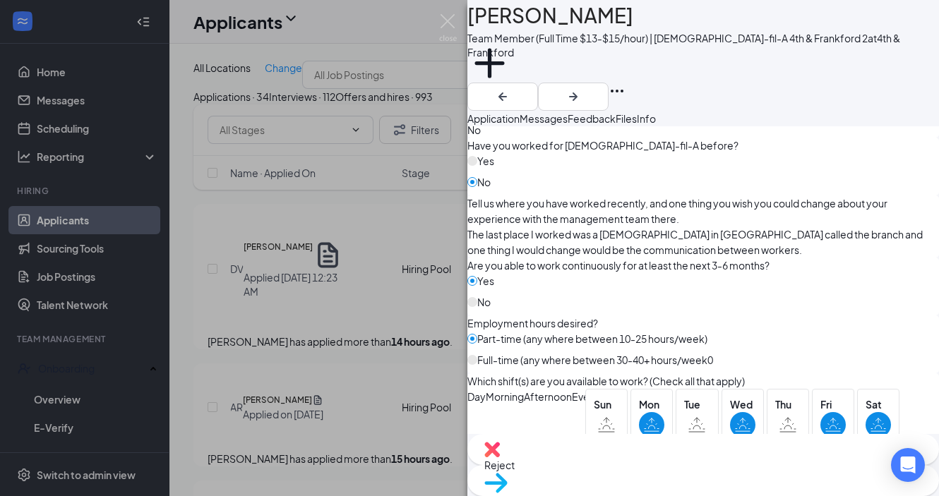
scroll to position [807, 0]
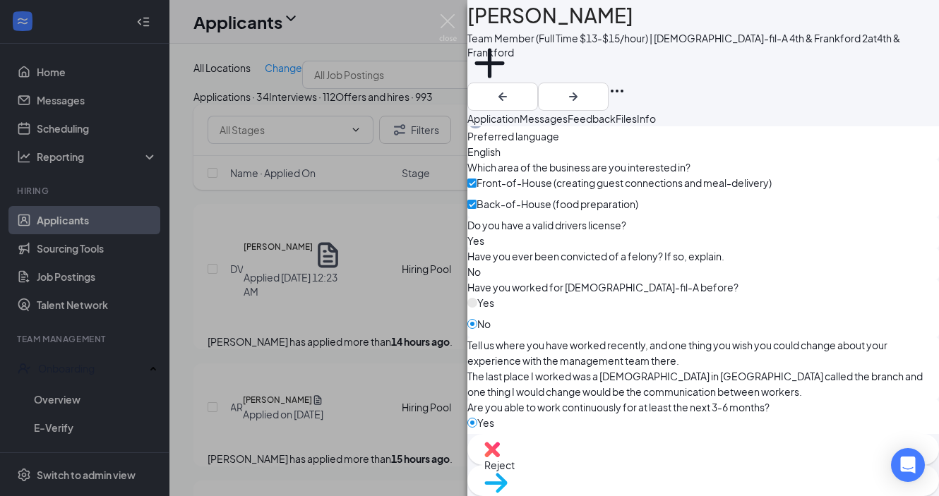
scroll to position [651, 0]
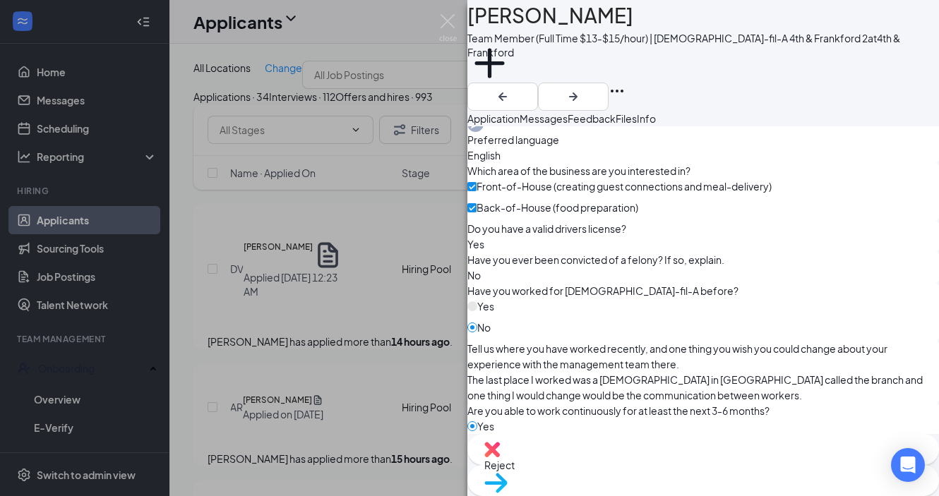
click at [722, 473] on div "Move to stage" at bounding box center [702, 480] width 471 height 31
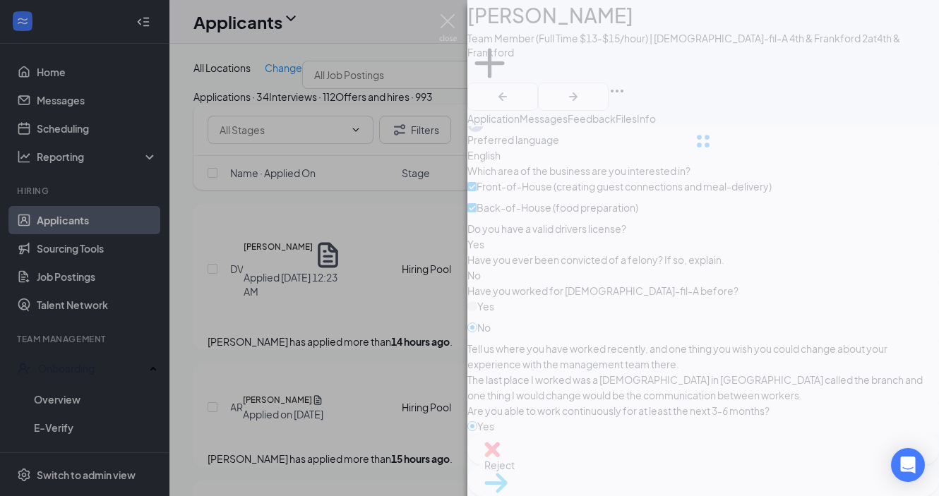
type input "Group Interview with [PERSON_NAME] (next stage)"
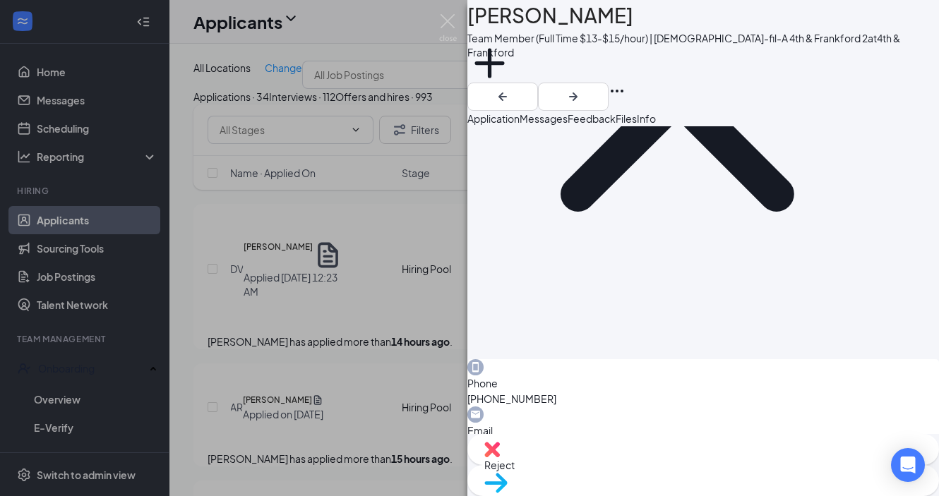
scroll to position [219, 0]
click at [550, 495] on span "Move to stage" at bounding box center [517, 501] width 66 height 13
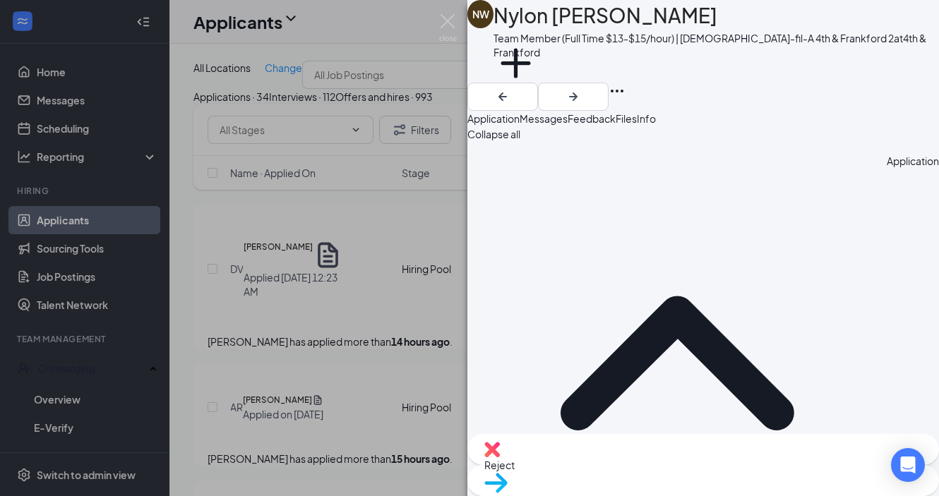
scroll to position [113, 0]
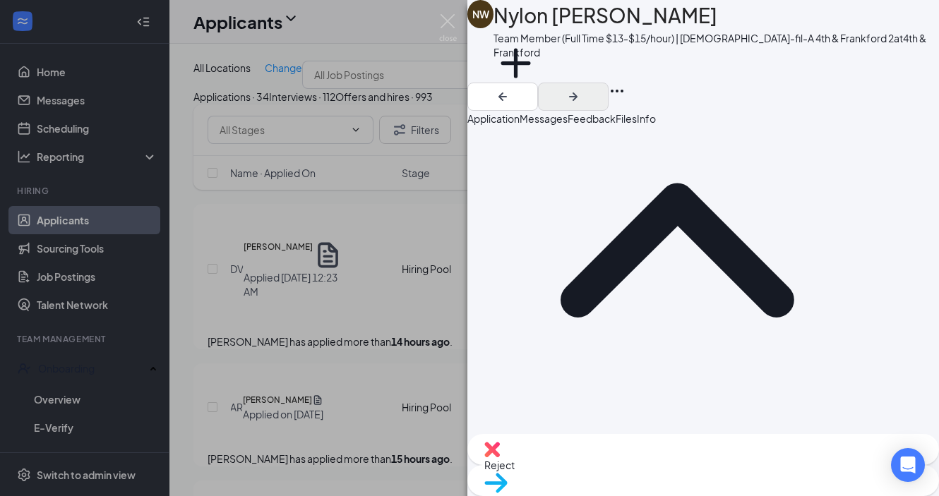
click at [581, 88] on icon "ArrowRight" at bounding box center [573, 96] width 17 height 17
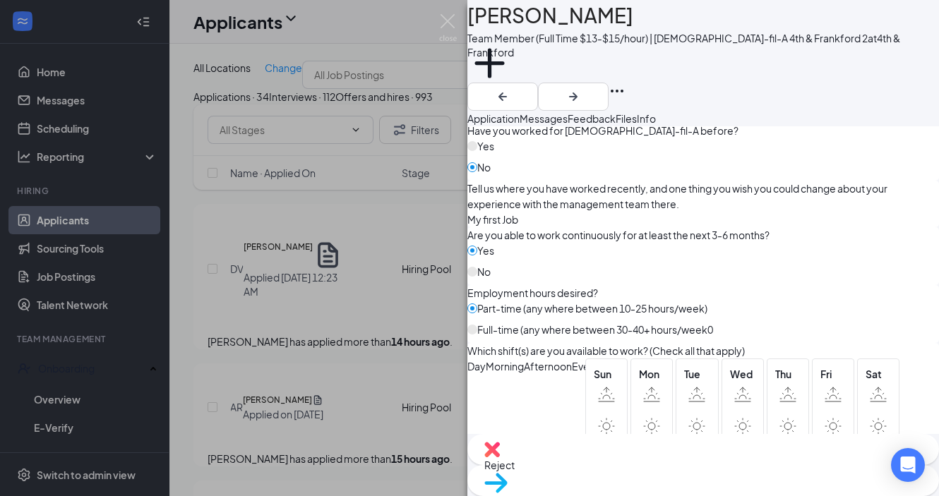
scroll to position [814, 0]
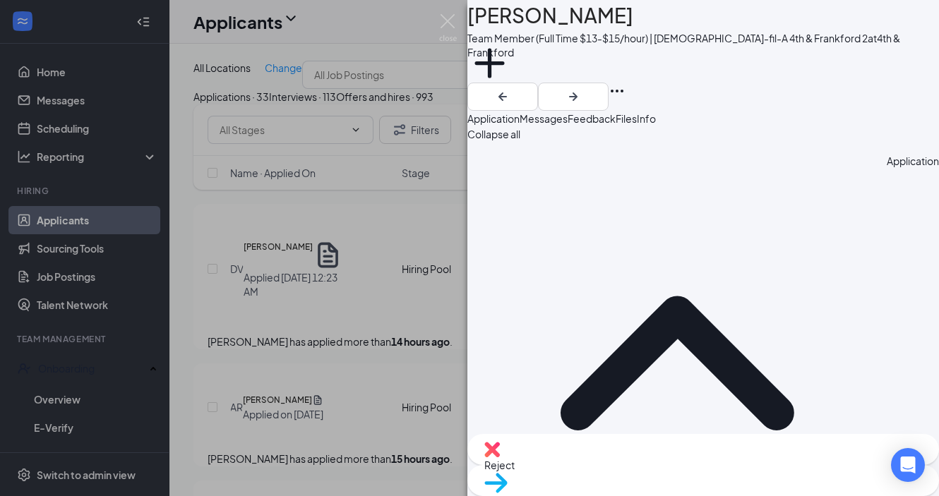
scroll to position [0, 0]
click at [507, 473] on img at bounding box center [495, 483] width 23 height 20
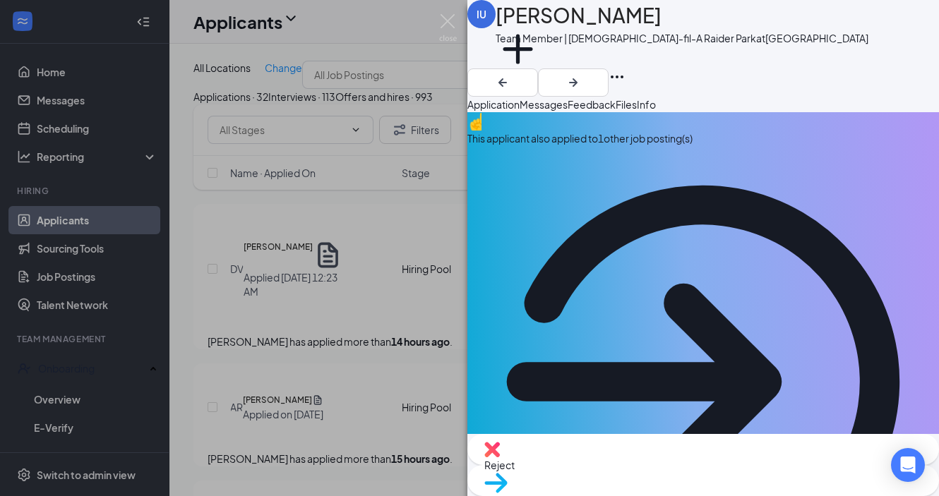
click at [619, 146] on div "This applicant also applied to 1 other job posting(s)" at bounding box center [702, 139] width 471 height 16
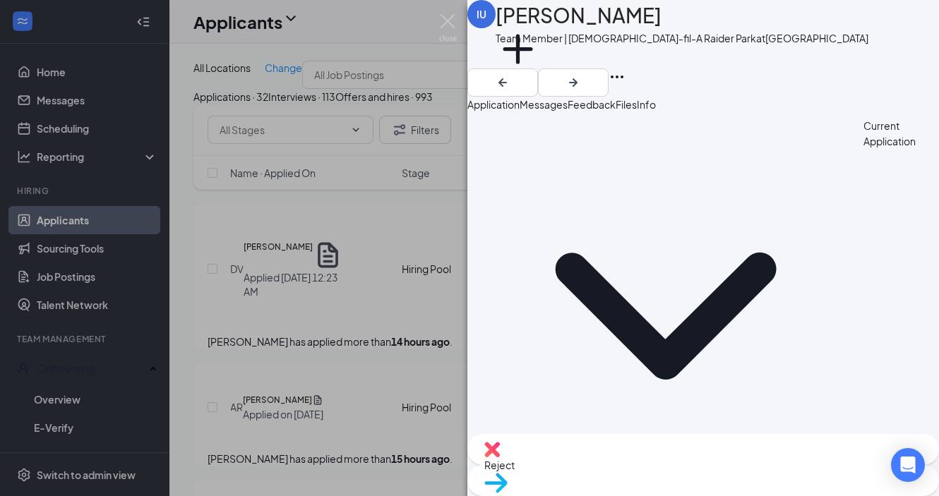
click at [519, 111] on span "Application" at bounding box center [493, 104] width 52 height 13
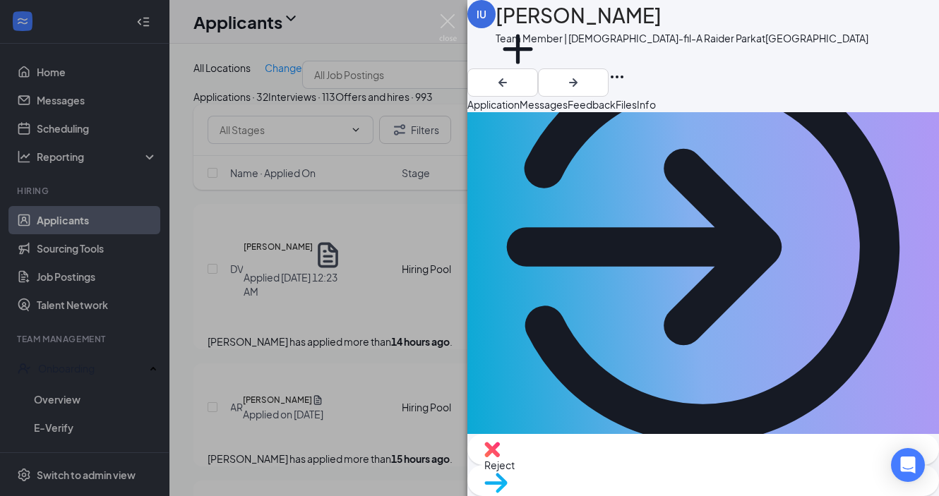
scroll to position [135, 0]
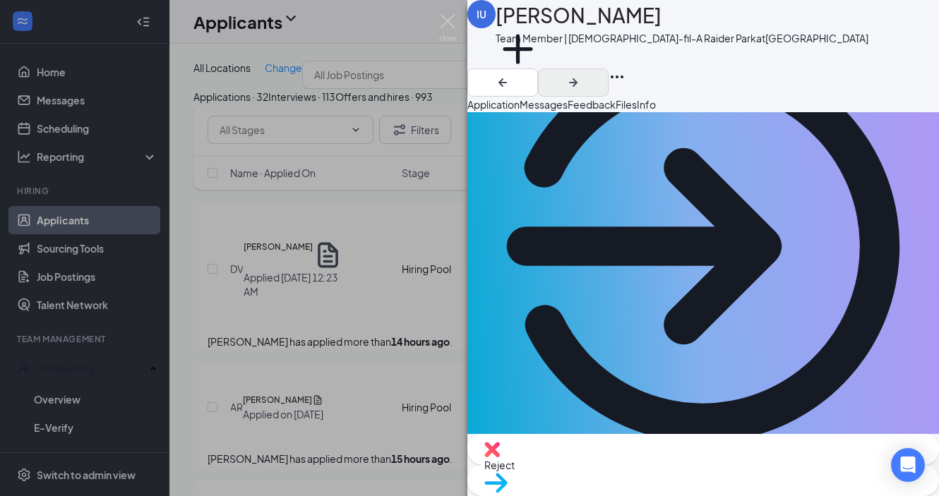
click at [581, 74] on icon "ArrowRight" at bounding box center [573, 82] width 17 height 17
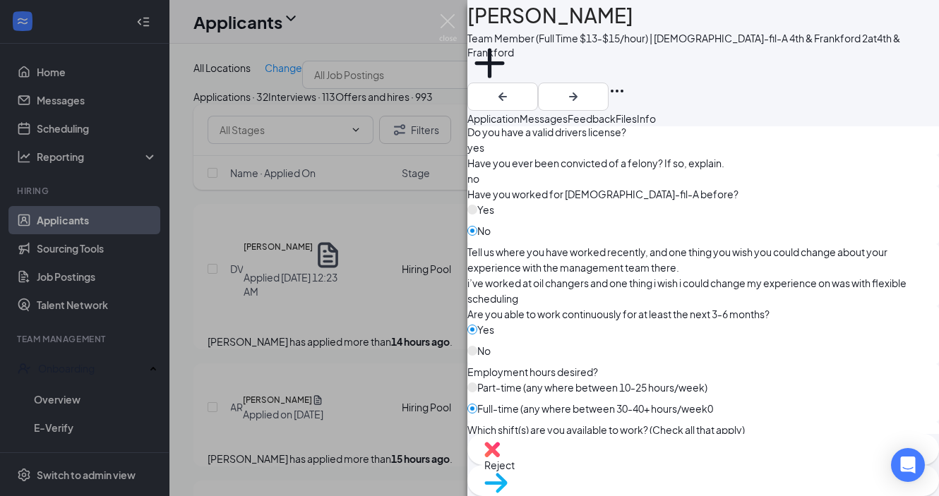
scroll to position [751, 0]
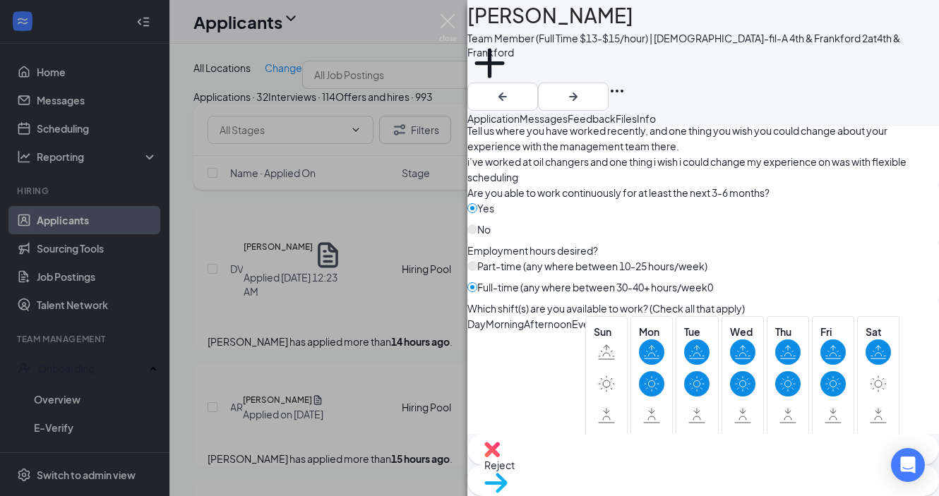
scroll to position [874, 0]
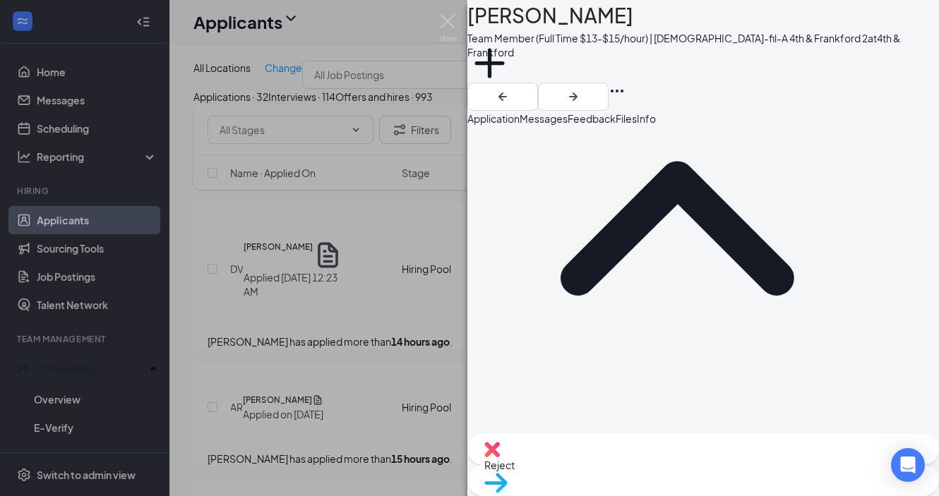
scroll to position [75, 0]
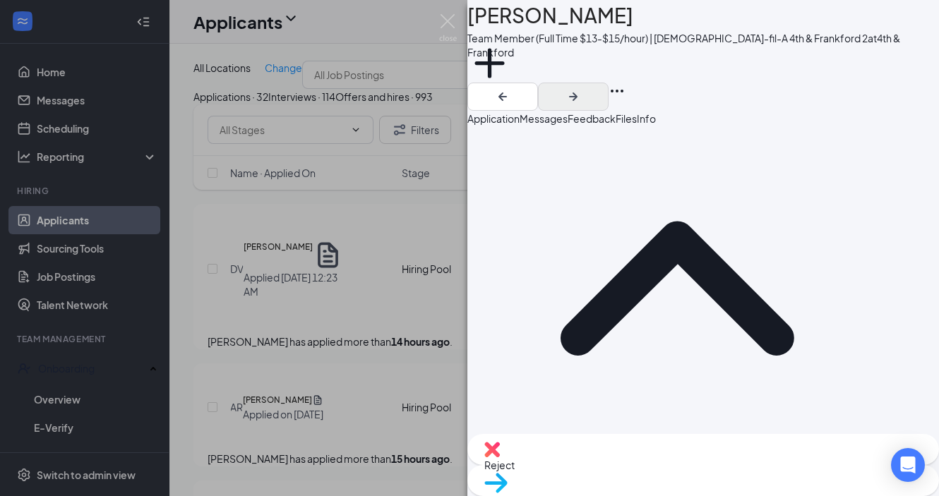
click at [581, 88] on icon "ArrowRight" at bounding box center [573, 96] width 17 height 17
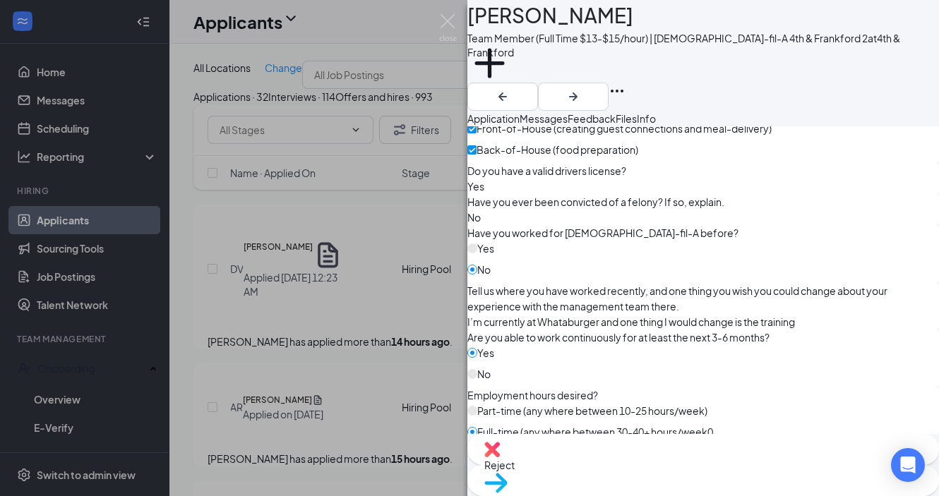
scroll to position [713, 0]
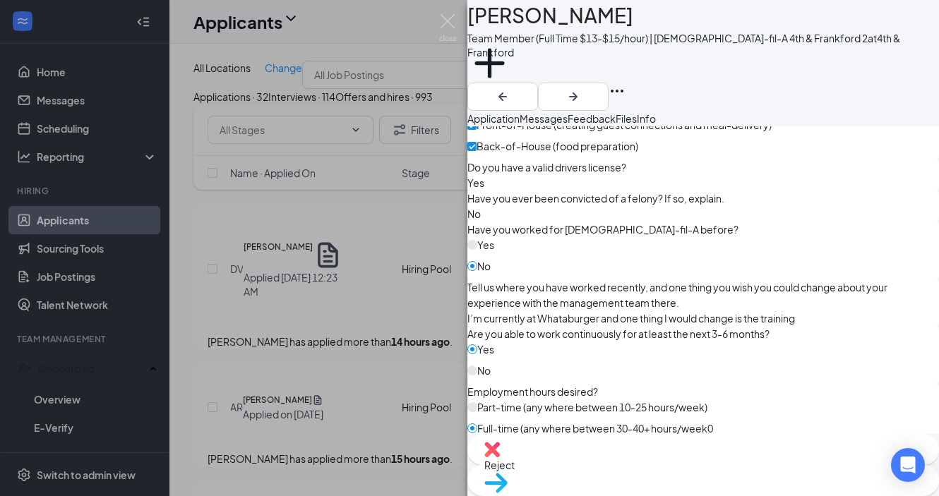
scroll to position [805, 0]
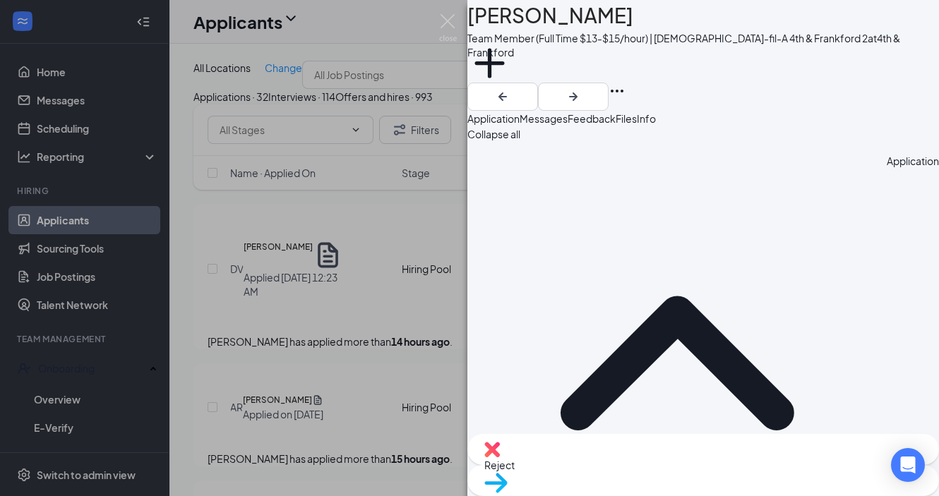
scroll to position [0, 0]
click at [581, 88] on icon "ArrowRight" at bounding box center [573, 96] width 17 height 17
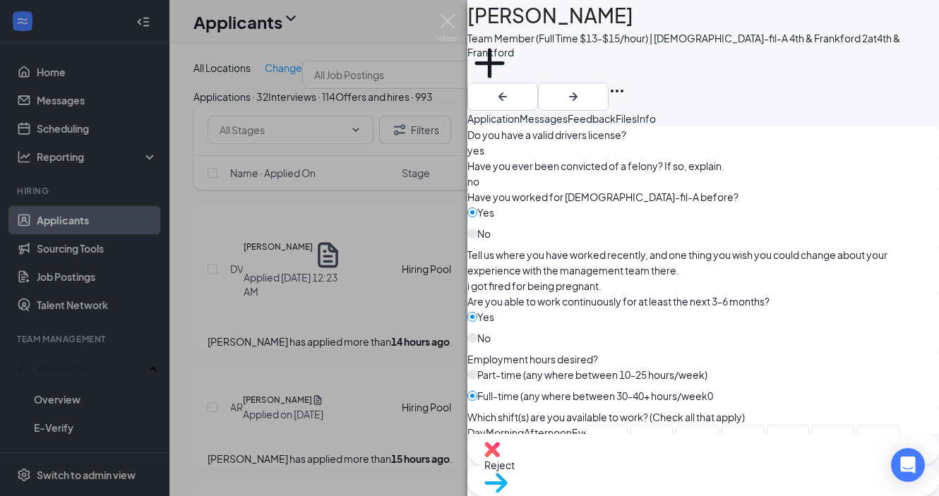
scroll to position [921, 0]
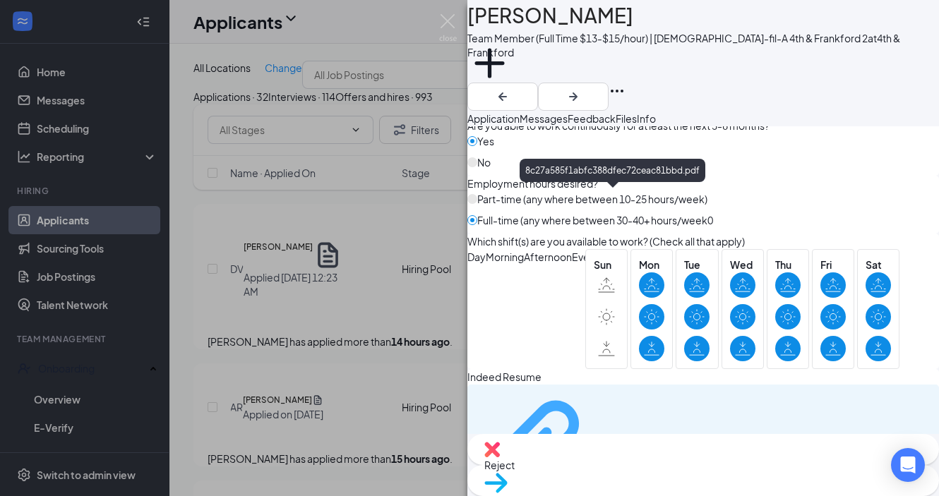
click at [598, 447] on div "8c27a585f1abfc388dfec72ceac81bbd.pdf" at bounding box center [651, 452] width 106 height 11
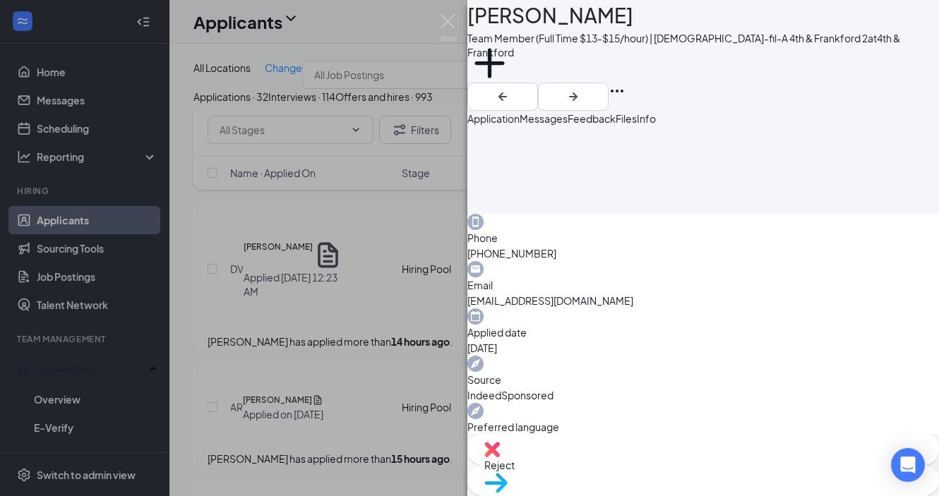
scroll to position [371, 0]
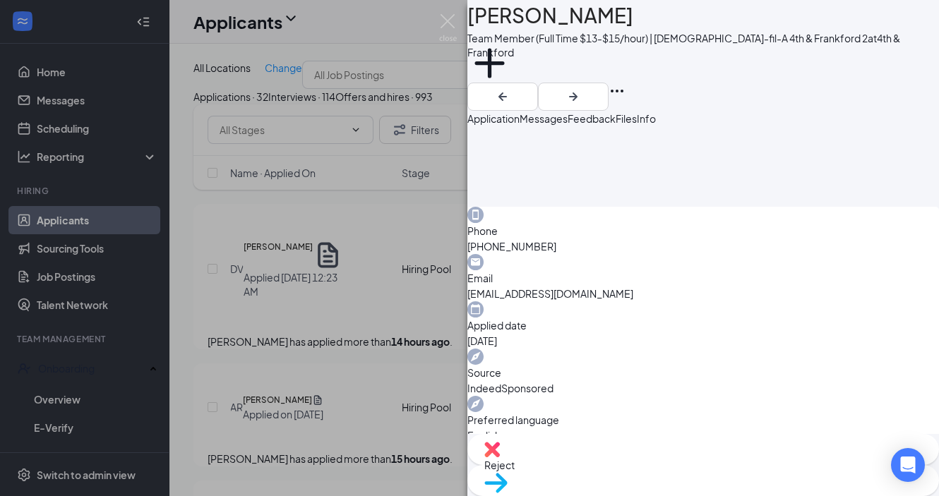
click at [550, 495] on span "Move to stage" at bounding box center [517, 501] width 66 height 13
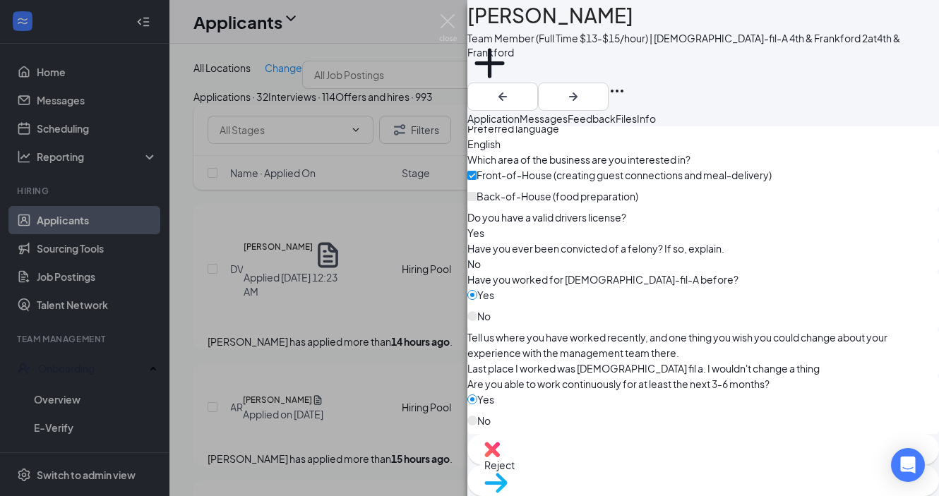
scroll to position [749, 0]
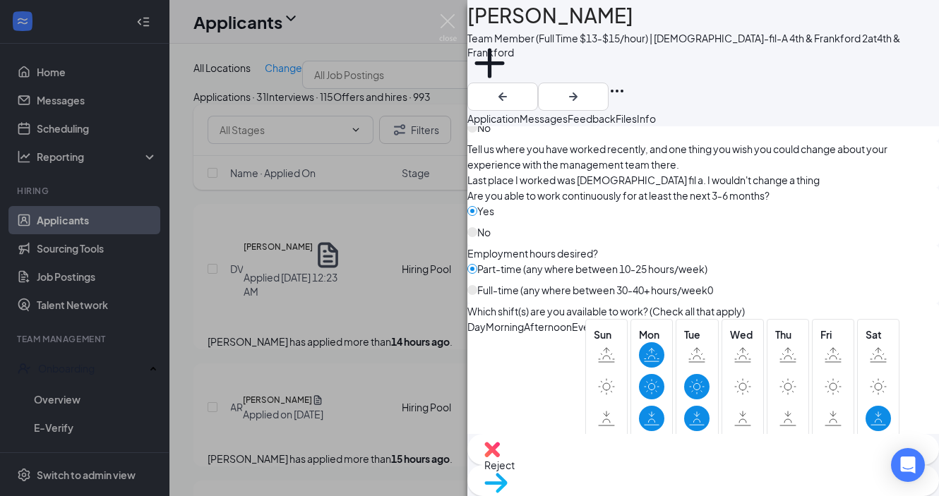
scroll to position [851, 0]
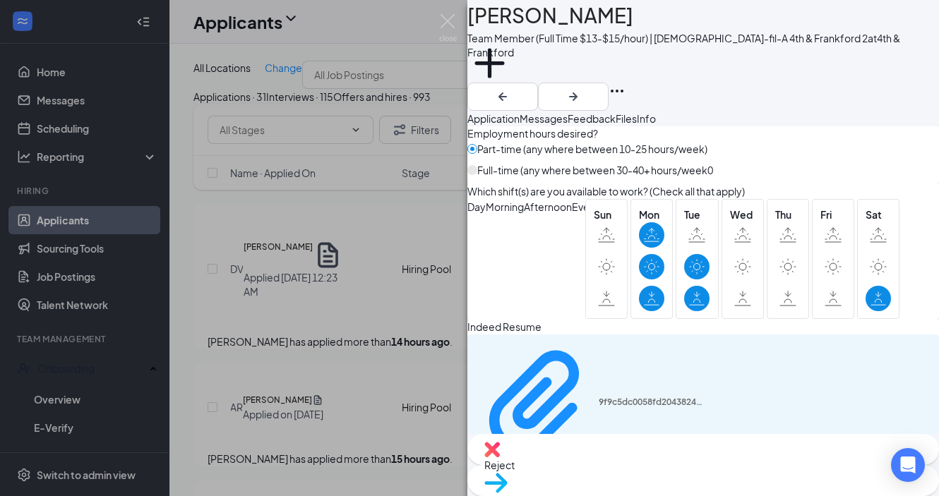
scroll to position [965, 0]
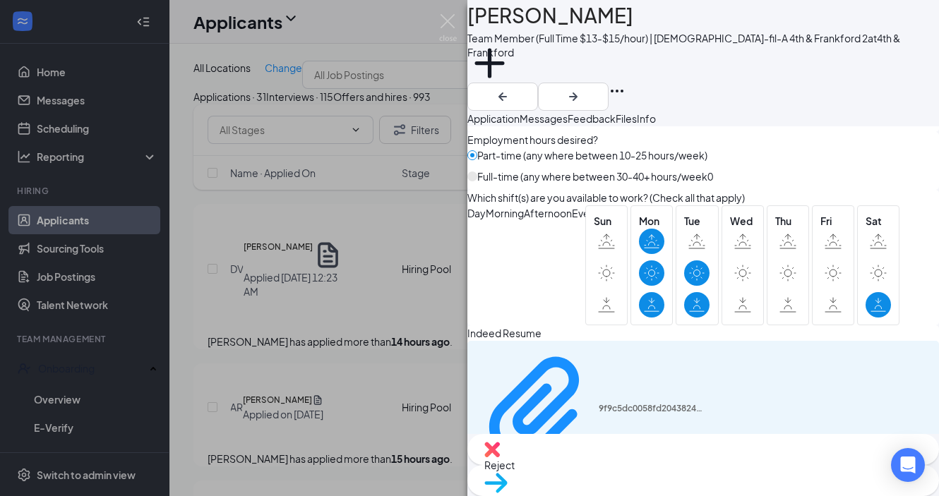
click at [507, 473] on img at bounding box center [495, 483] width 23 height 20
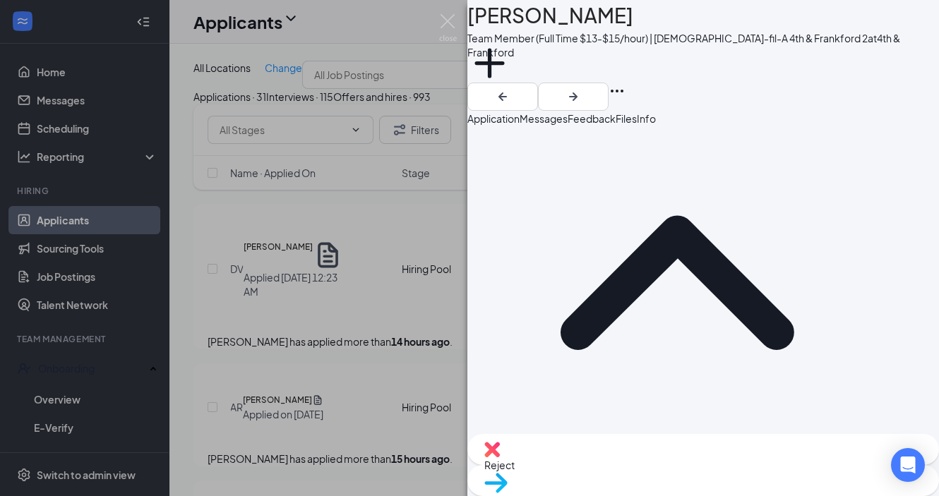
scroll to position [99, 0]
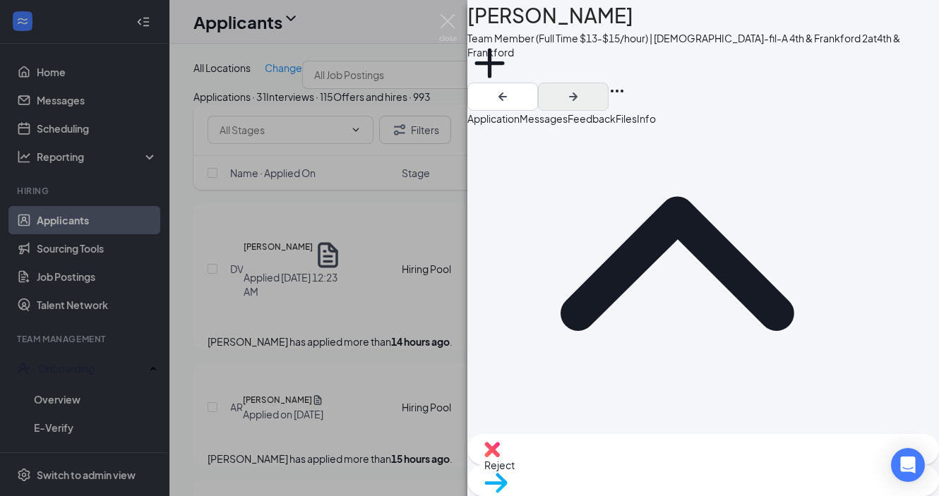
click at [581, 88] on icon "ArrowRight" at bounding box center [573, 96] width 17 height 17
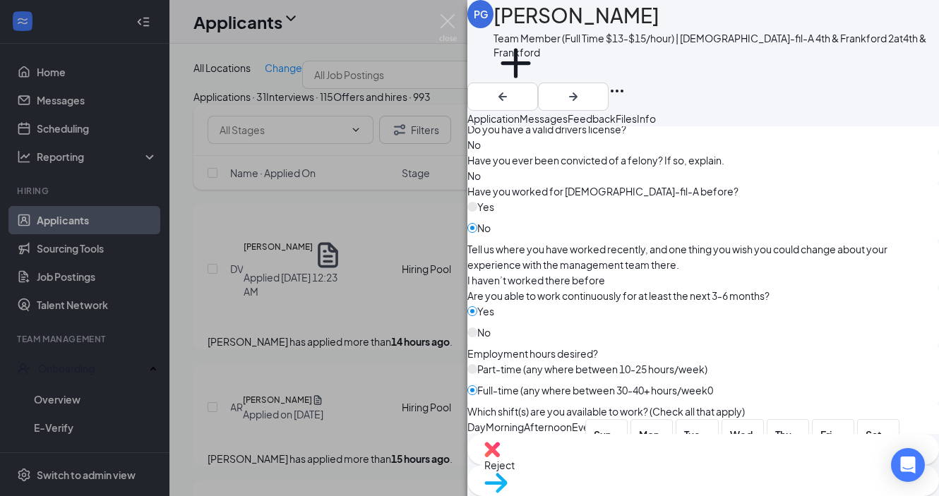
scroll to position [754, 0]
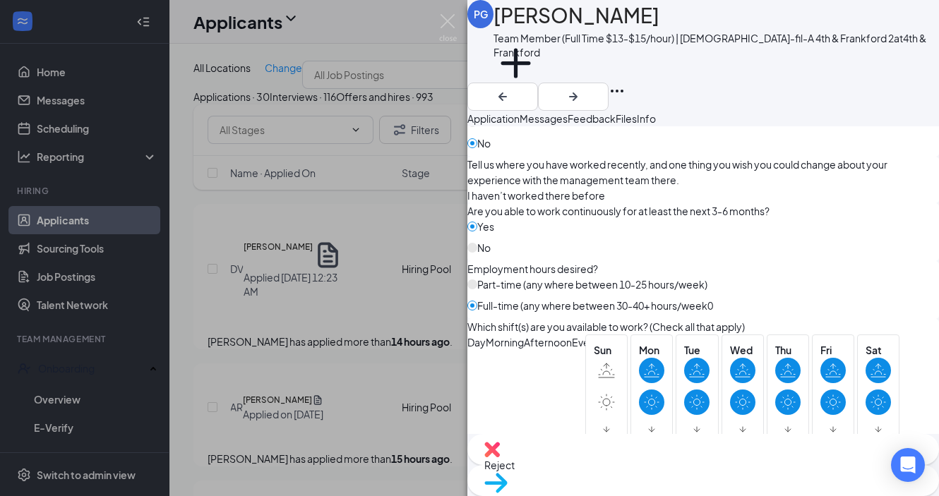
scroll to position [865, 0]
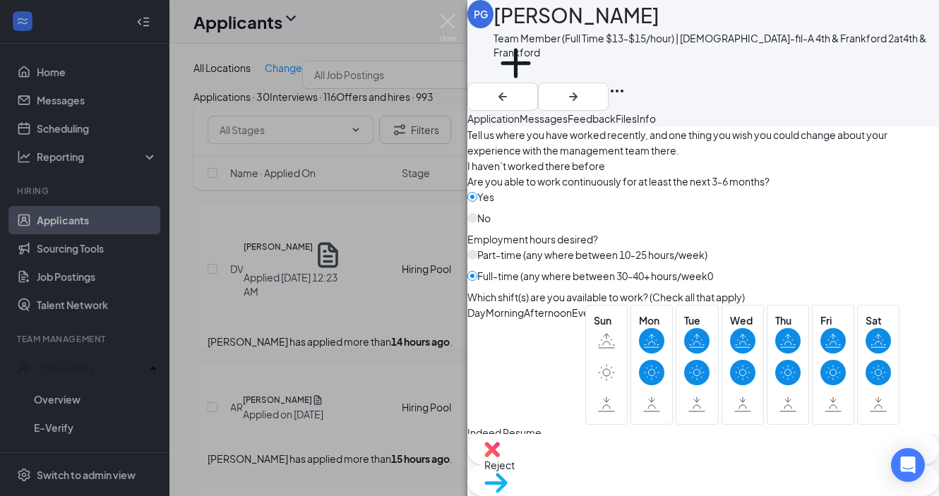
click at [500, 457] on img at bounding box center [492, 450] width 16 height 16
checkbox input "true"
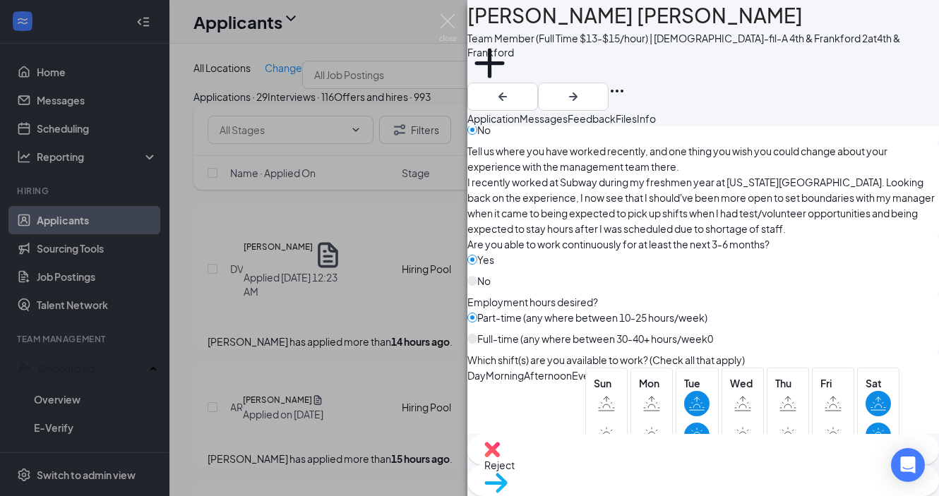
scroll to position [858, 0]
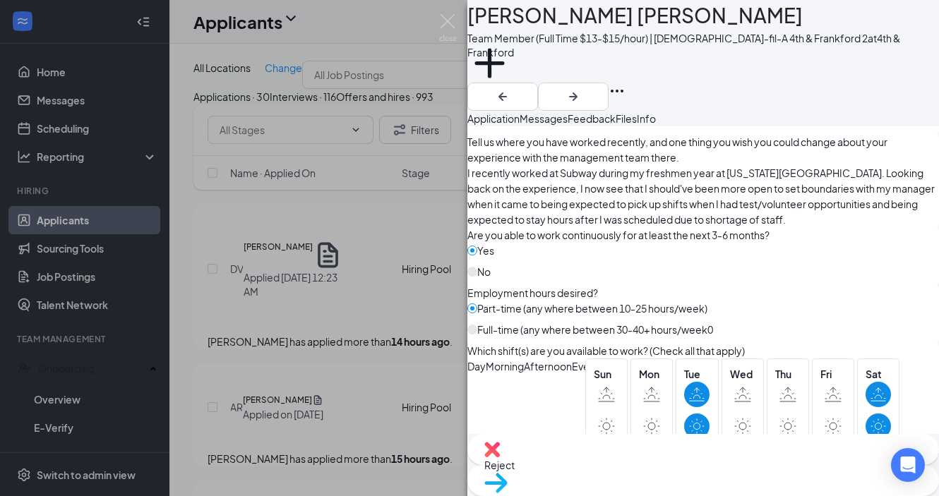
click at [507, 473] on img at bounding box center [495, 483] width 23 height 20
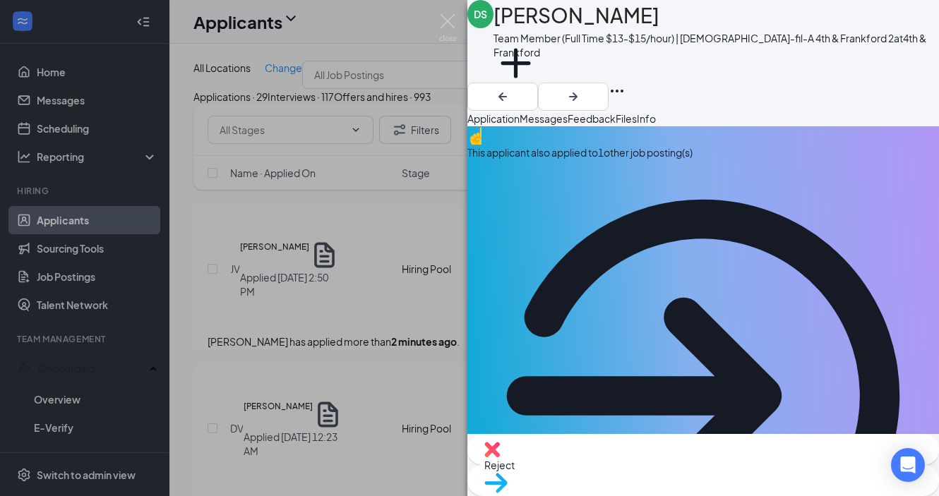
click at [656, 165] on div "This applicant also applied to 1 other job posting(s)" at bounding box center [702, 378] width 471 height 505
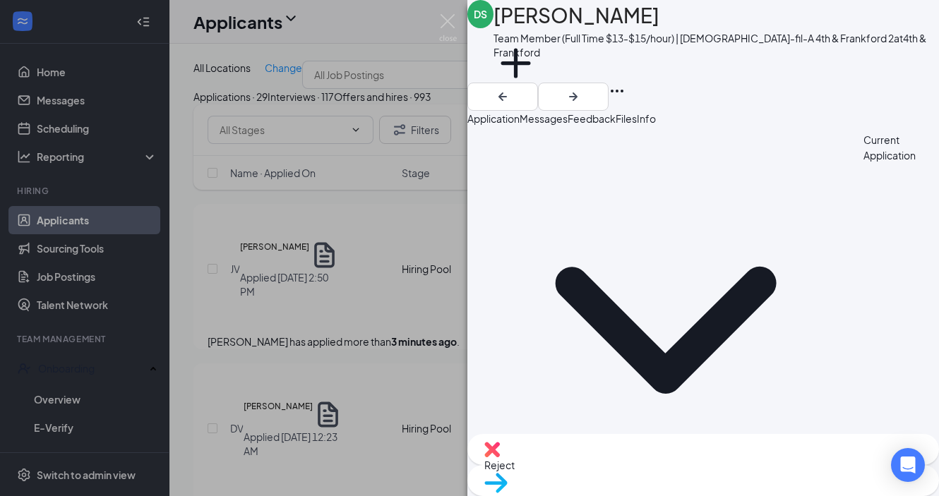
click at [519, 125] on span "Application" at bounding box center [493, 118] width 52 height 13
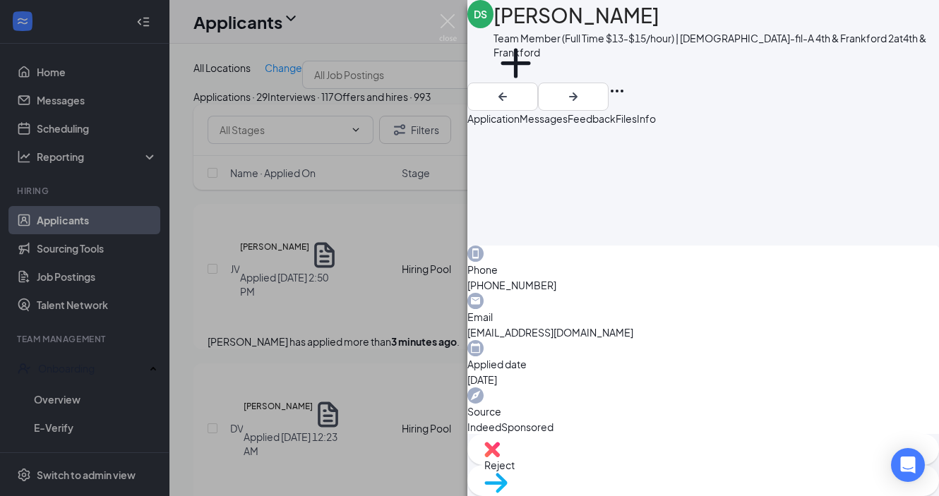
scroll to position [874, 0]
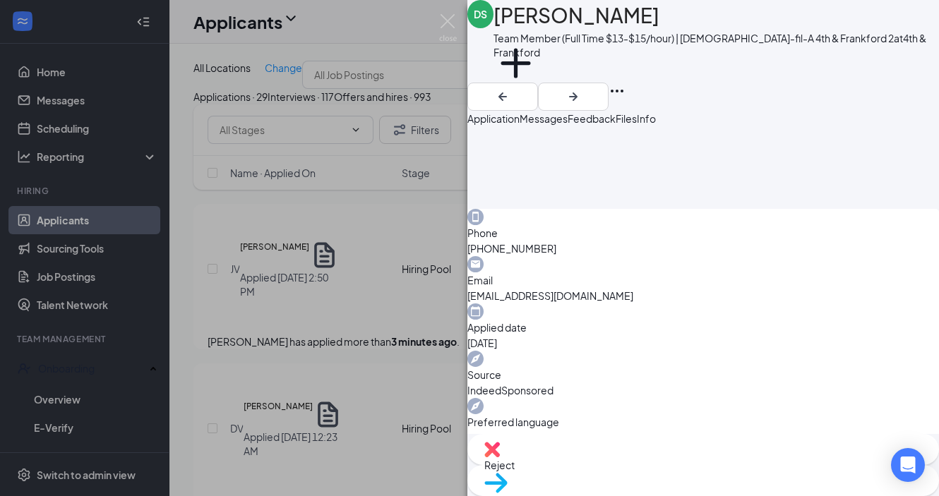
scroll to position [966, 0]
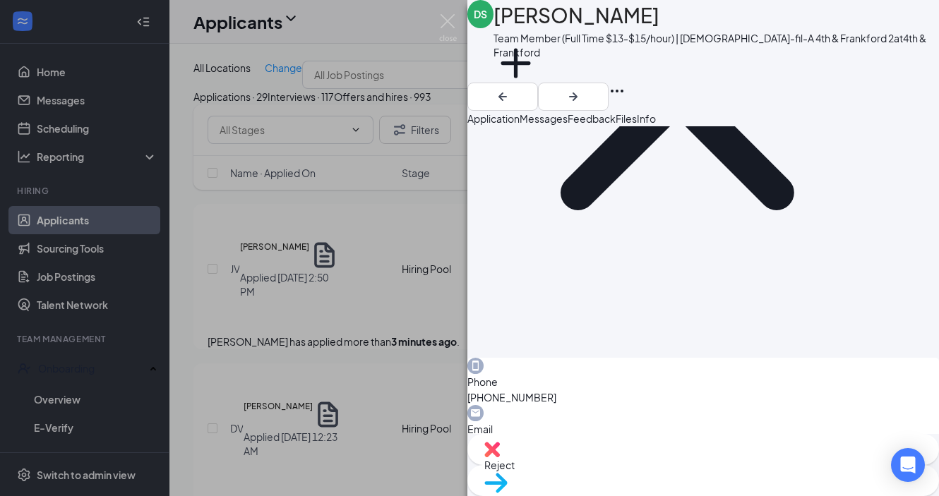
scroll to position [790, 0]
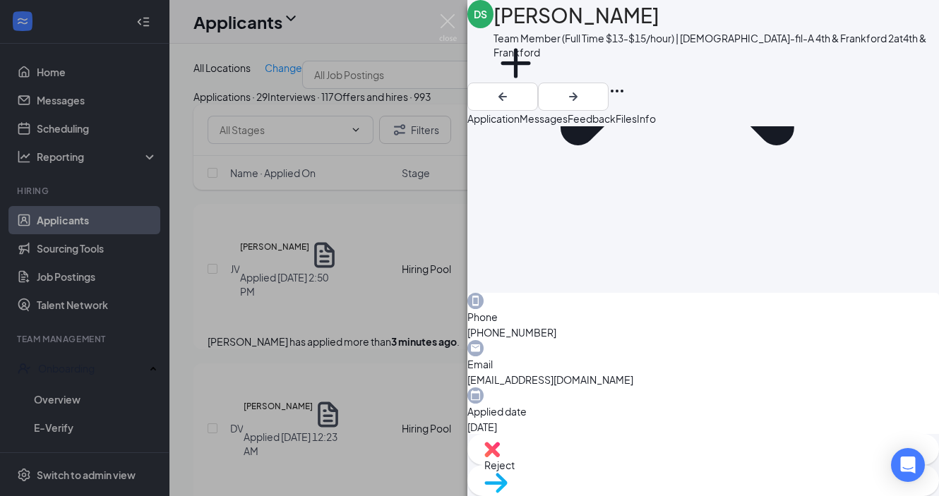
click at [514, 471] on span "Reject" at bounding box center [499, 465] width 30 height 13
checkbox input "true"
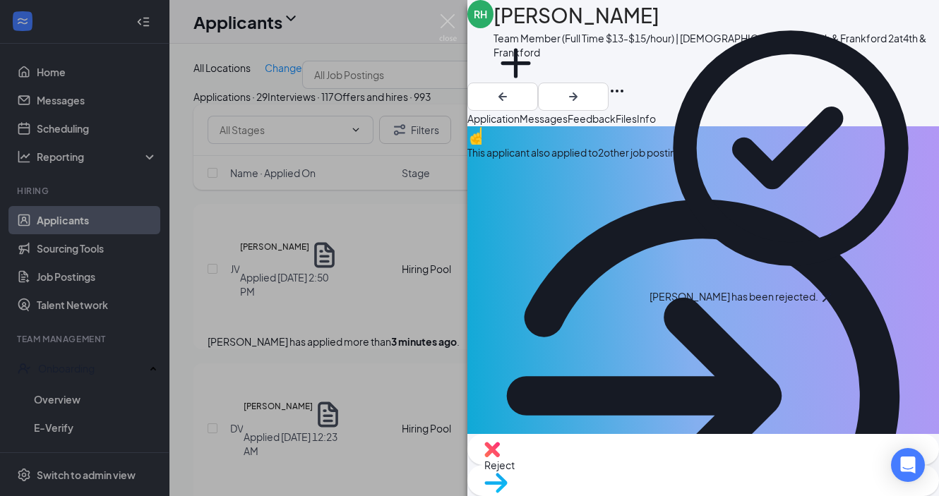
click at [835, 289] on icon "Cross" at bounding box center [826, 297] width 17 height 17
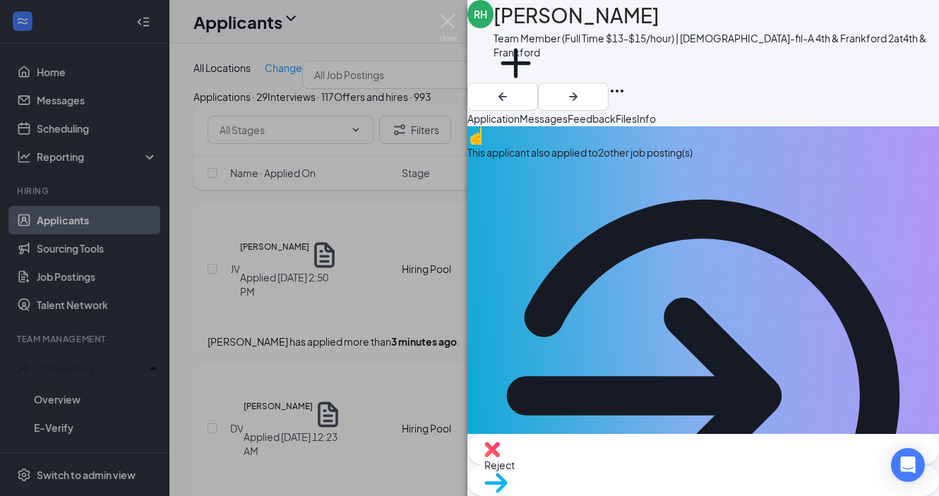
click at [665, 182] on div "This applicant also applied to 2 other job posting(s)" at bounding box center [702, 378] width 471 height 505
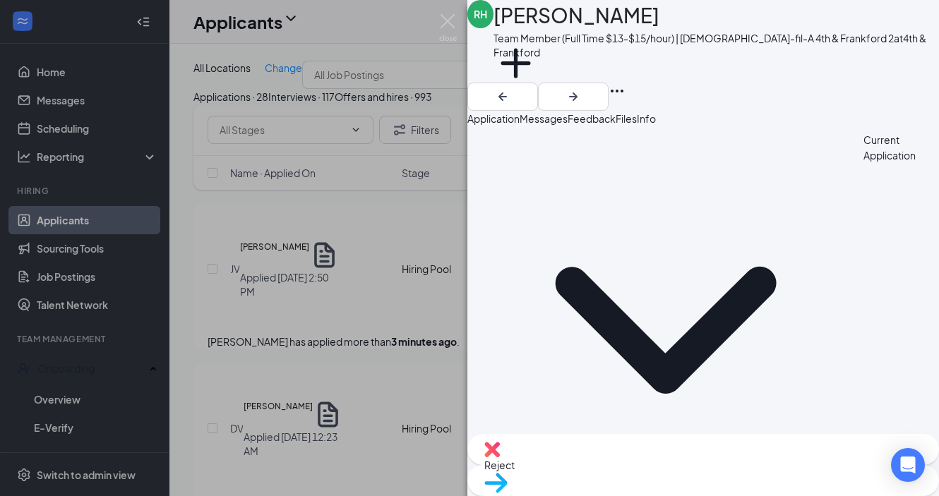
click at [519, 123] on span "Application" at bounding box center [493, 118] width 52 height 13
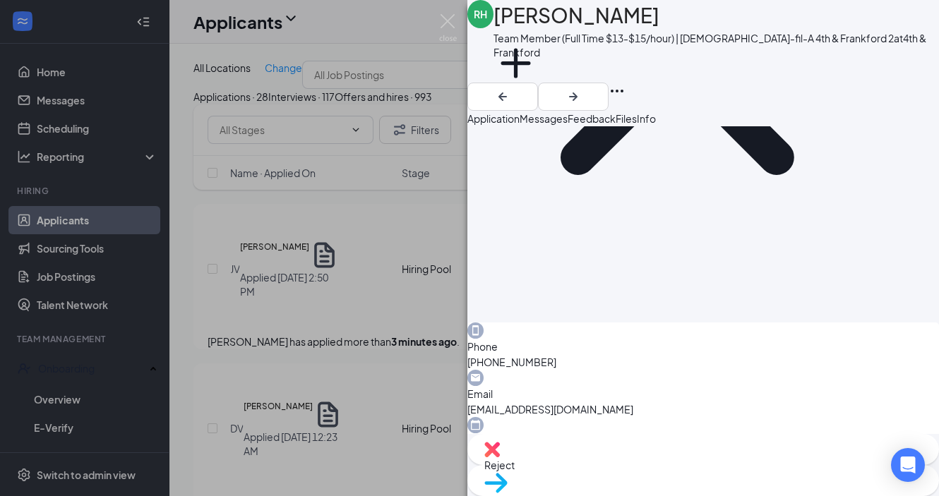
scroll to position [782, 0]
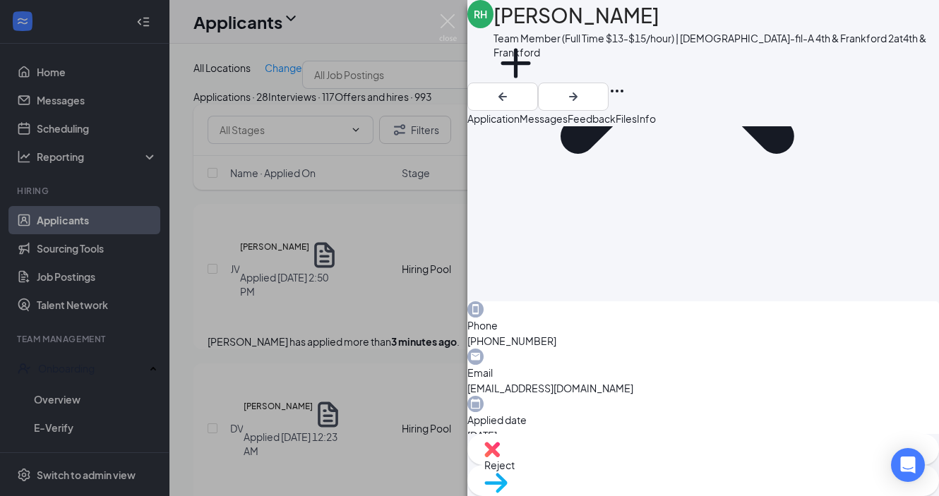
scroll to position [875, 0]
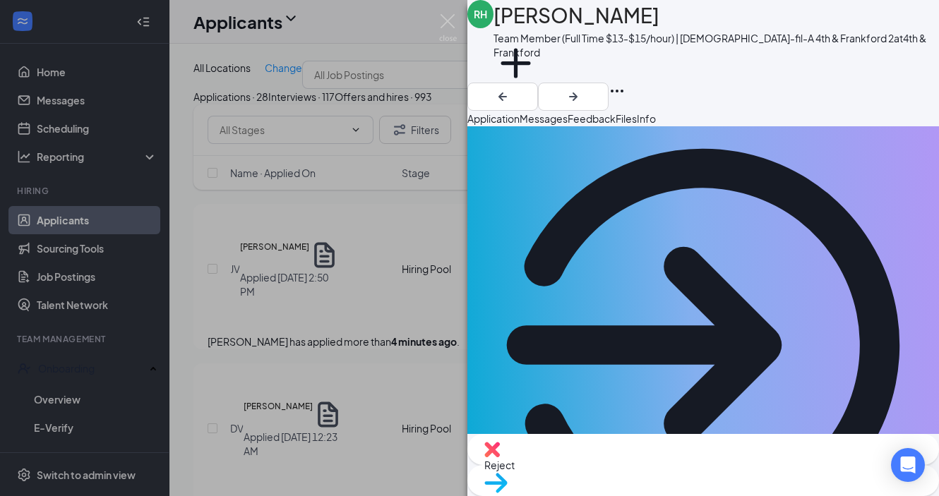
scroll to position [54, 0]
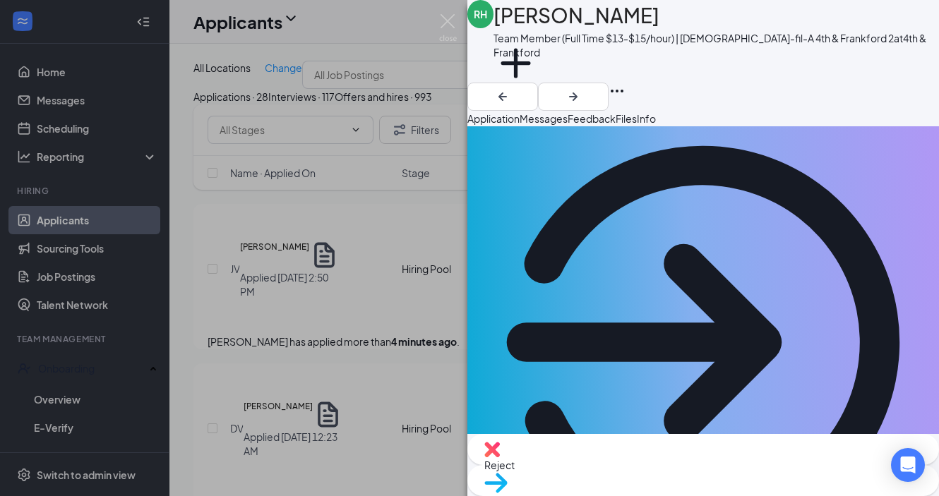
click at [514, 471] on span "Reject" at bounding box center [499, 465] width 30 height 13
checkbox input "true"
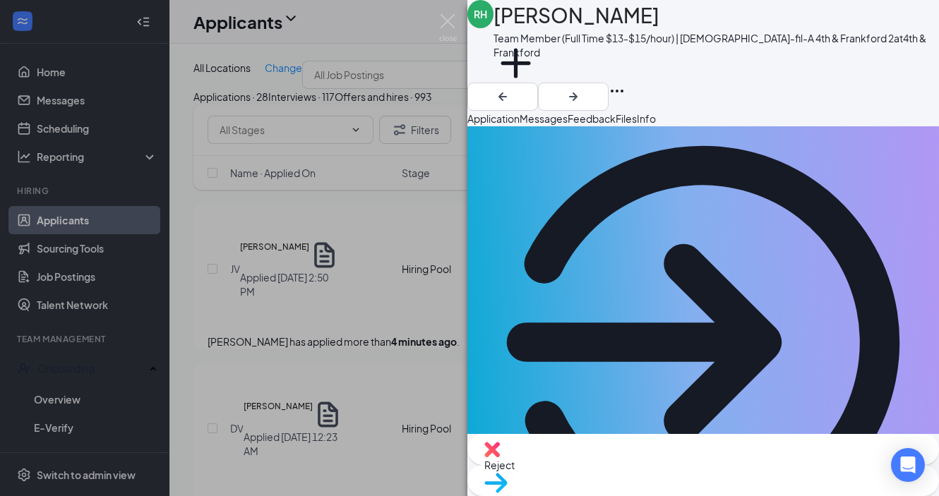
type textarea "R"
type textarea "Previously rejected by [PERSON_NAME] and based off of application"
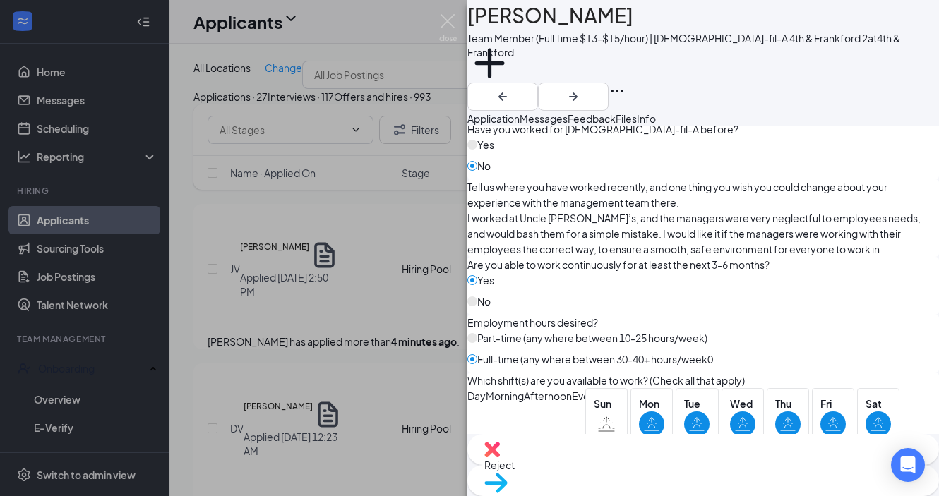
scroll to position [816, 0]
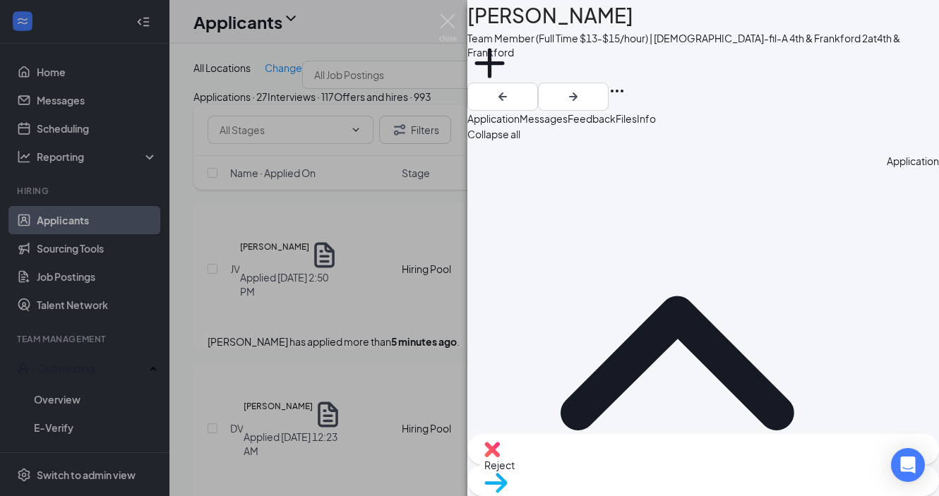
scroll to position [0, 0]
click at [581, 88] on icon "ArrowRight" at bounding box center [573, 96] width 17 height 17
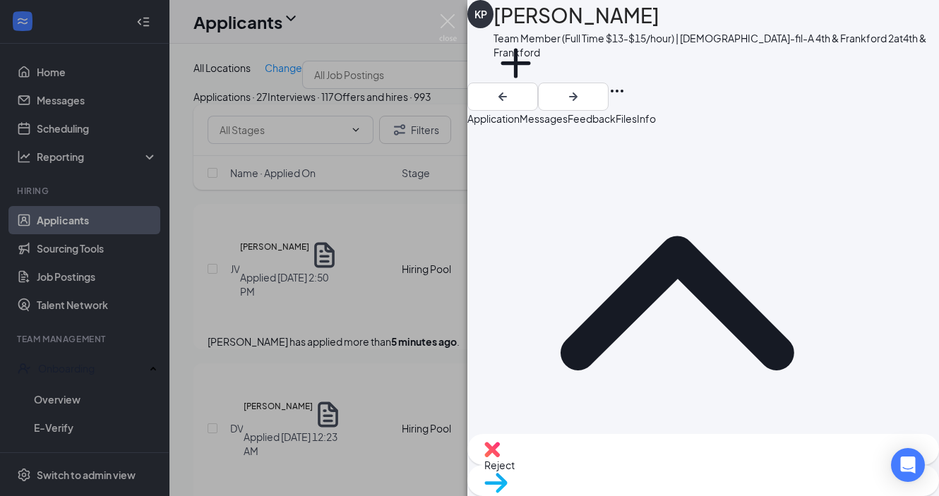
scroll to position [61, 0]
click at [581, 88] on icon "ArrowRight" at bounding box center [573, 96] width 17 height 17
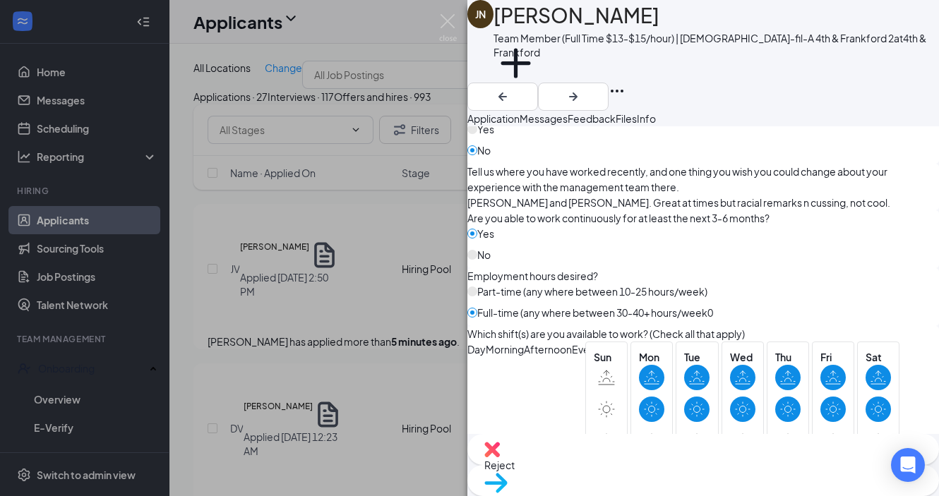
scroll to position [840, 0]
